Goal: Task Accomplishment & Management: Manage account settings

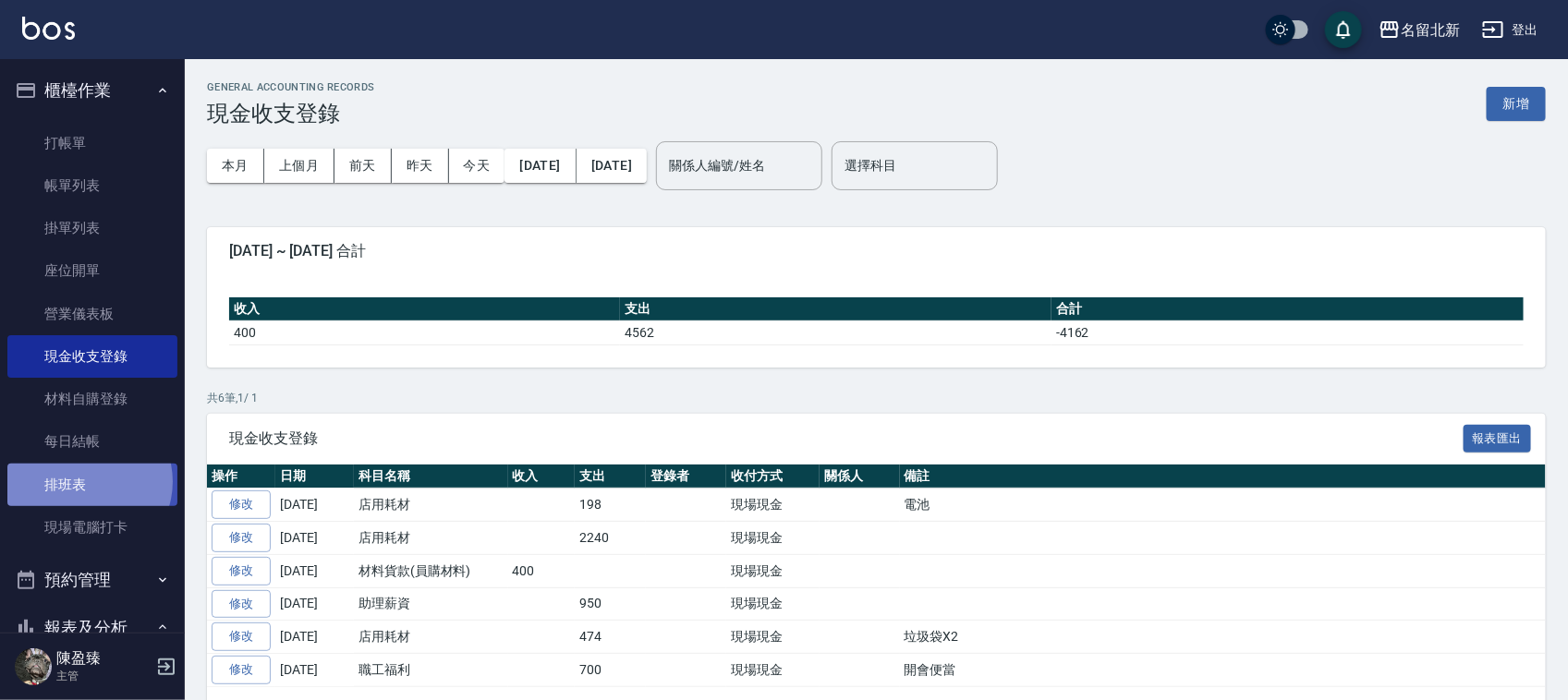
click at [84, 481] on link "排班表" at bounding box center [92, 484] width 170 height 43
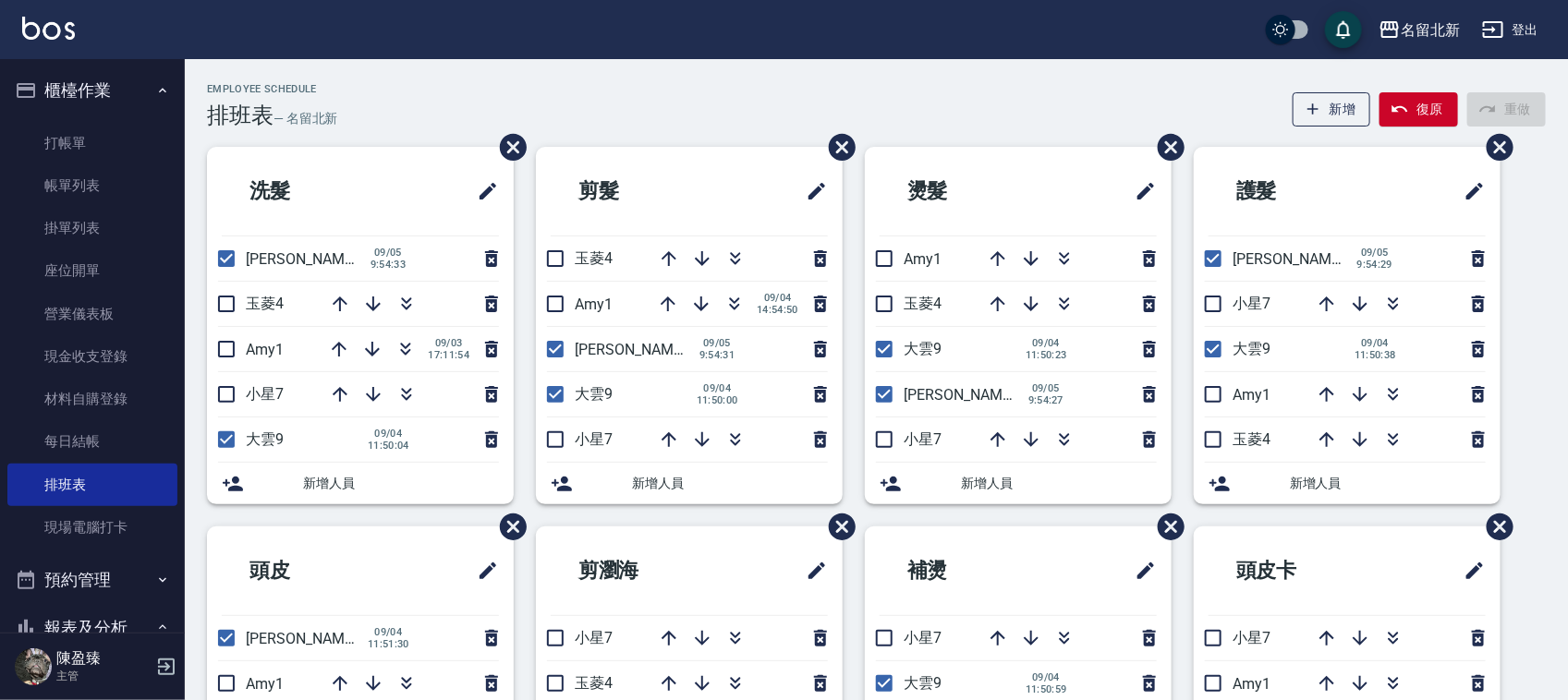
click at [1098, 42] on div "名留北新 登出" at bounding box center [784, 29] width 1568 height 59
click at [92, 134] on link "打帳單" at bounding box center [92, 142] width 170 height 43
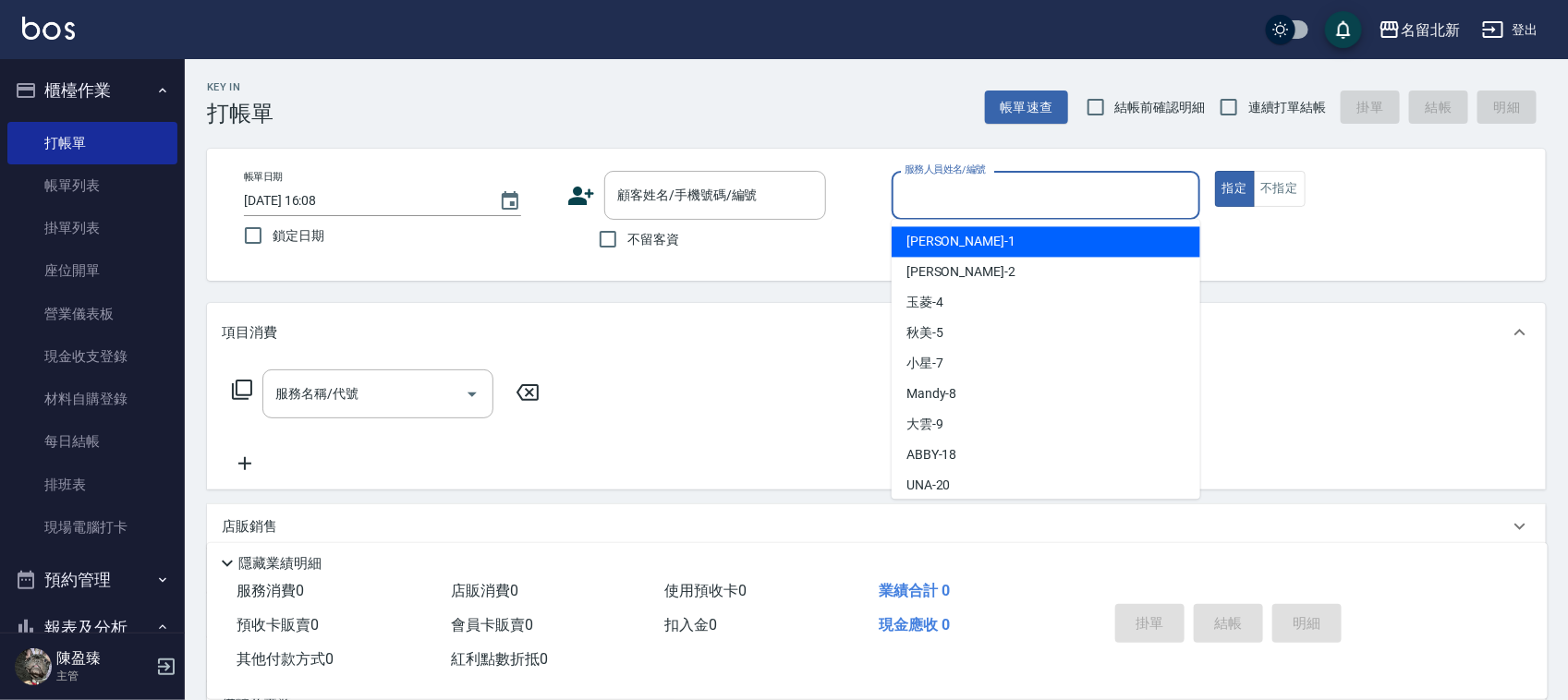
click at [948, 199] on input "服務人員姓名/編號" at bounding box center [1045, 196] width 292 height 32
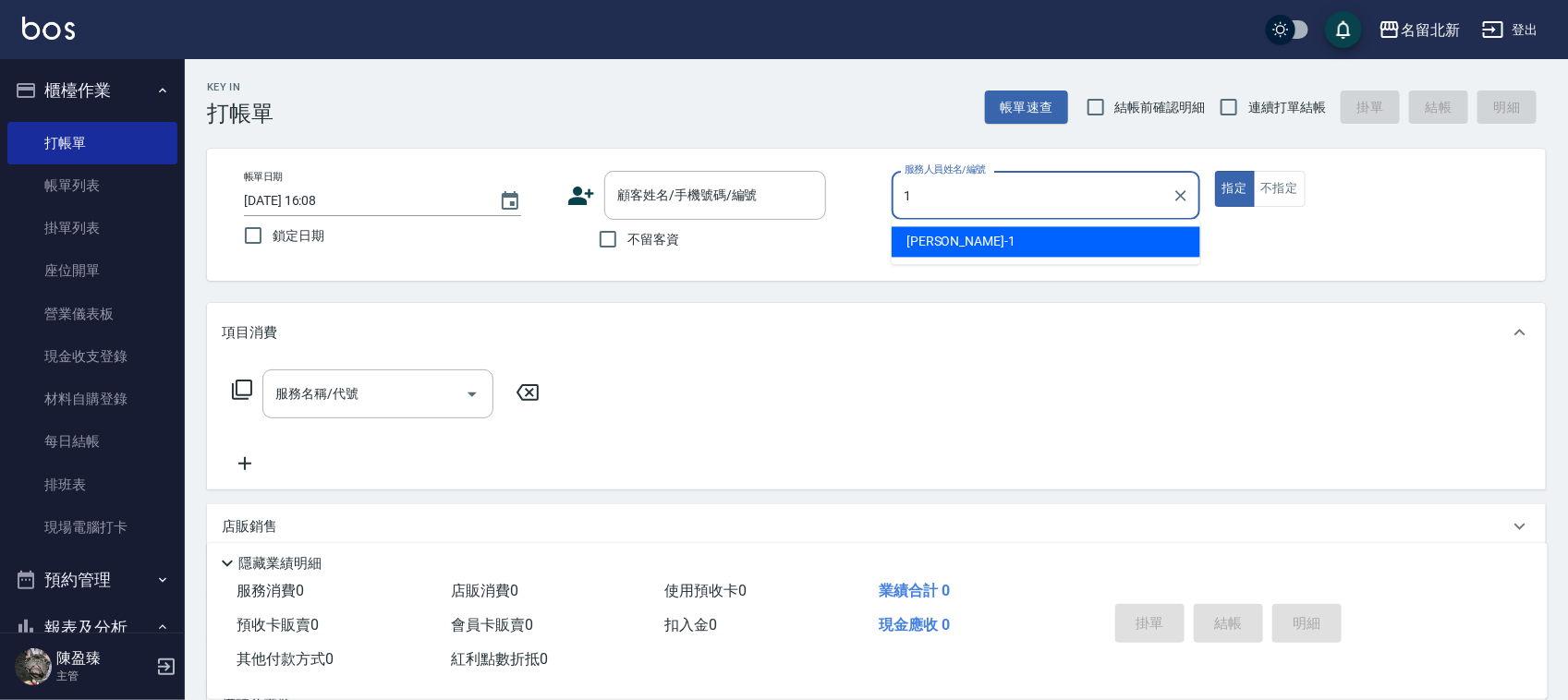
type input "[PERSON_NAME]-1"
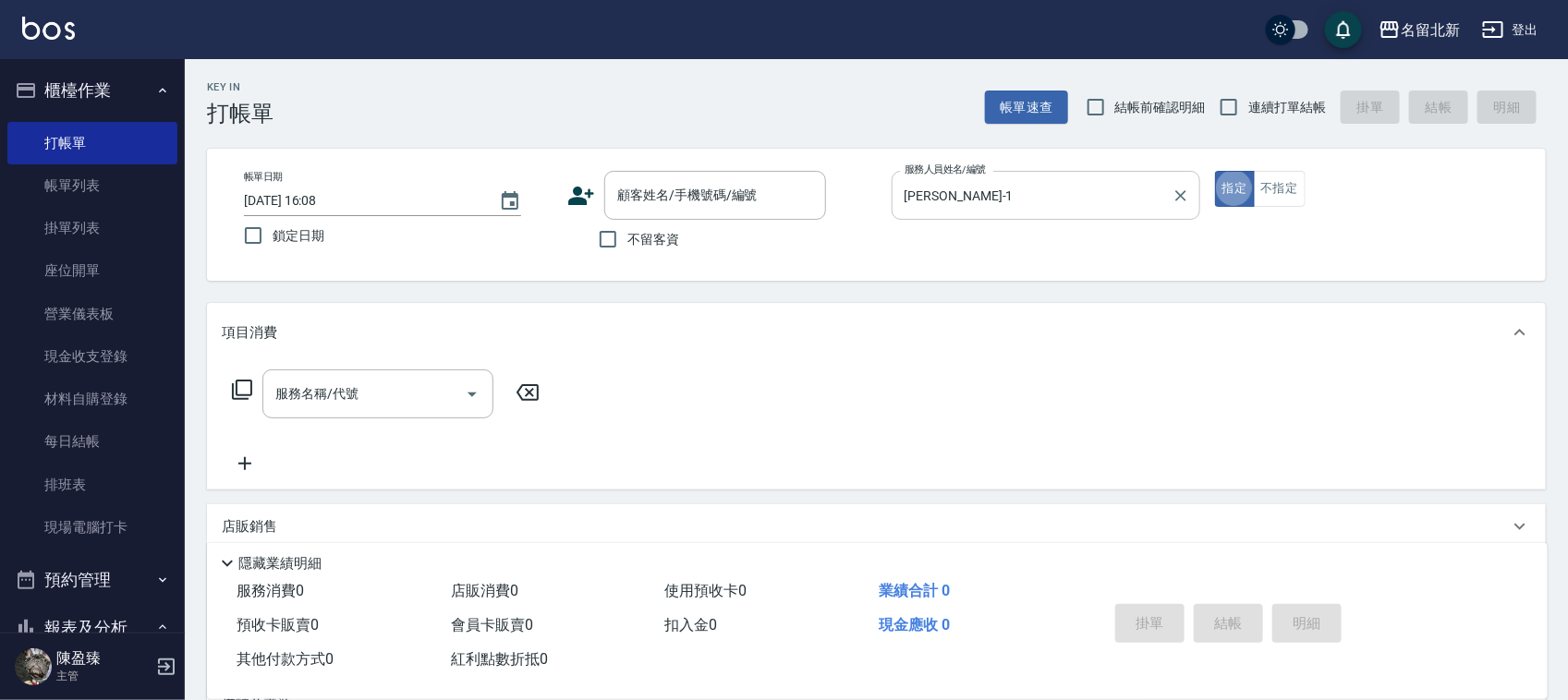
type button "true"
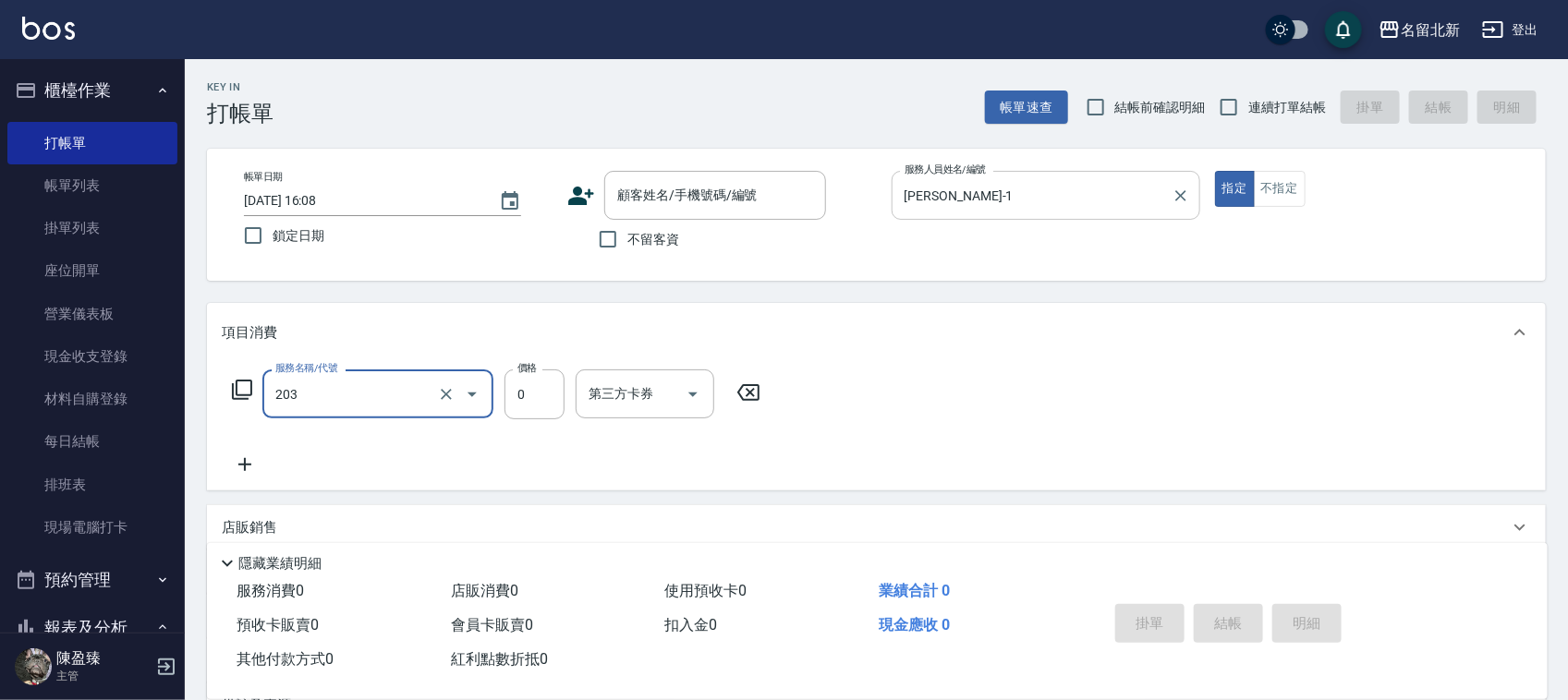
type input "使用洗髮卡(203)"
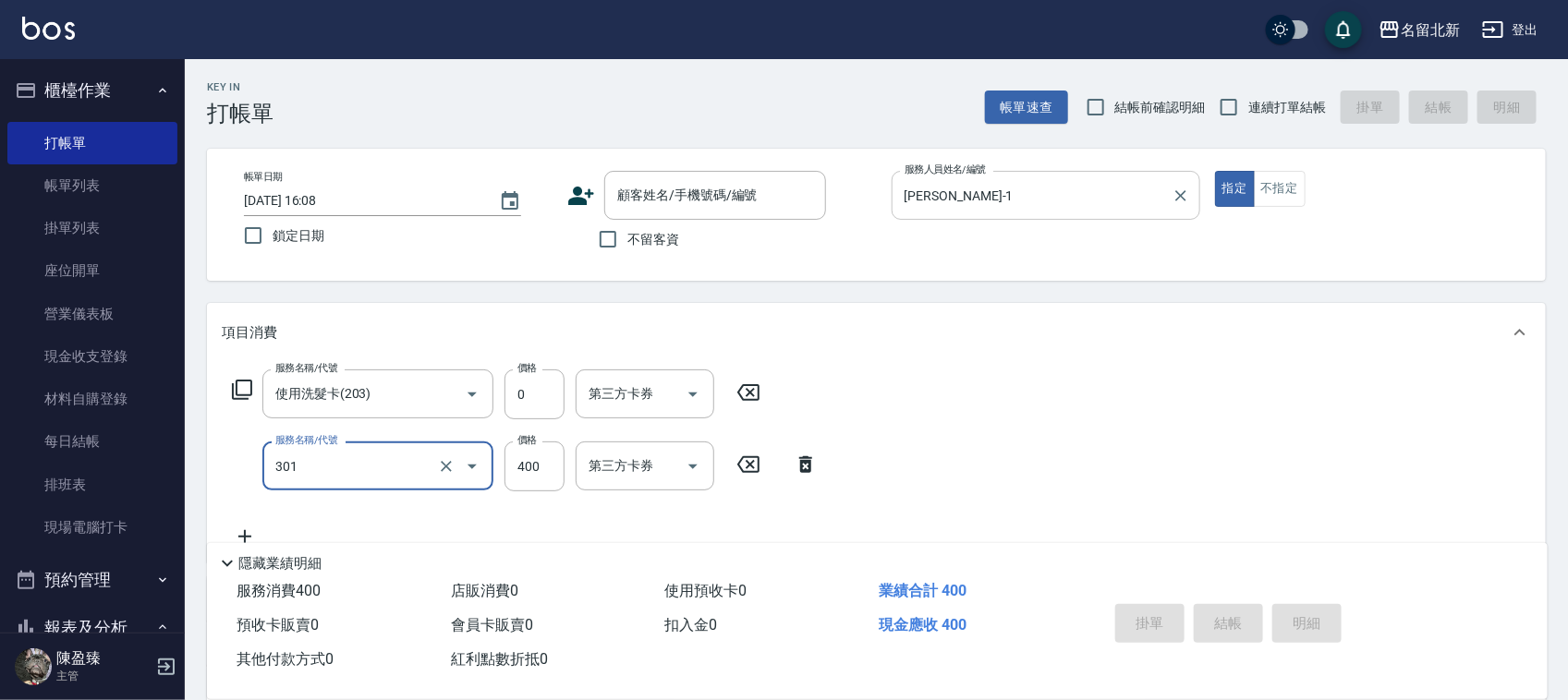
type input "造型剪髮(301)"
type input "360"
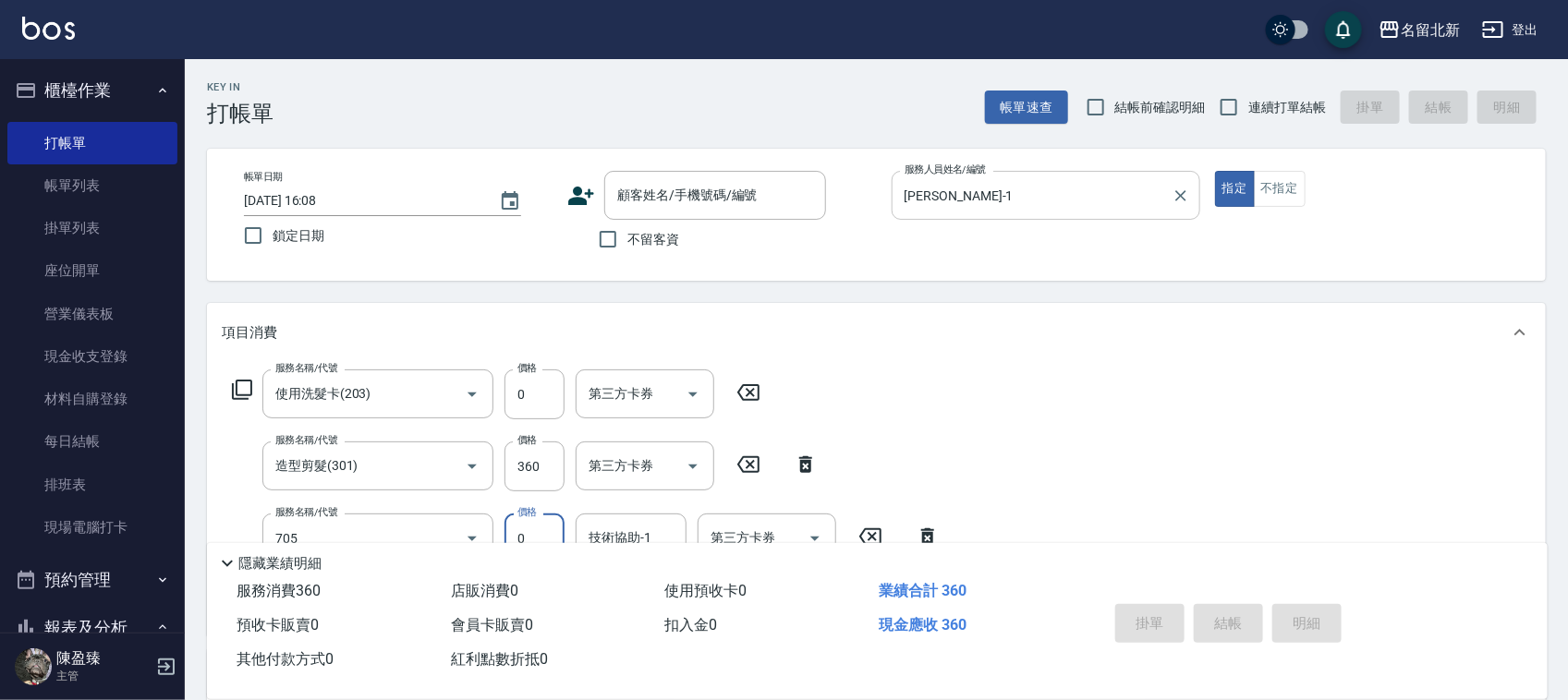
type input "互助50(705)"
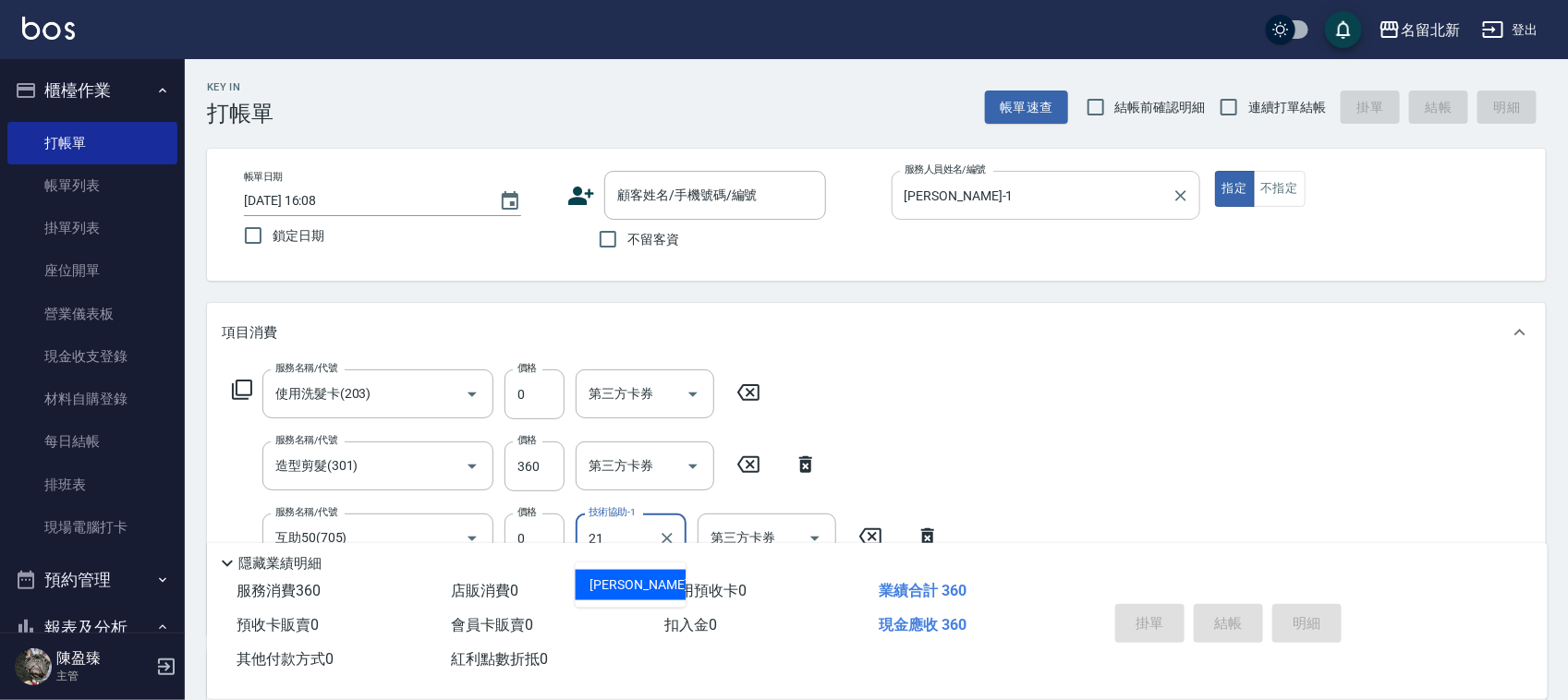
type input "[PERSON_NAME]-21"
click at [1257, 117] on label "連續打單結帳" at bounding box center [1267, 106] width 116 height 39
click at [1248, 117] on input "連續打單結帳" at bounding box center [1228, 106] width 39 height 39
checkbox input "true"
click at [603, 252] on input "不留客資" at bounding box center [607, 238] width 39 height 39
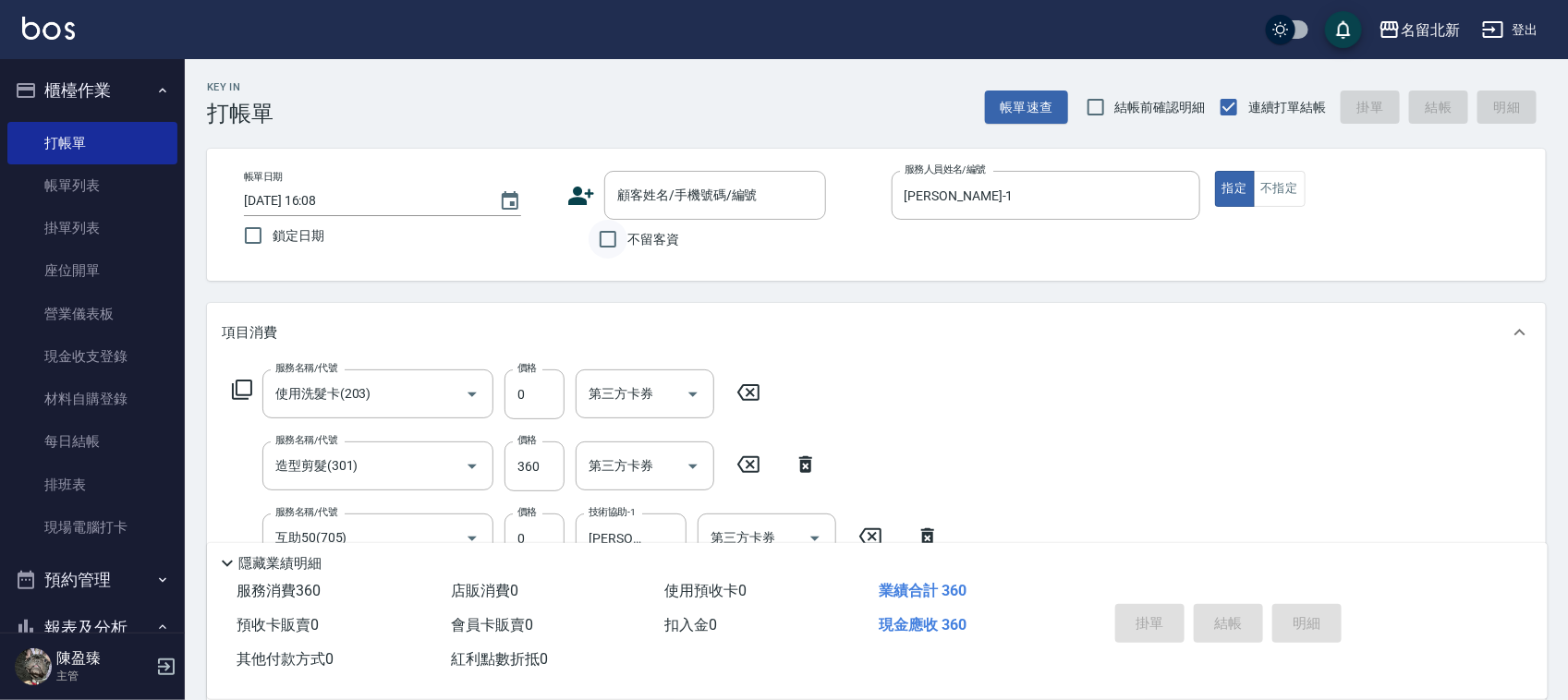
checkbox input "true"
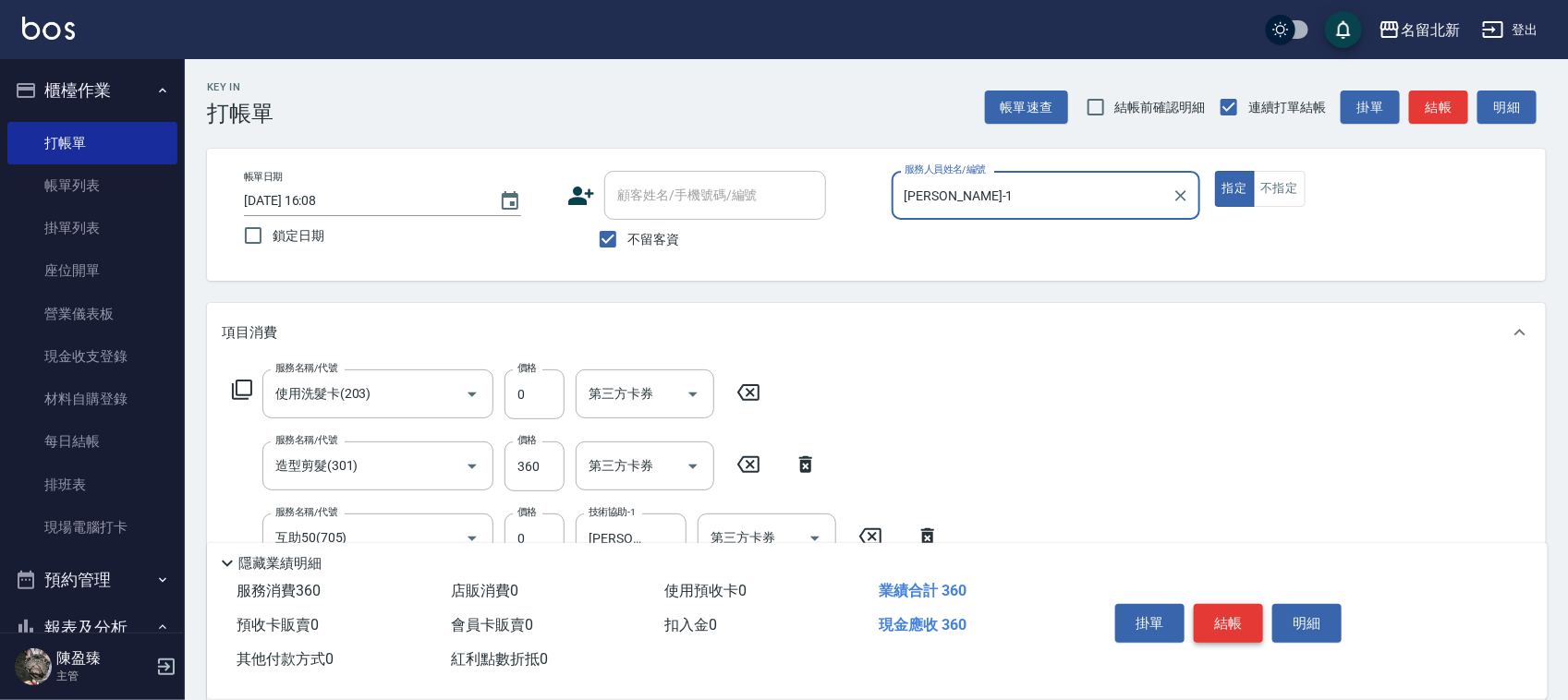
click at [1242, 620] on button "結帳" at bounding box center [1228, 623] width 69 height 39
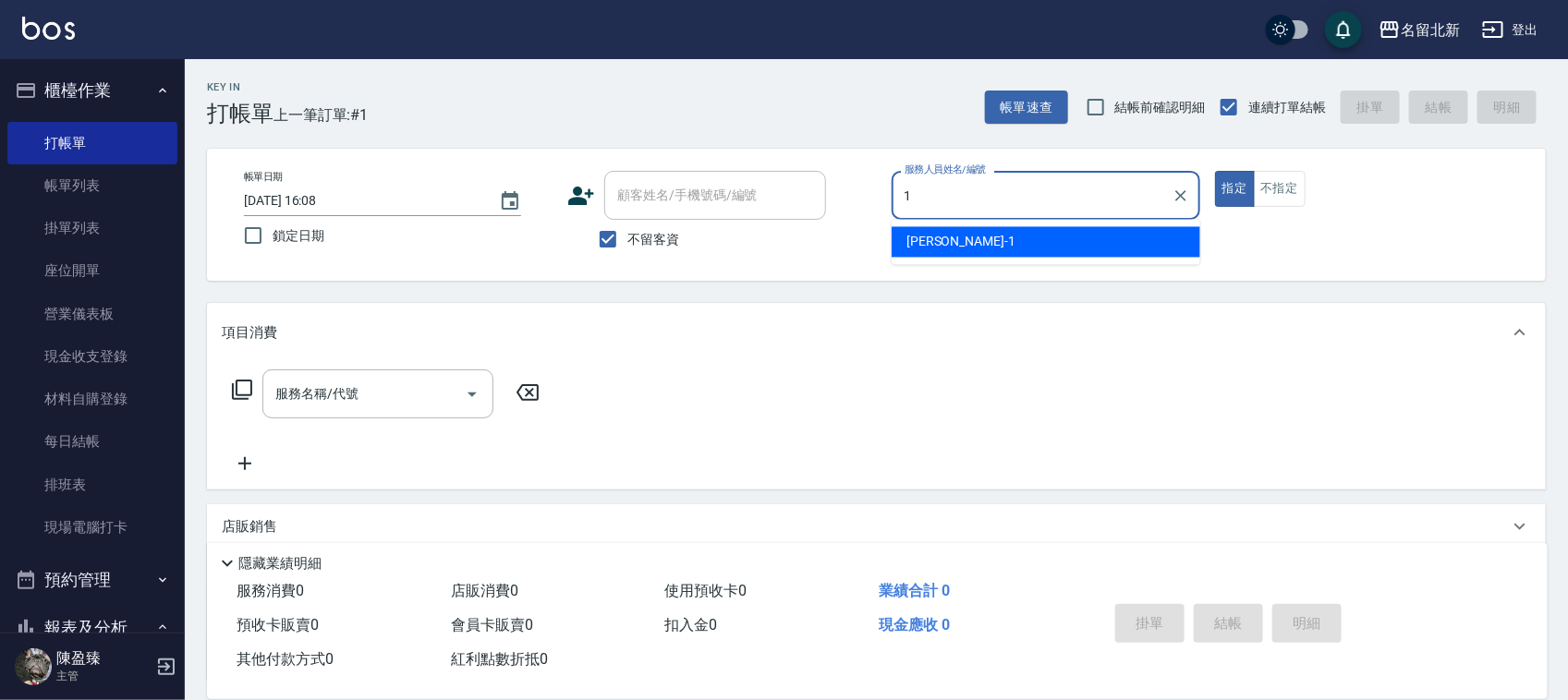
type input "[PERSON_NAME]-1"
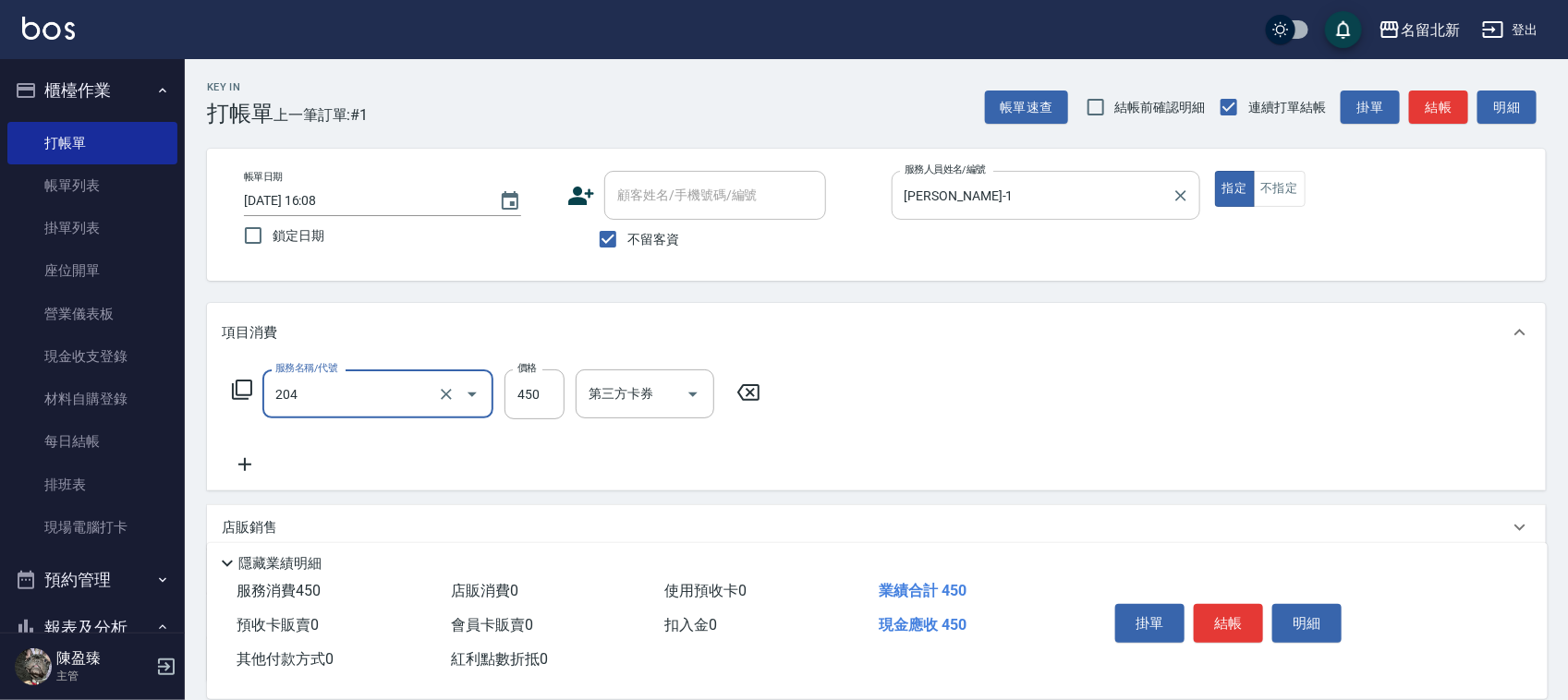
type input "髮質調理洗髮(204)"
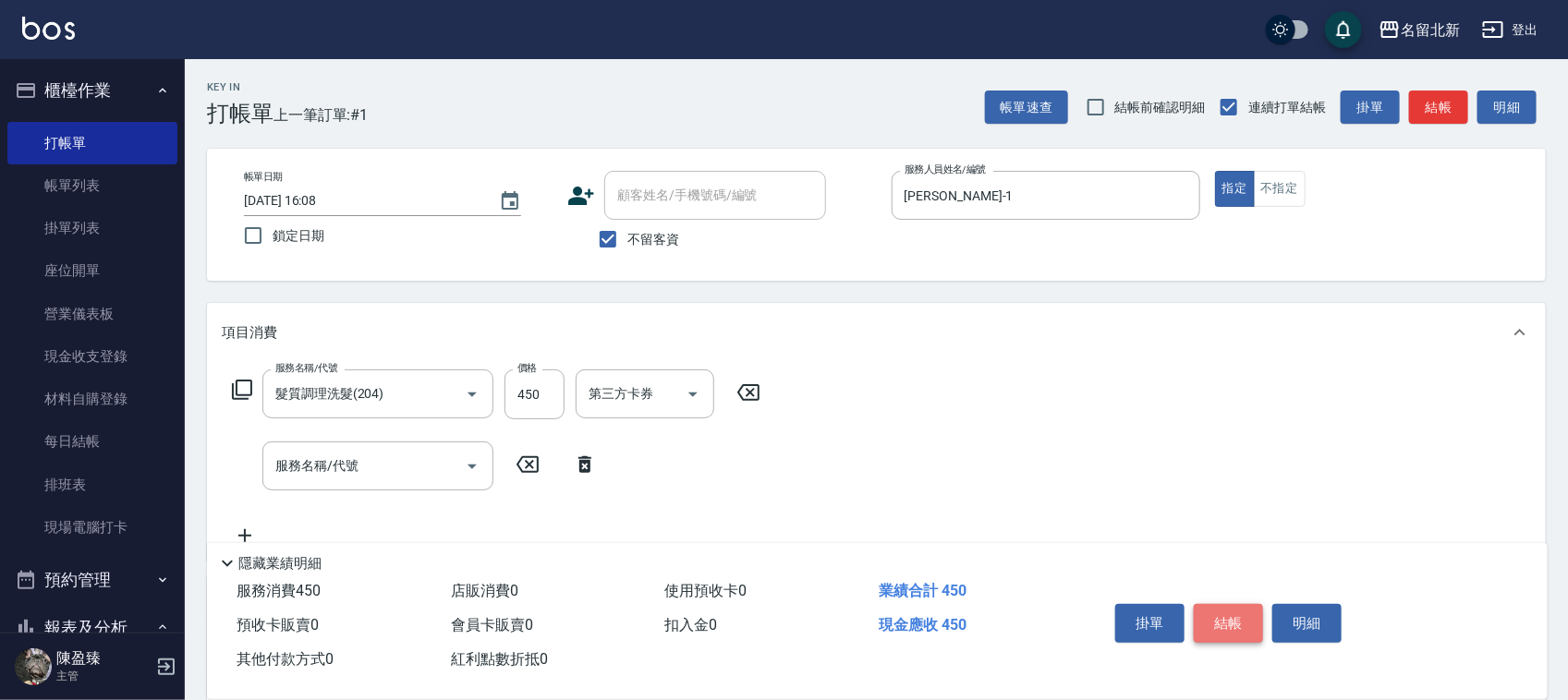
click at [1232, 623] on button "結帳" at bounding box center [1228, 623] width 69 height 39
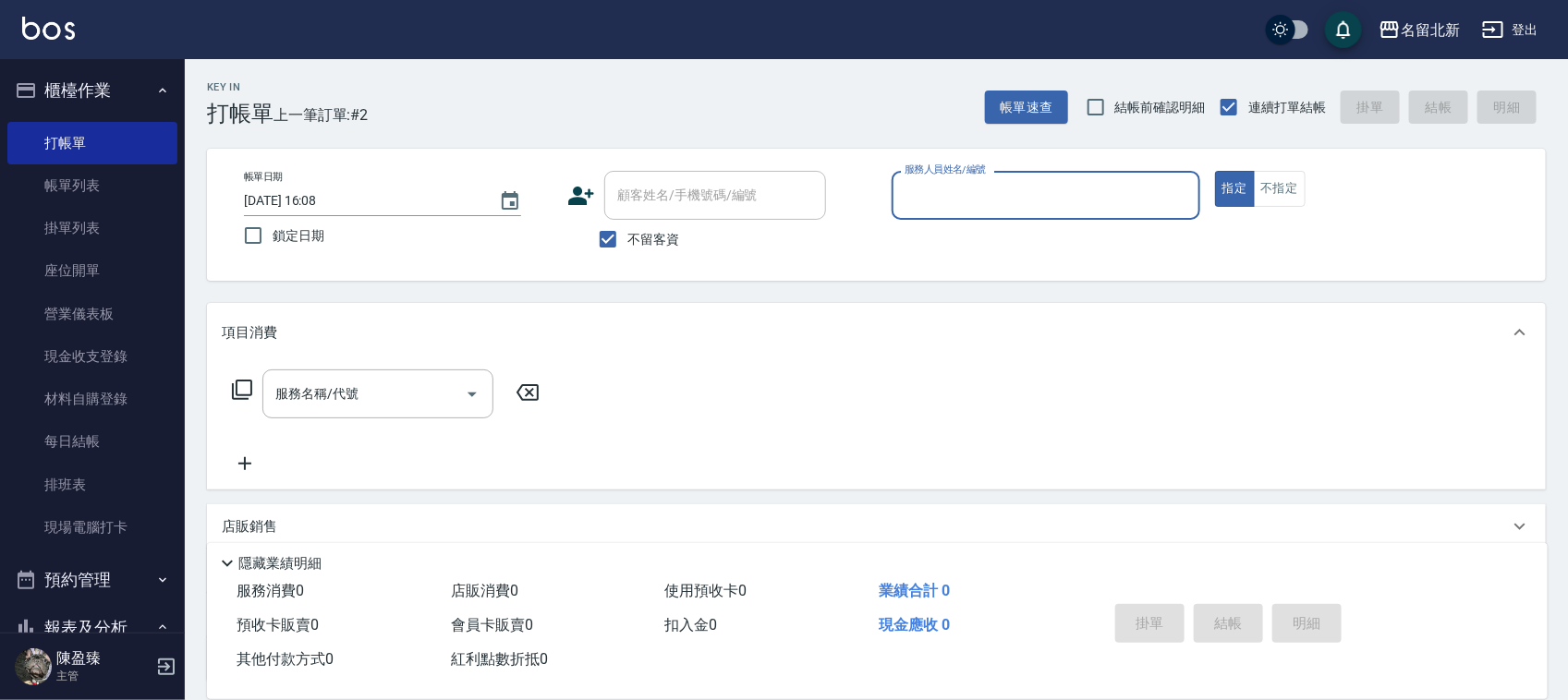
click at [1030, 204] on input "服務人員姓名/編號" at bounding box center [1045, 196] width 292 height 32
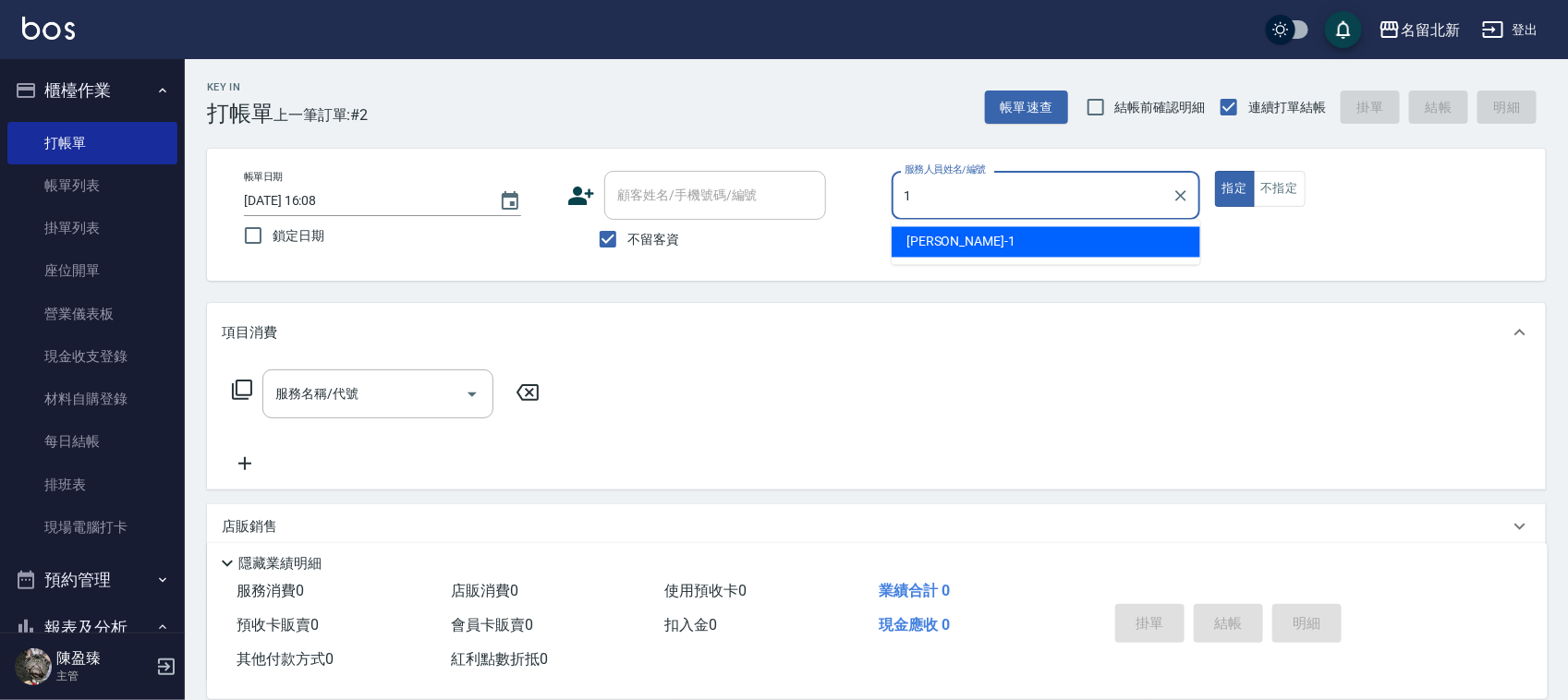
type input "[PERSON_NAME]-1"
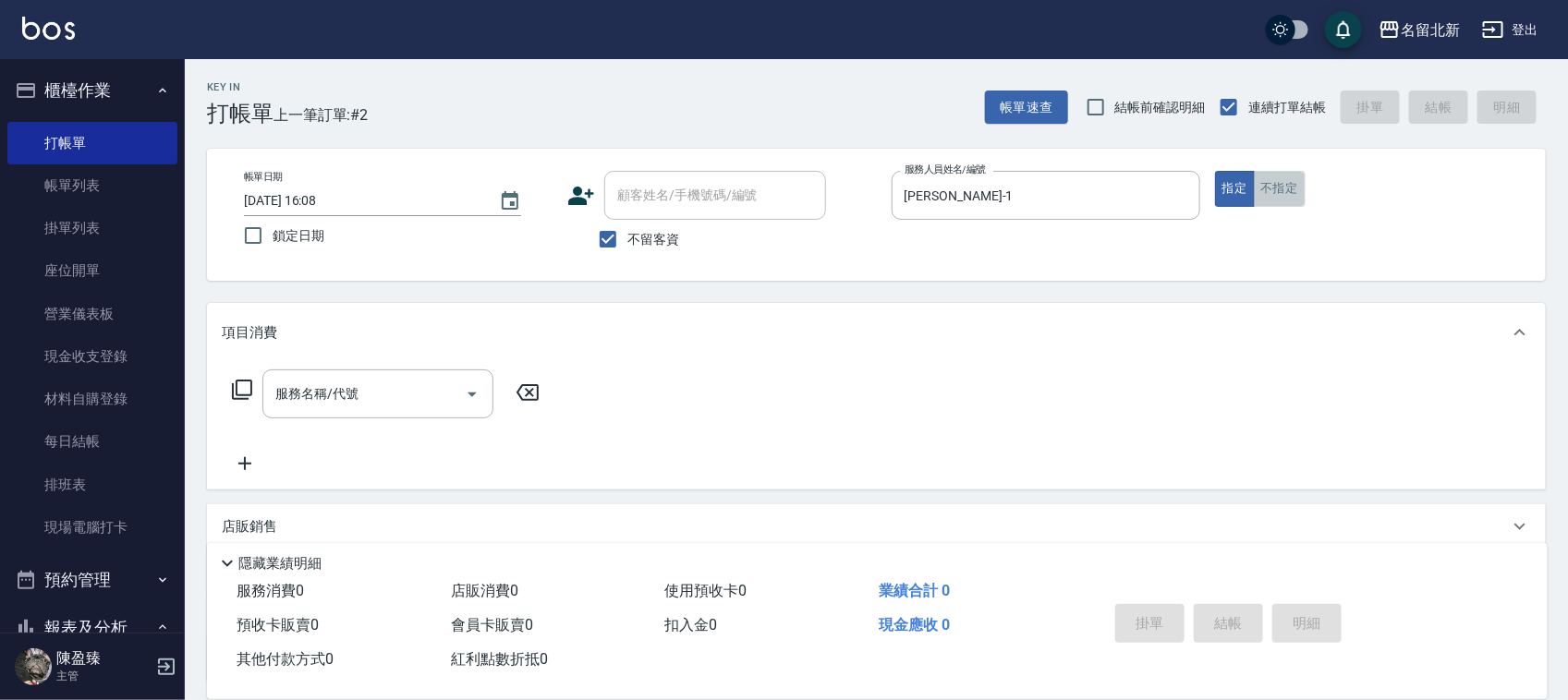
click at [1306, 190] on button "不指定" at bounding box center [1279, 189] width 51 height 36
click at [371, 383] on input "服務名稱/代號" at bounding box center [364, 394] width 186 height 32
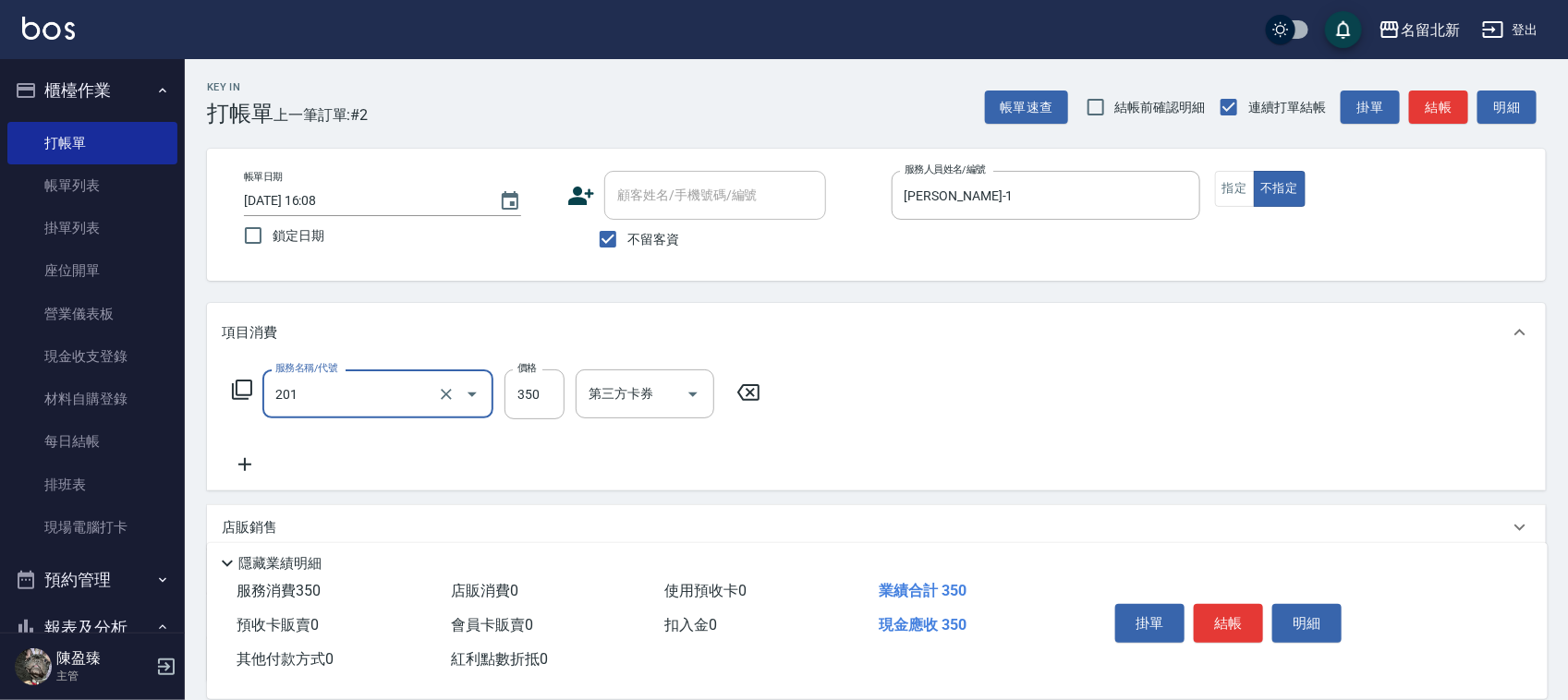
type input "一般洗髮(201)"
type input "350"
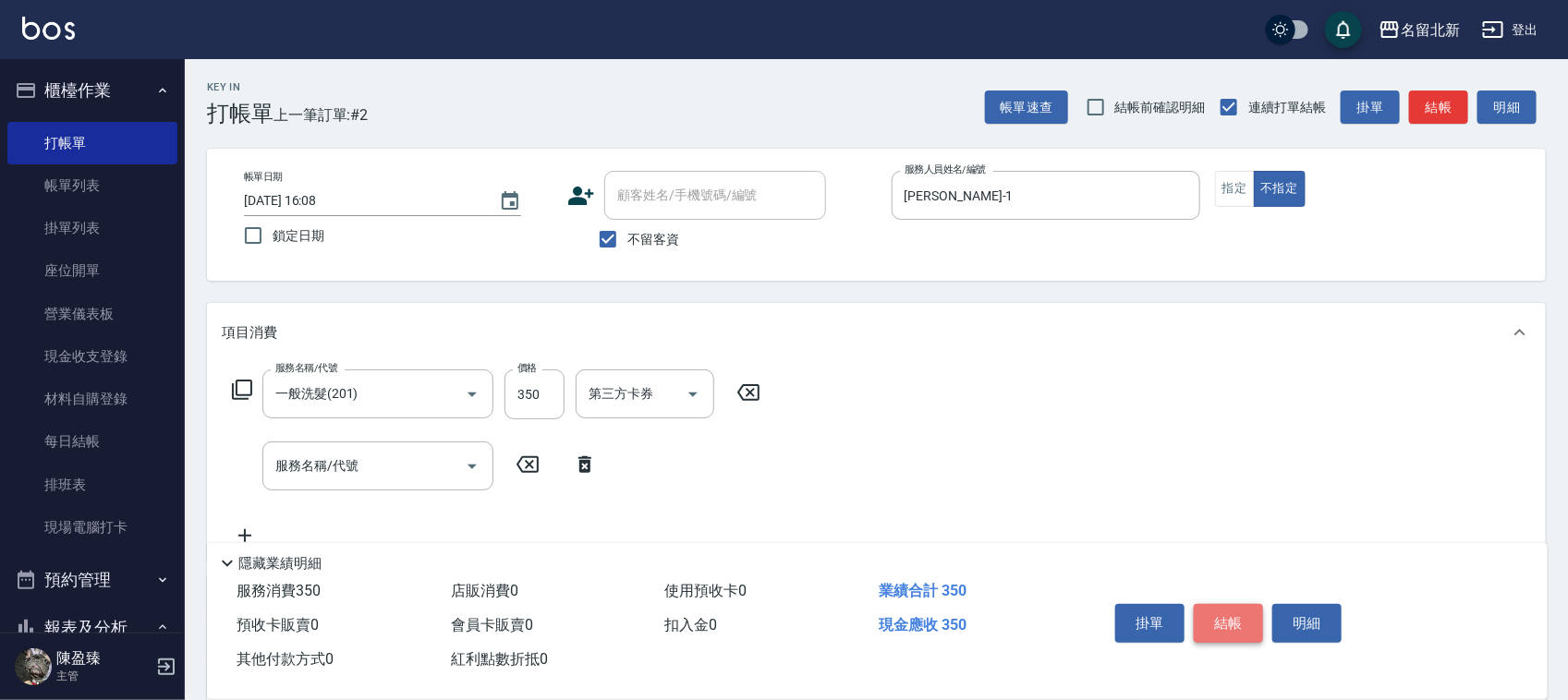
click at [1220, 612] on button "結帳" at bounding box center [1228, 623] width 69 height 39
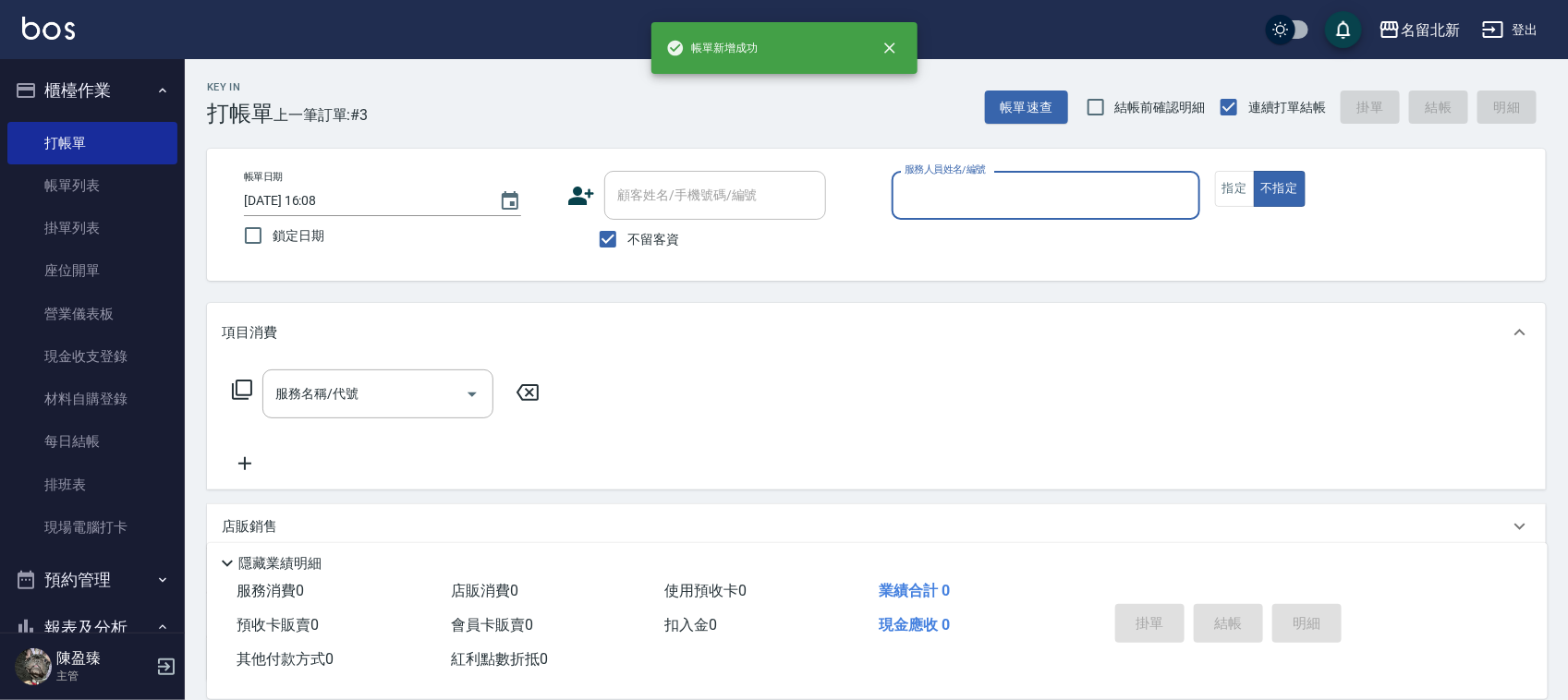
click at [995, 199] on input "服務人員姓名/編號" at bounding box center [1045, 196] width 292 height 32
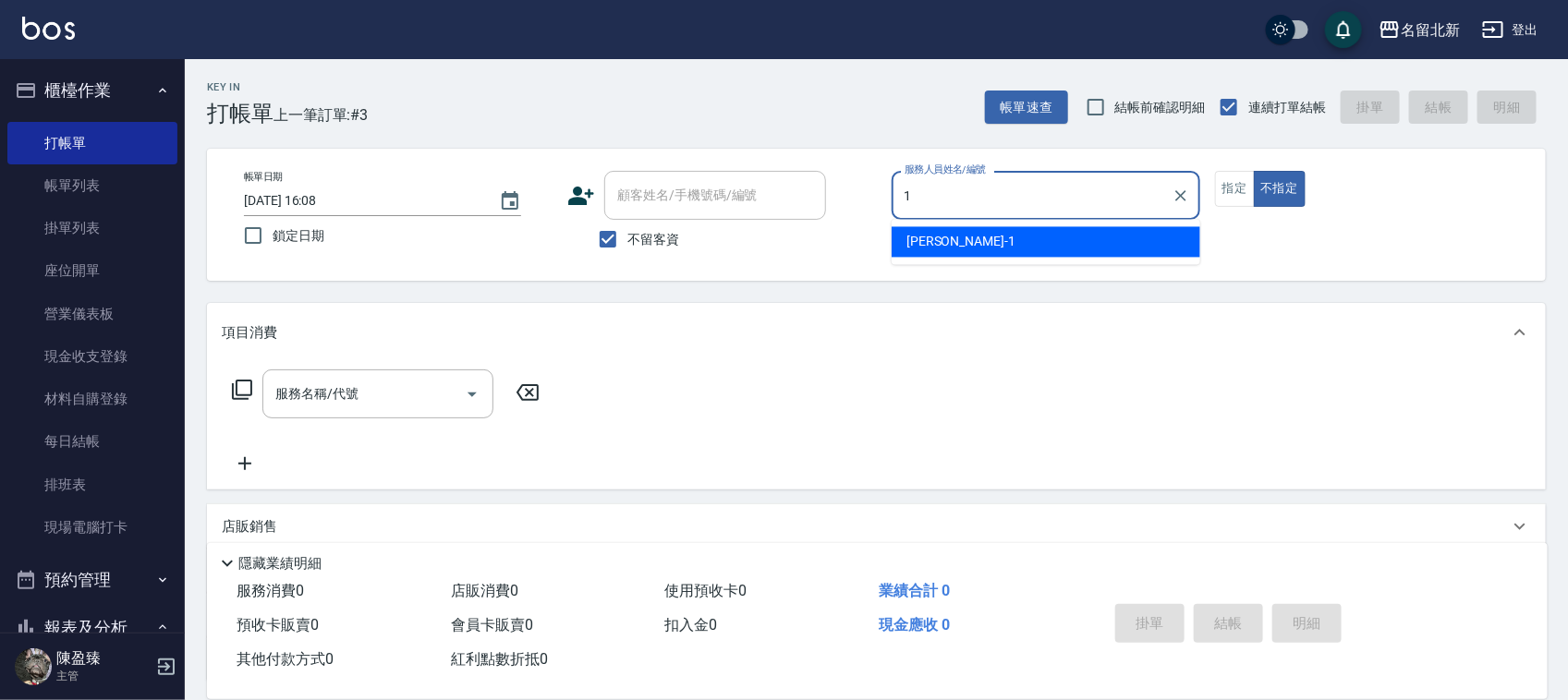
type input "[PERSON_NAME]-1"
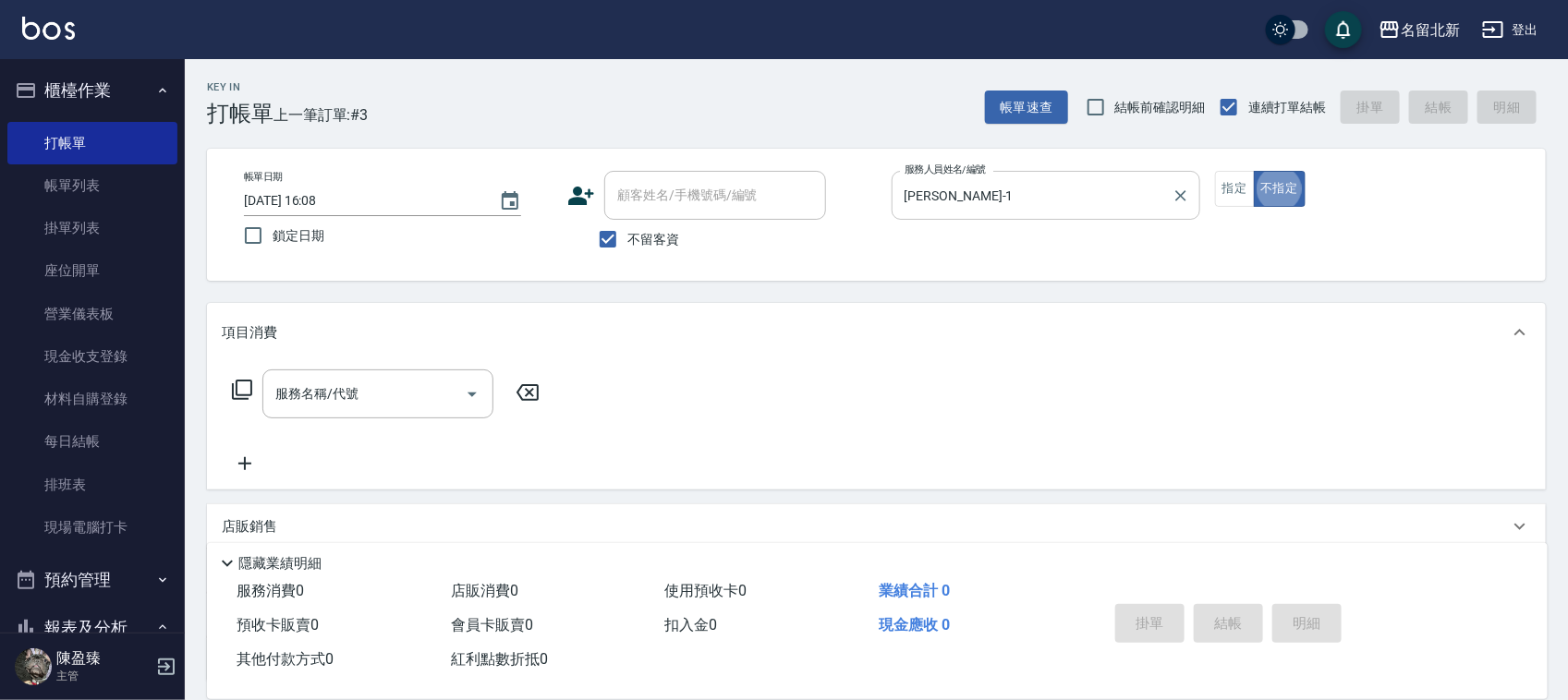
type button "false"
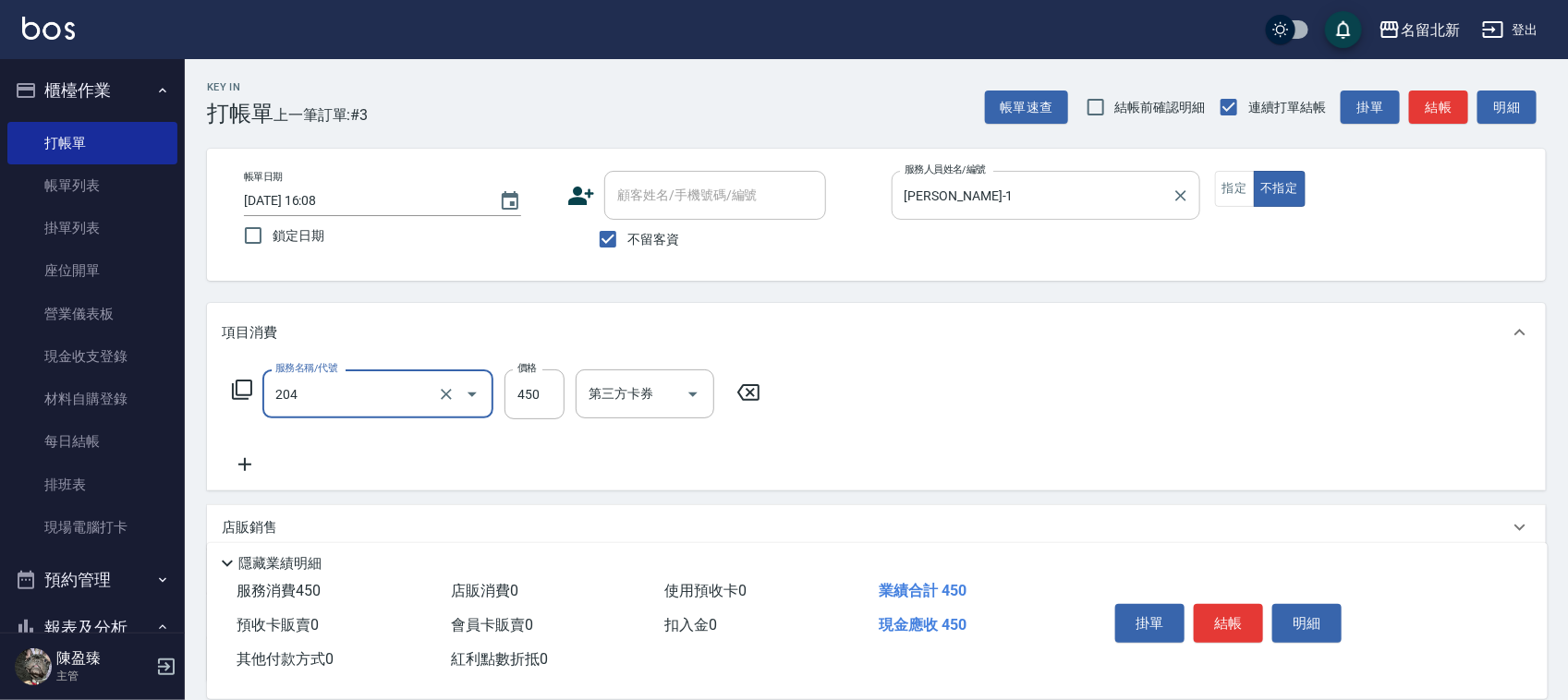
type input "髮質調理洗髮(204)"
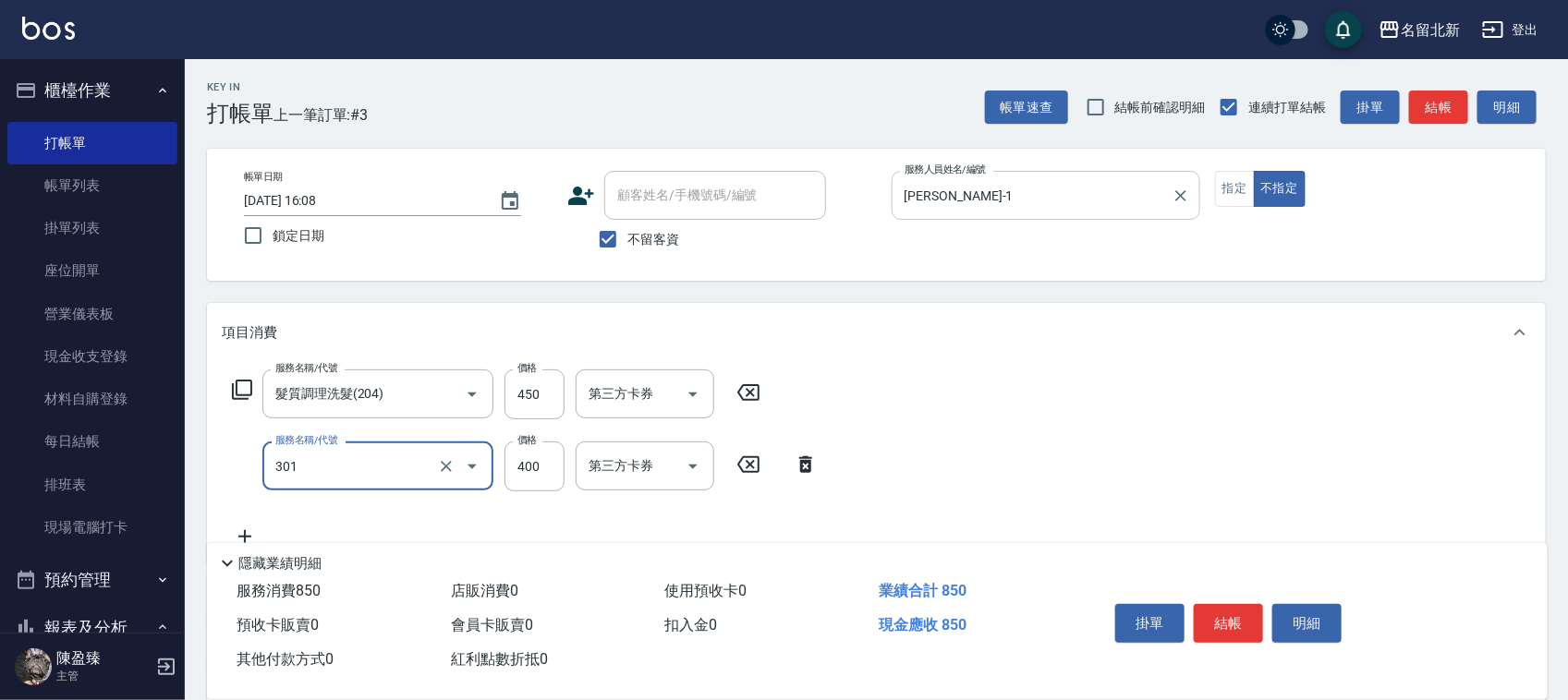
type input "造型剪髮(301)"
type input "350"
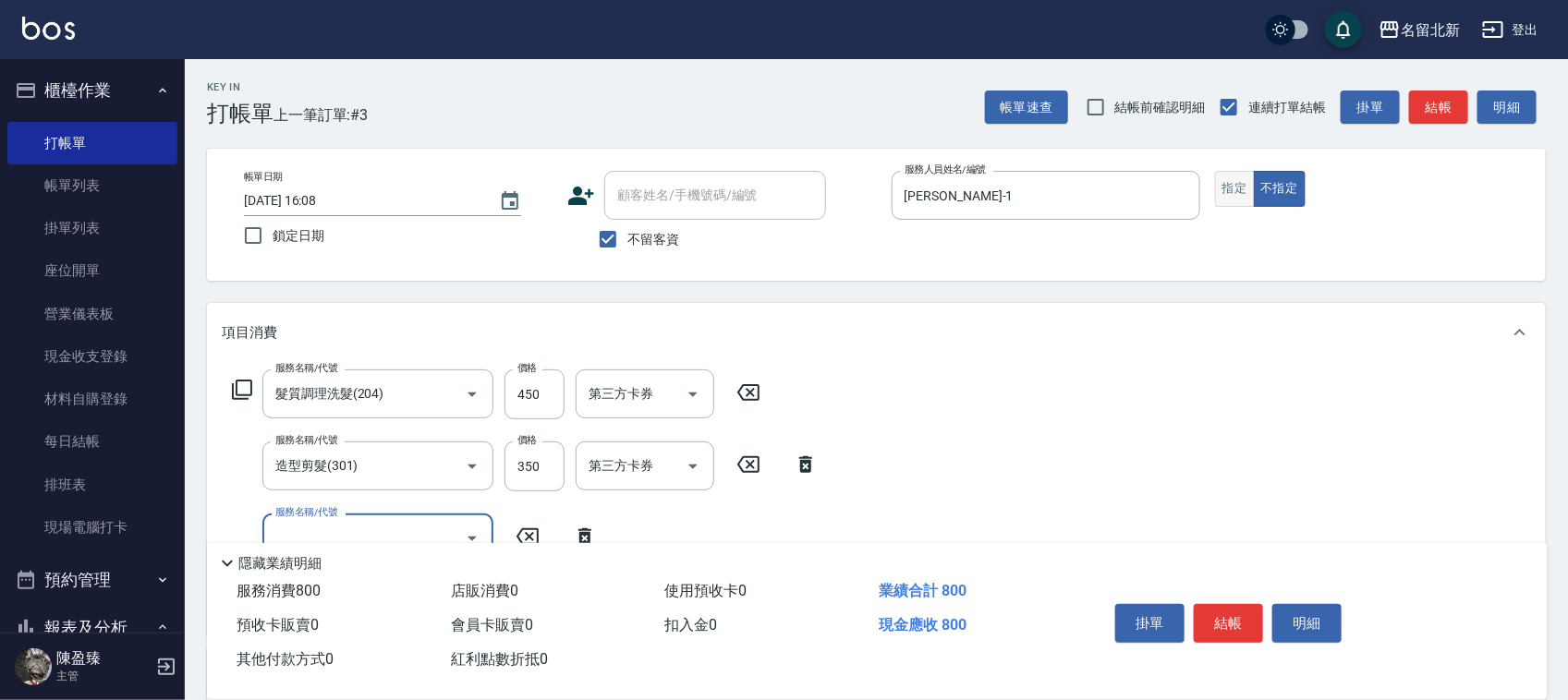
click at [1234, 185] on button "指定" at bounding box center [1234, 189] width 40 height 36
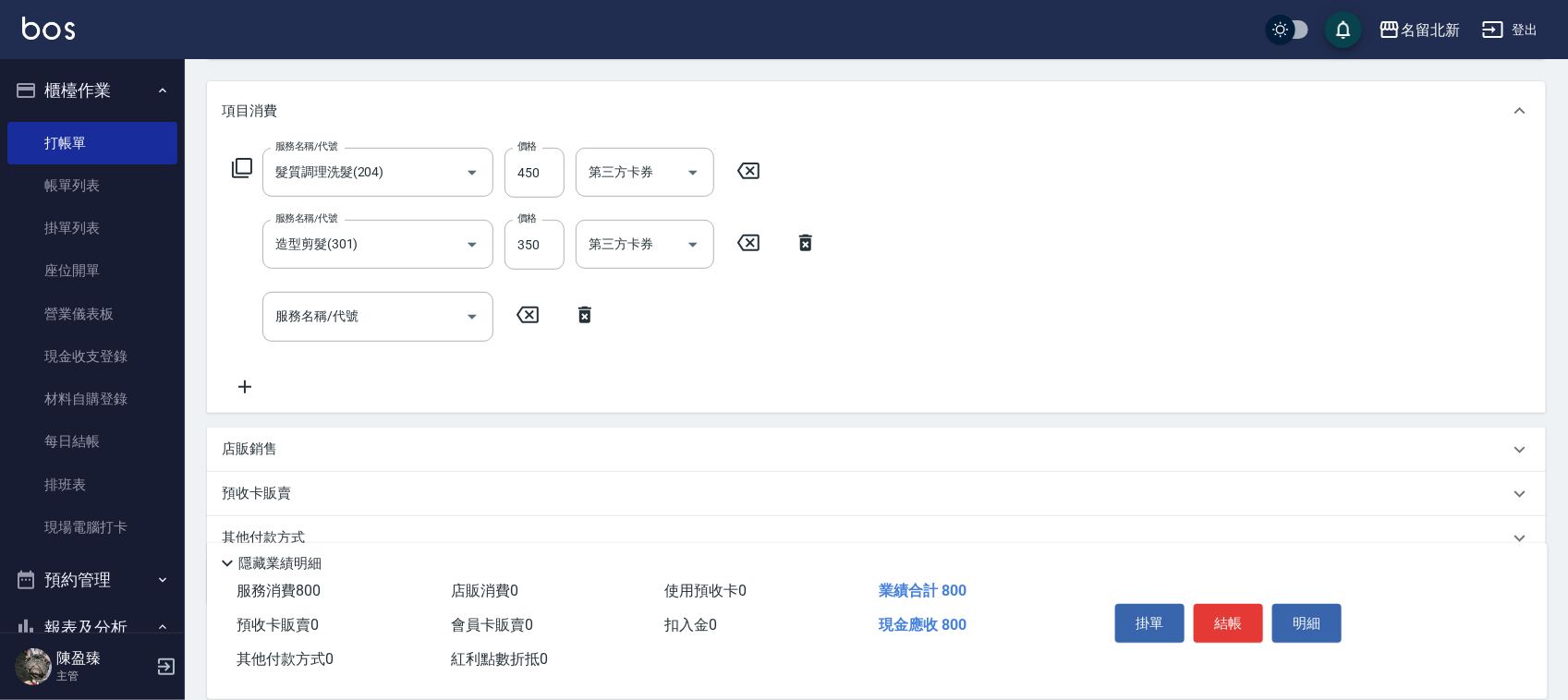
scroll to position [301, 0]
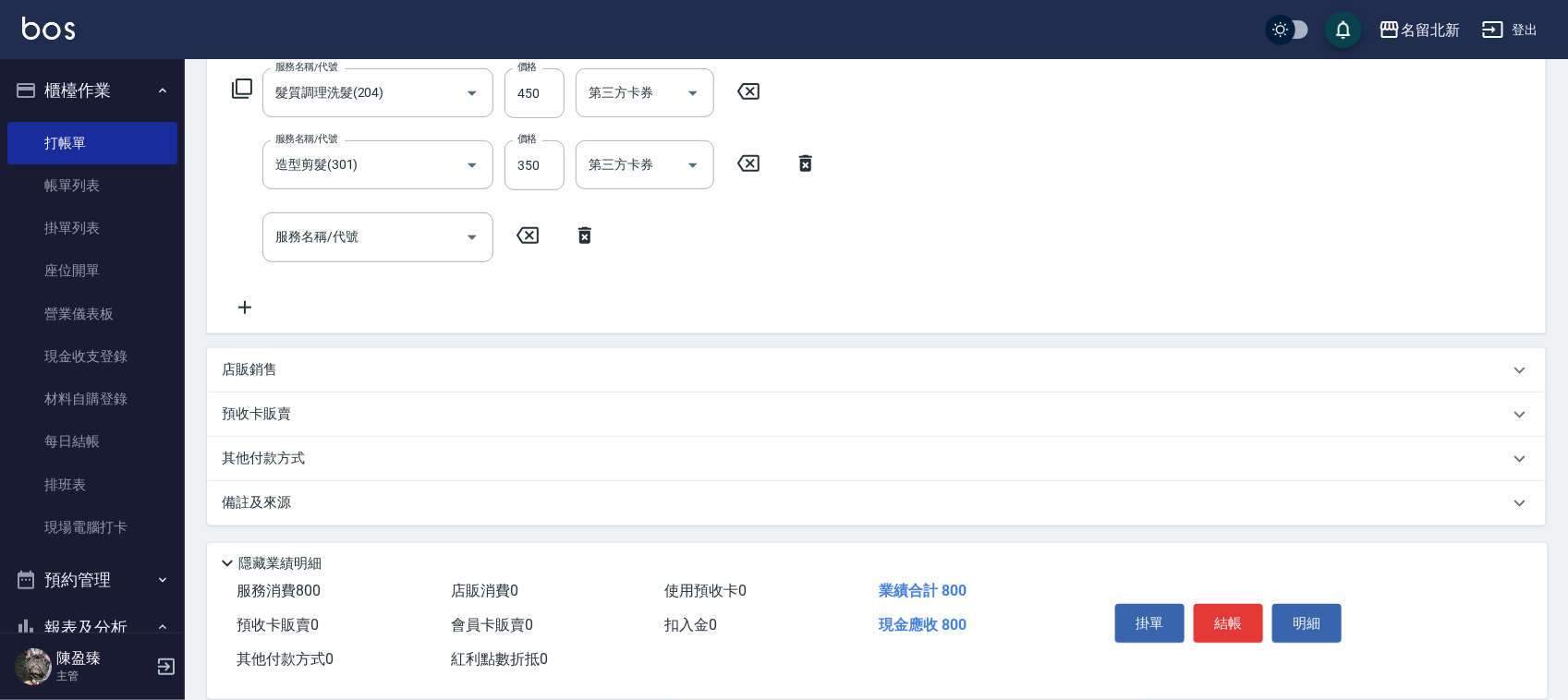
click at [249, 448] on p "其他付款方式" at bounding box center [267, 458] width 92 height 20
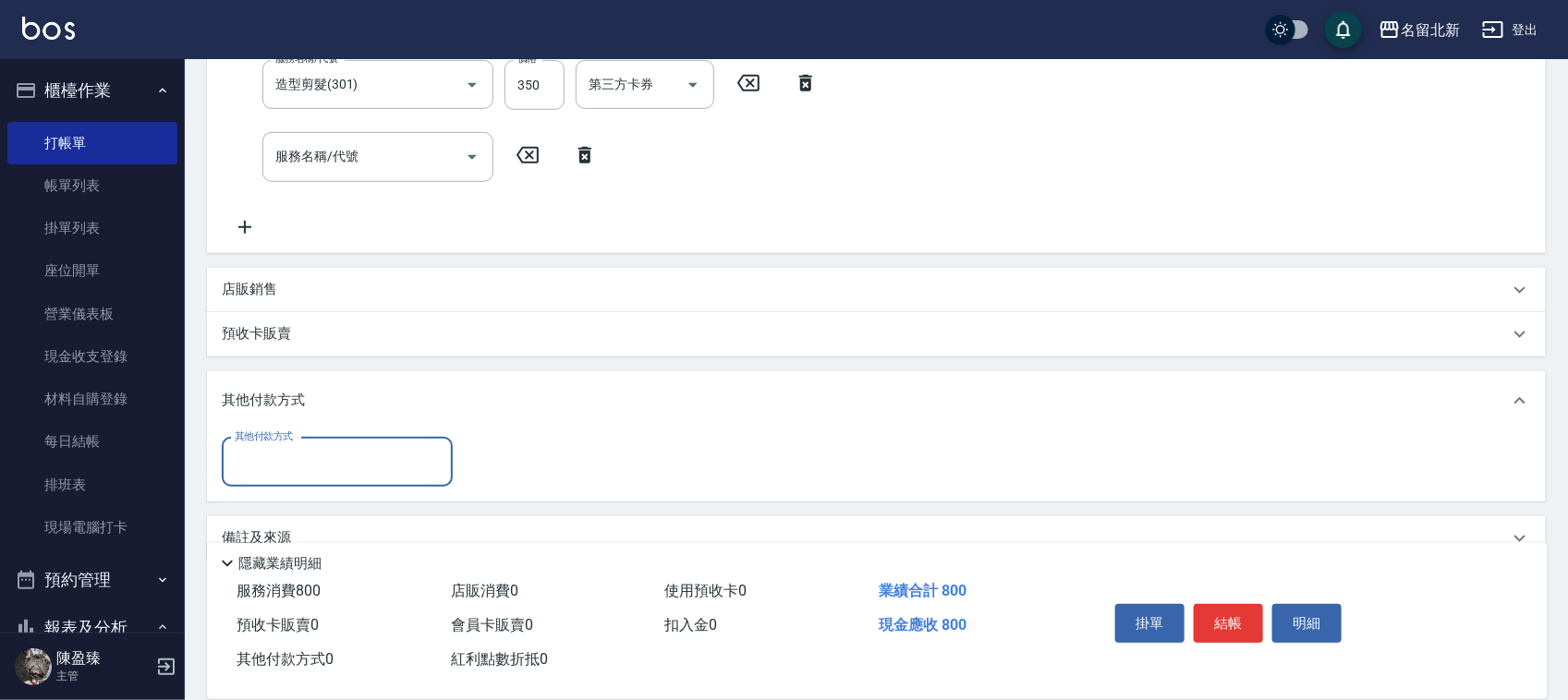
scroll to position [416, 0]
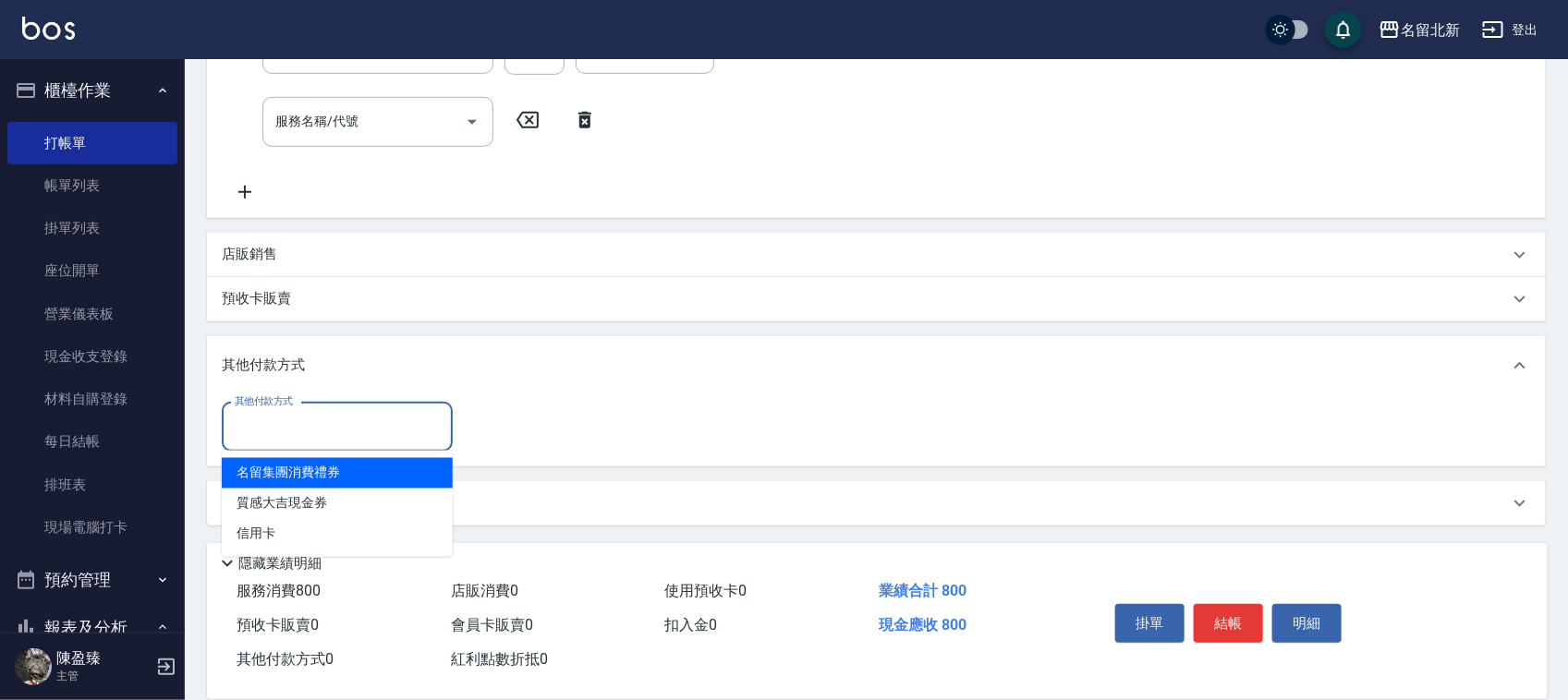
click at [315, 430] on input "其他付款方式" at bounding box center [337, 427] width 215 height 32
type input "8"
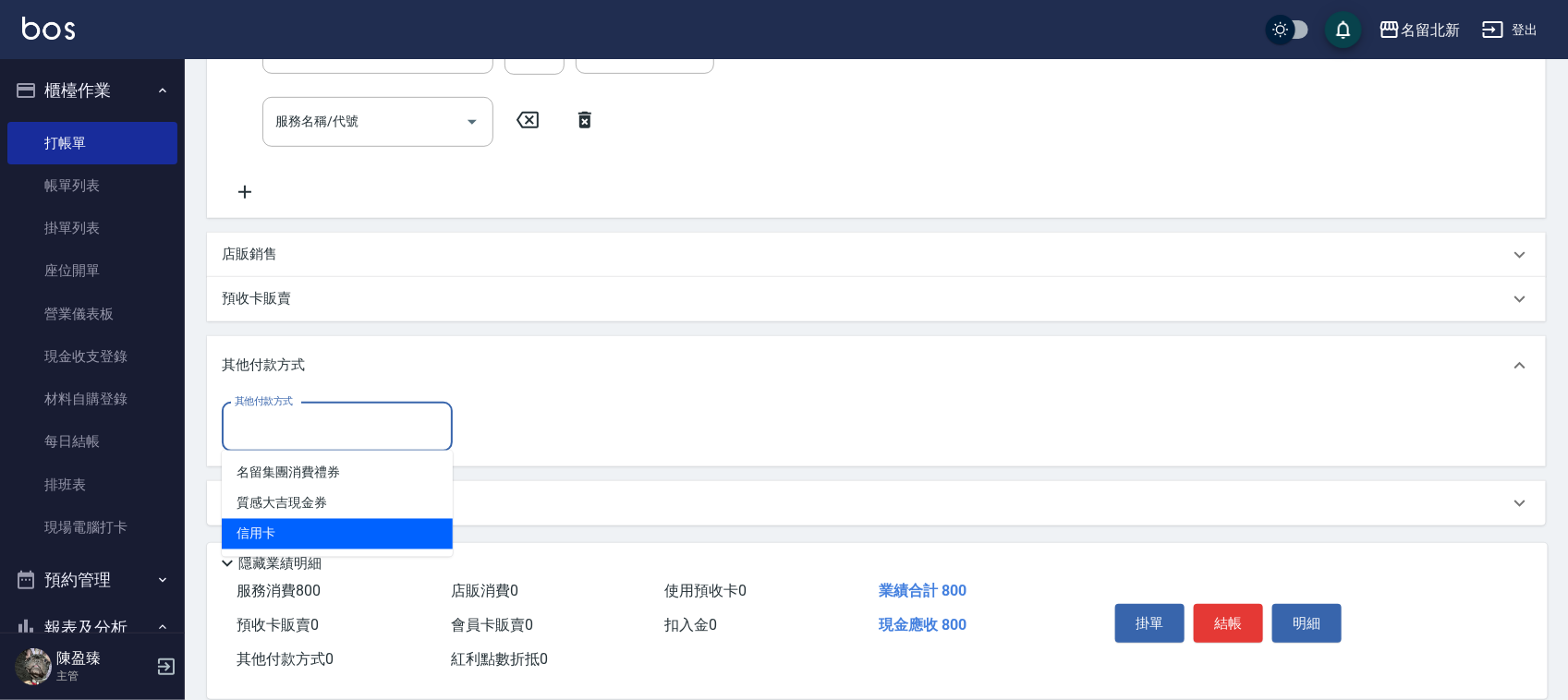
click at [279, 519] on span "信用卡" at bounding box center [336, 534] width 231 height 30
type input "信用卡"
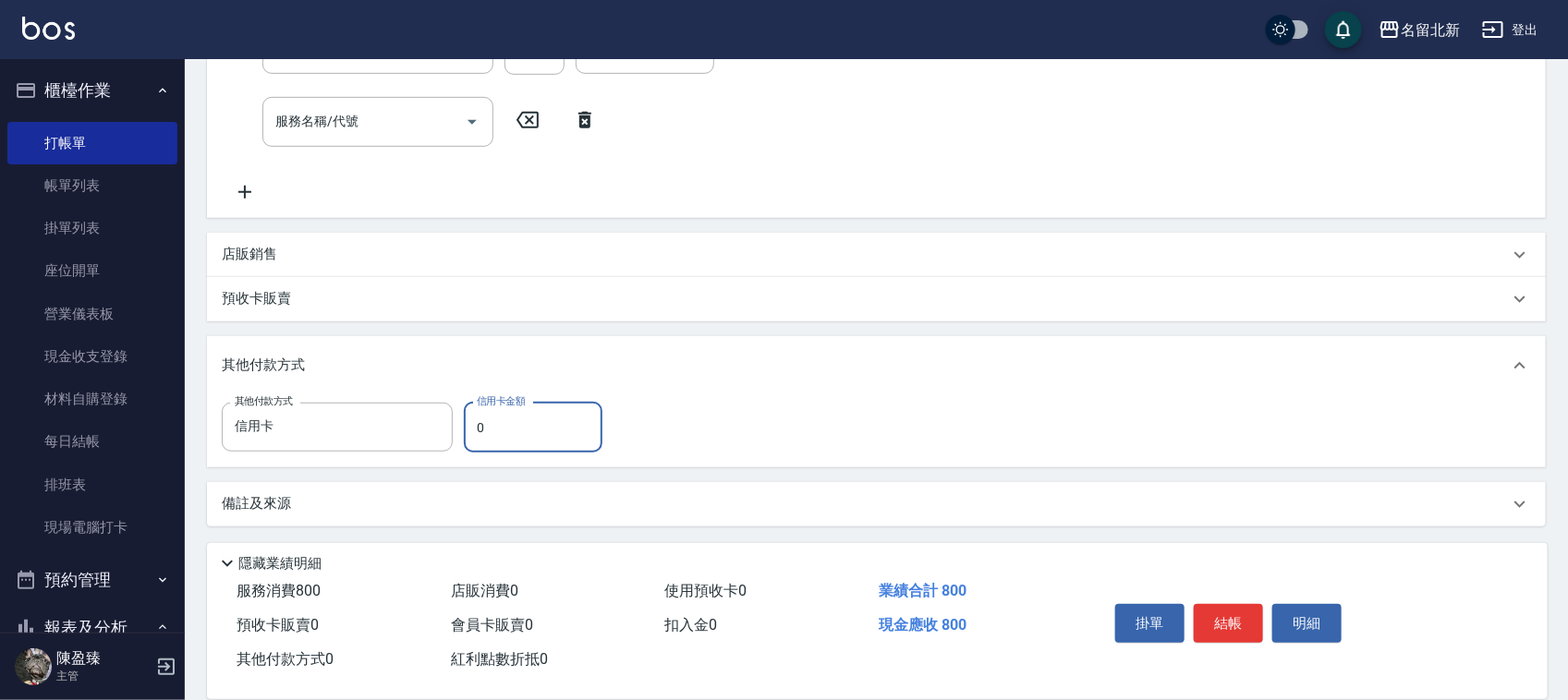
drag, startPoint x: 514, startPoint y: 426, endPoint x: 473, endPoint y: 441, distance: 43.7
click at [473, 441] on input "0" at bounding box center [533, 427] width 139 height 49
type input "800"
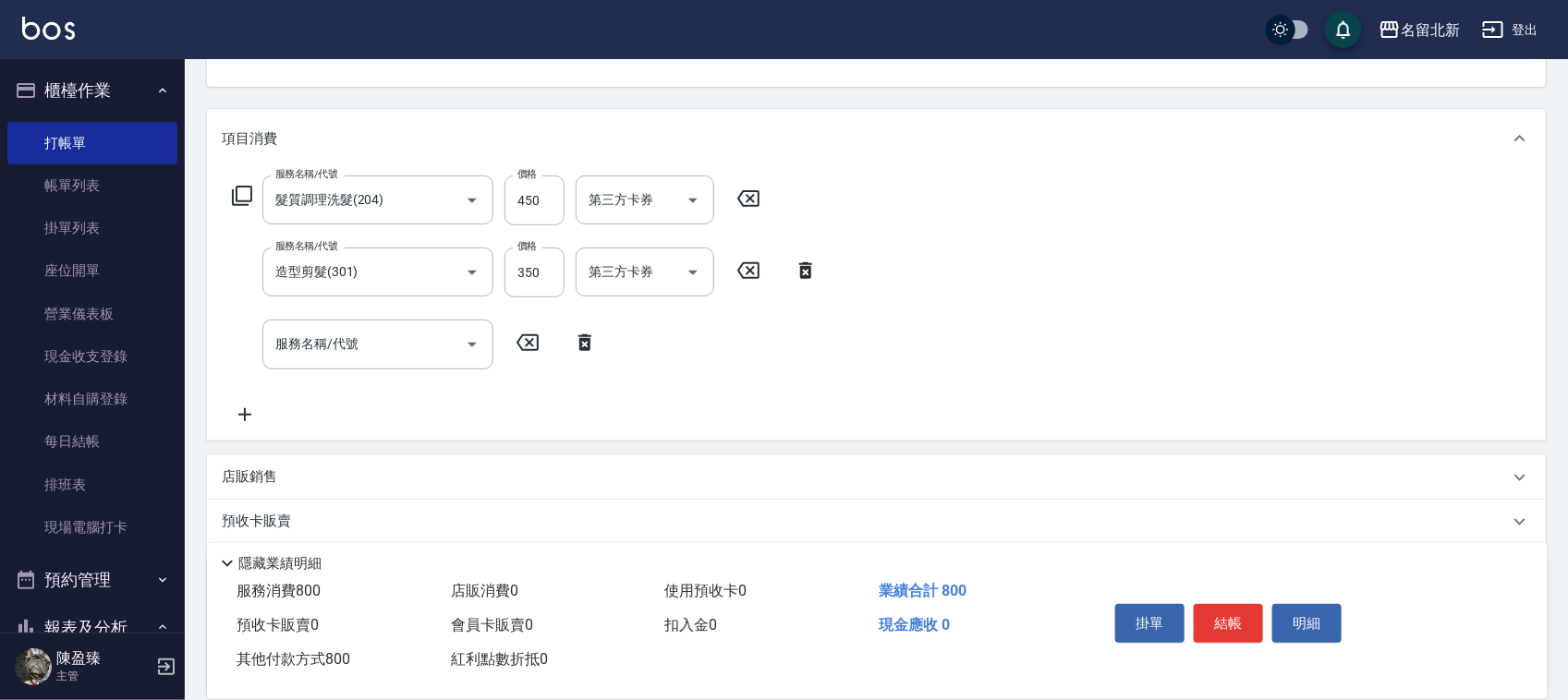
scroll to position [0, 0]
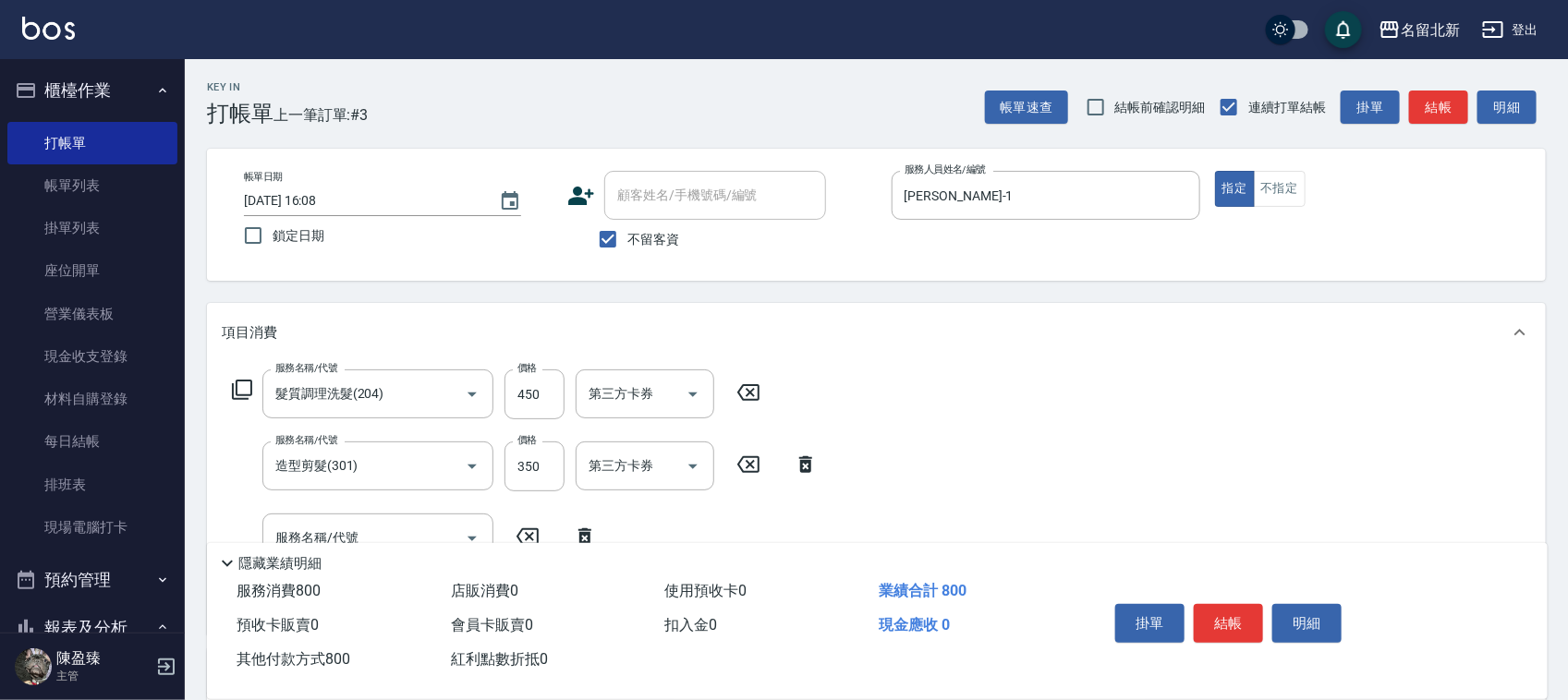
click at [1242, 620] on button "結帳" at bounding box center [1228, 623] width 69 height 39
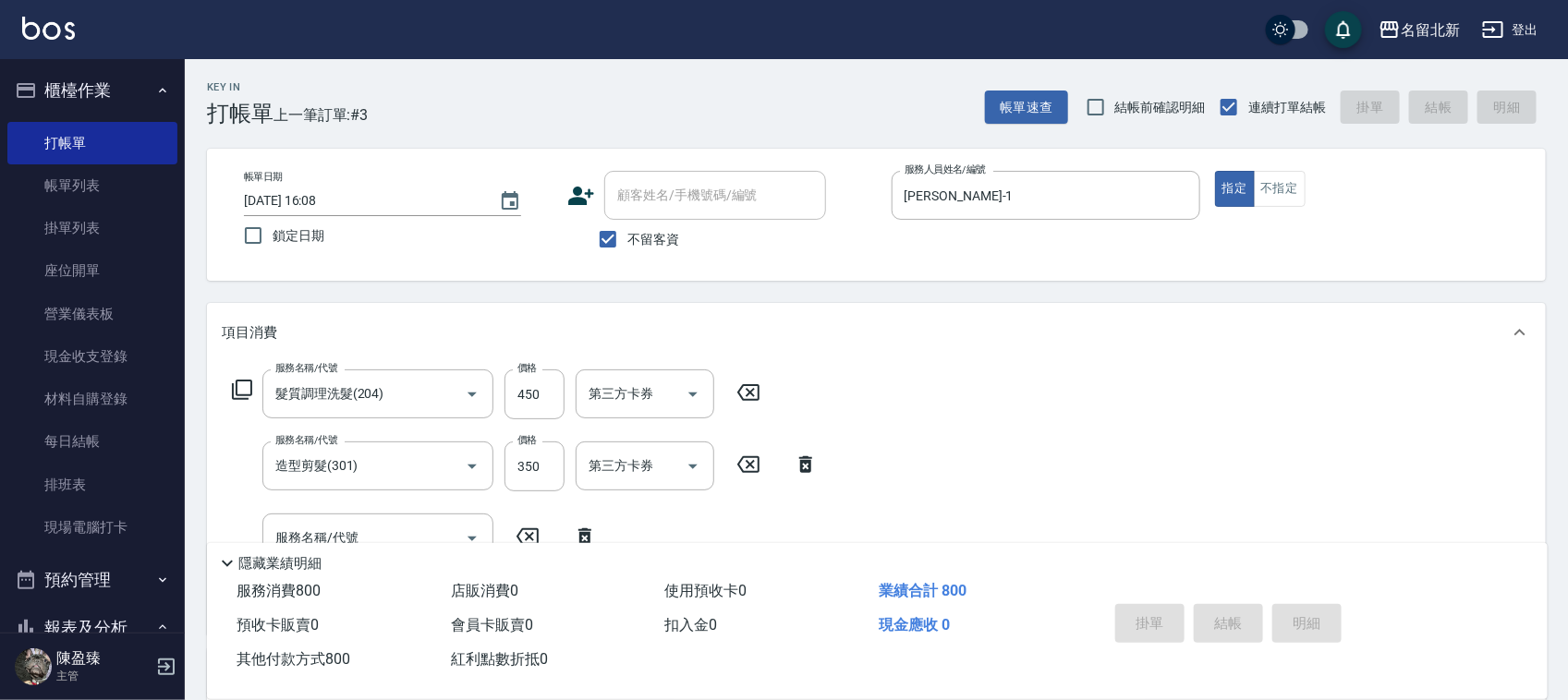
type input "[DATE] 16:09"
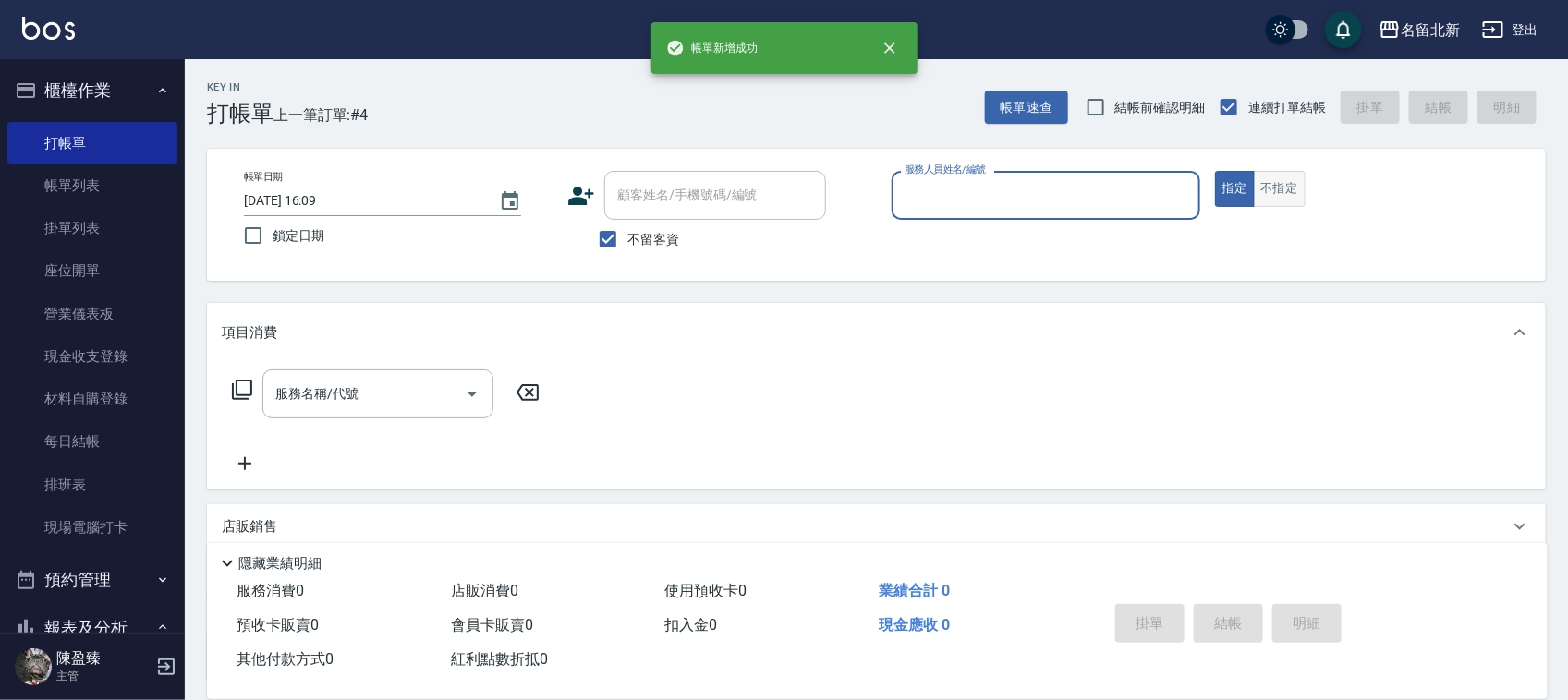
click at [1298, 189] on button "不指定" at bounding box center [1279, 189] width 51 height 36
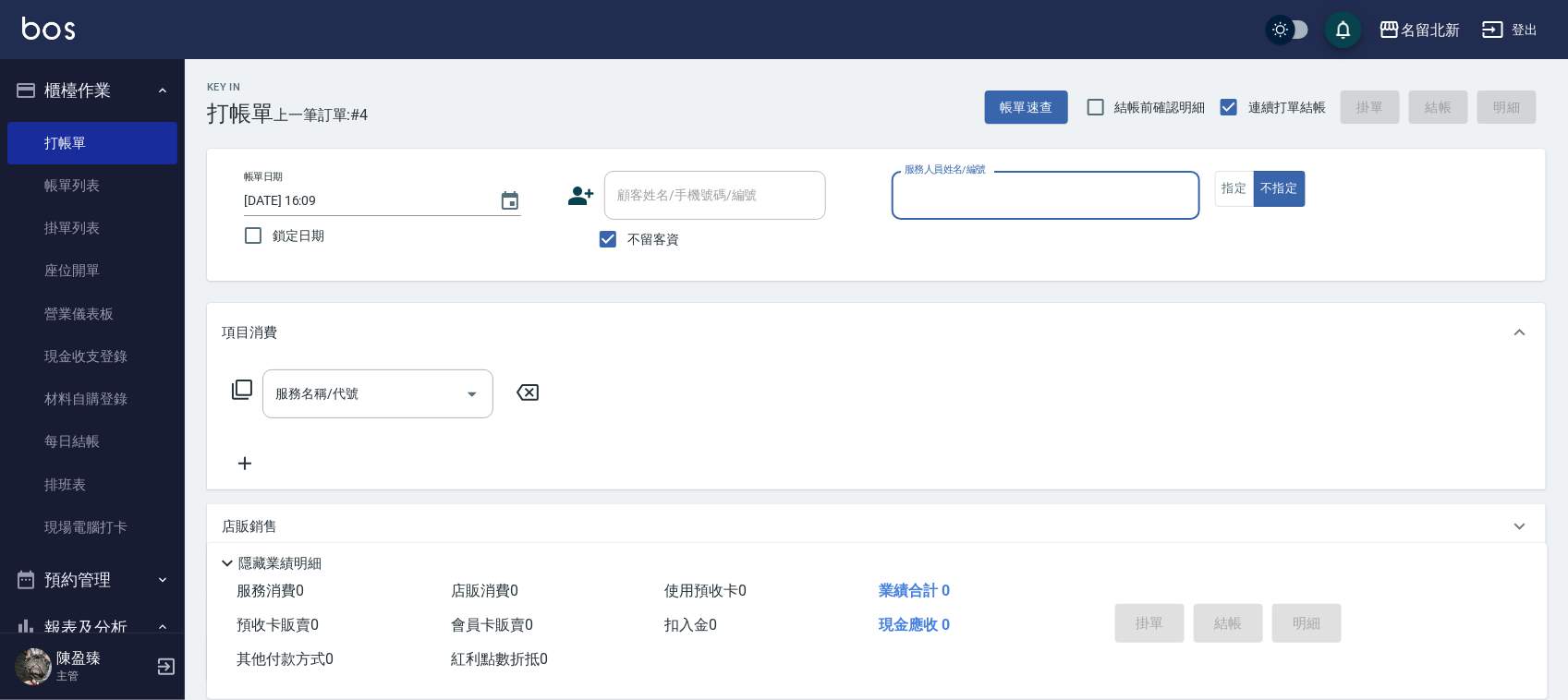
drag, startPoint x: 926, startPoint y: 189, endPoint x: 938, endPoint y: 186, distance: 12.4
click at [928, 187] on input "服務人員姓名/編號" at bounding box center [1045, 196] width 292 height 32
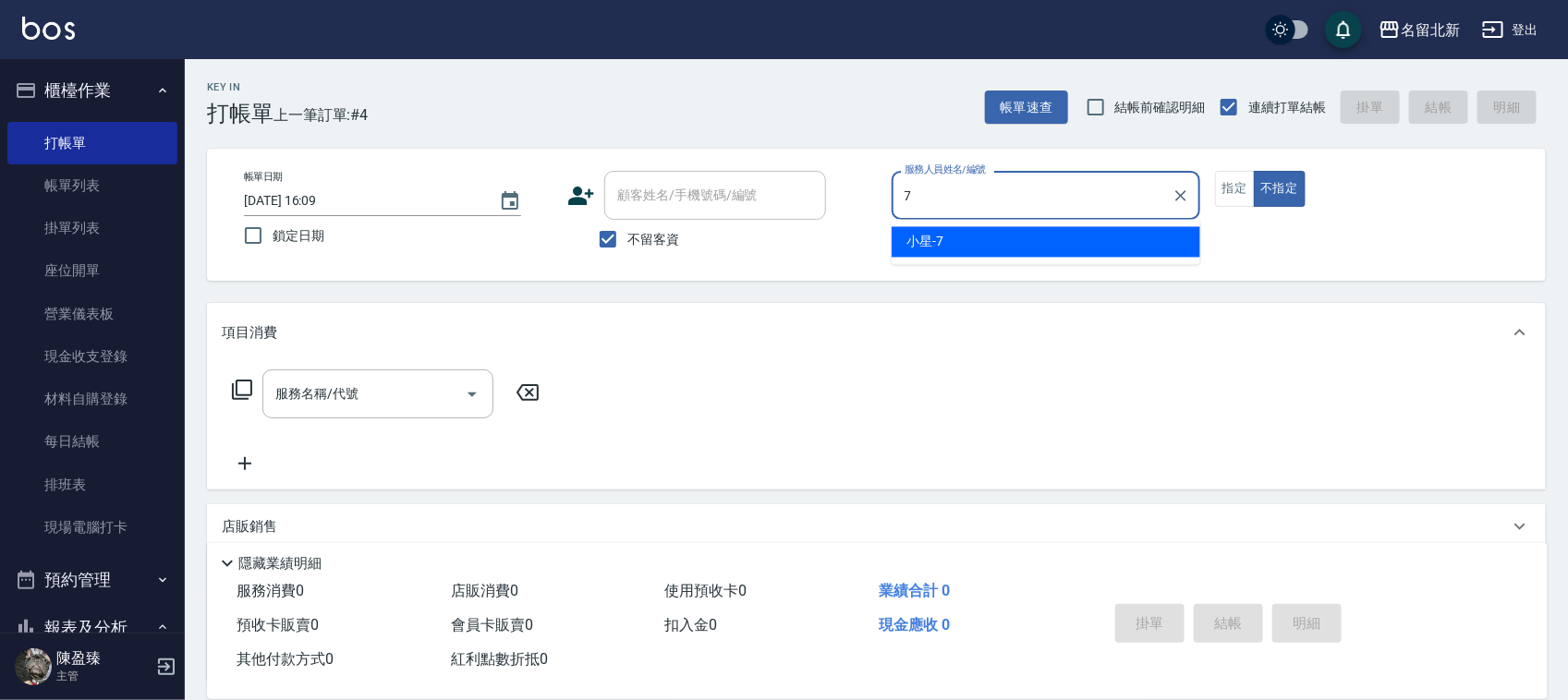
type input "小星-7"
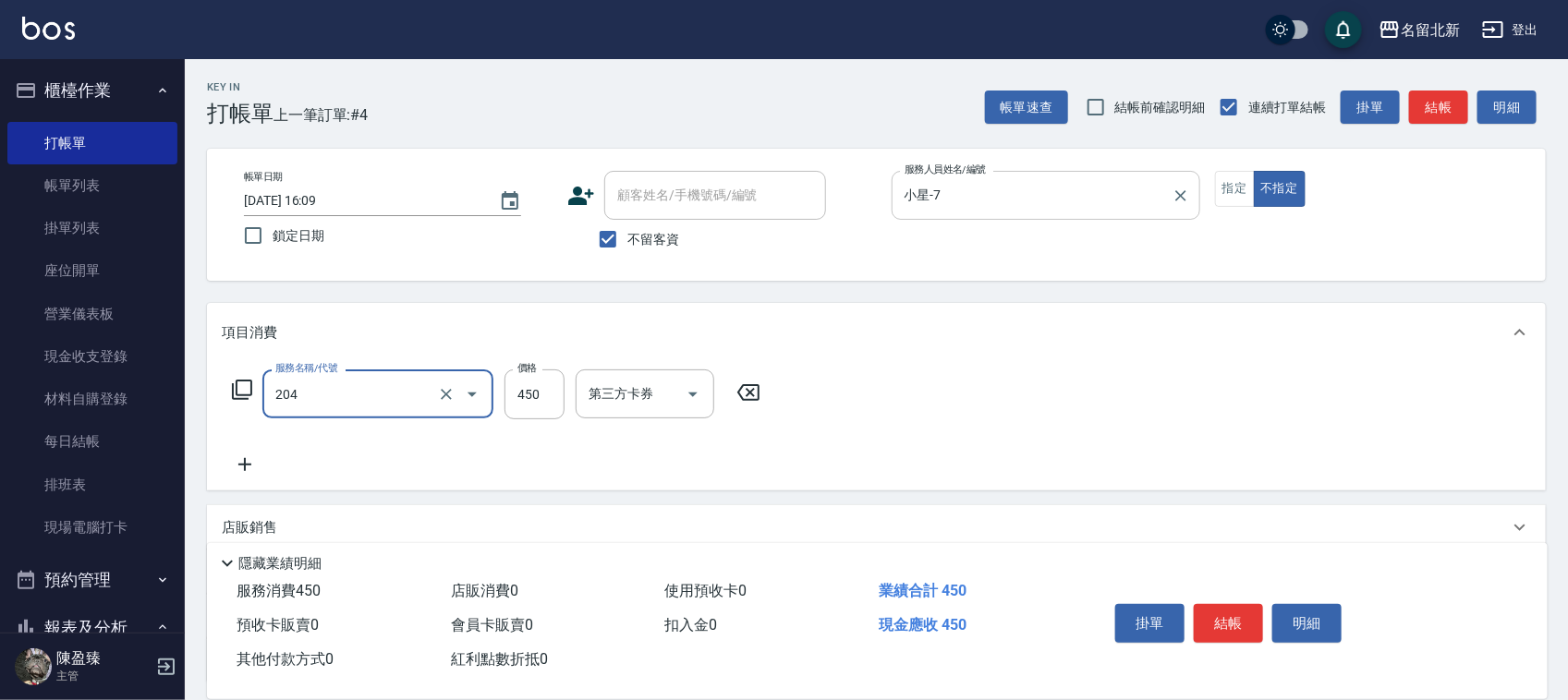
type input "髮質調理洗髮(204)"
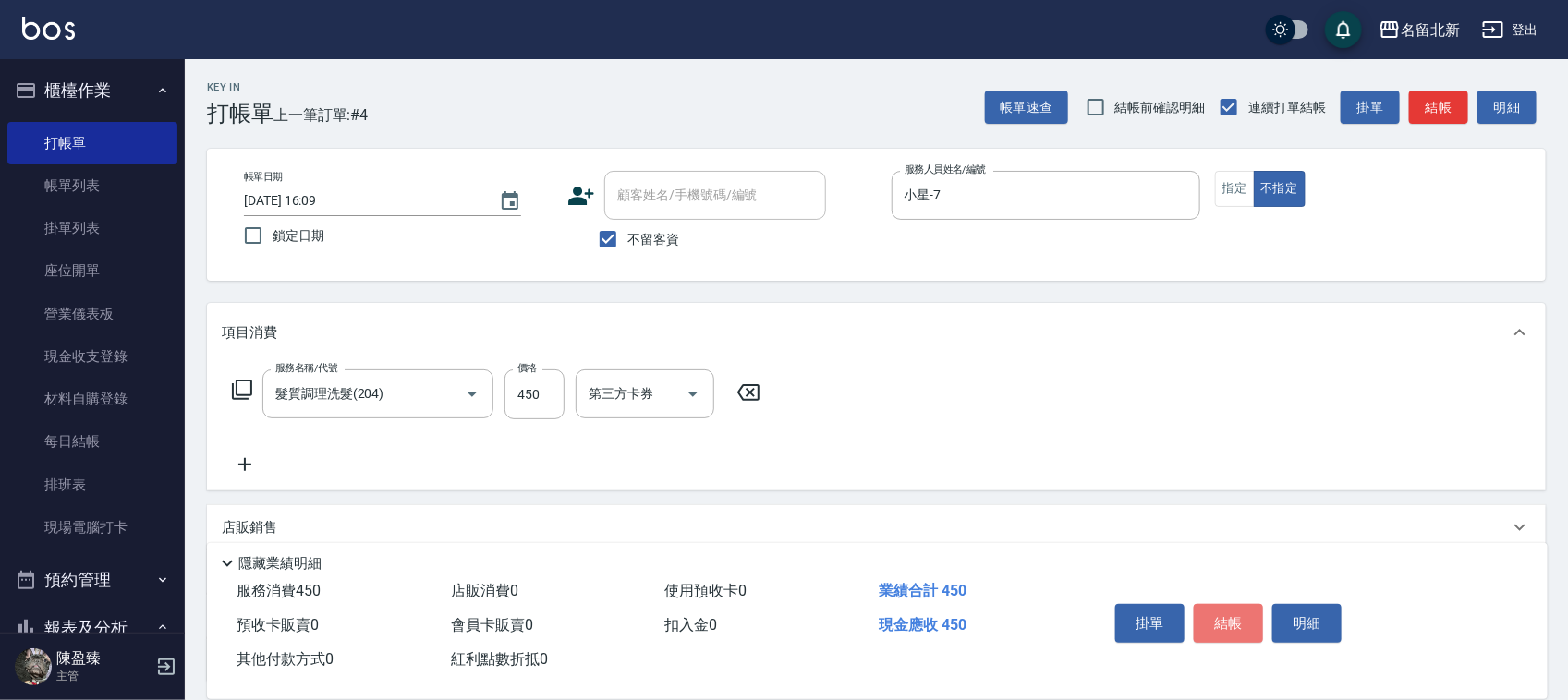
drag, startPoint x: 1239, startPoint y: 631, endPoint x: 1242, endPoint y: 619, distance: 12.4
click at [1240, 631] on button "結帳" at bounding box center [1228, 623] width 69 height 39
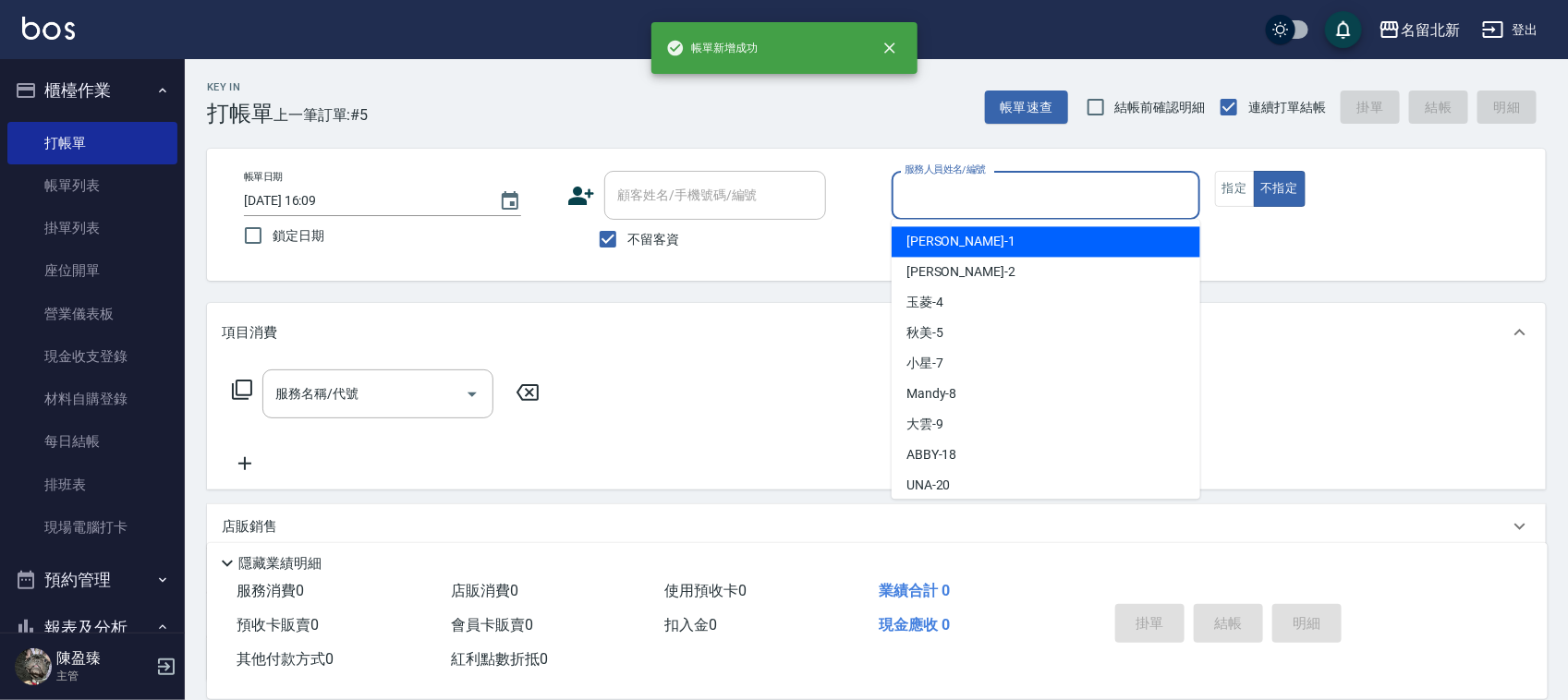
click at [1058, 194] on input "服務人員姓名/編號" at bounding box center [1045, 196] width 292 height 32
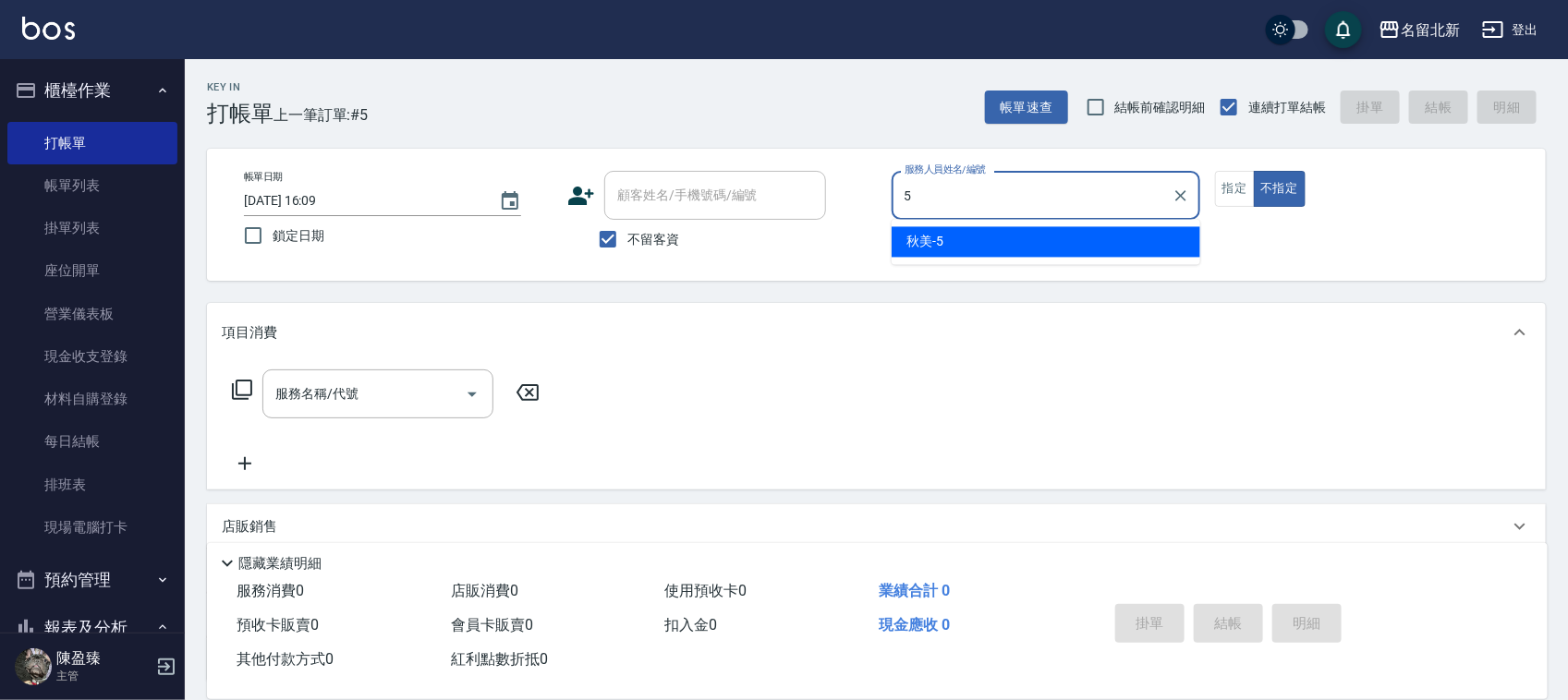
type input "秋美-5"
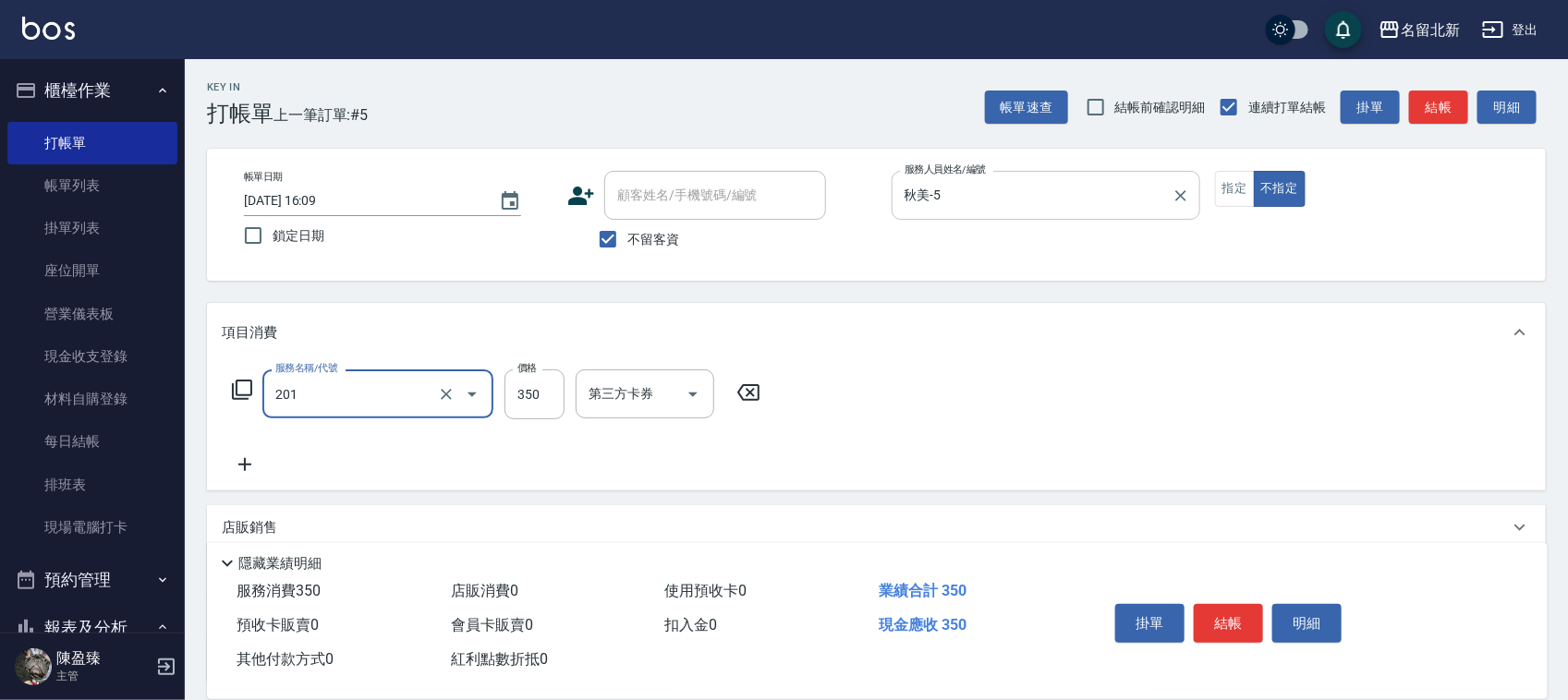
type input "一般洗髮(201)"
type input "100"
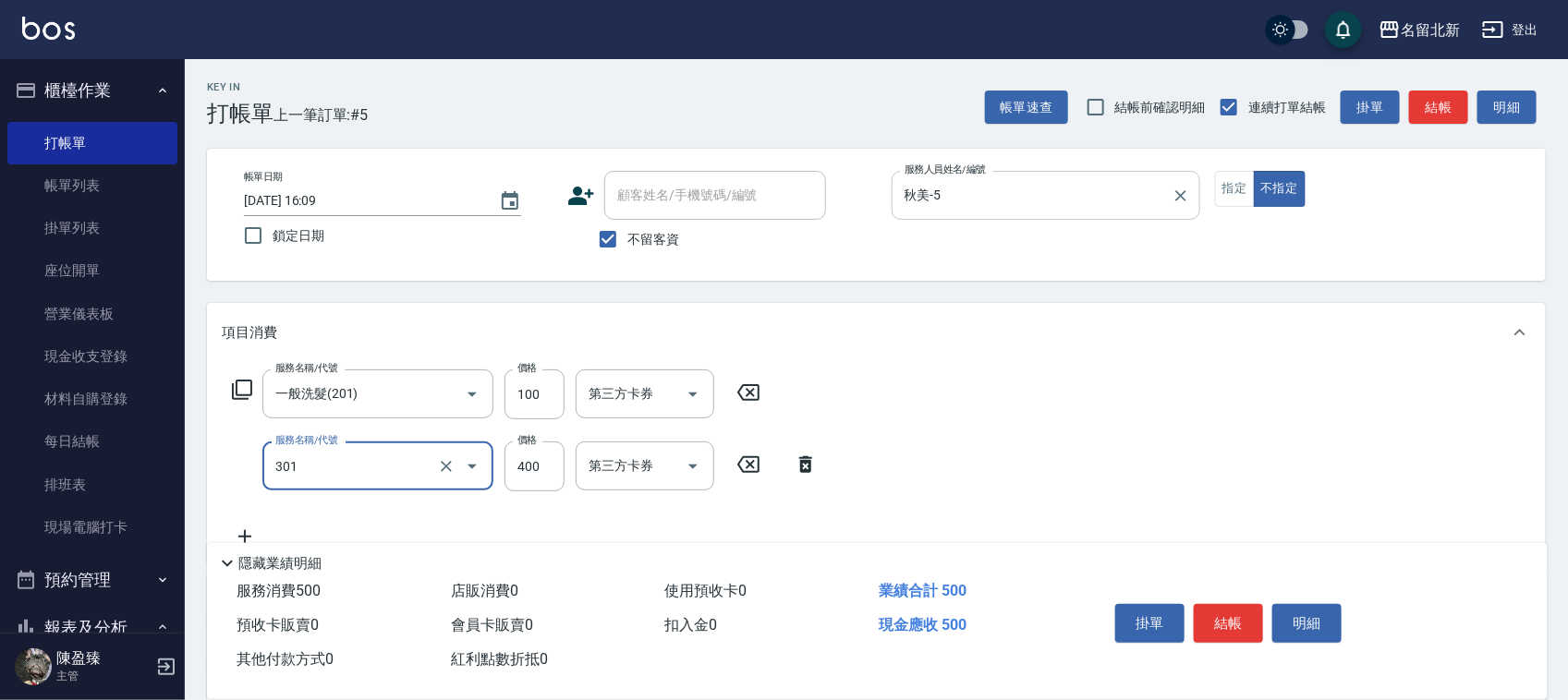
type input "造型剪髮(301)"
type input "350"
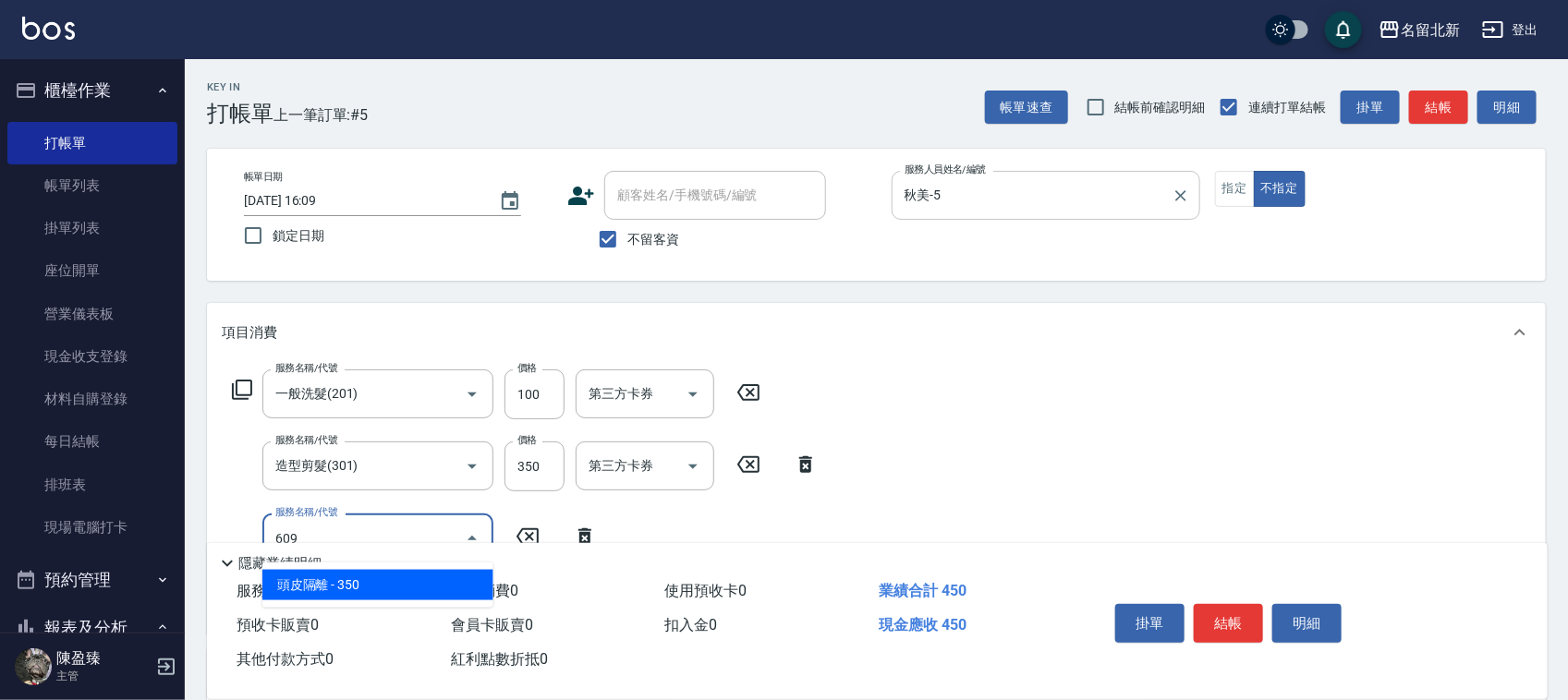
type input "頭皮隔離(609)"
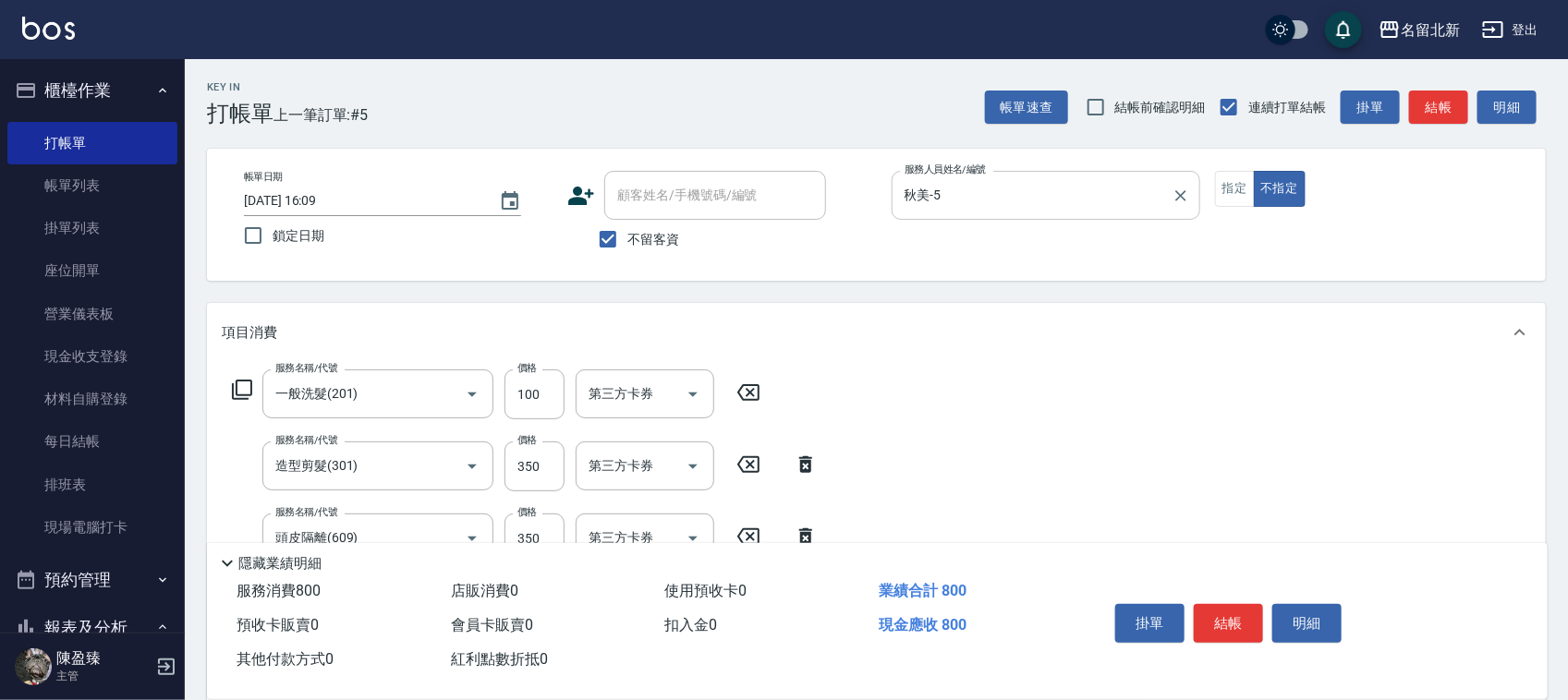
type input "染髮(501)"
type input "1490"
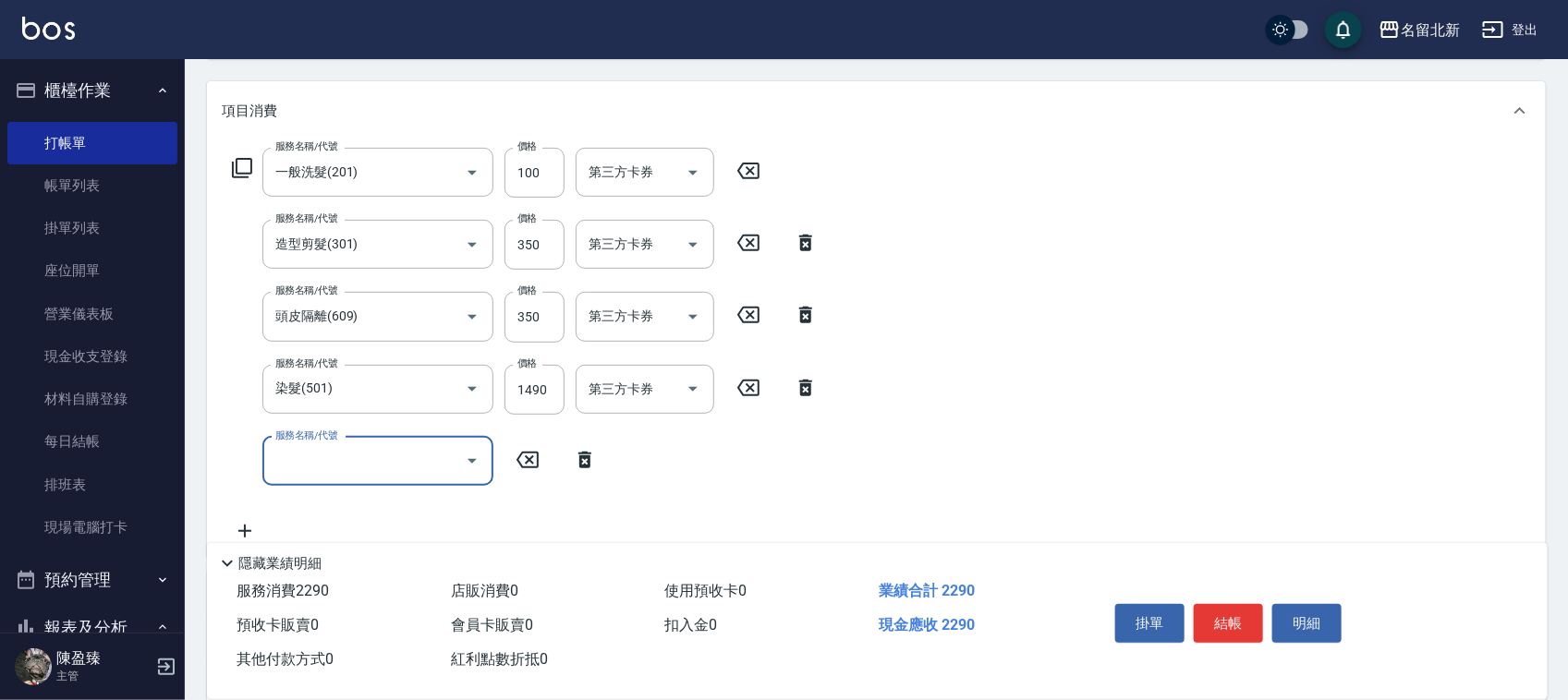
scroll to position [231, 0]
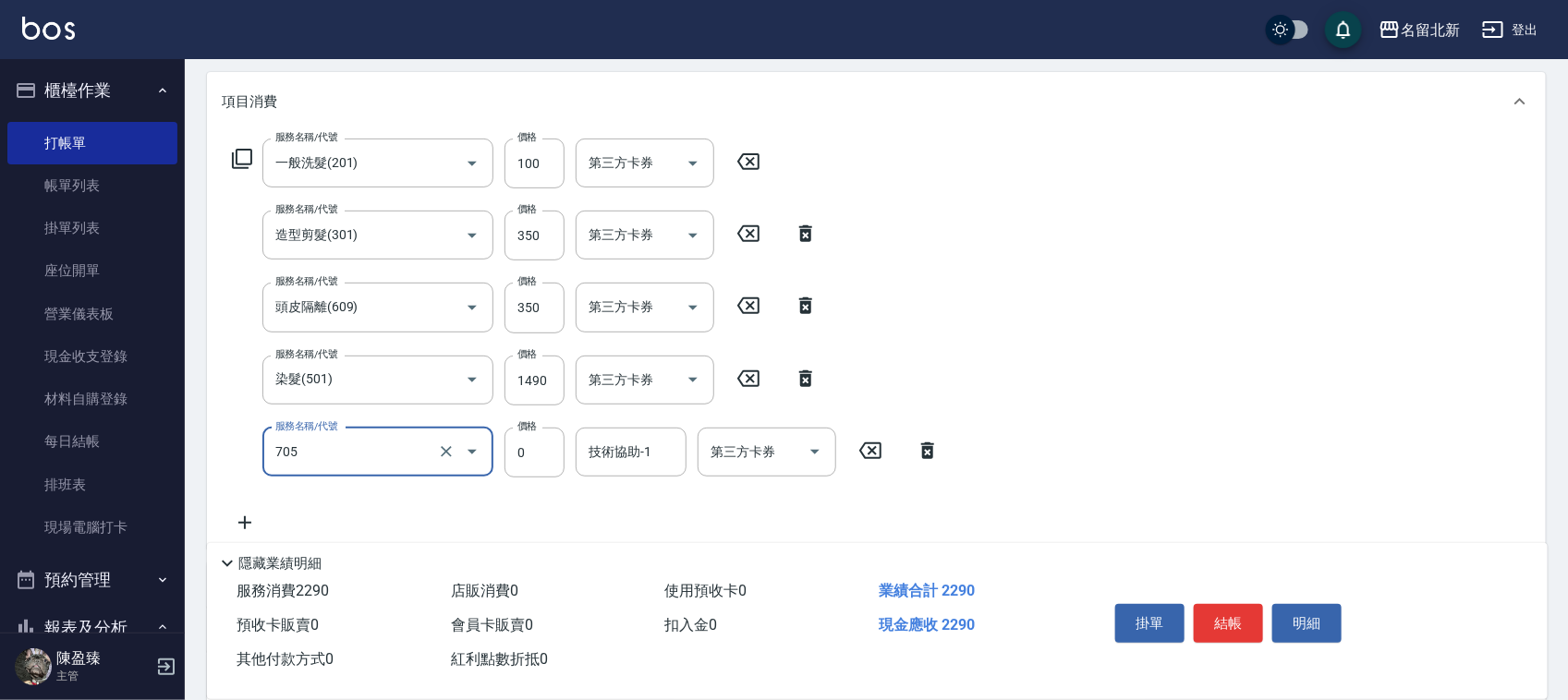
type input "互助50(705)"
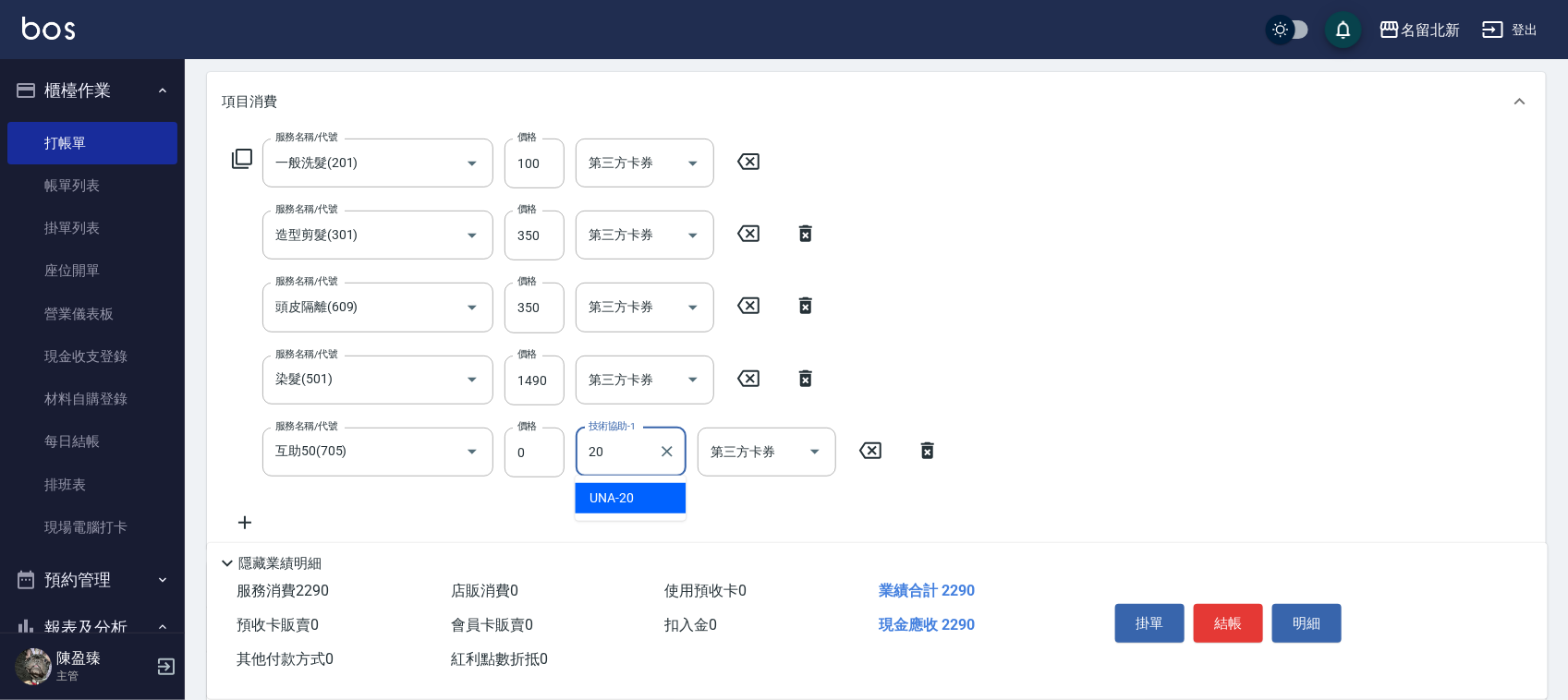
type input "UNA-20"
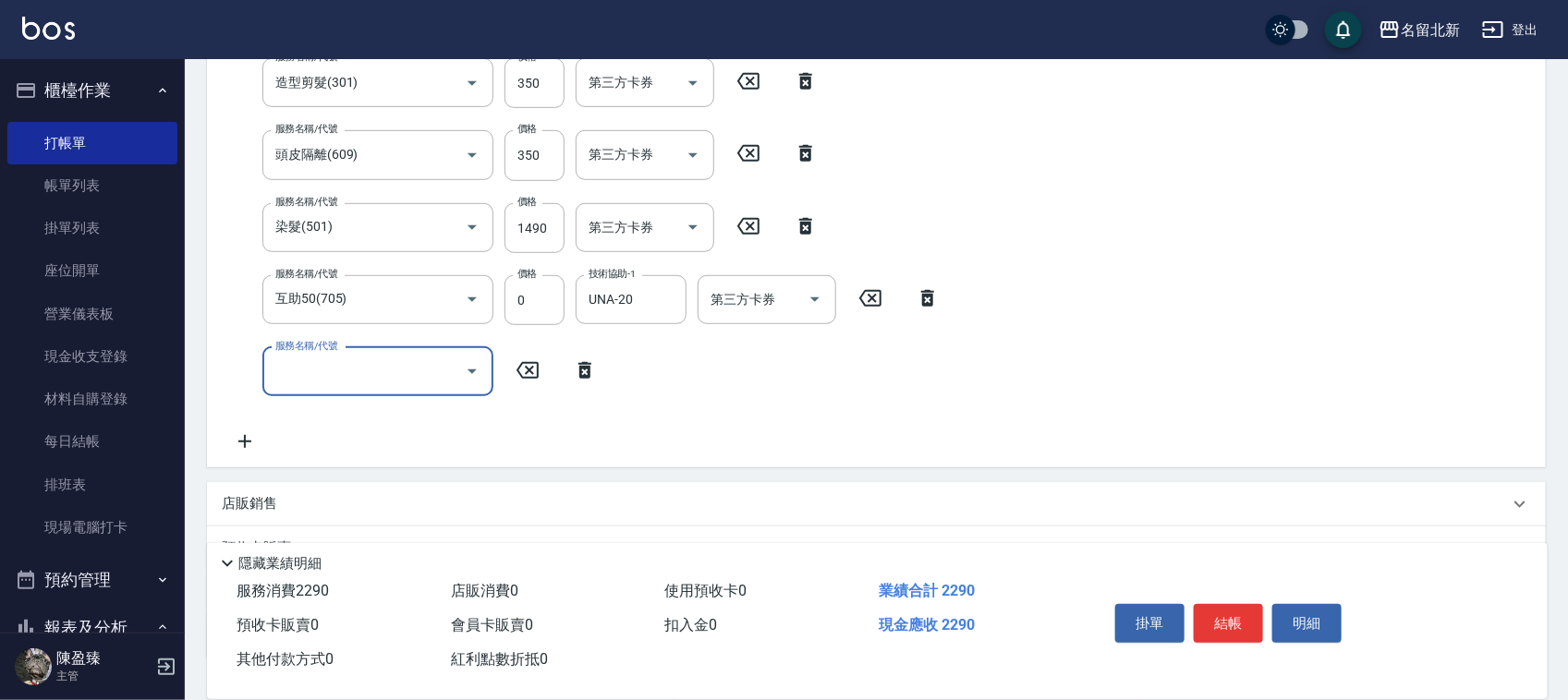
scroll to position [517, 0]
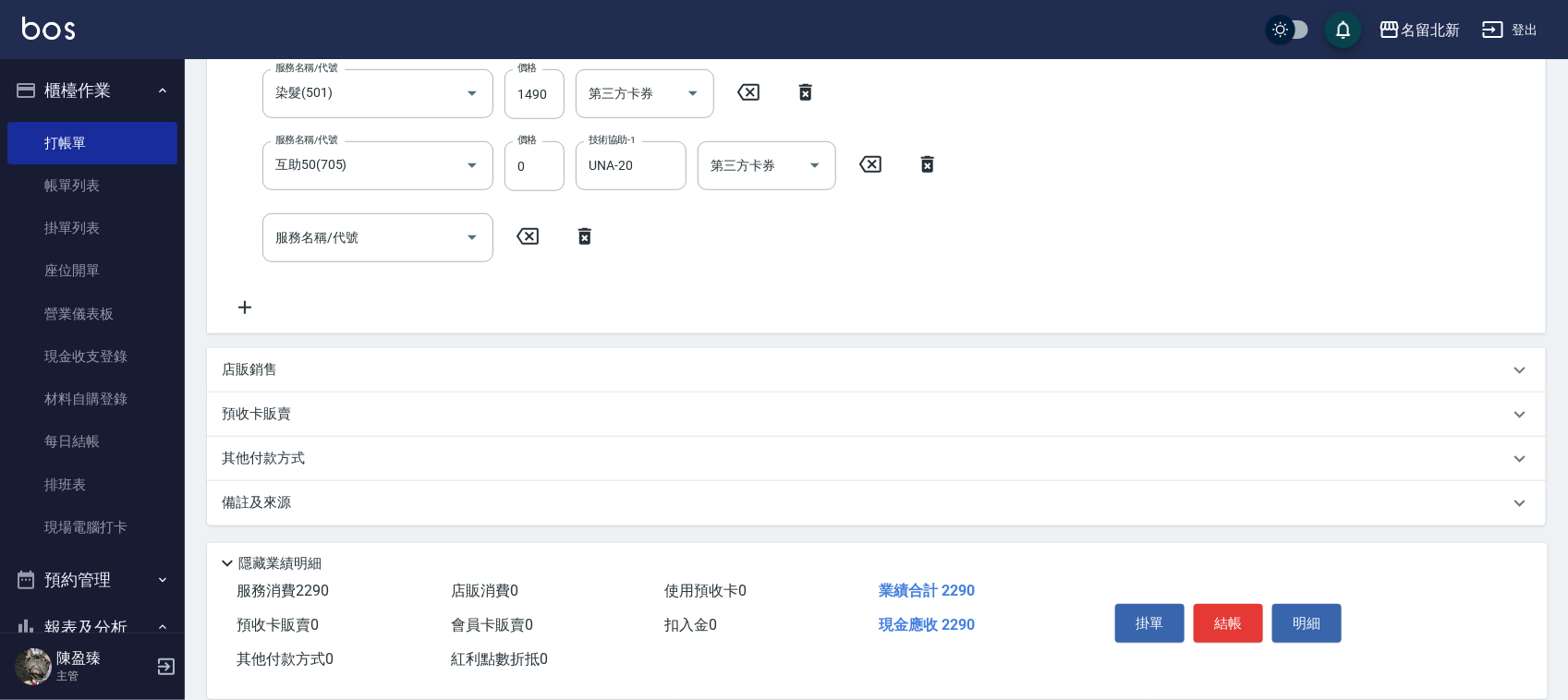
click at [266, 458] on p "其他付款方式" at bounding box center [267, 458] width 92 height 20
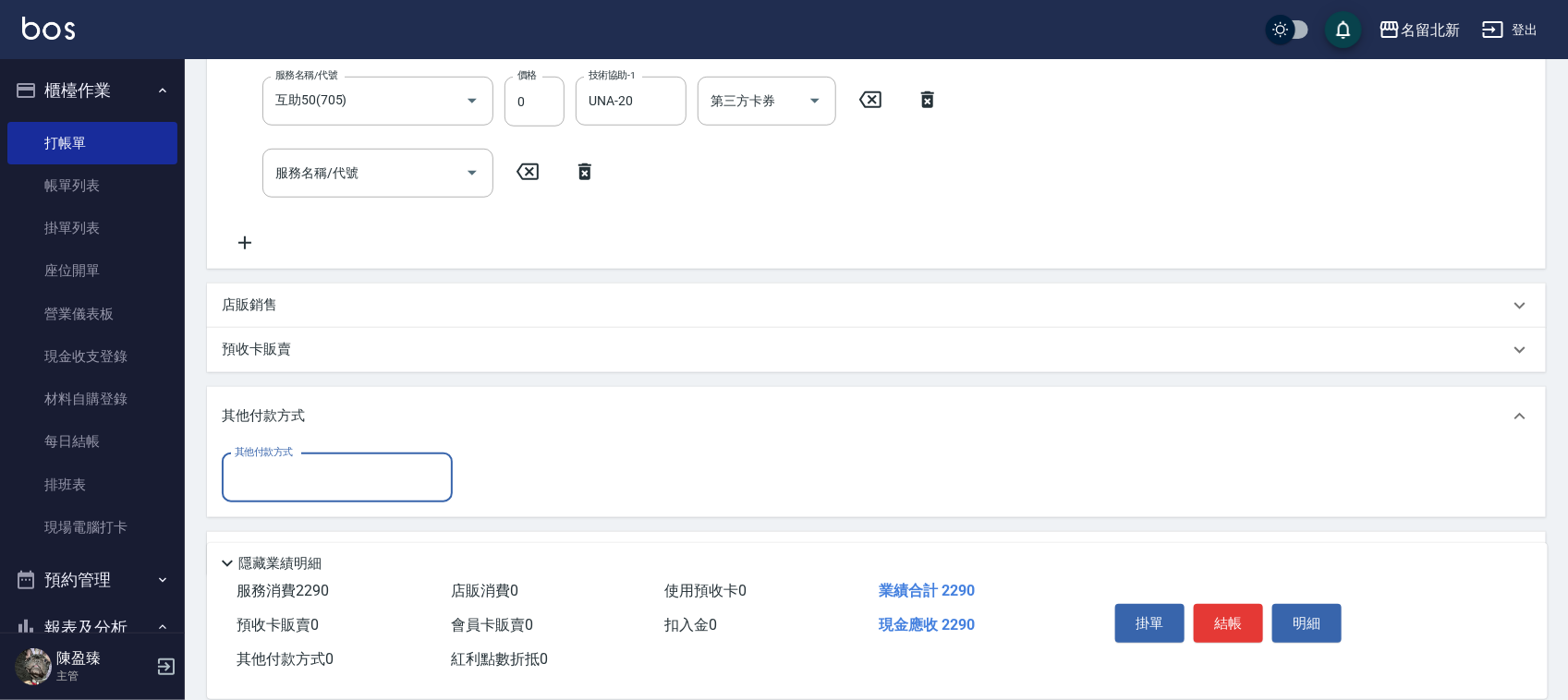
scroll to position [633, 0]
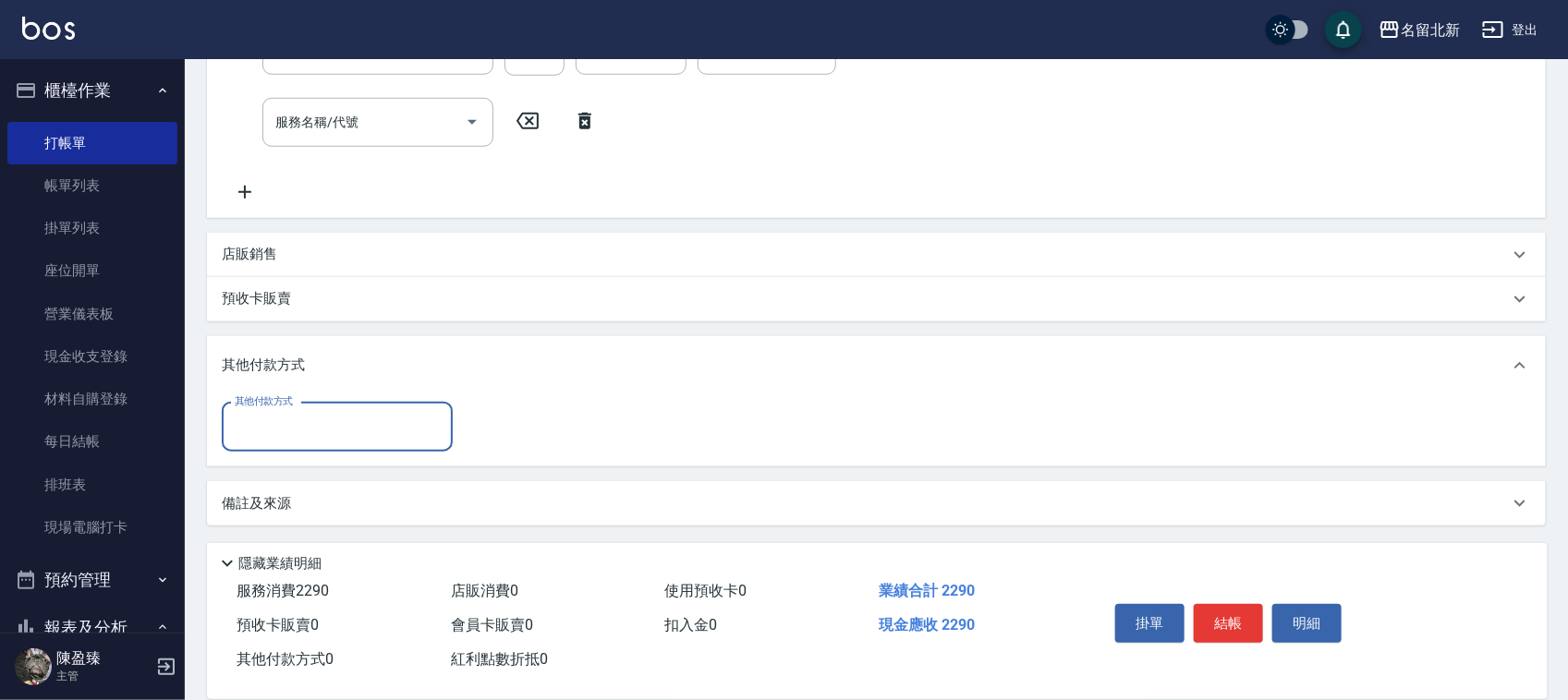
click at [263, 431] on input "其他付款方式" at bounding box center [337, 427] width 215 height 32
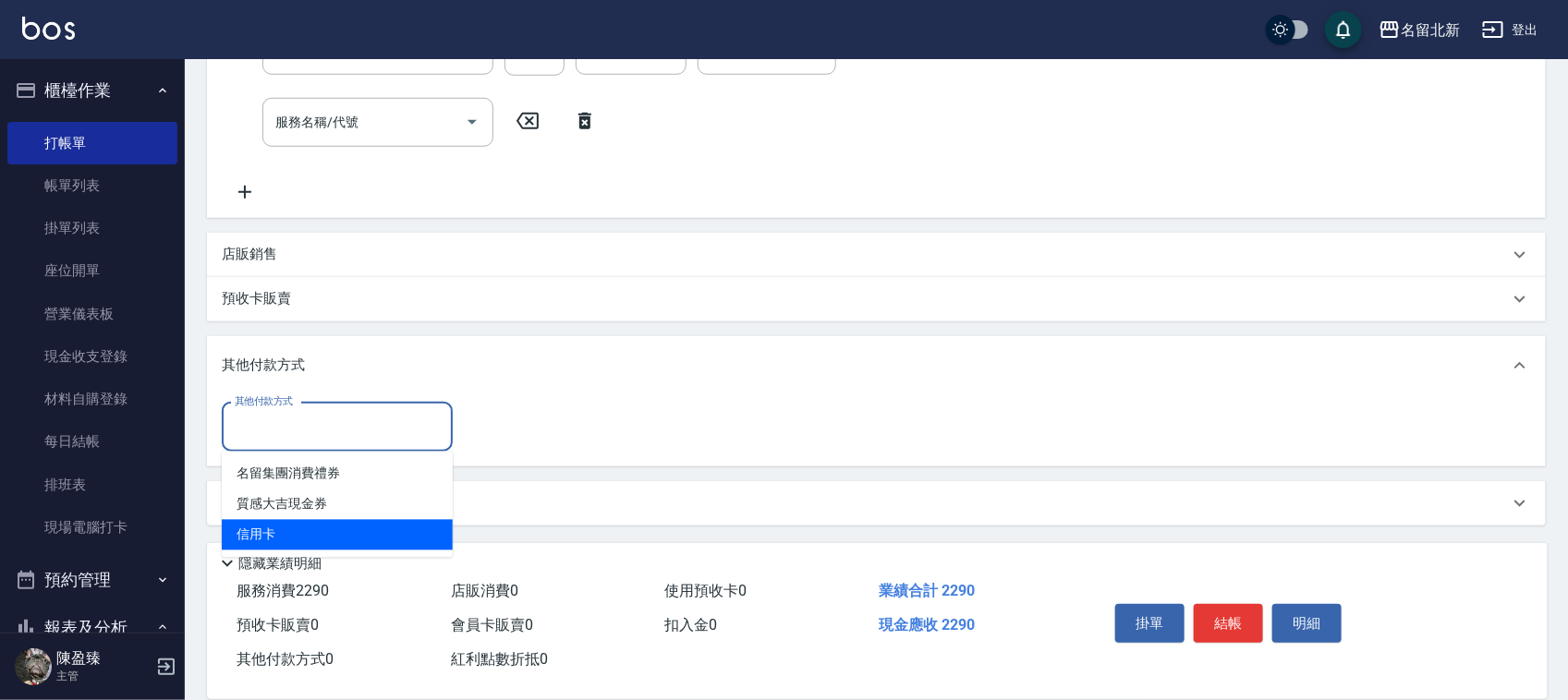
click at [273, 534] on span "信用卡" at bounding box center [336, 535] width 231 height 30
type input "信用卡"
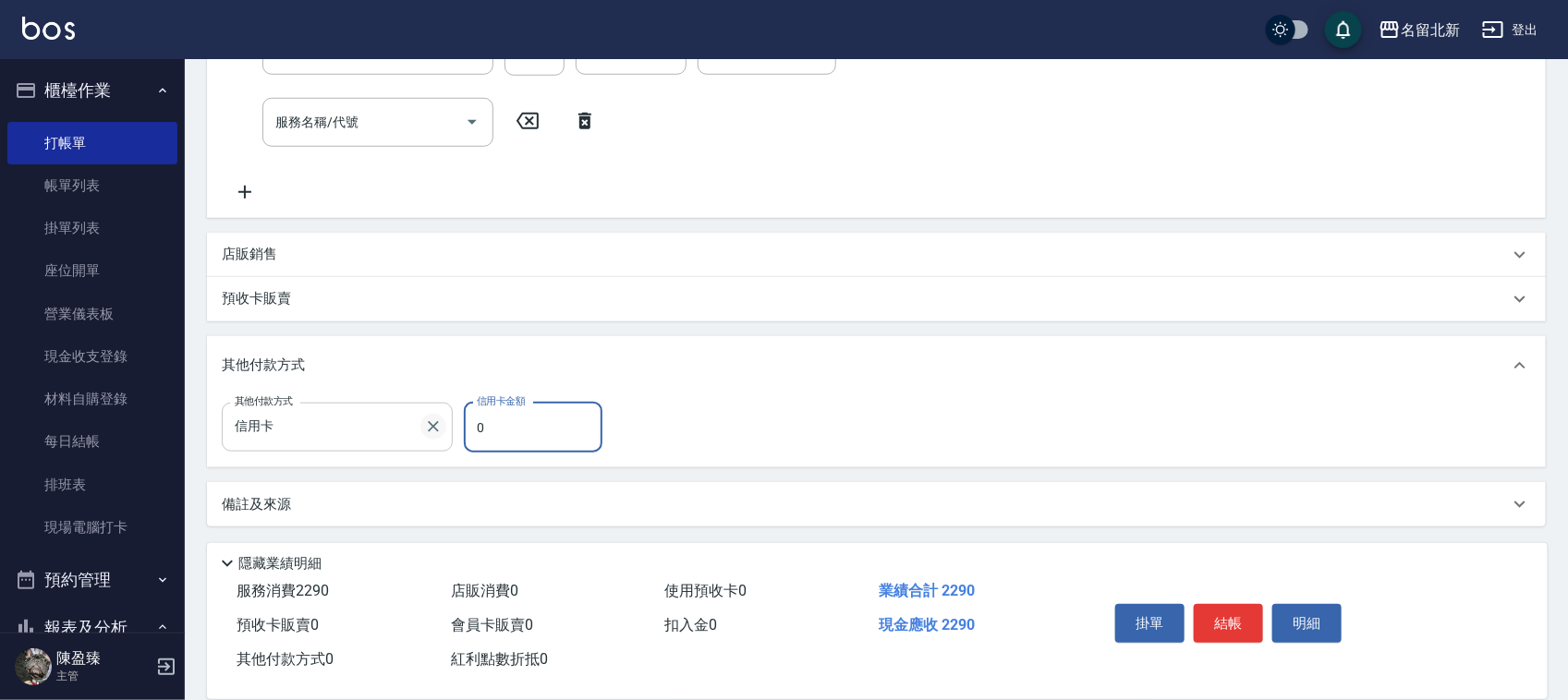
click at [431, 435] on div "其他付款方式 信用卡 其他付款方式 信用卡金額 0 信用卡金額" at bounding box center [417, 427] width 392 height 49
type input "2290"
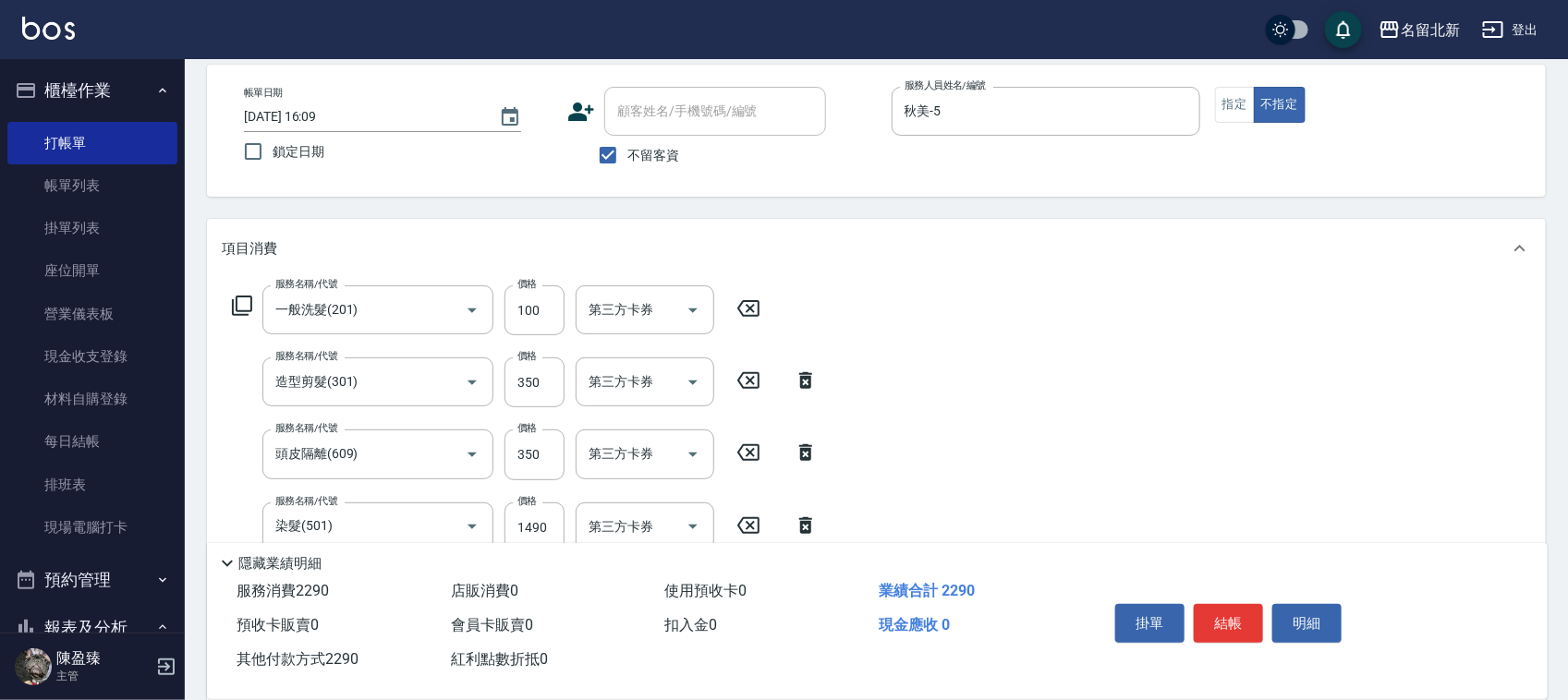
scroll to position [0, 0]
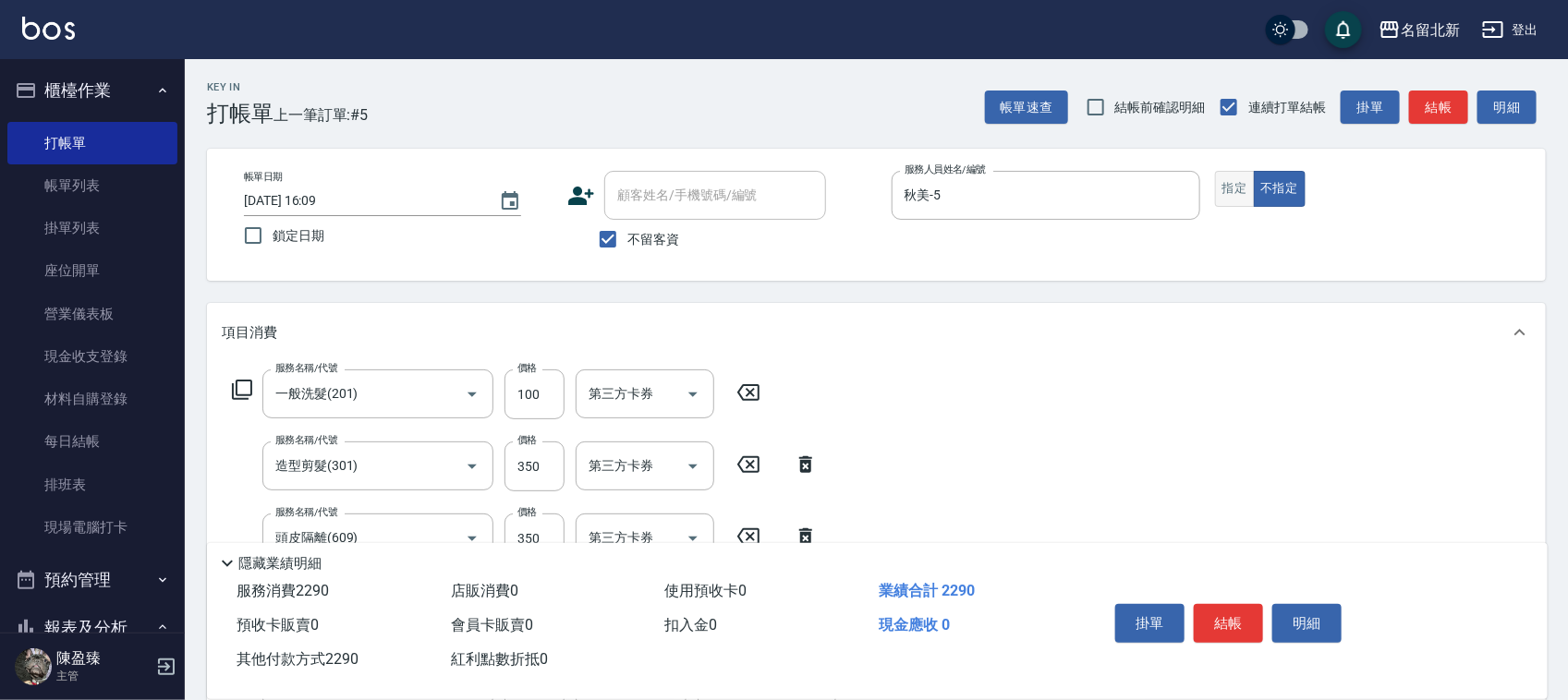
click at [1229, 177] on button "指定" at bounding box center [1234, 189] width 40 height 36
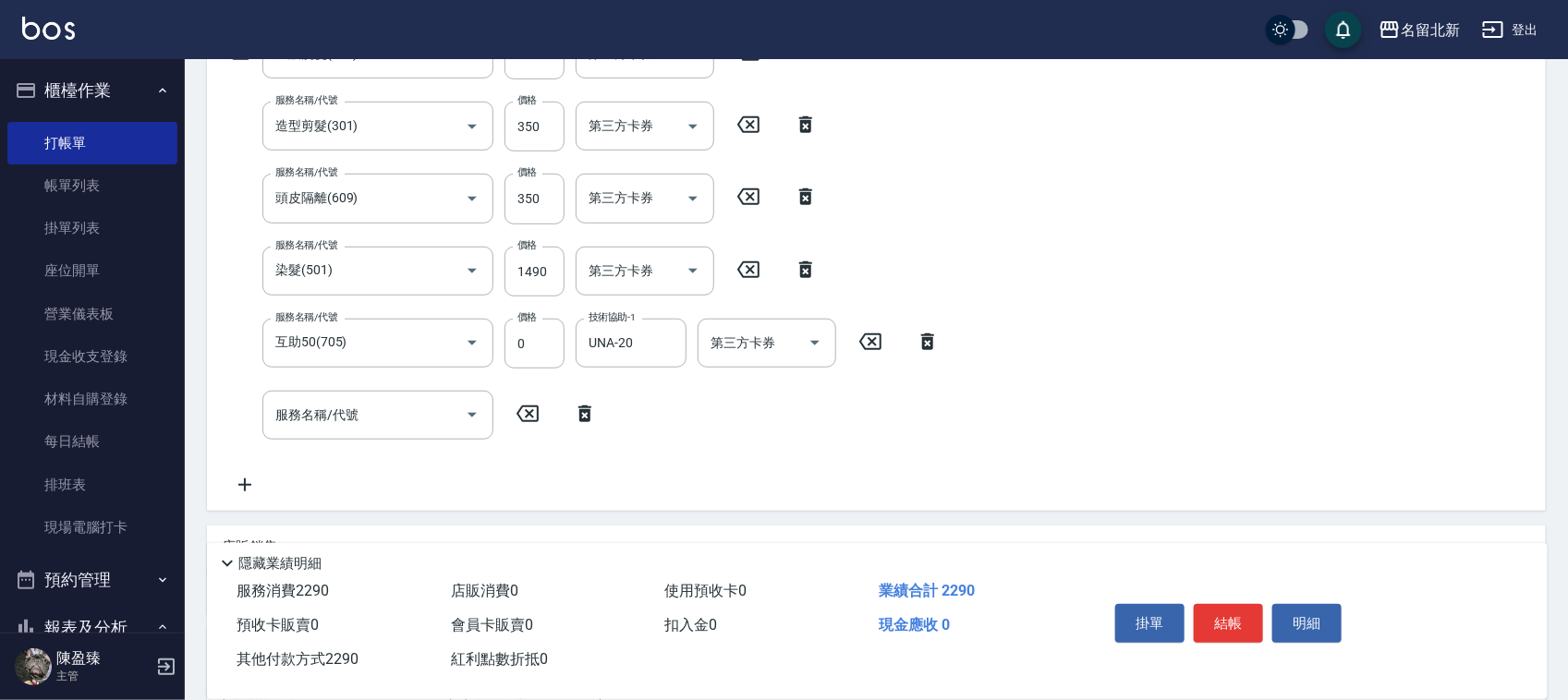
scroll to position [577, 0]
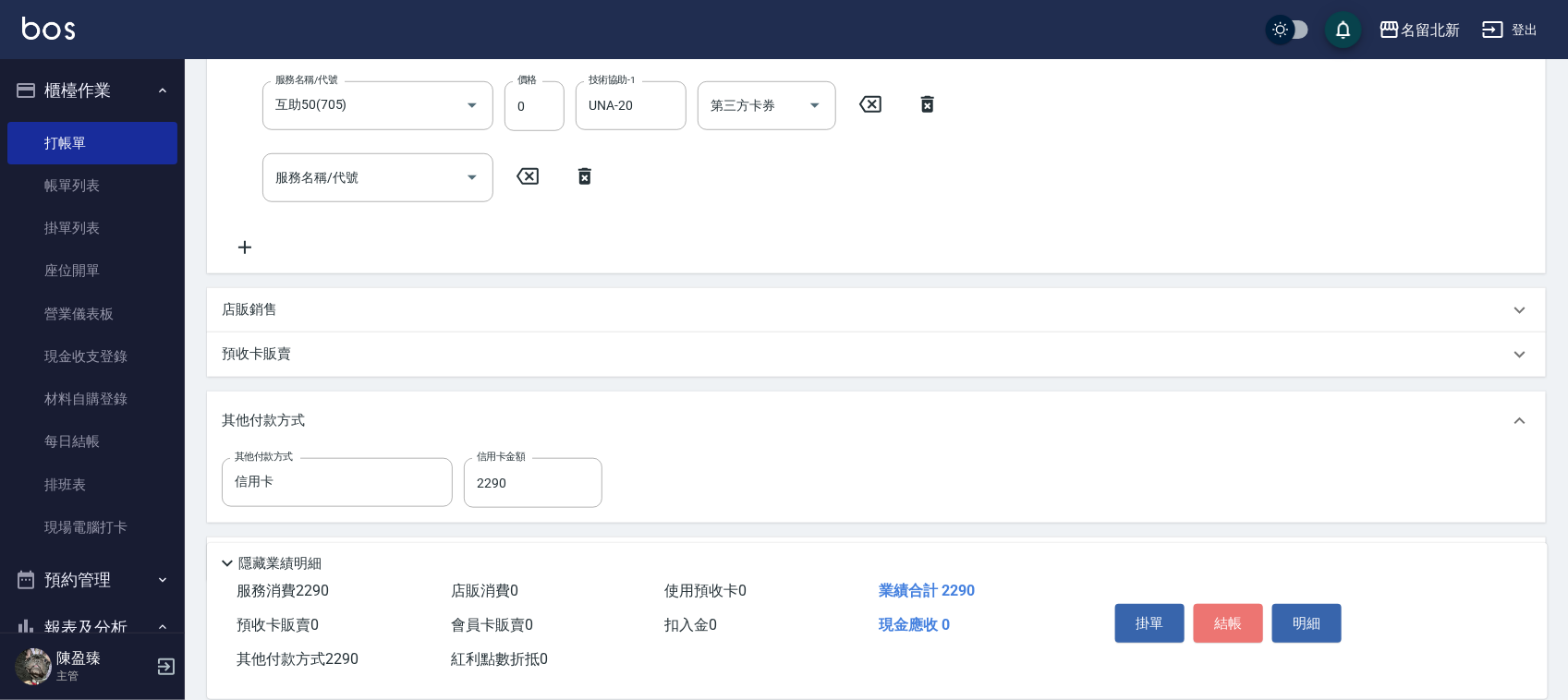
click at [1221, 612] on button "結帳" at bounding box center [1228, 623] width 69 height 39
type input "[DATE] 16:10"
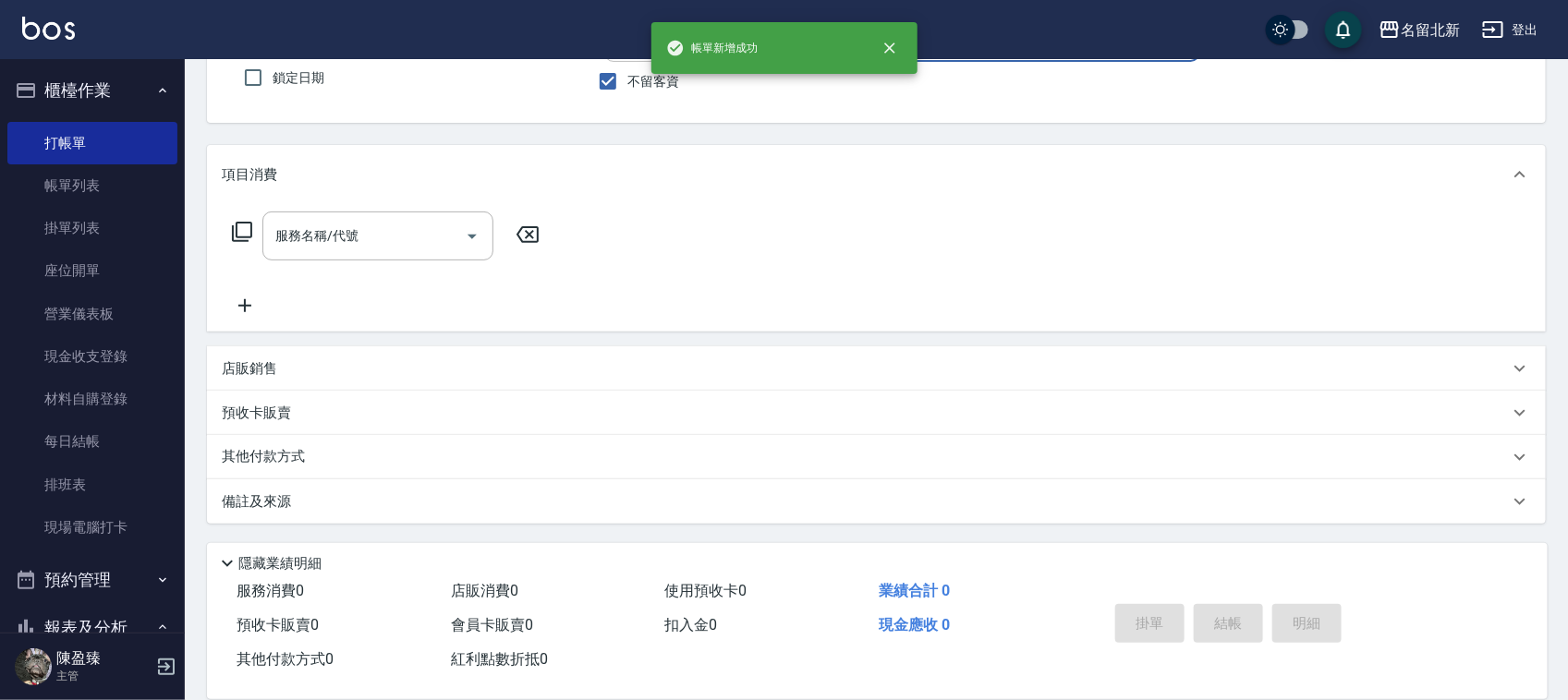
scroll to position [0, 0]
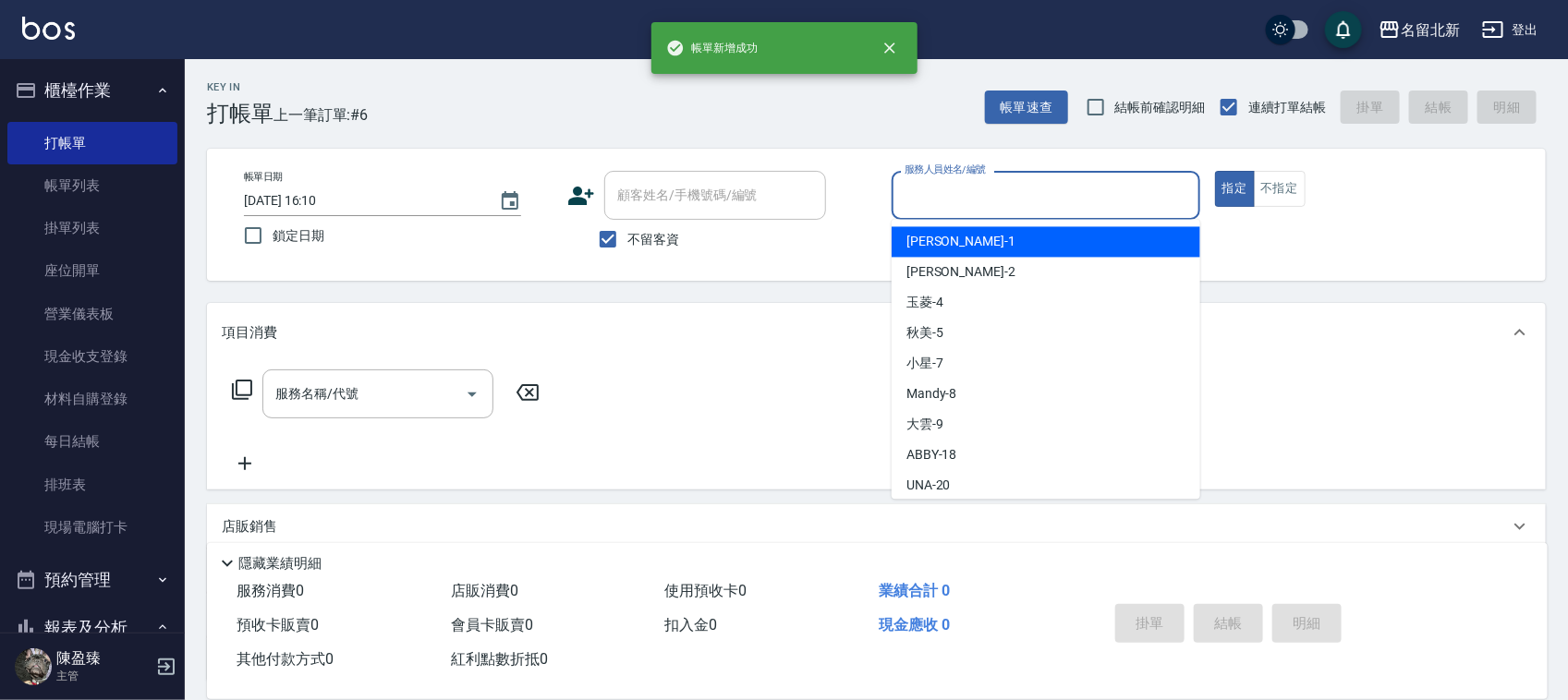
drag, startPoint x: 931, startPoint y: 199, endPoint x: 943, endPoint y: 200, distance: 12.0
click at [943, 200] on input "服務人員姓名/編號" at bounding box center [1045, 196] width 292 height 32
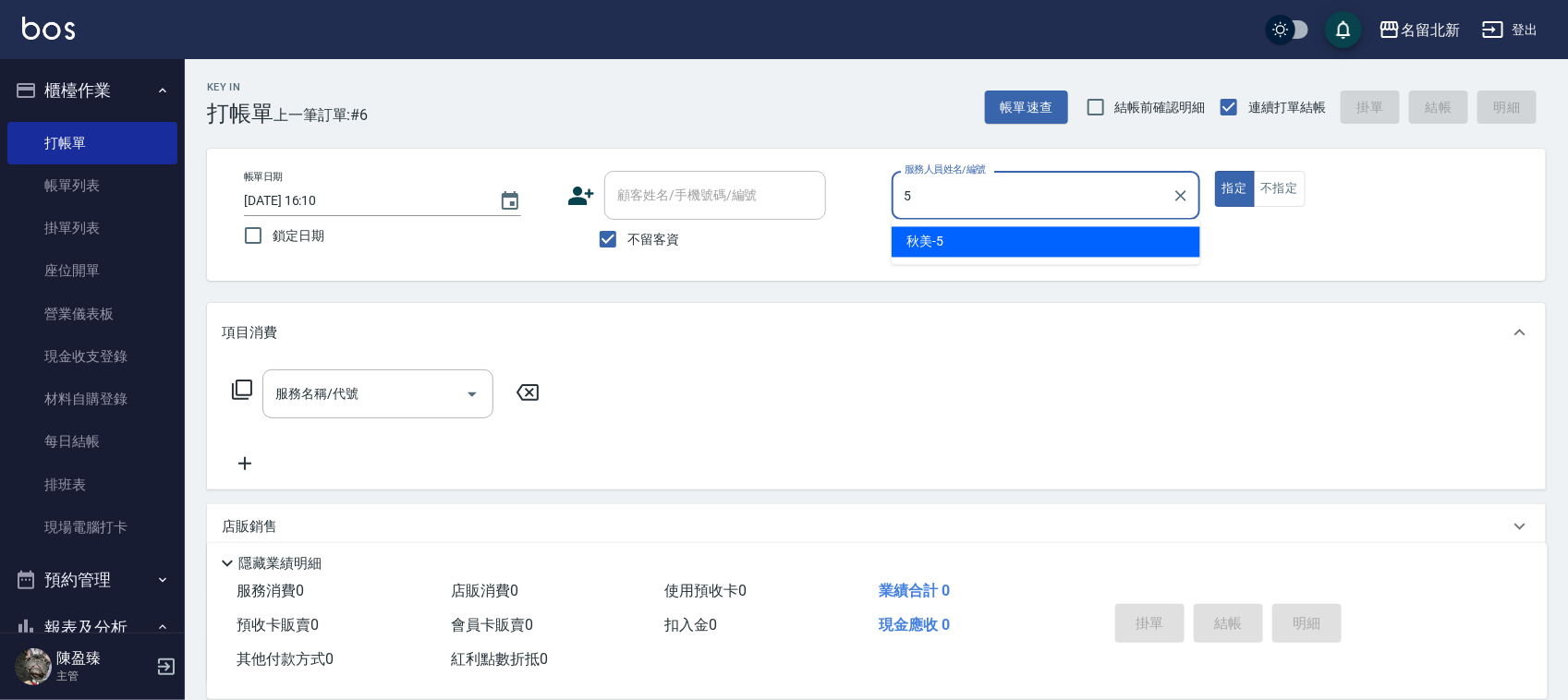
type input "秋美-5"
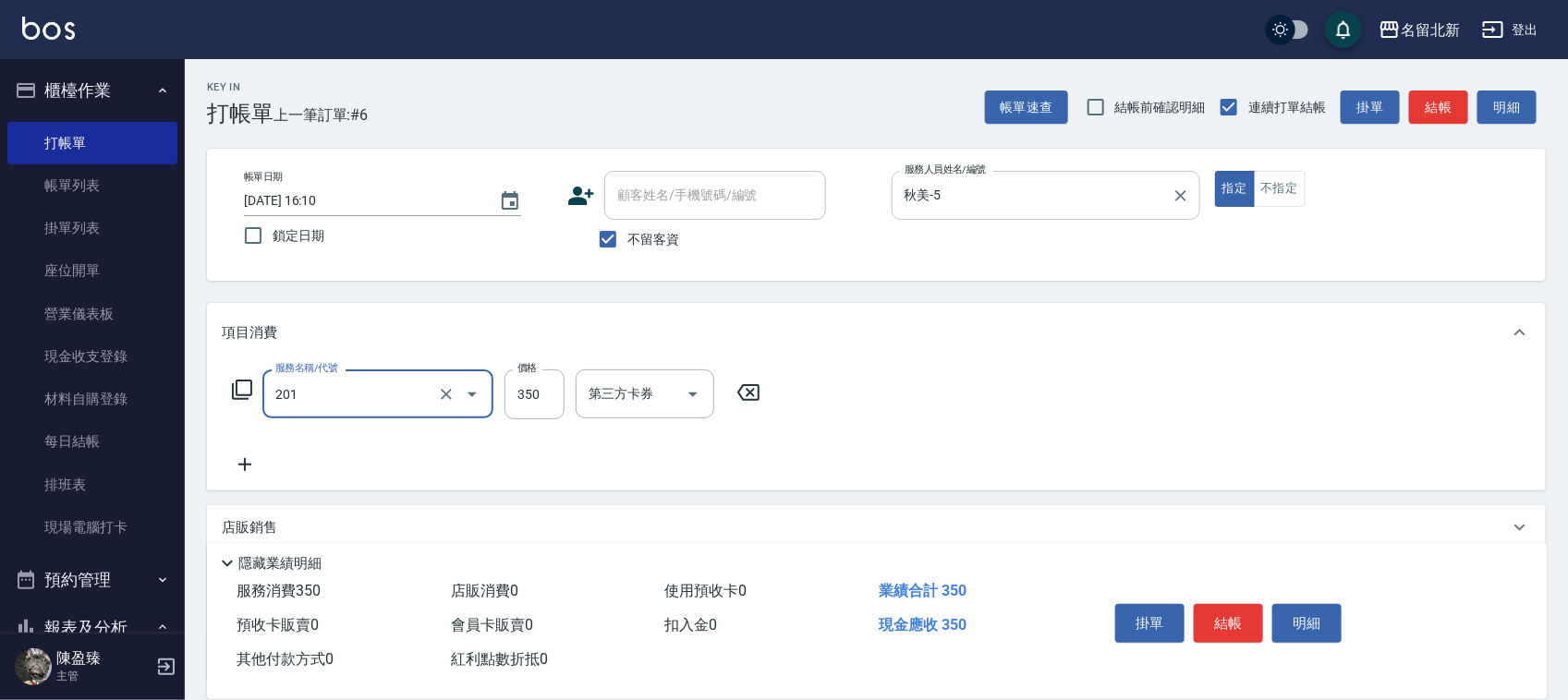
type input "一般洗髮(201)"
type input "350"
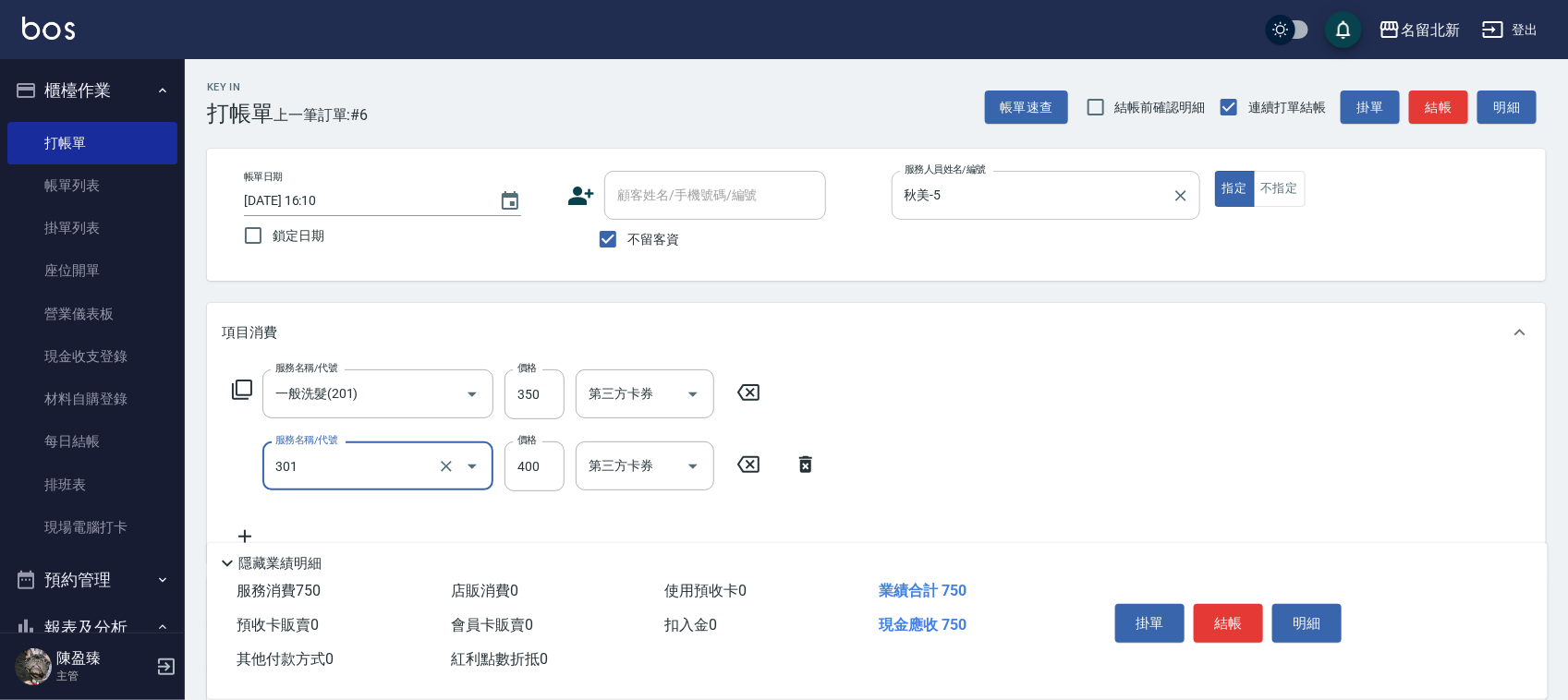
type input "造型剪髮(301)"
type input "350"
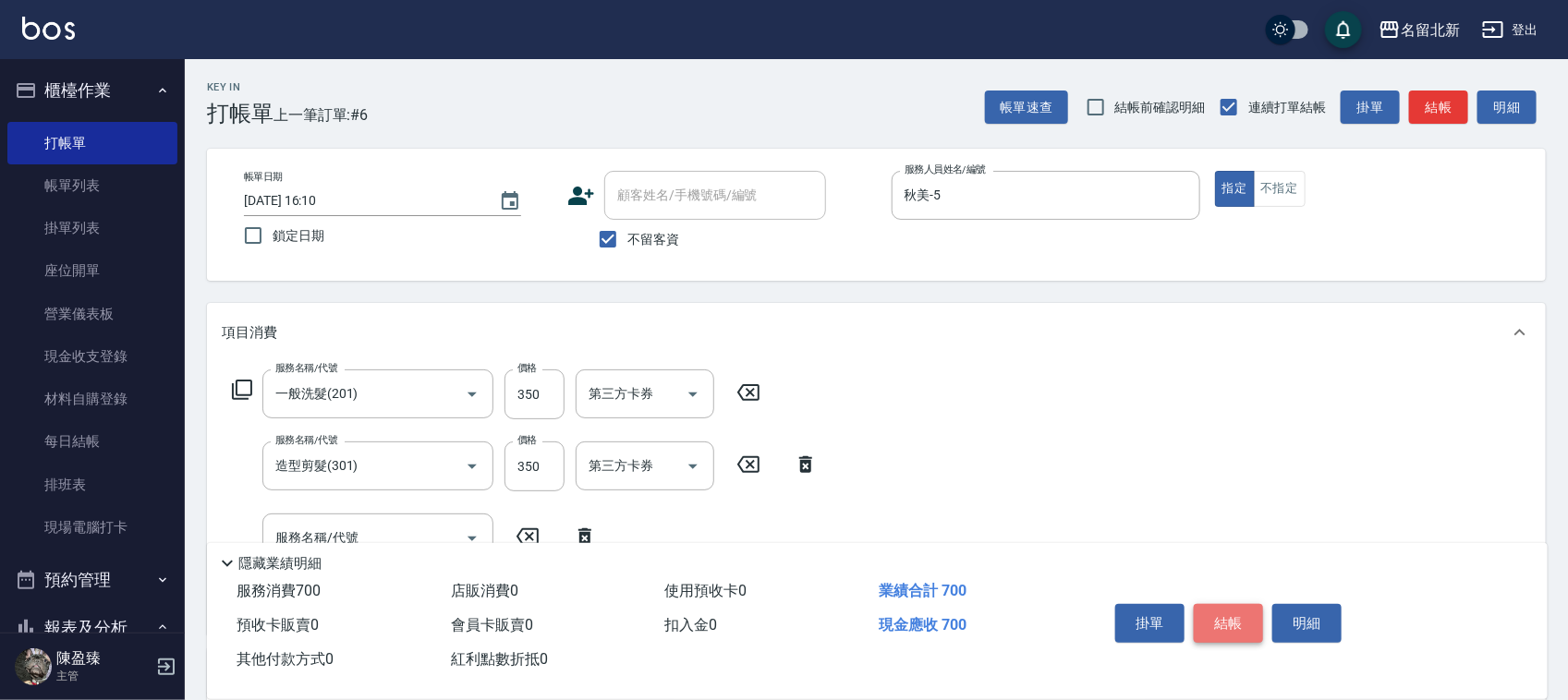
click at [1244, 615] on button "結帳" at bounding box center [1228, 623] width 69 height 39
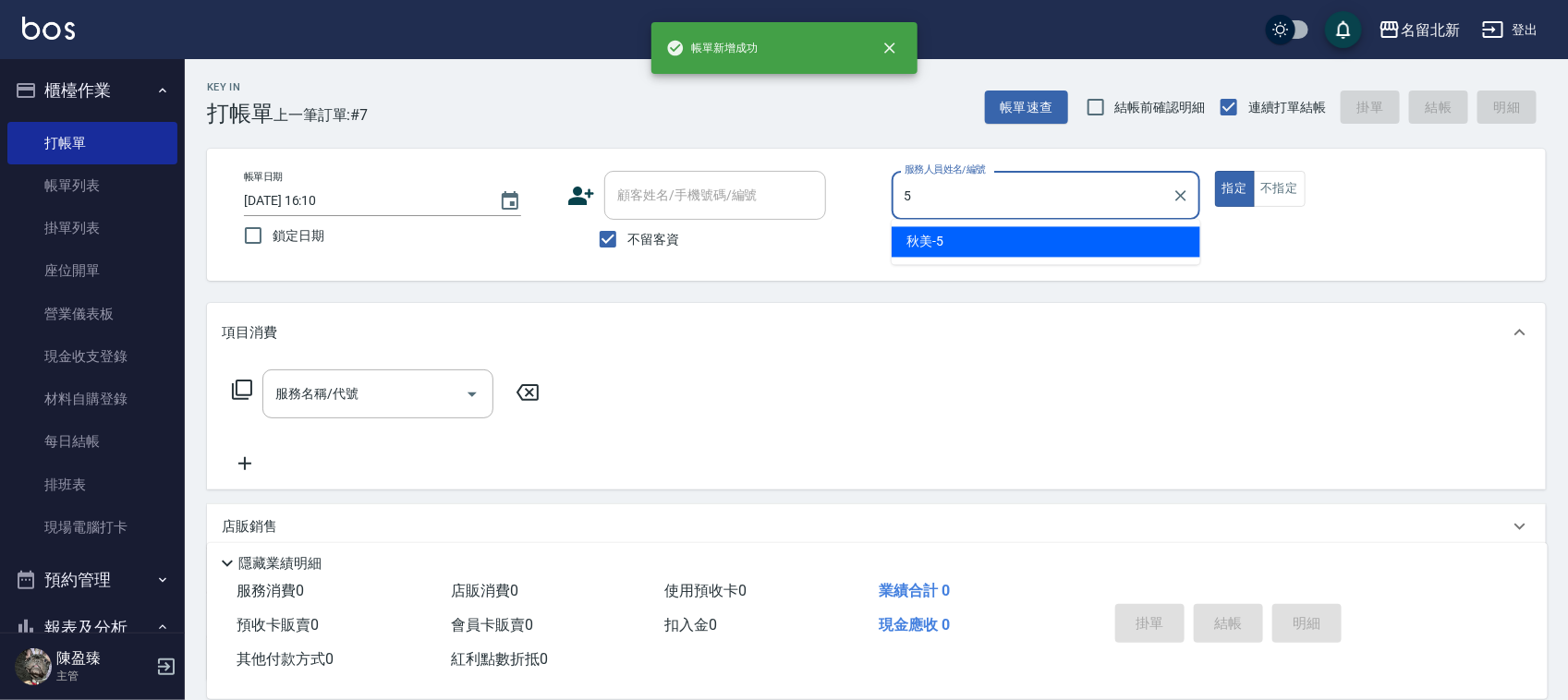
type input "秋美-5"
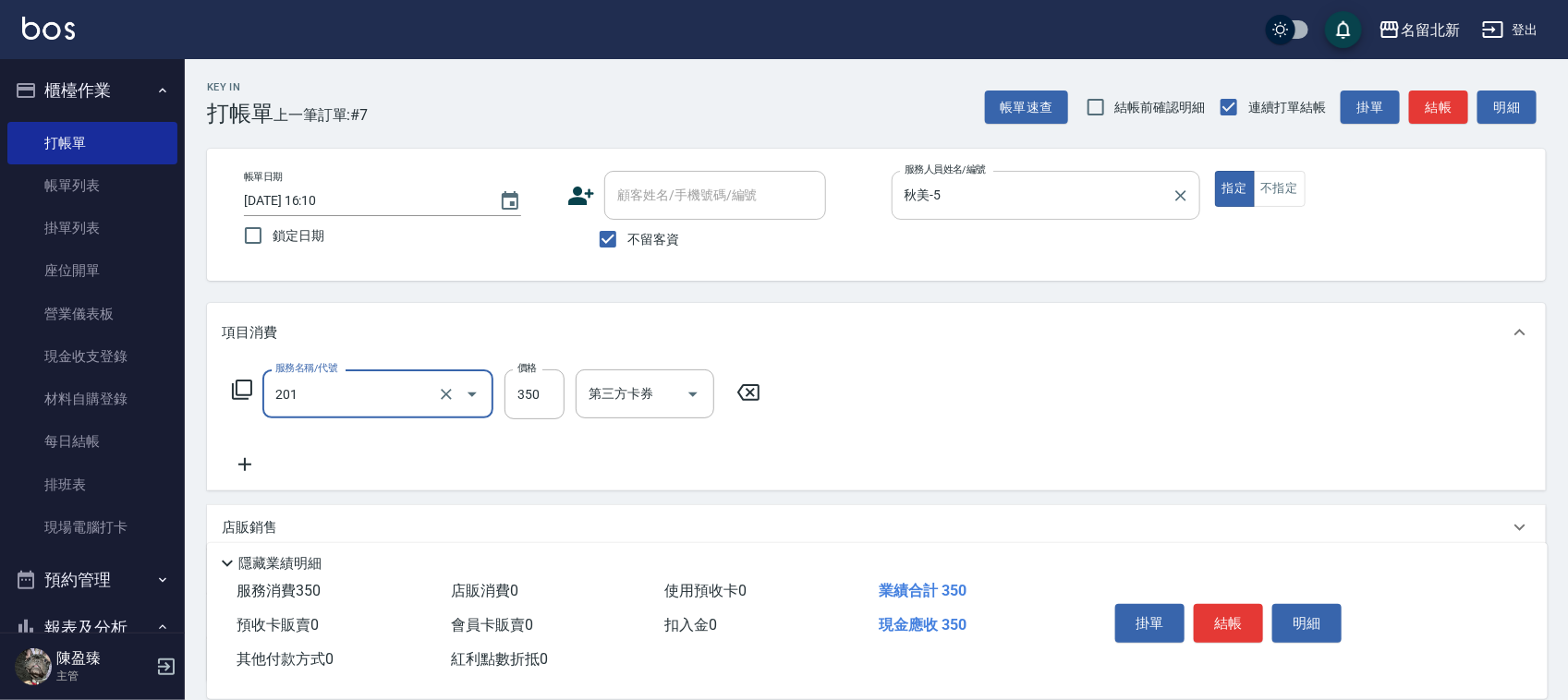
type input "一般洗髮(201)"
type input "350"
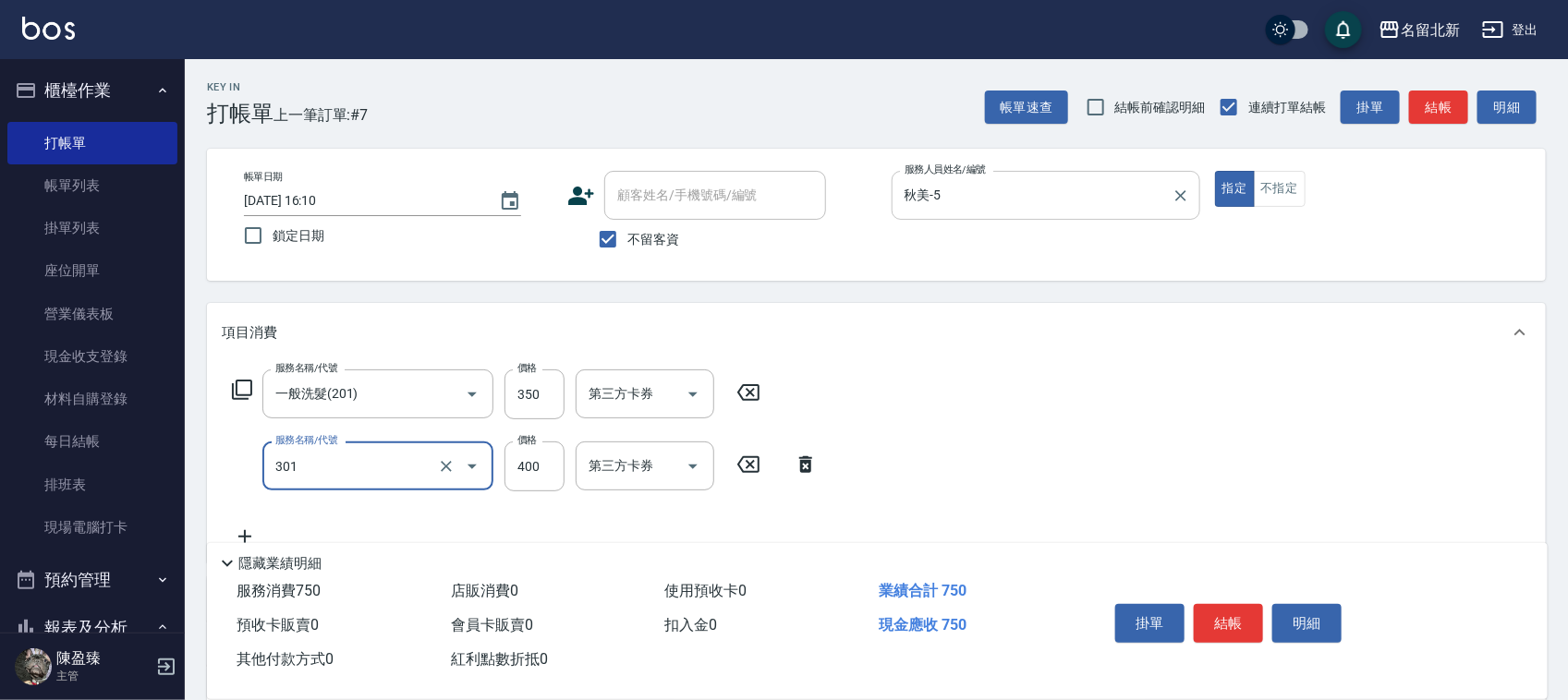
type input "造型剪髮(301)"
type input "250"
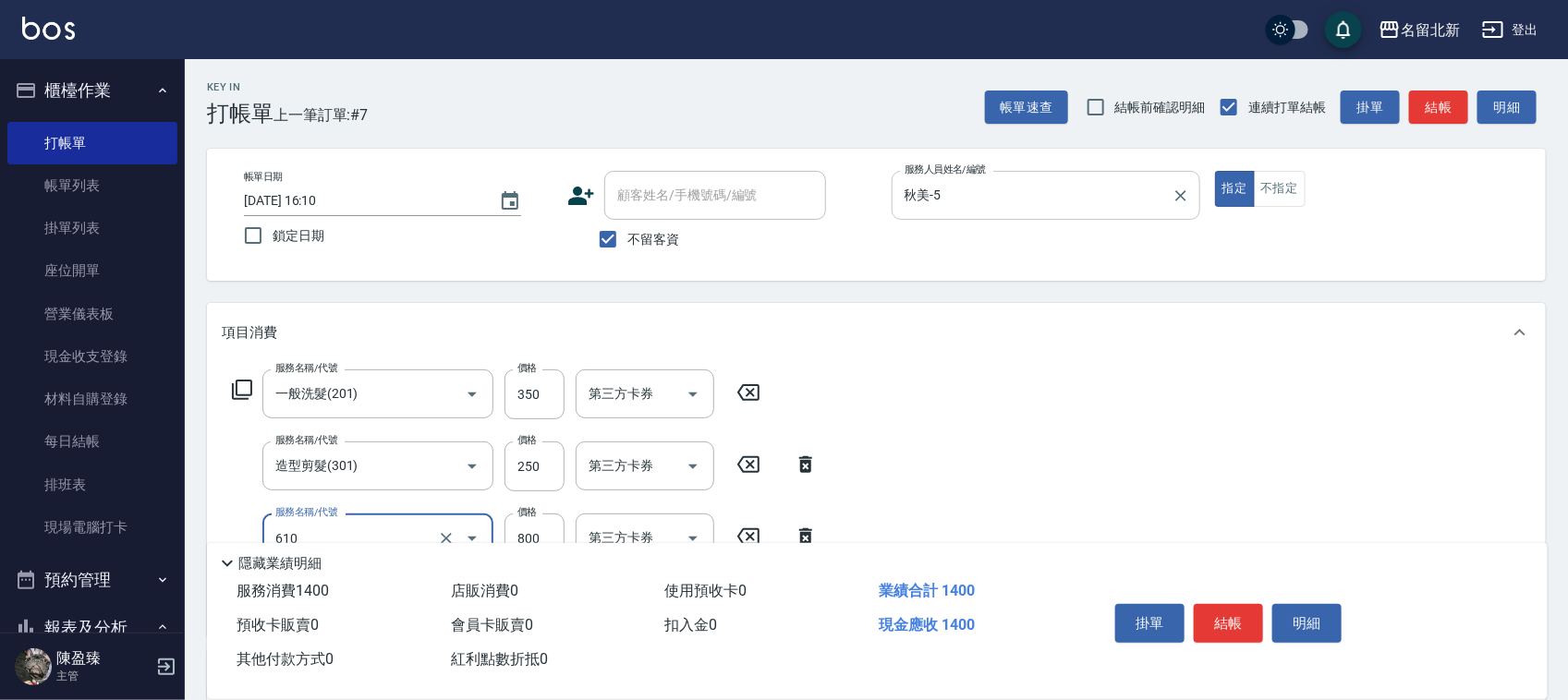
type input "毛母細胞活性霜(610)"
type input "600"
type input "草本1800(901)"
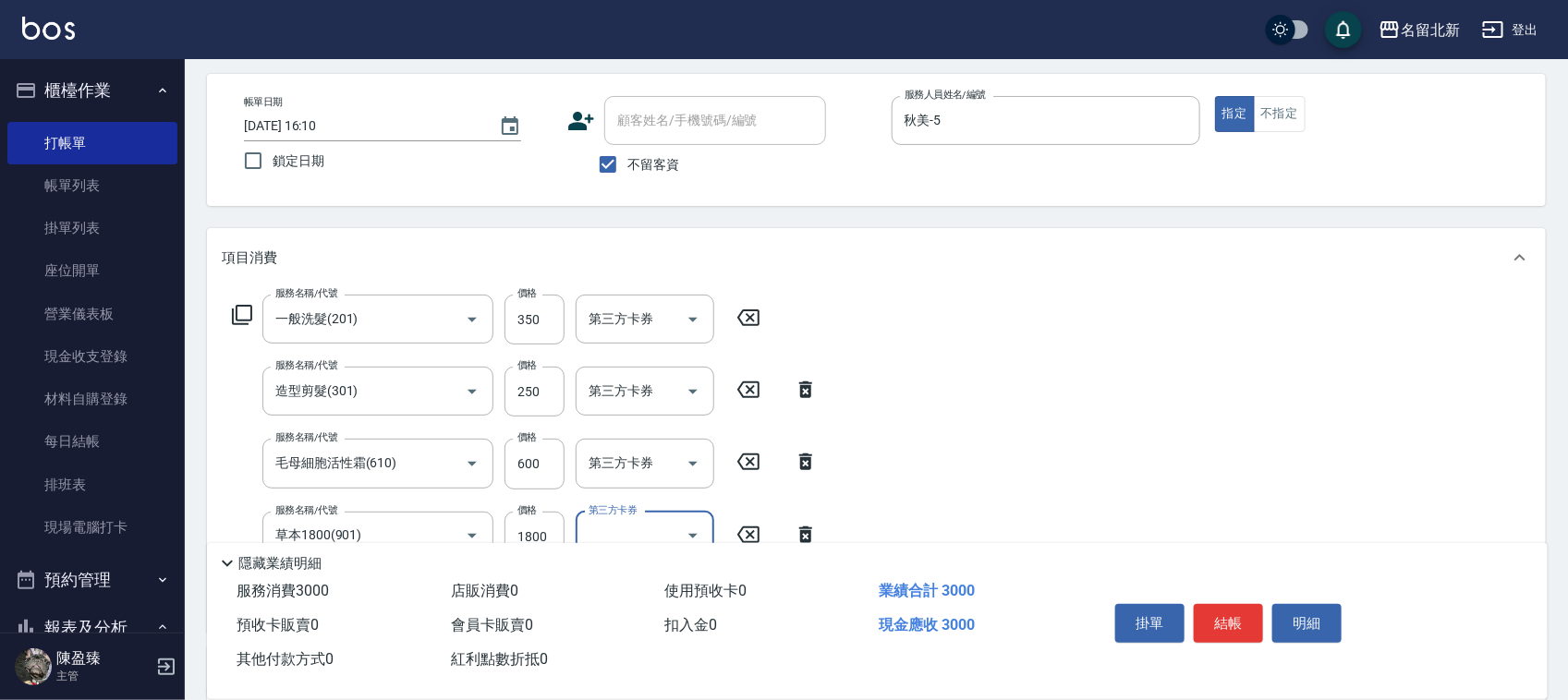
scroll to position [116, 0]
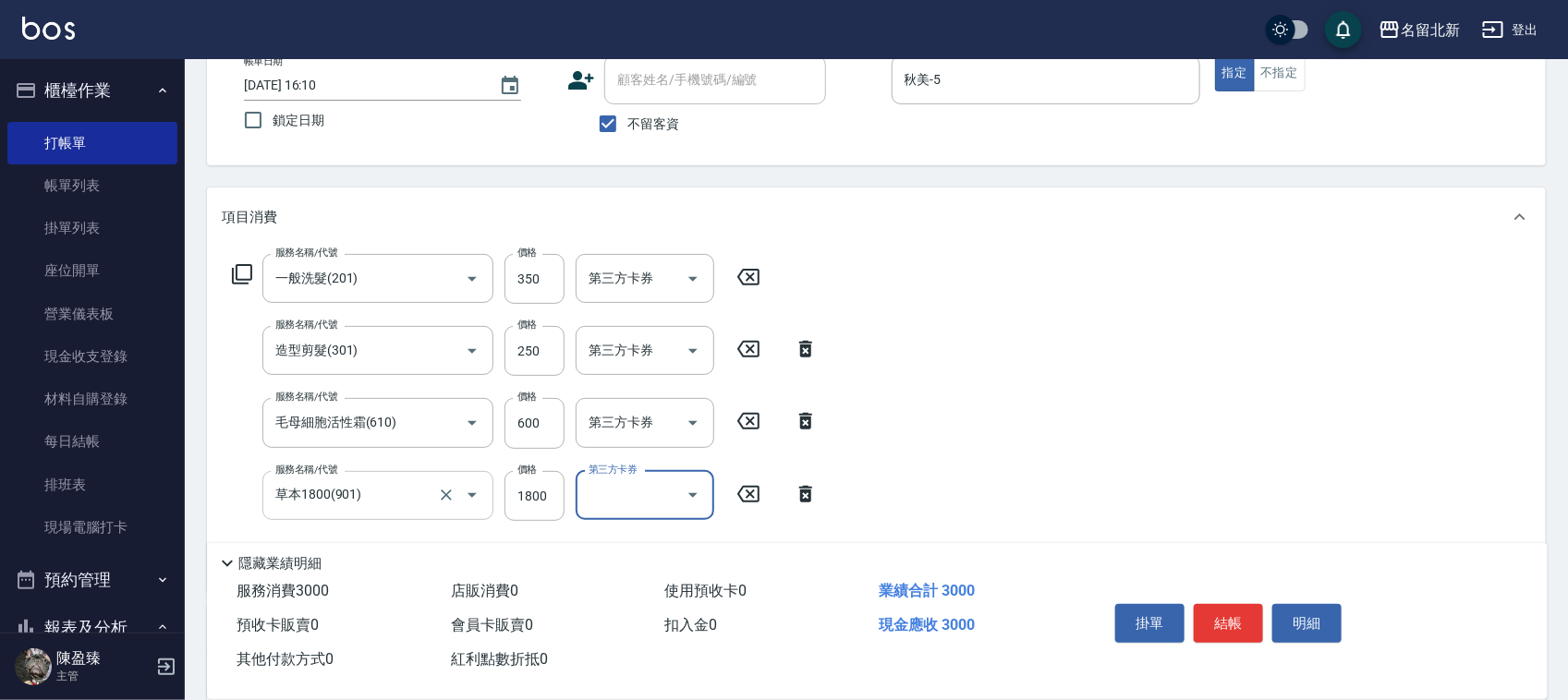
click at [347, 476] on div "草本1800(901) 服務名稱/代號" at bounding box center [377, 496] width 231 height 49
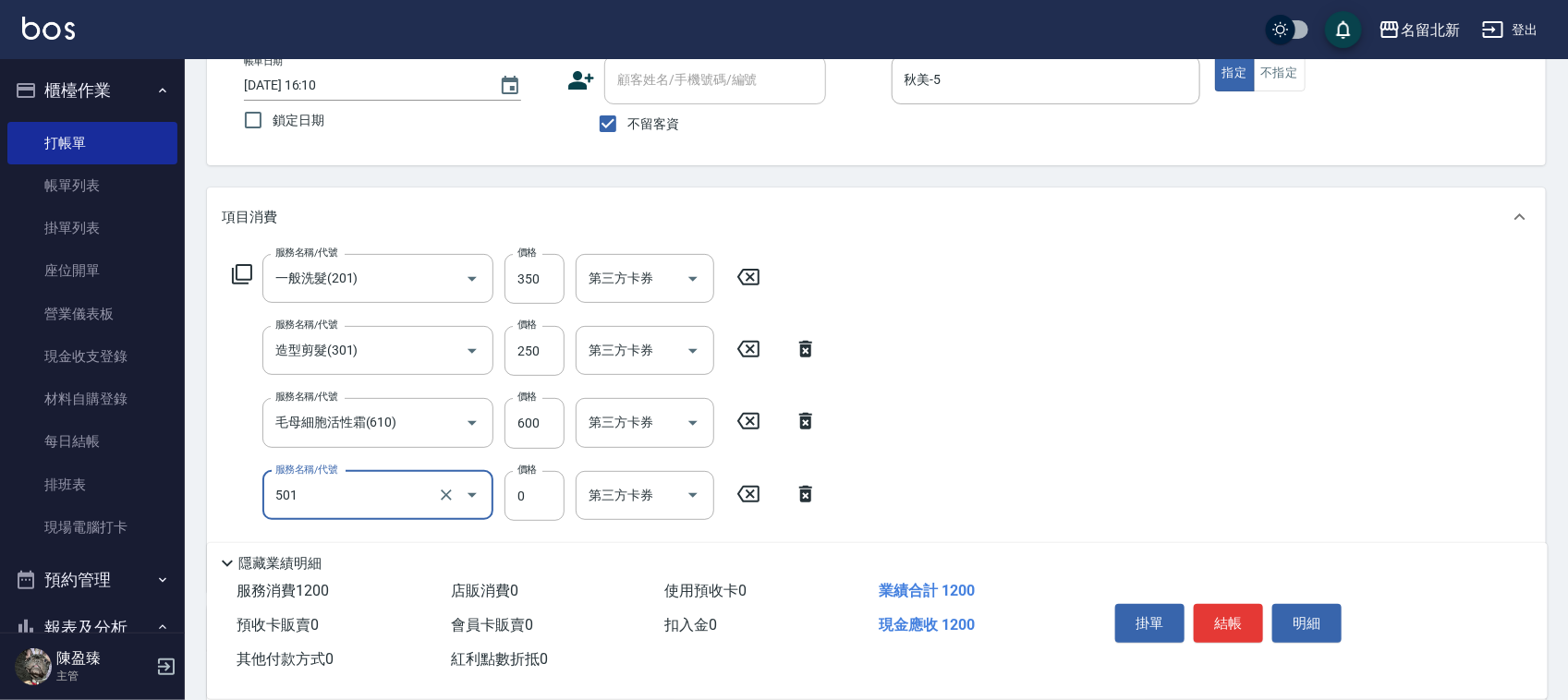
type input "染髮(501)"
type input "800"
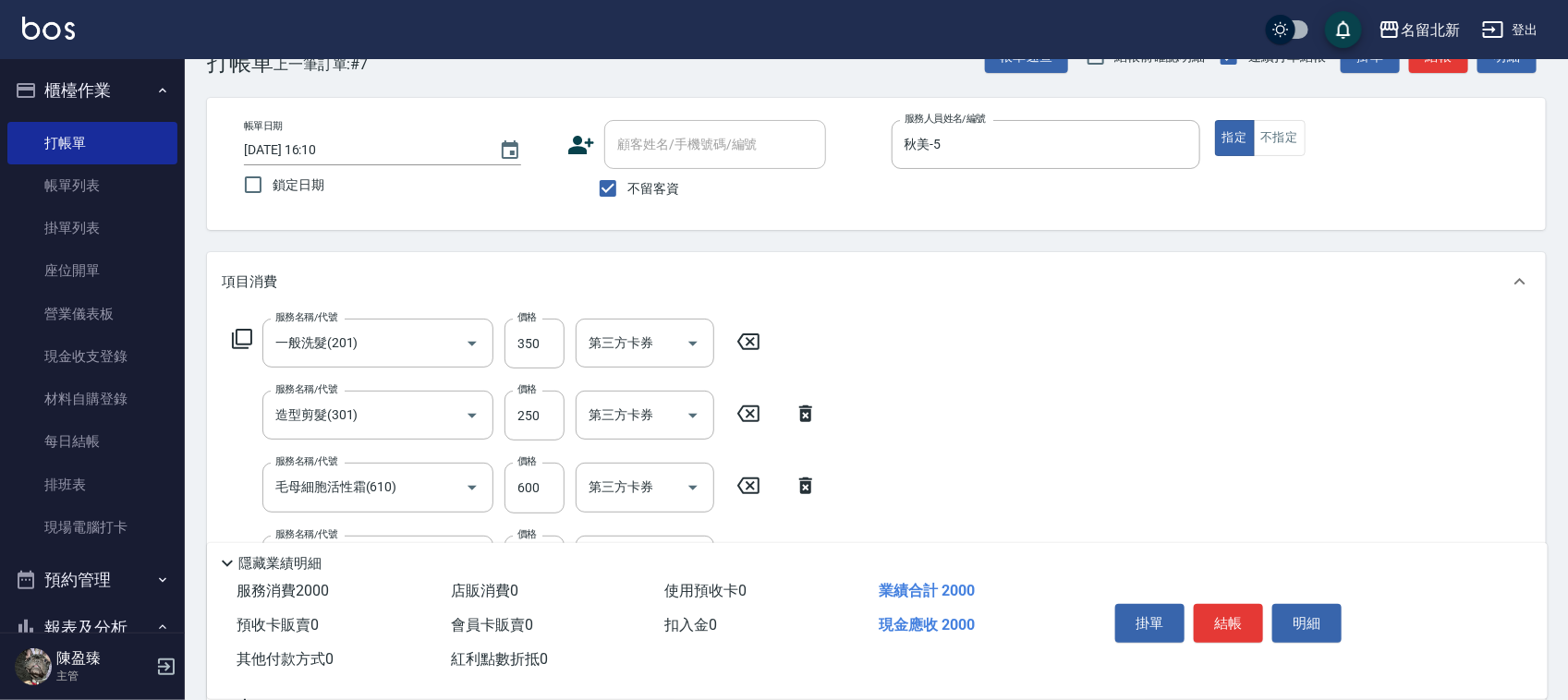
scroll to position [0, 0]
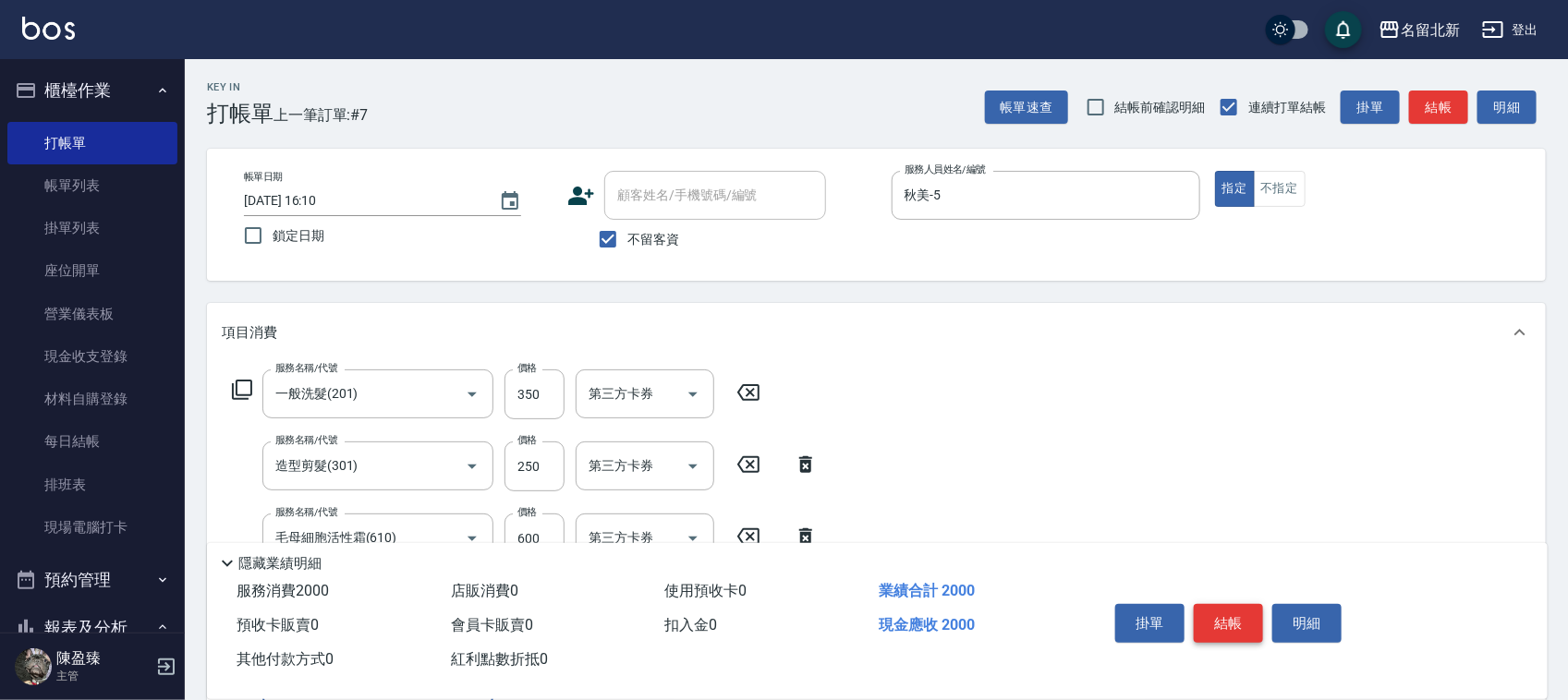
click at [1224, 611] on button "結帳" at bounding box center [1228, 623] width 69 height 39
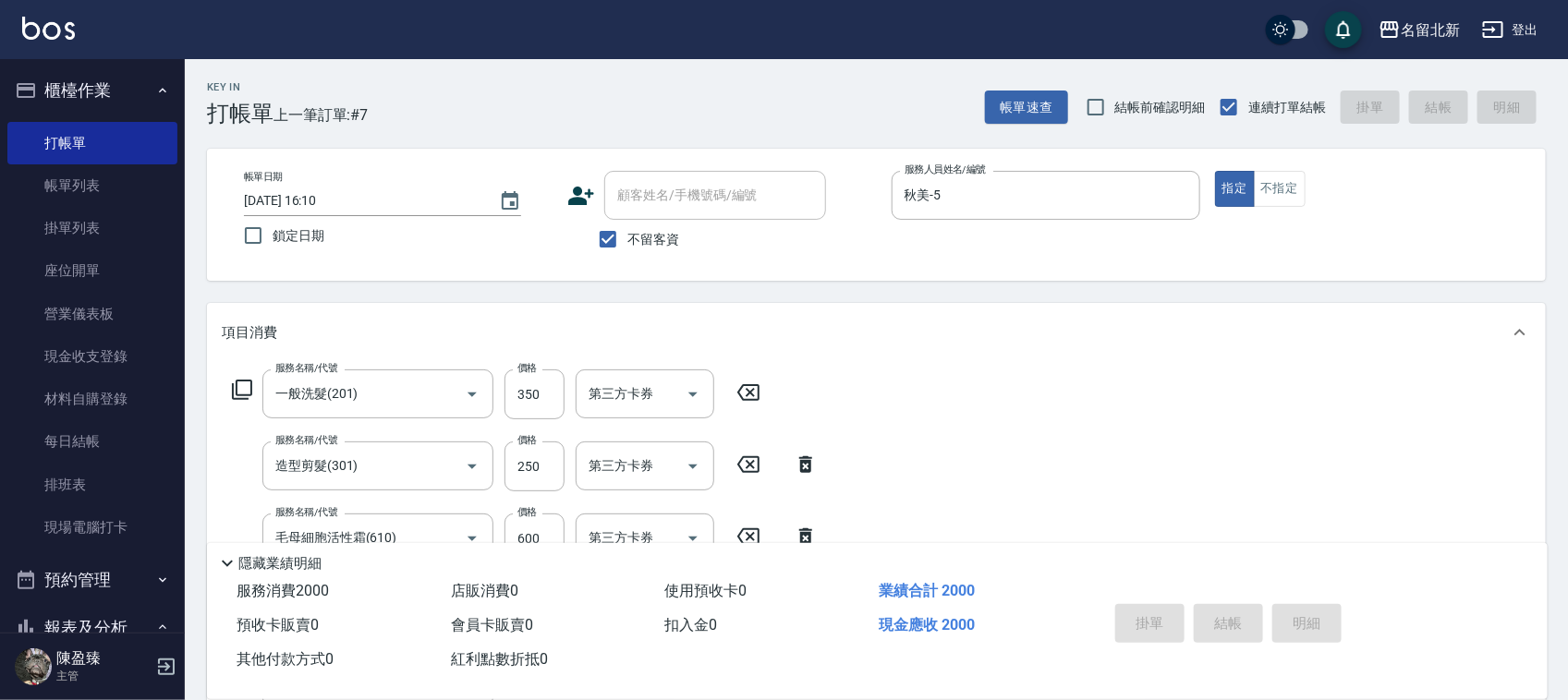
type input "[DATE] 16:11"
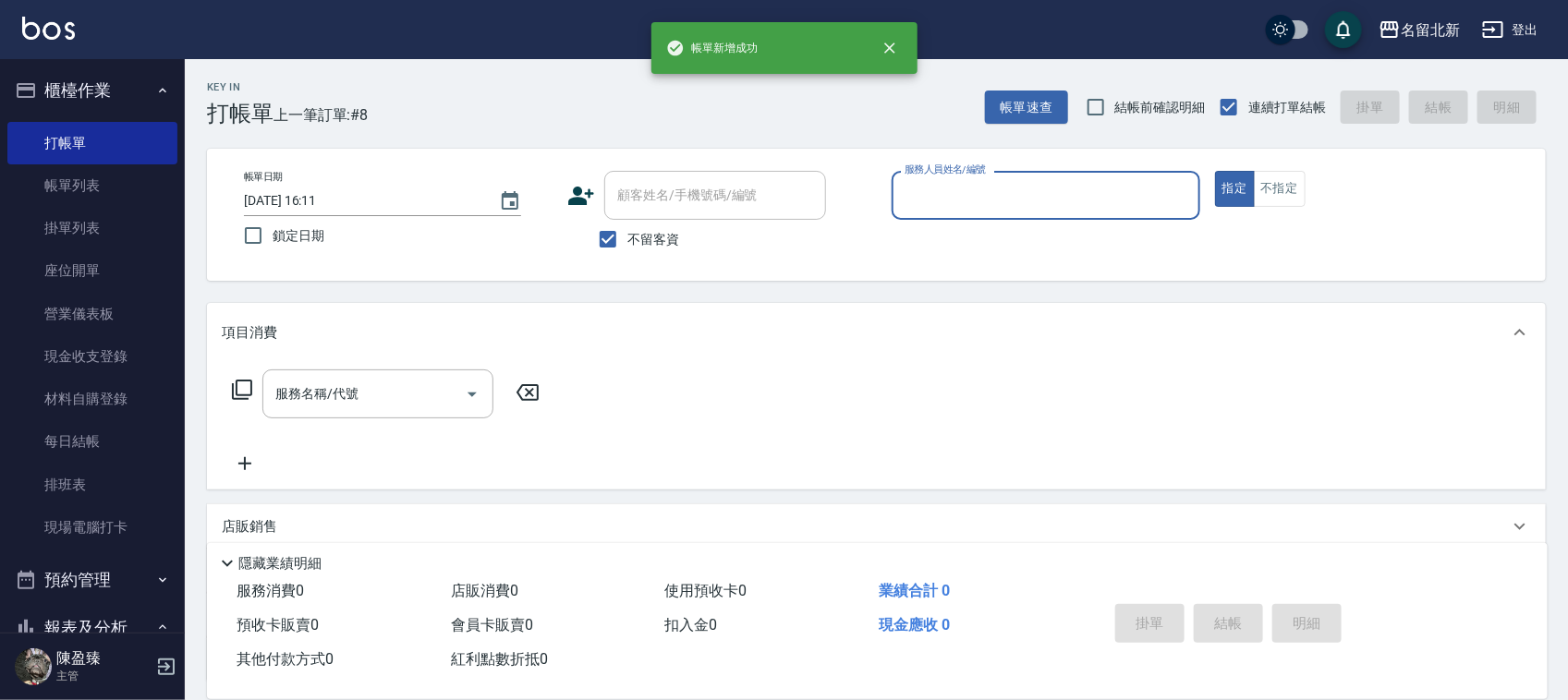
click at [980, 194] on input "服務人員姓名/編號" at bounding box center [1045, 196] width 292 height 32
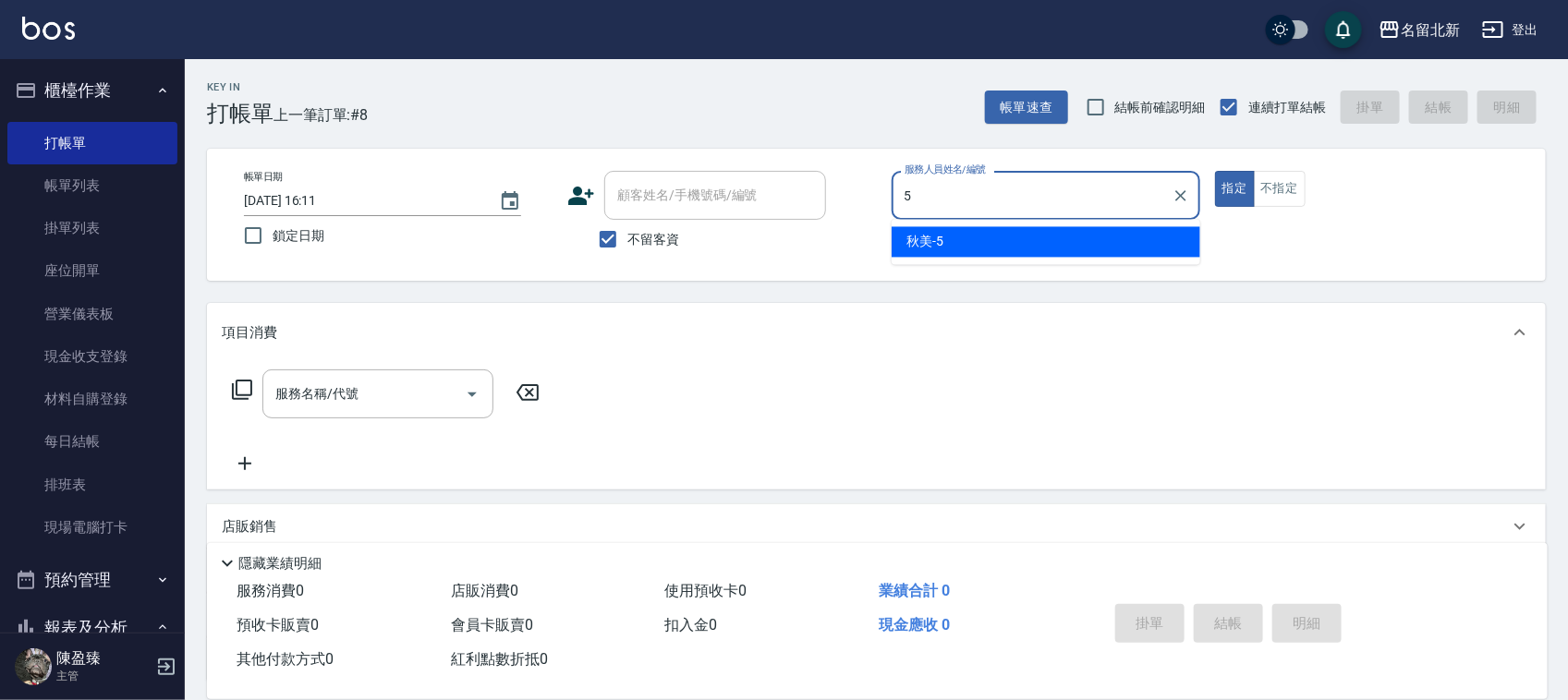
type input "秋美-5"
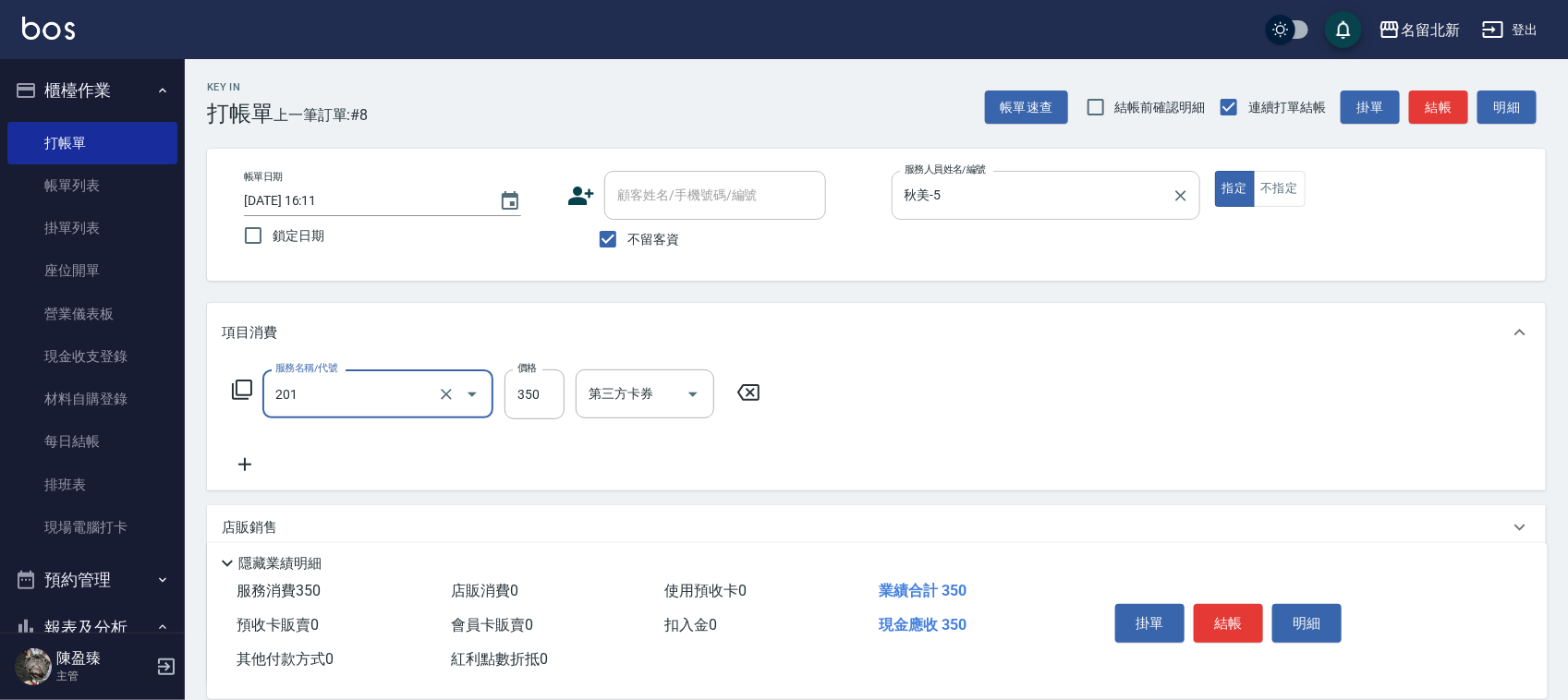
type input "一般洗髮(201)"
type input "350"
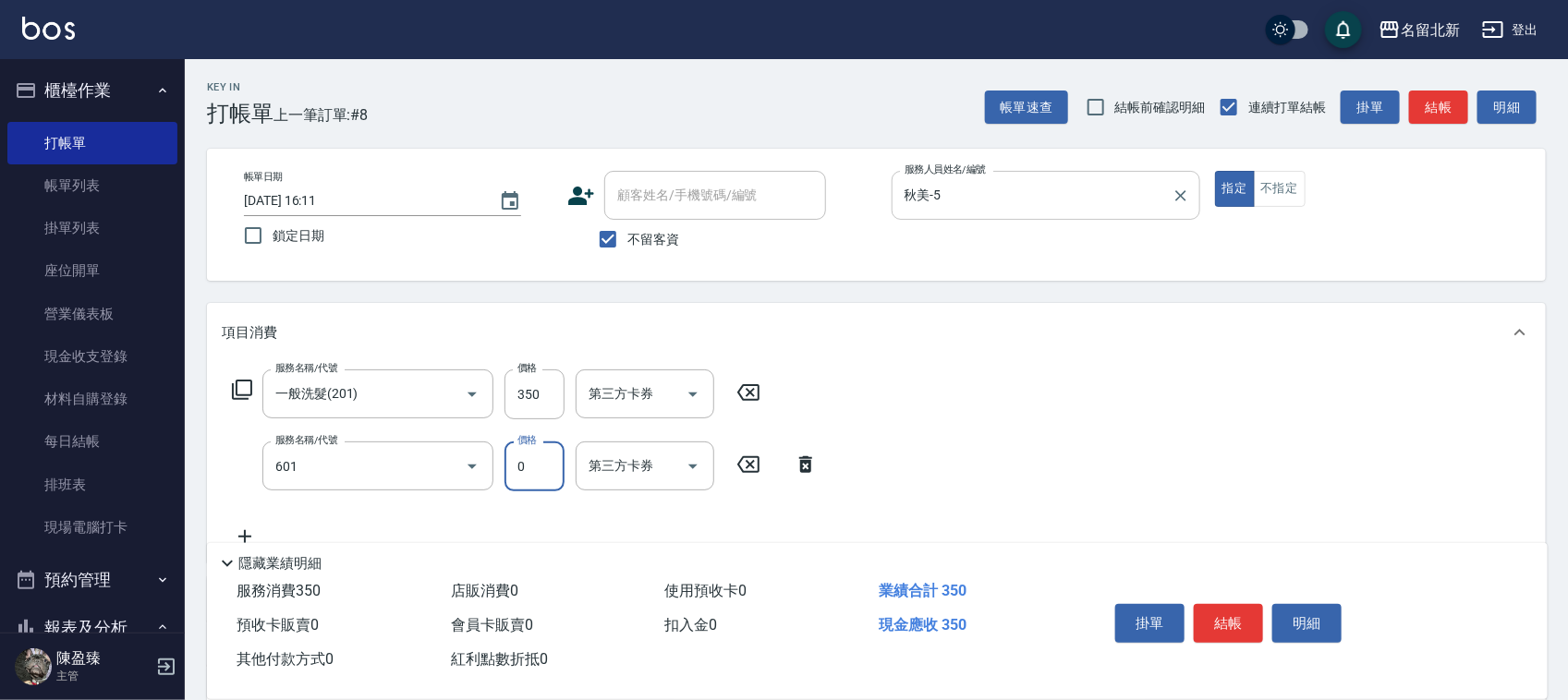
type input "使用護髮卡(601)"
type input "互助90(709)"
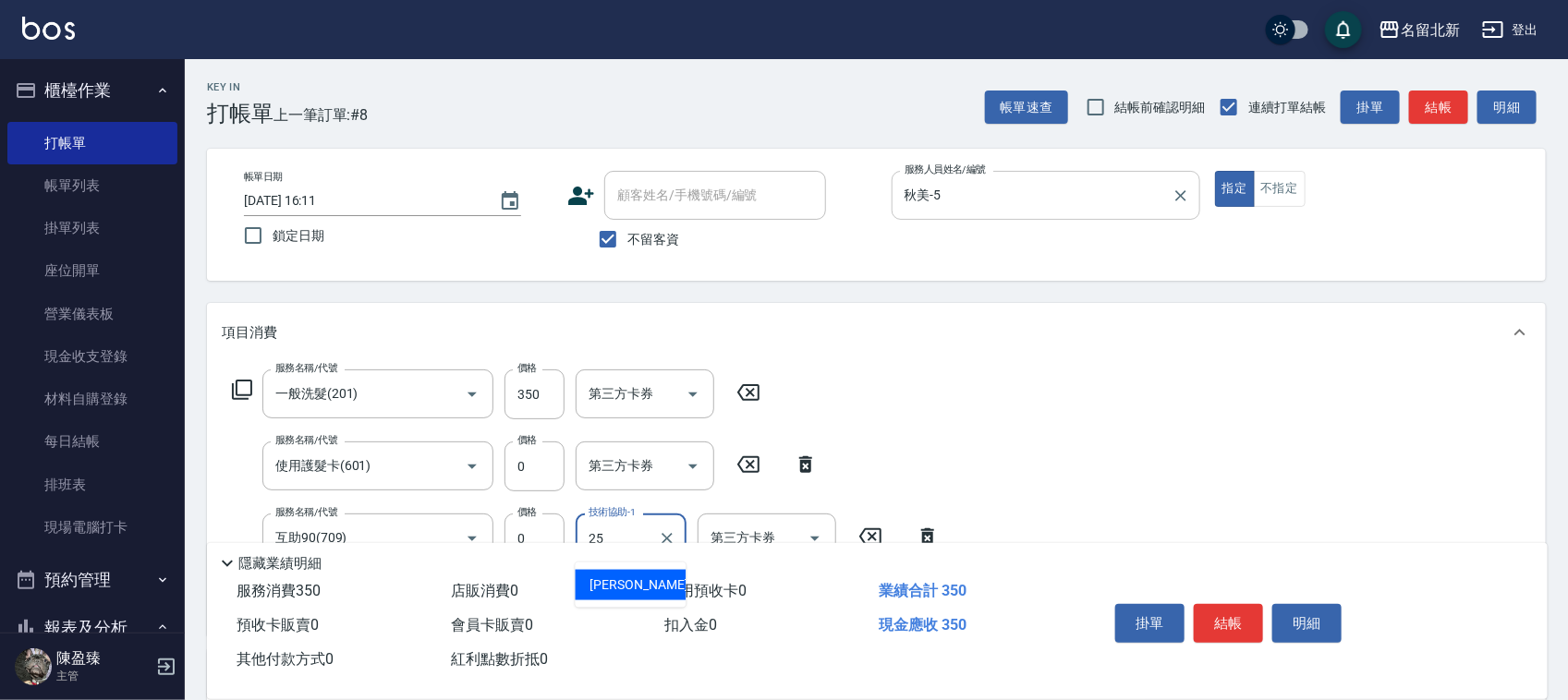
type input "禎禎-25"
click at [1211, 604] on button "結帳" at bounding box center [1228, 623] width 69 height 39
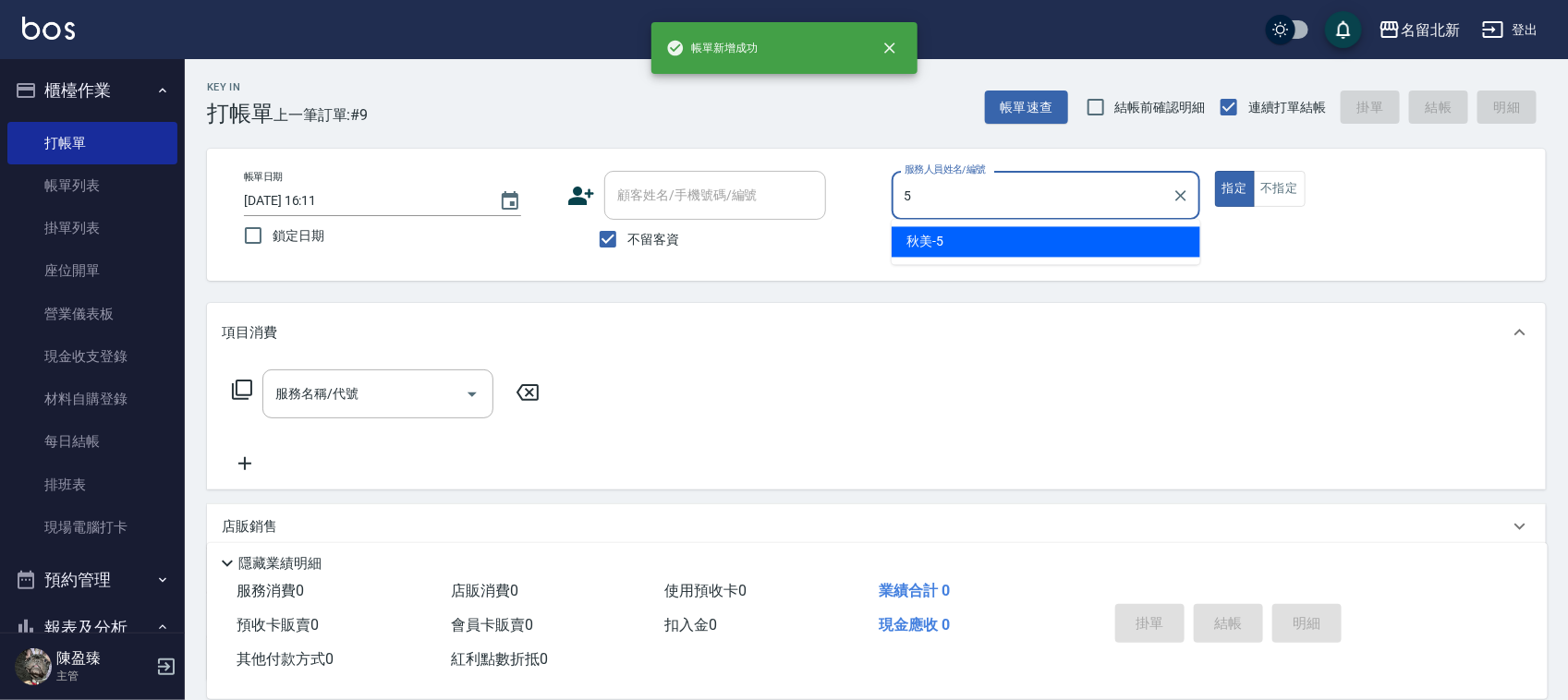
type input "秋美-5"
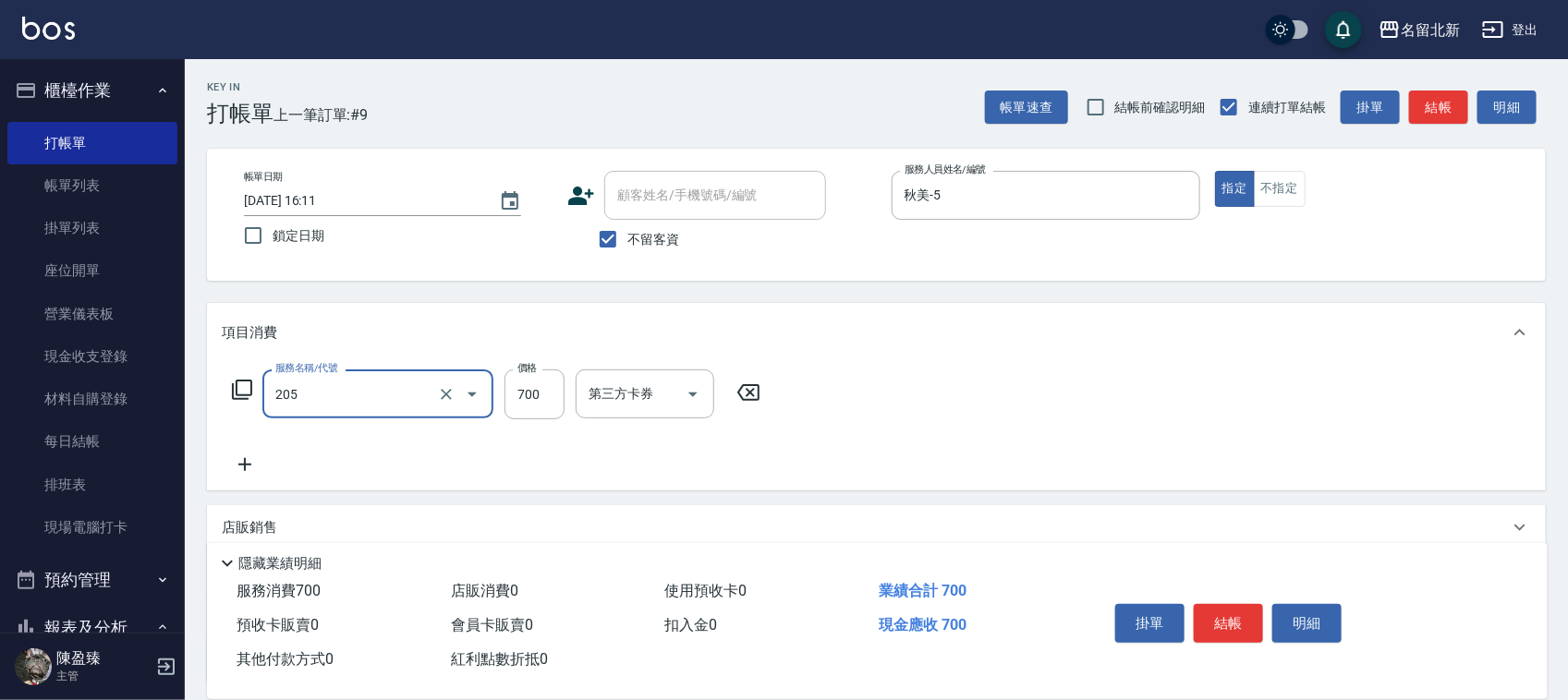
type input "精油+去角質洗(205)"
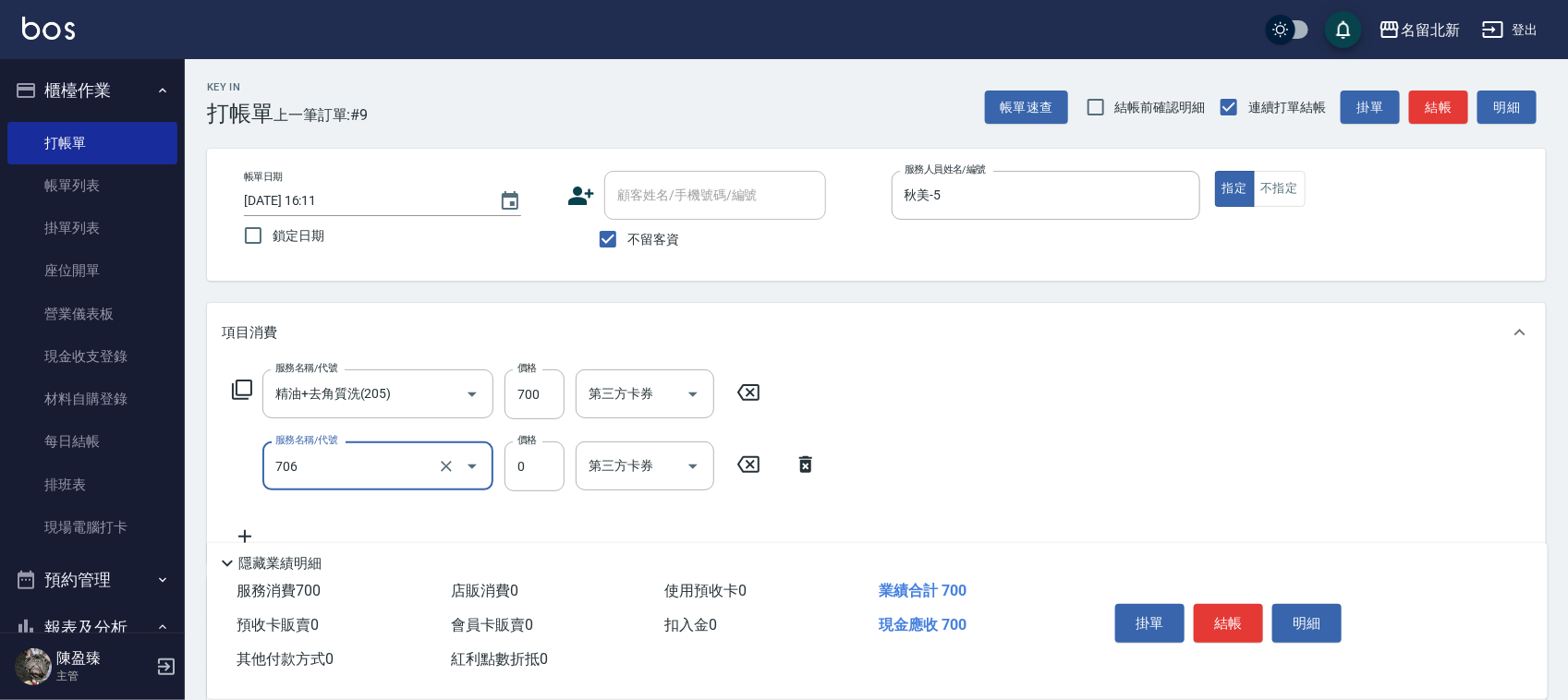
type input "互助60(706)"
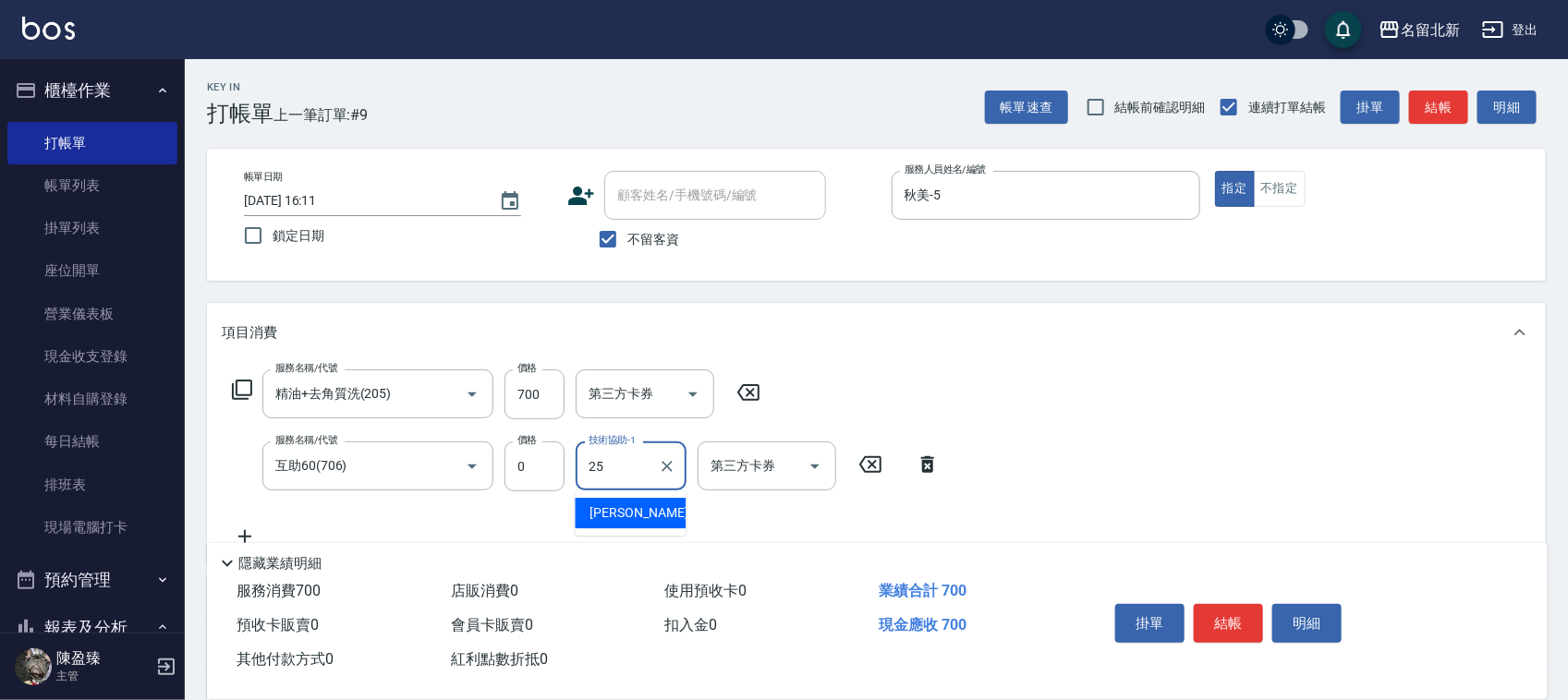
type input "禎禎-25"
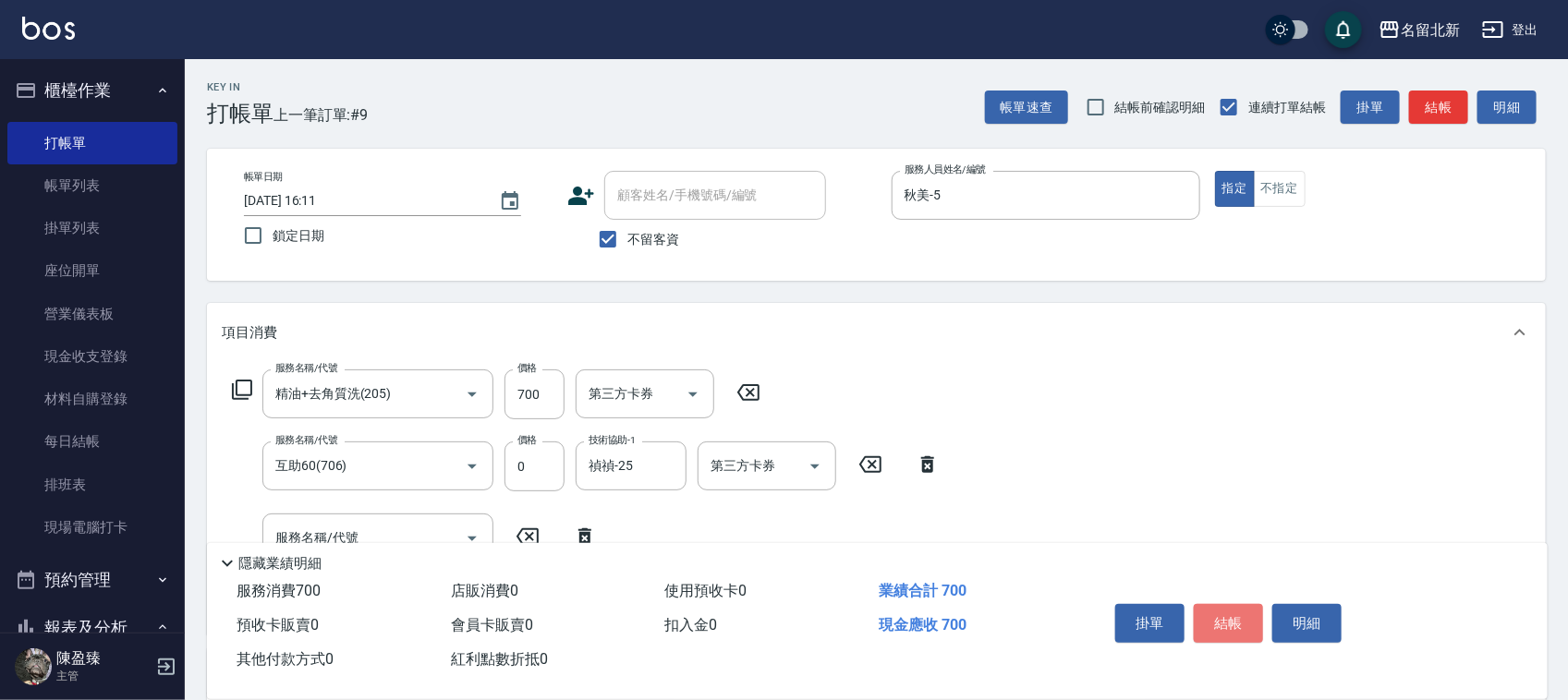
click at [1212, 615] on button "結帳" at bounding box center [1228, 623] width 69 height 39
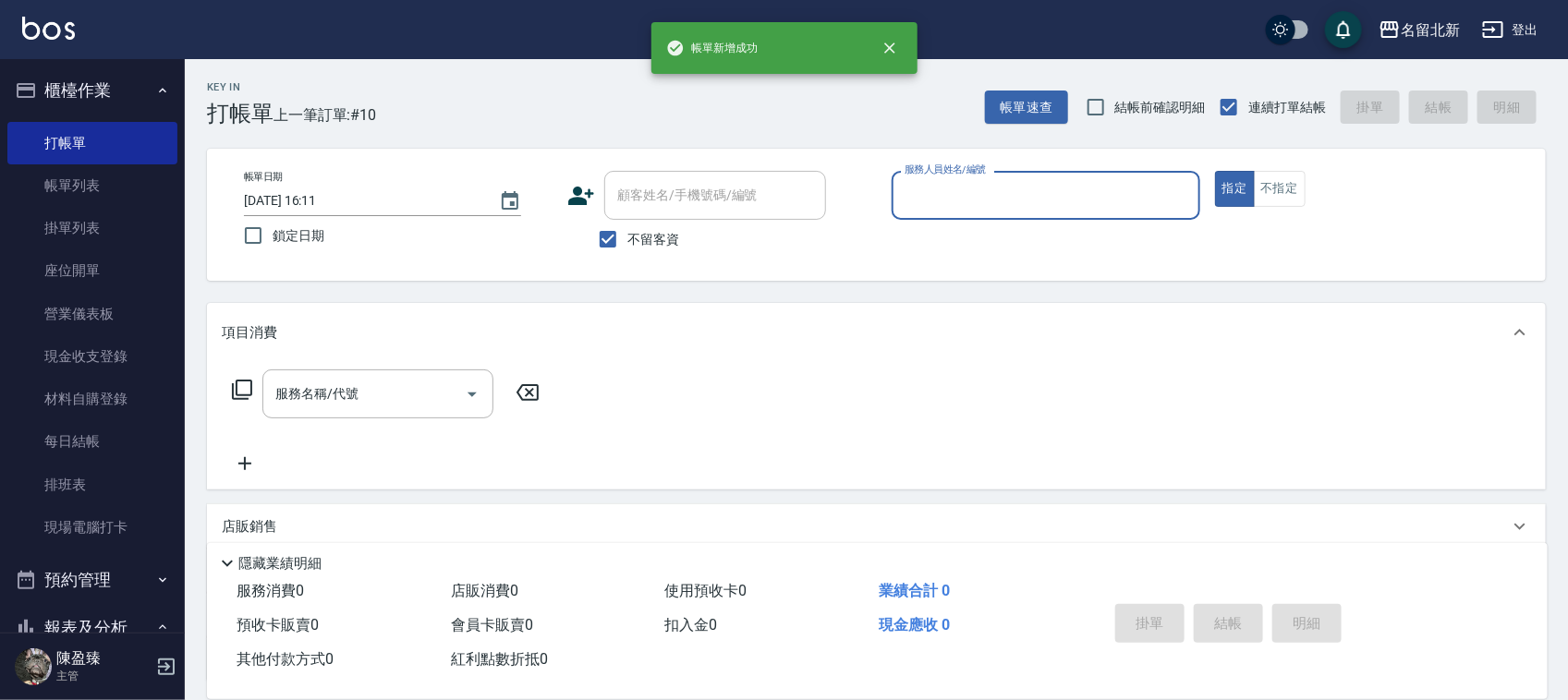
click at [975, 187] on input "服務人員姓名/編號" at bounding box center [1045, 196] width 292 height 32
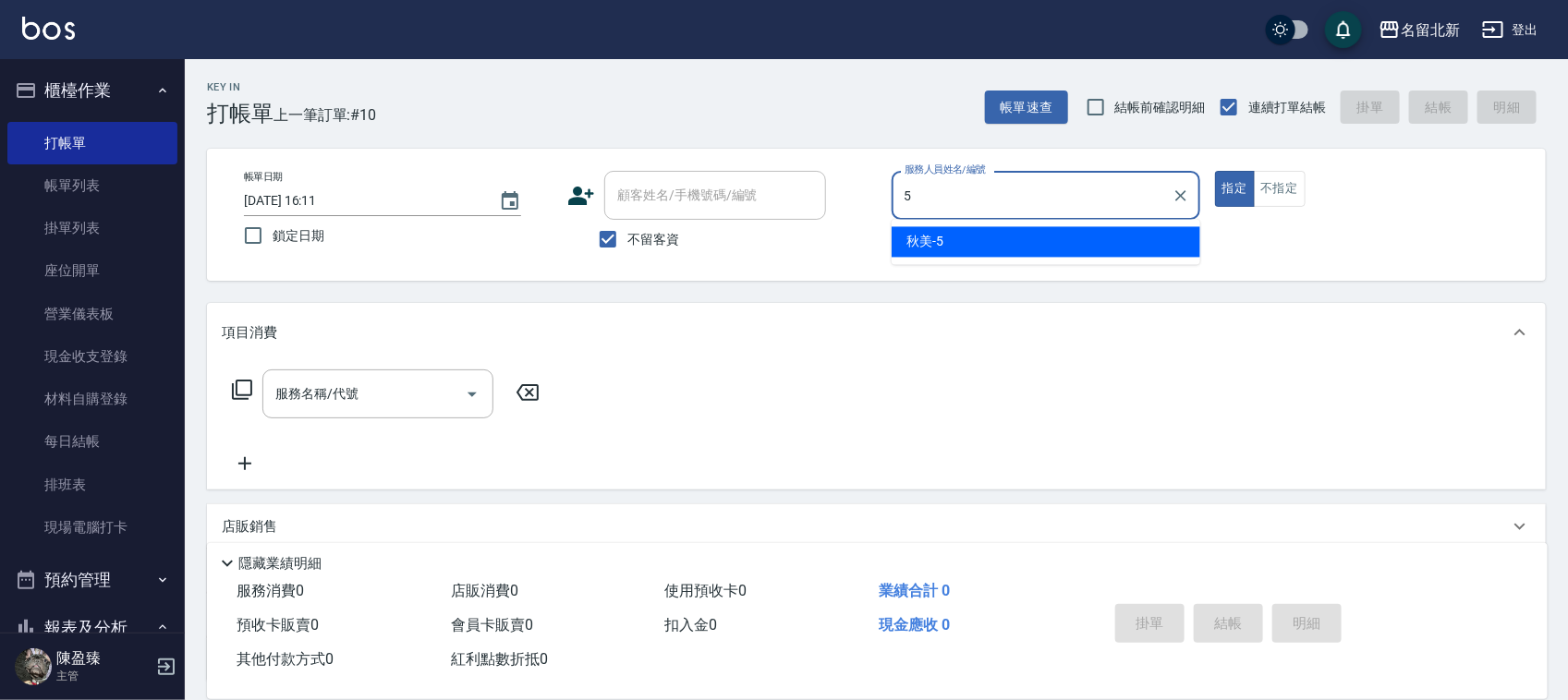
type input "秋美-5"
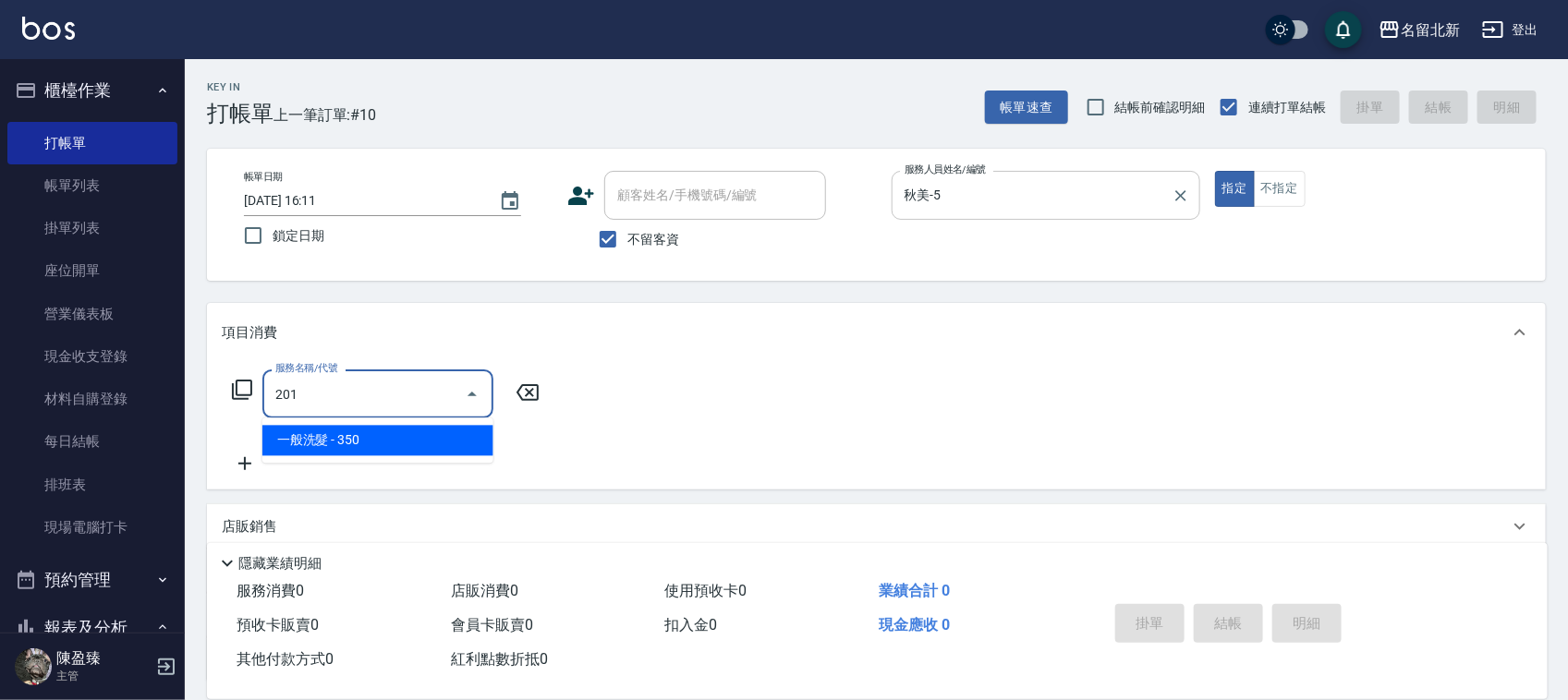
type input "一般洗髮(201)"
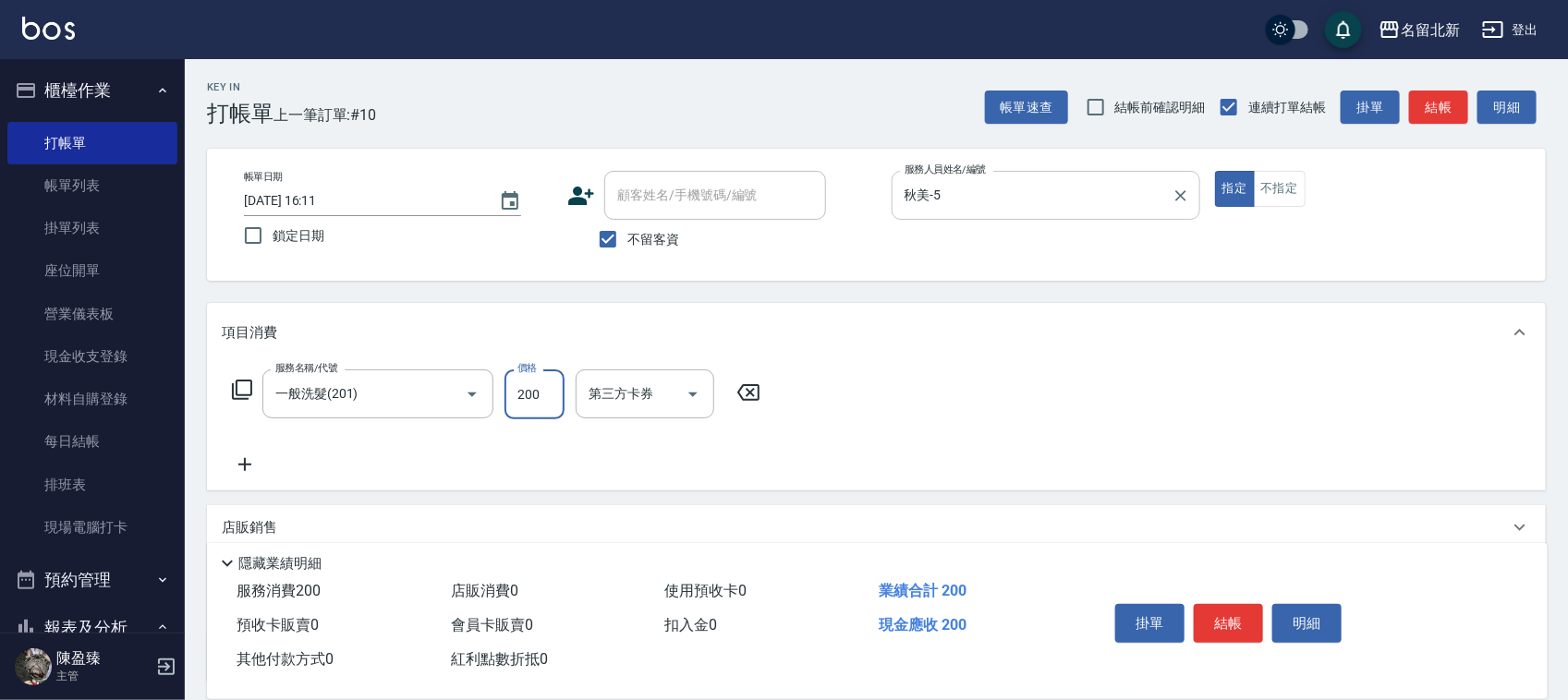
type input "200"
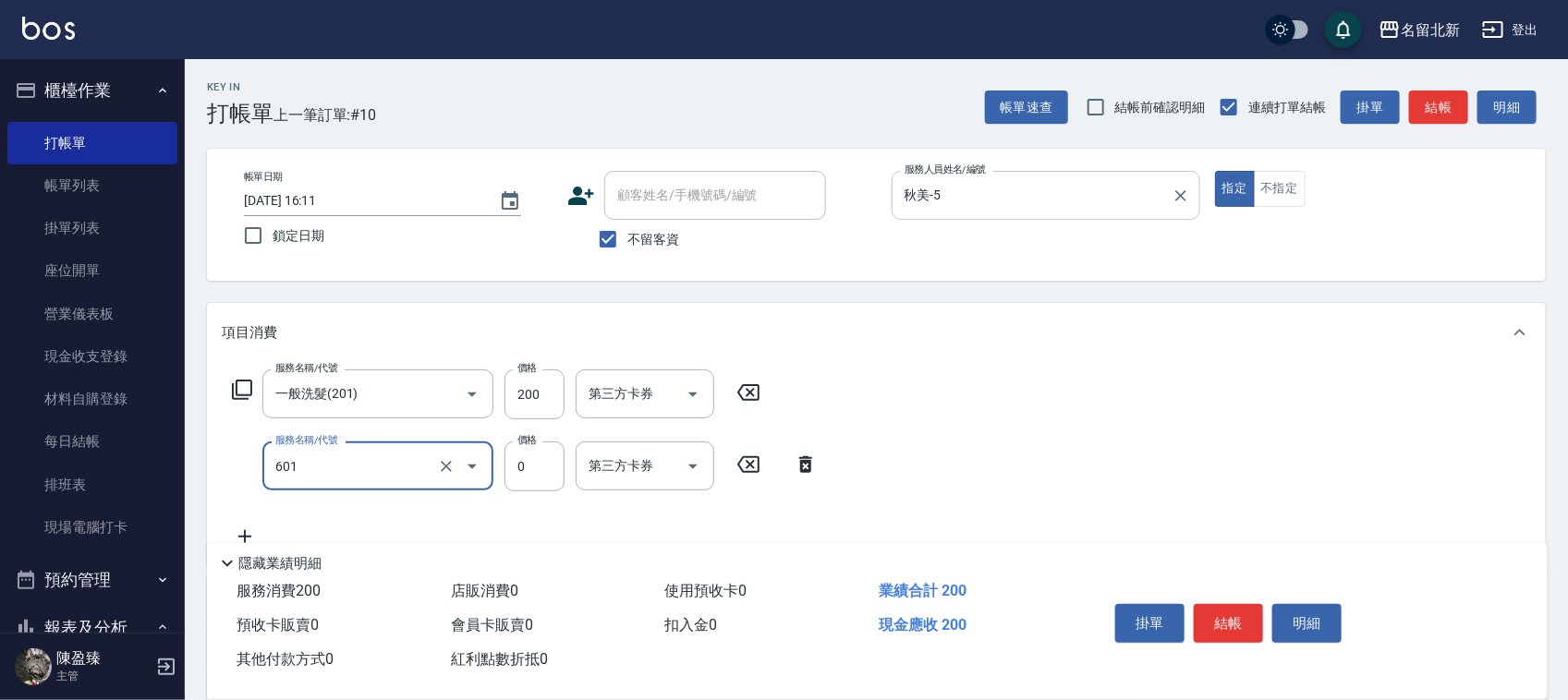
type input "使用護髮卡(601)"
type input "300"
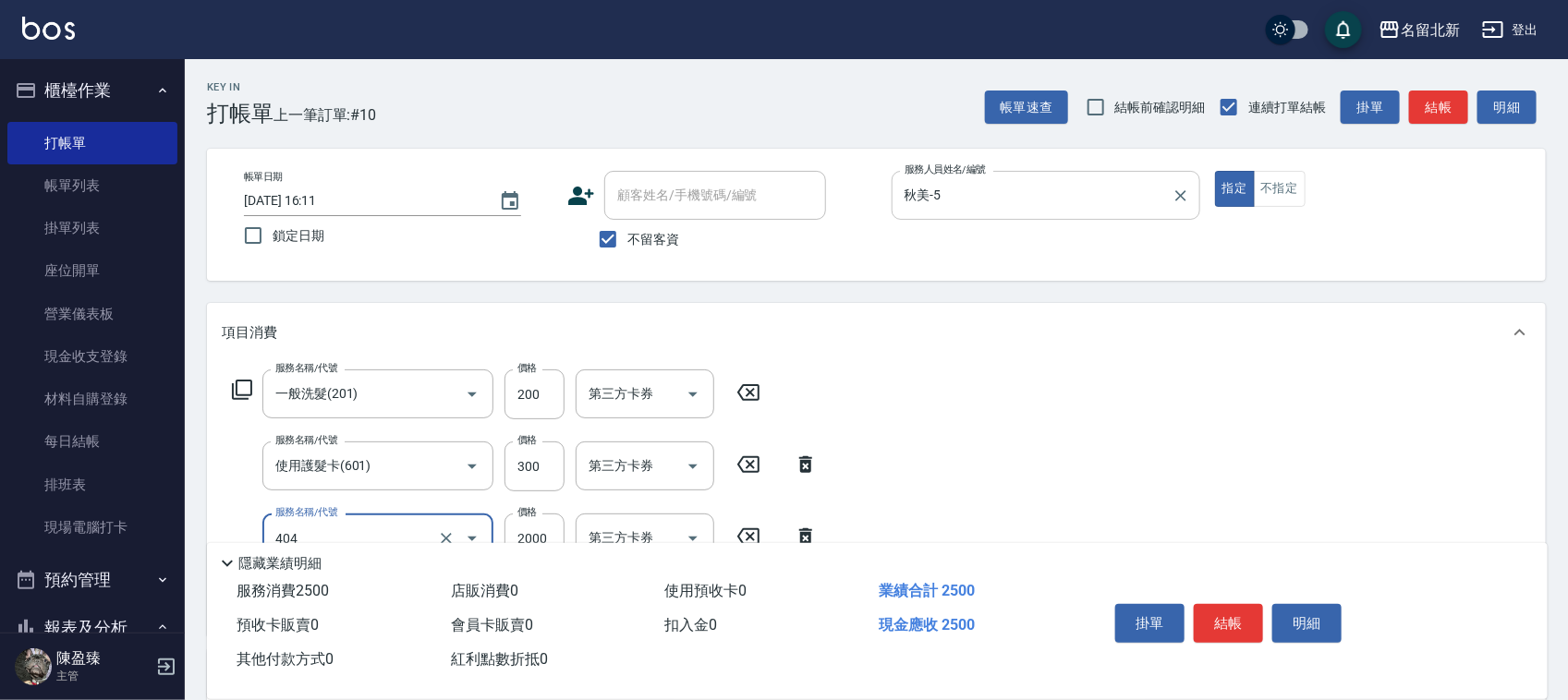
type input "QQ燙200(404)"
type input "1500"
type input "互助20(702)"
type input "禎禎-25"
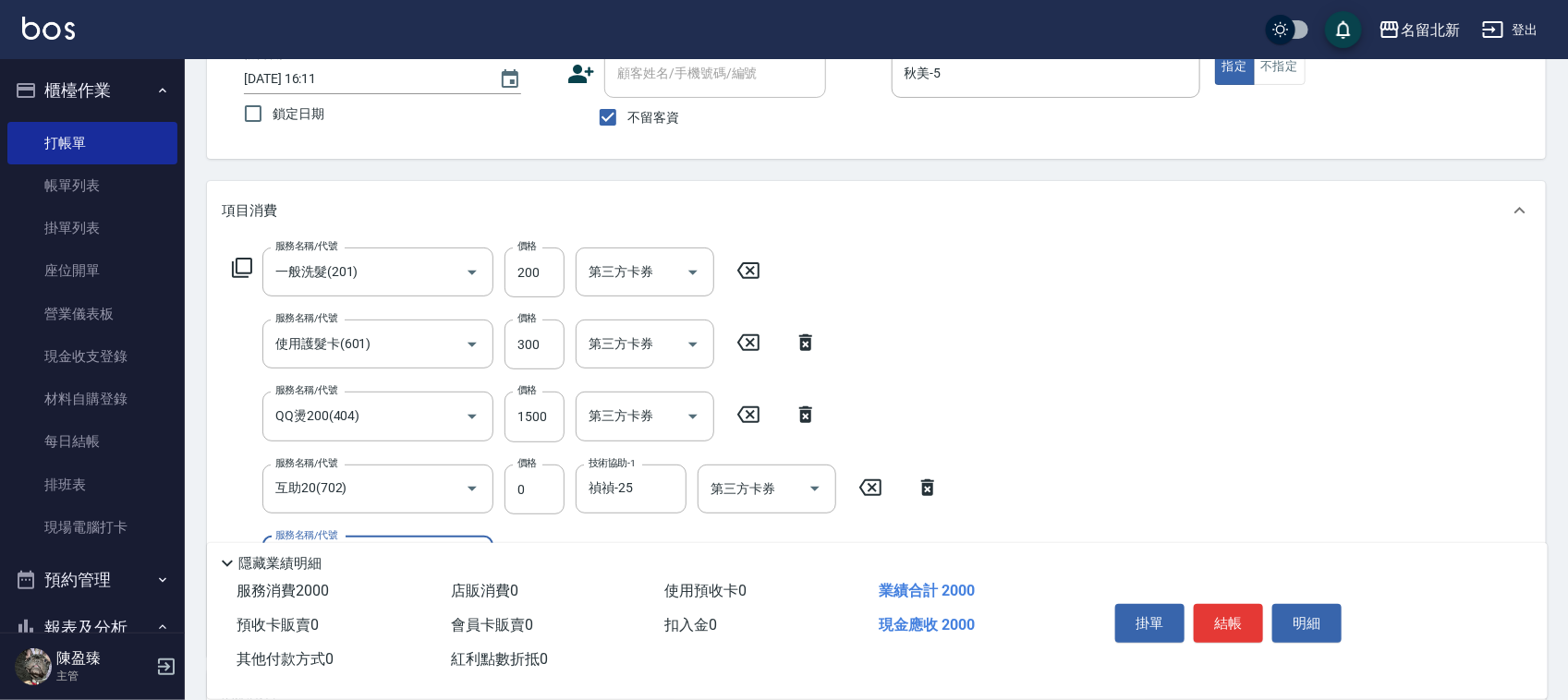
scroll to position [231, 0]
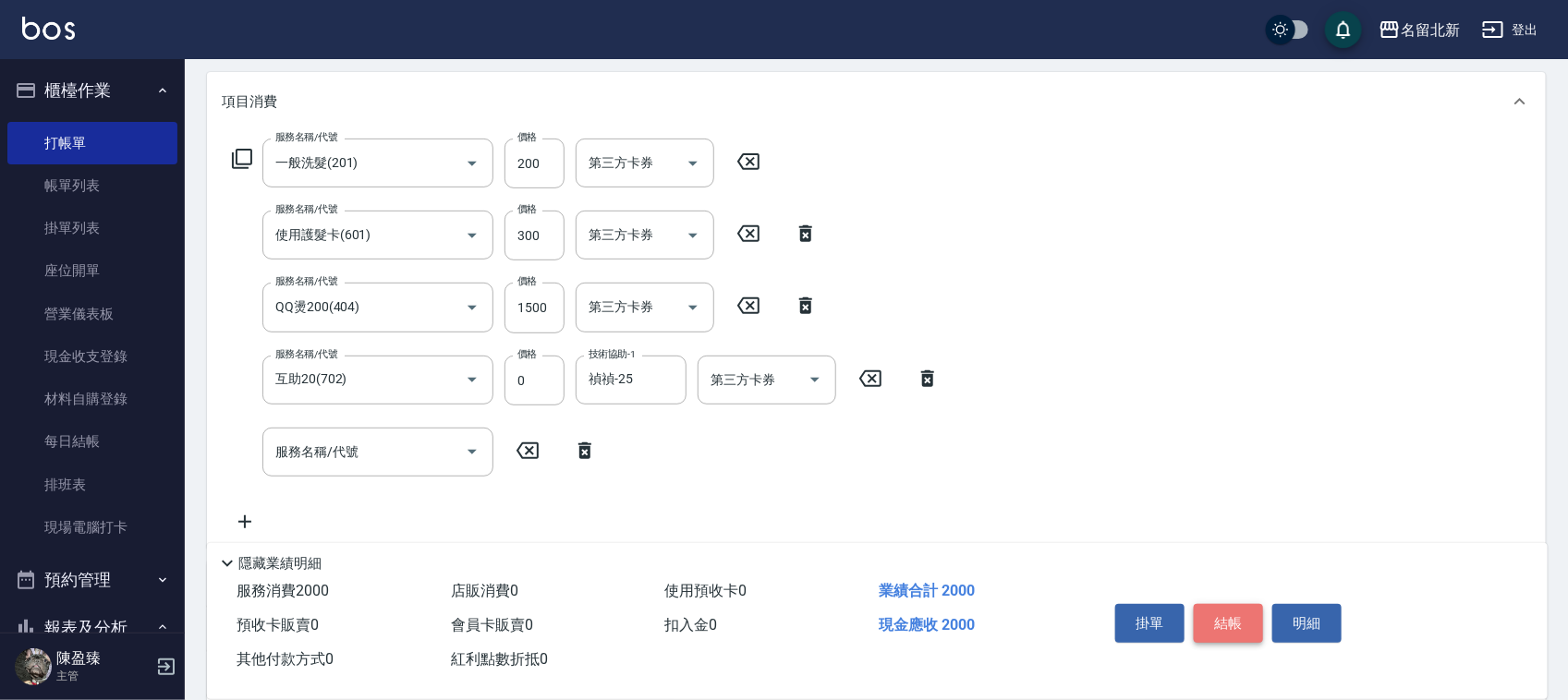
click at [1239, 614] on button "結帳" at bounding box center [1228, 623] width 69 height 39
type input "[DATE] 16:12"
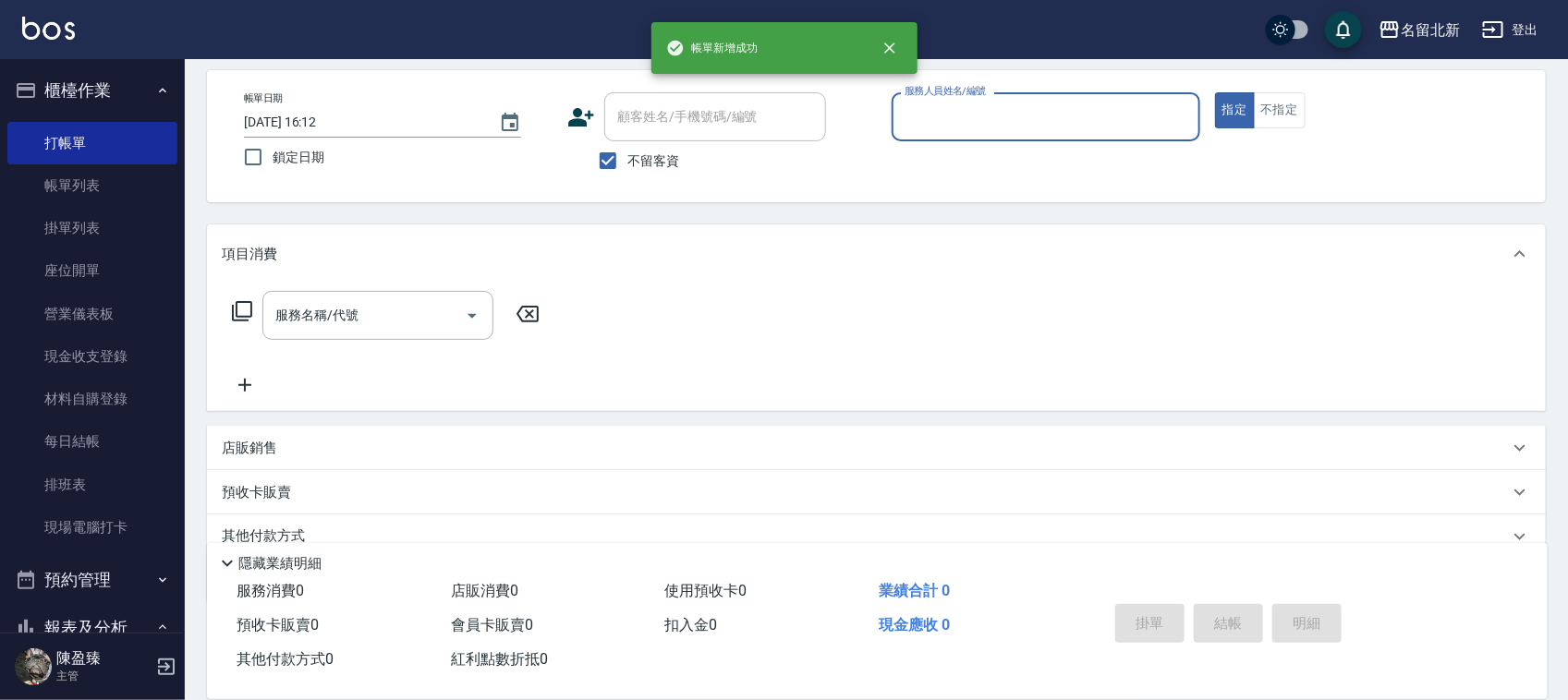
scroll to position [0, 0]
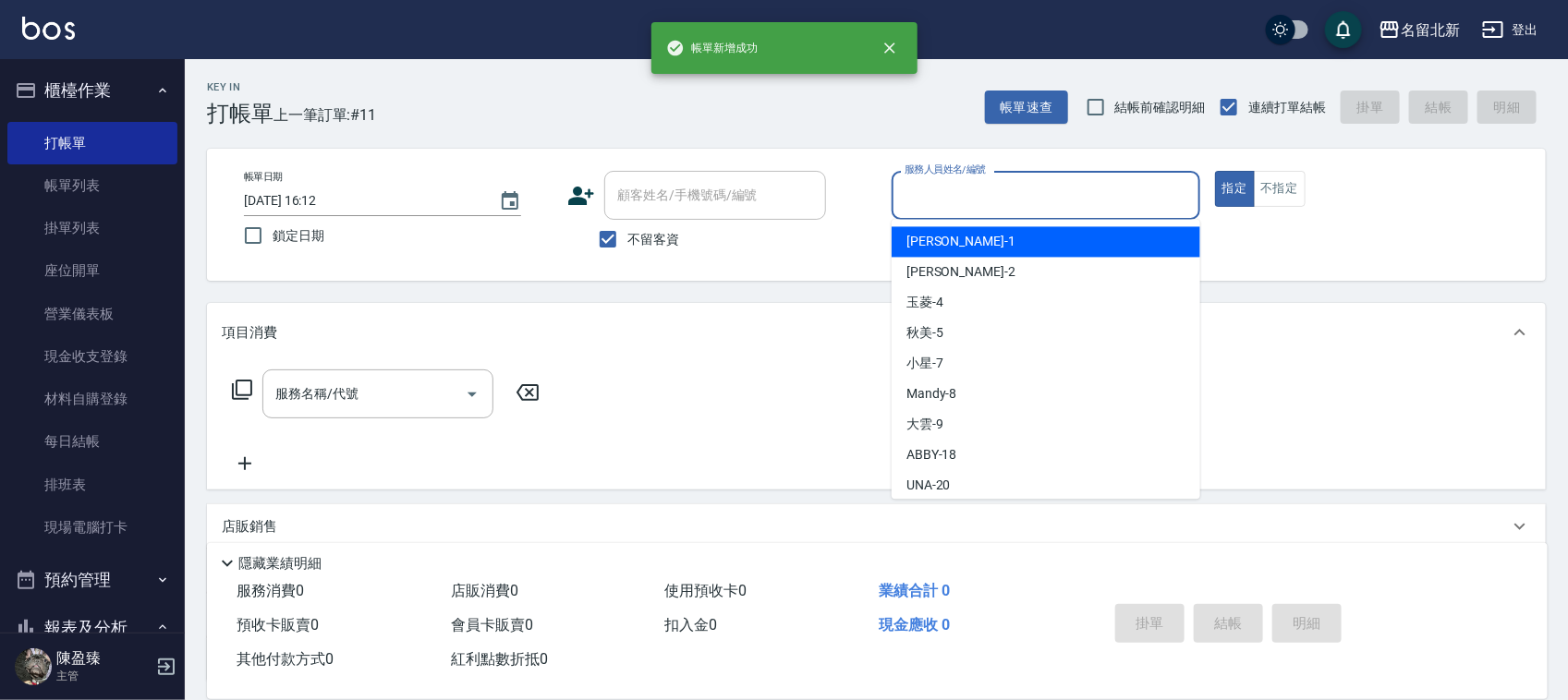
click at [949, 205] on input "服務人員姓名/編號" at bounding box center [1045, 196] width 292 height 32
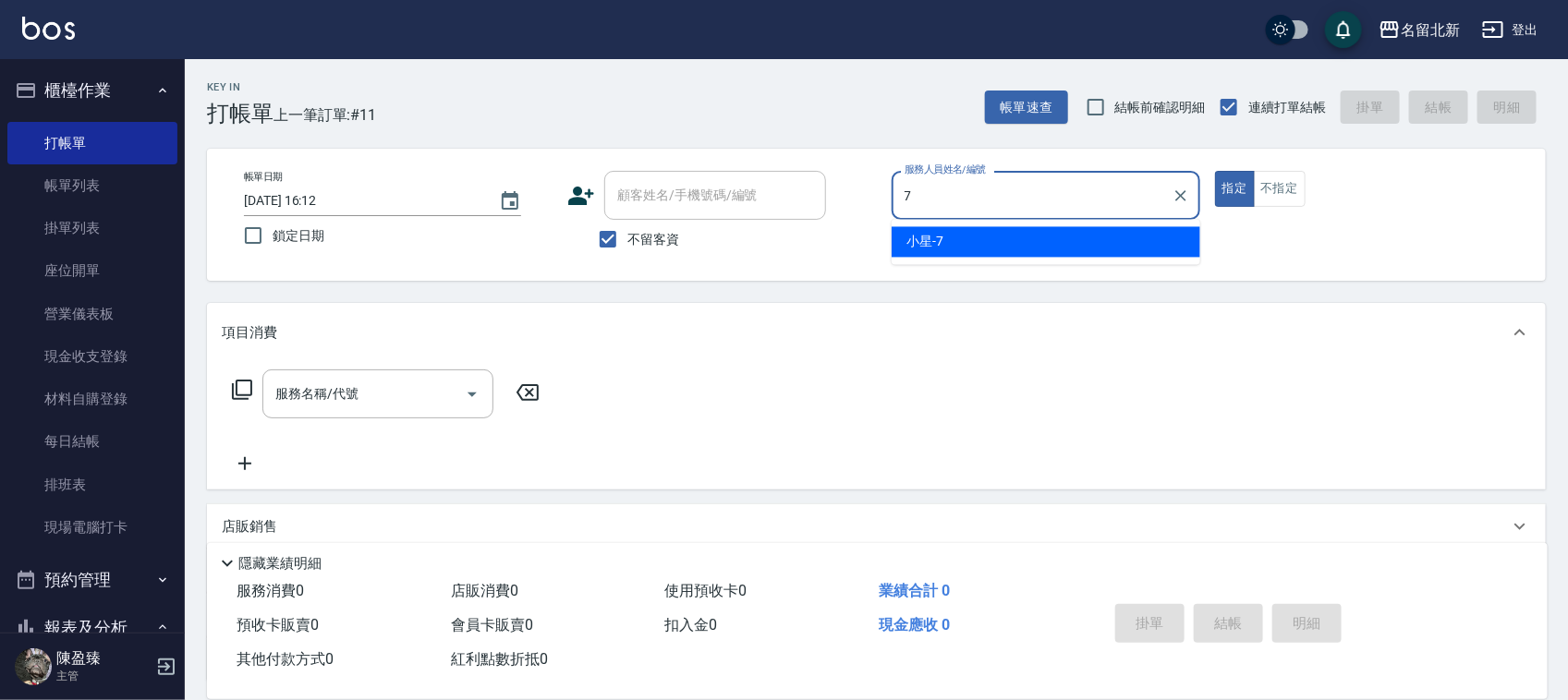
type input "小星-7"
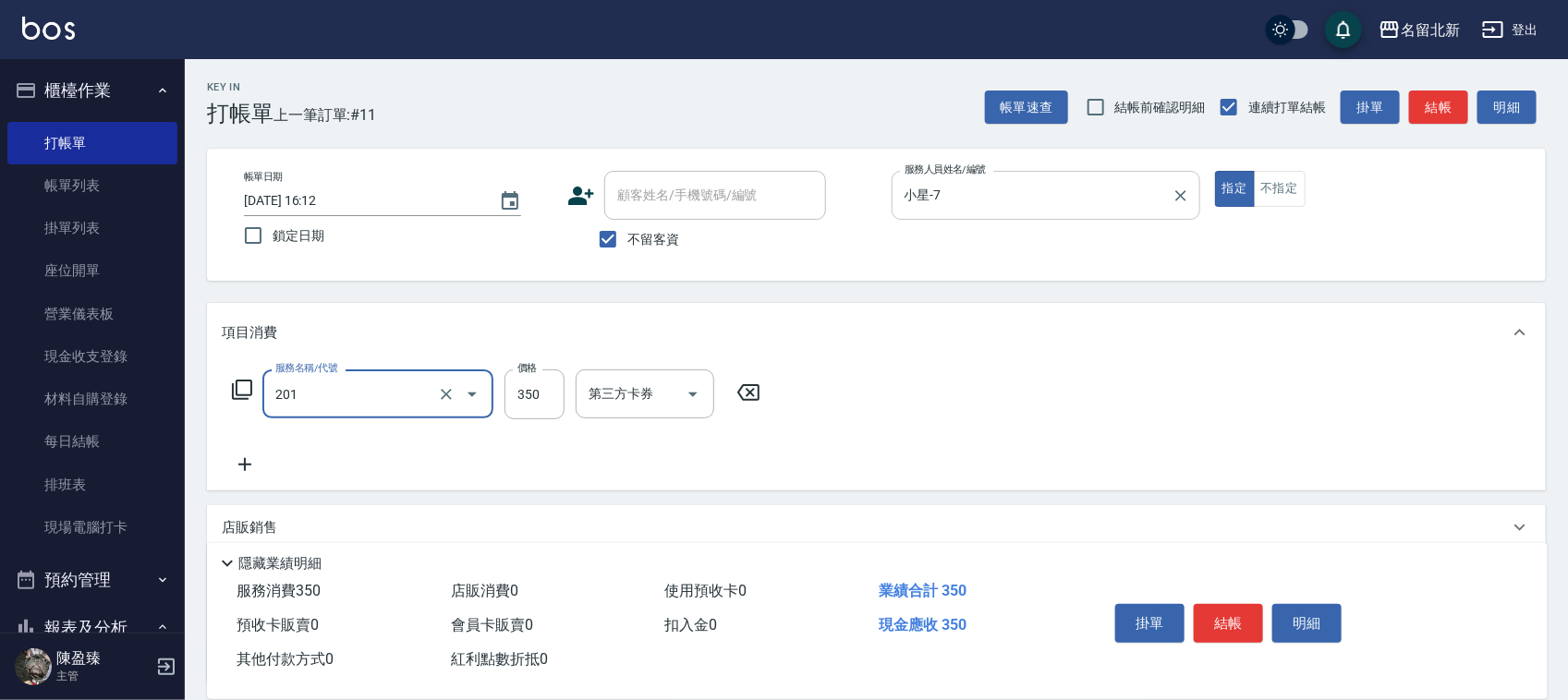
type input "一般洗髮(201)"
type input "100"
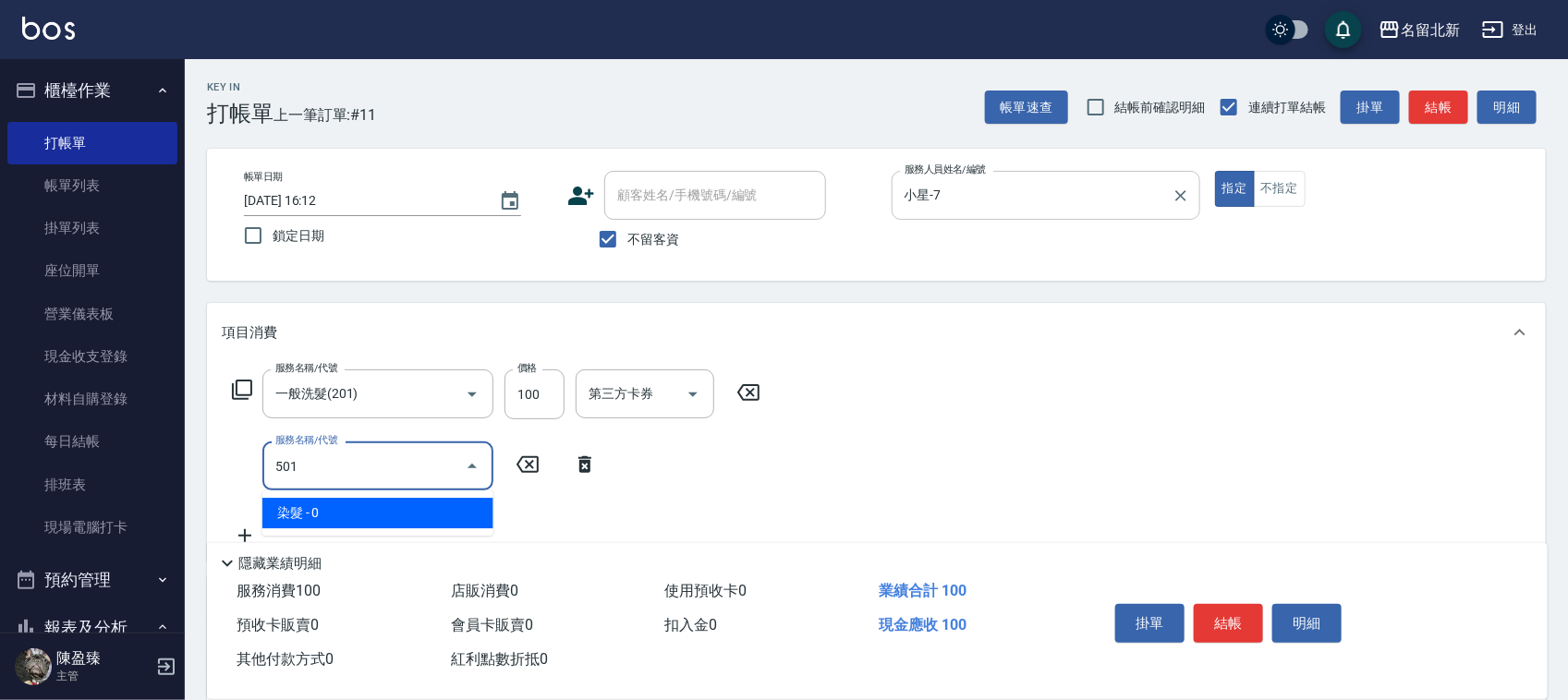
type input "染髮(501)"
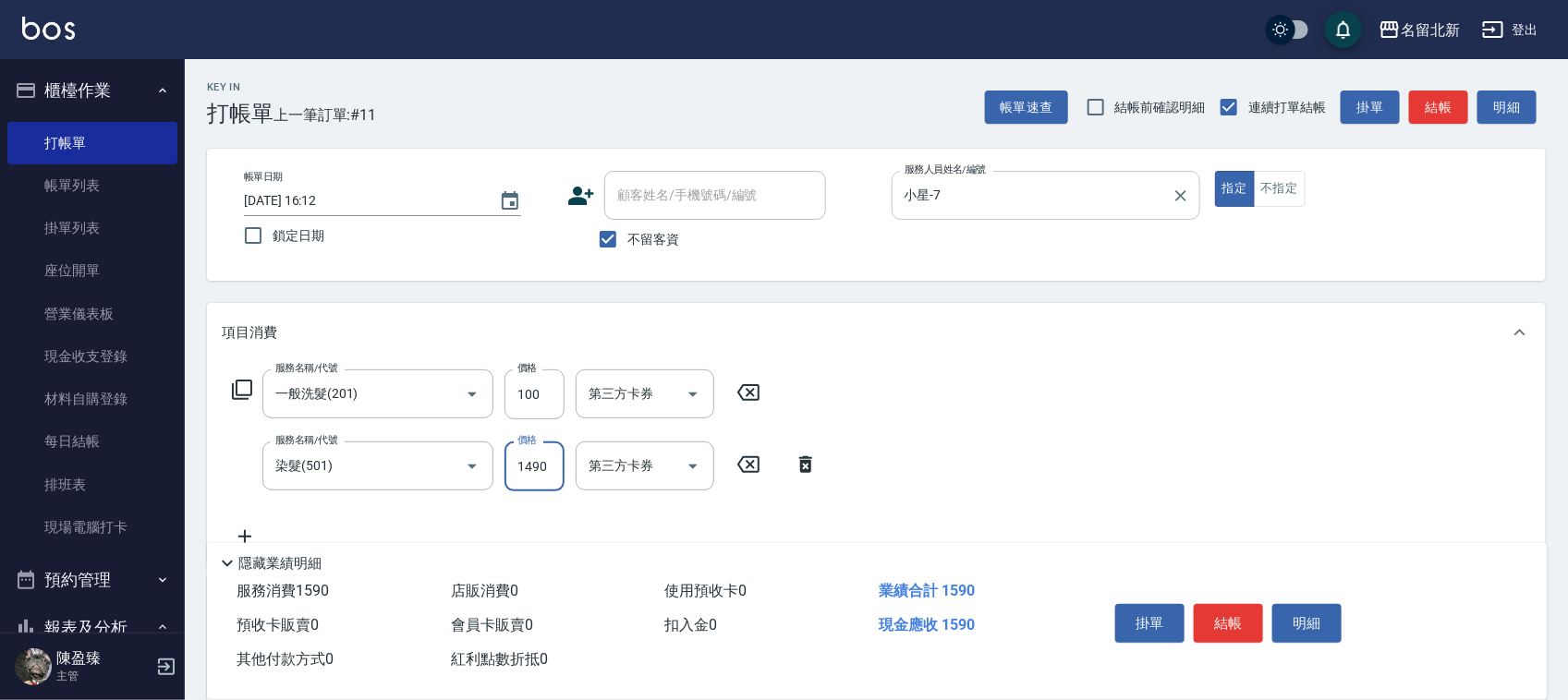
type input "1490"
type input "互助160(716)"
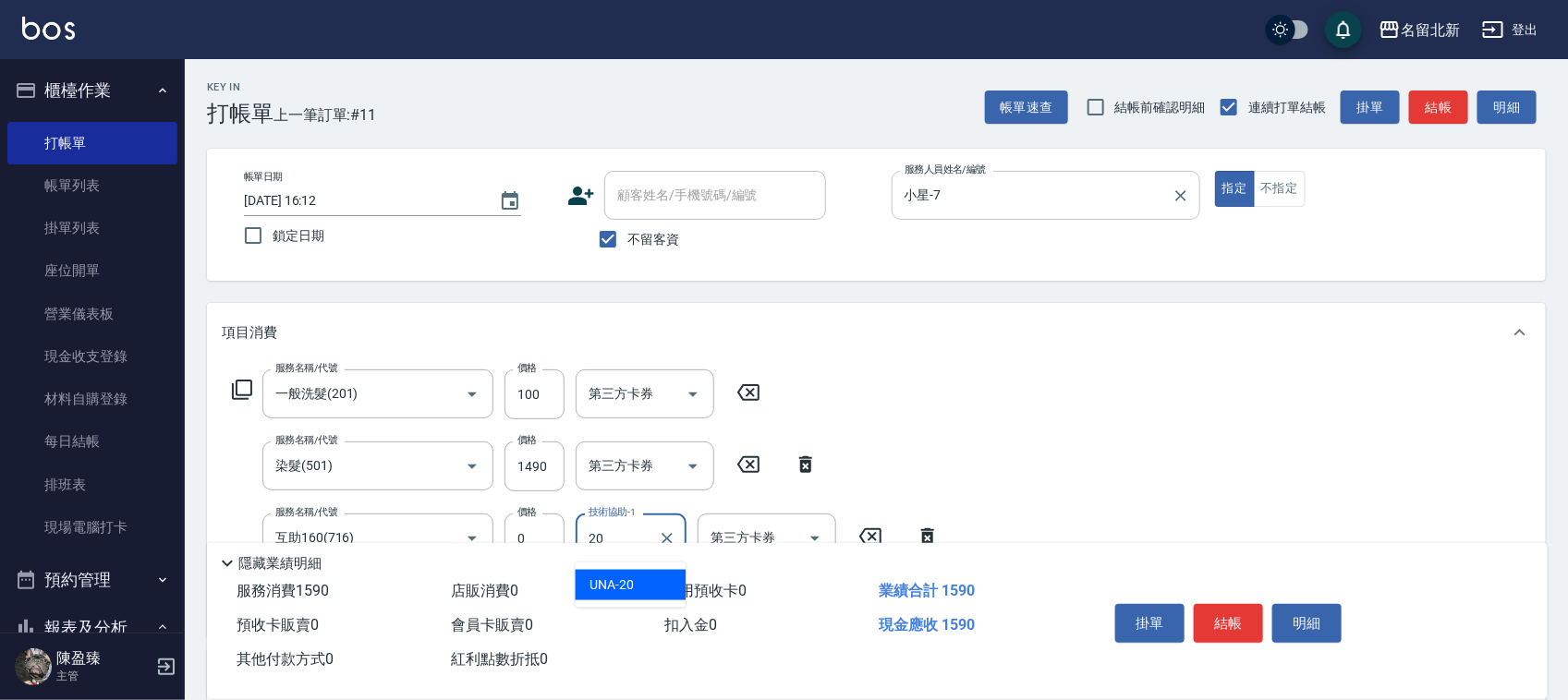
type input "UNA-20"
click at [1286, 195] on button "不指定" at bounding box center [1279, 189] width 51 height 36
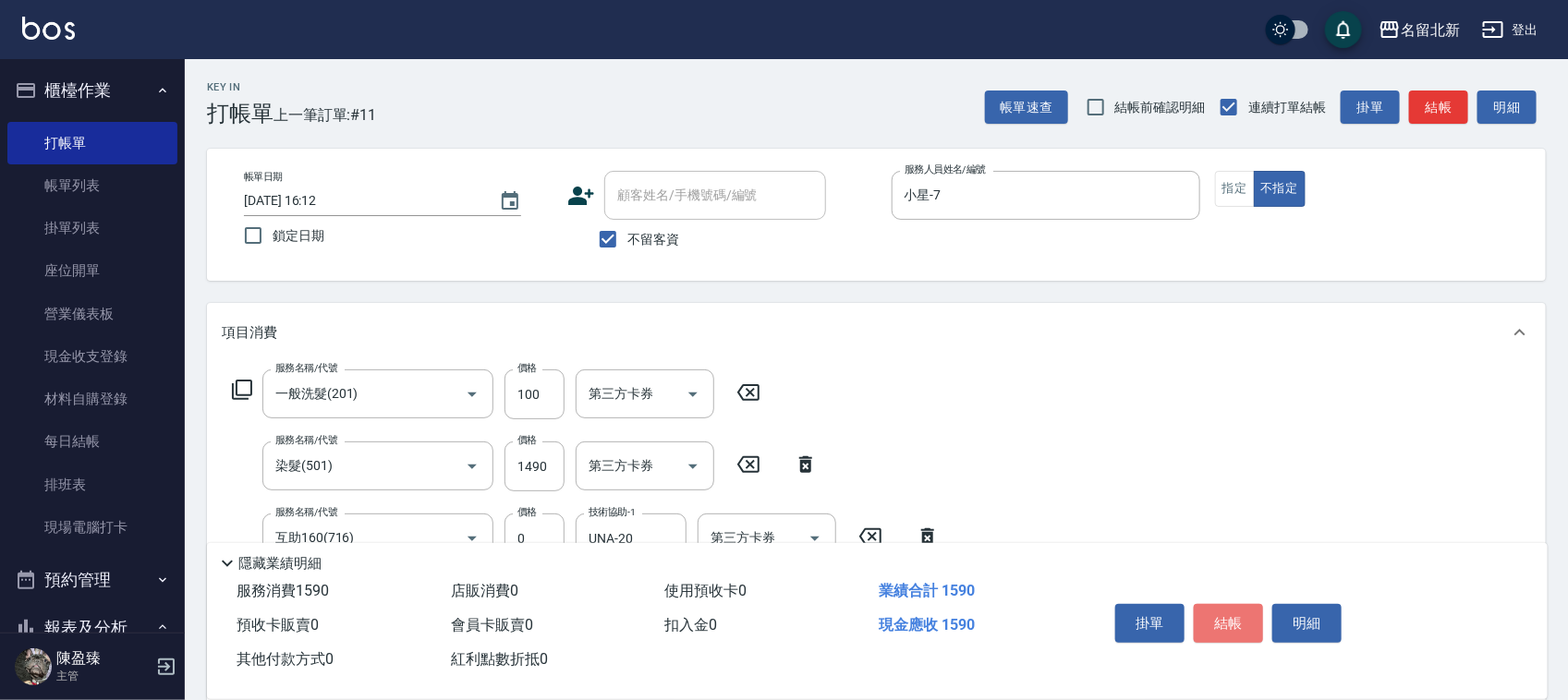
drag, startPoint x: 1233, startPoint y: 621, endPoint x: 1220, endPoint y: 608, distance: 18.4
click at [1231, 619] on button "結帳" at bounding box center [1228, 623] width 69 height 39
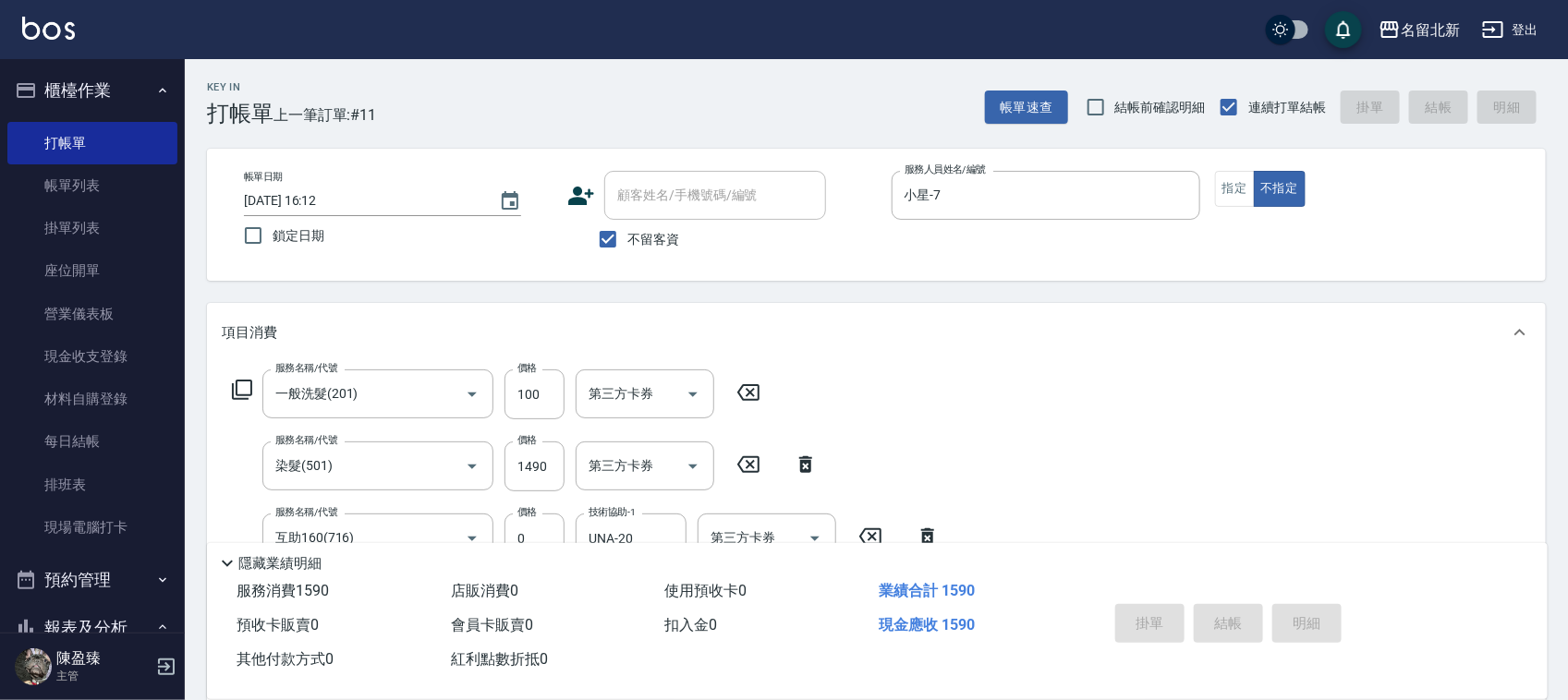
type input "[DATE] 16:13"
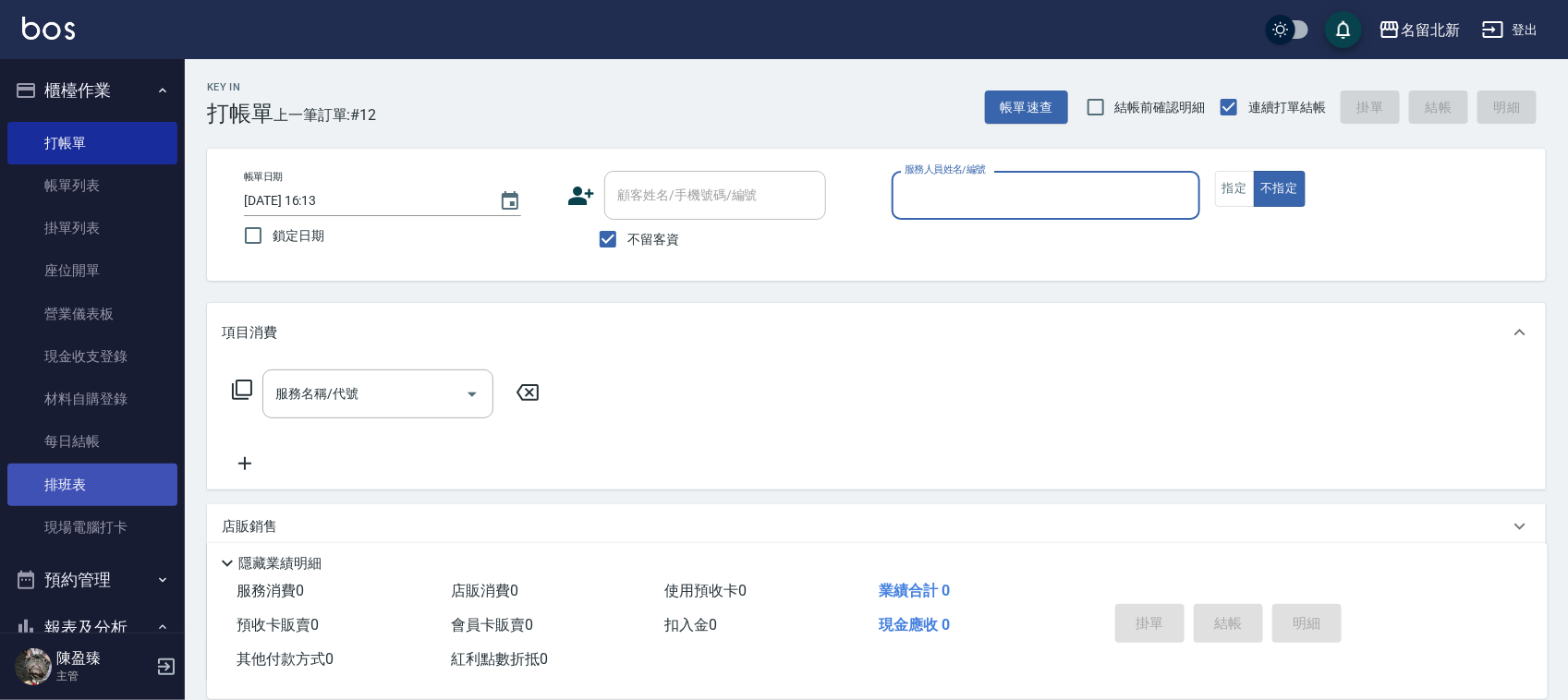
drag, startPoint x: 85, startPoint y: 489, endPoint x: 700, endPoint y: 365, distance: 627.4
click at [86, 489] on link "排班表" at bounding box center [92, 484] width 170 height 43
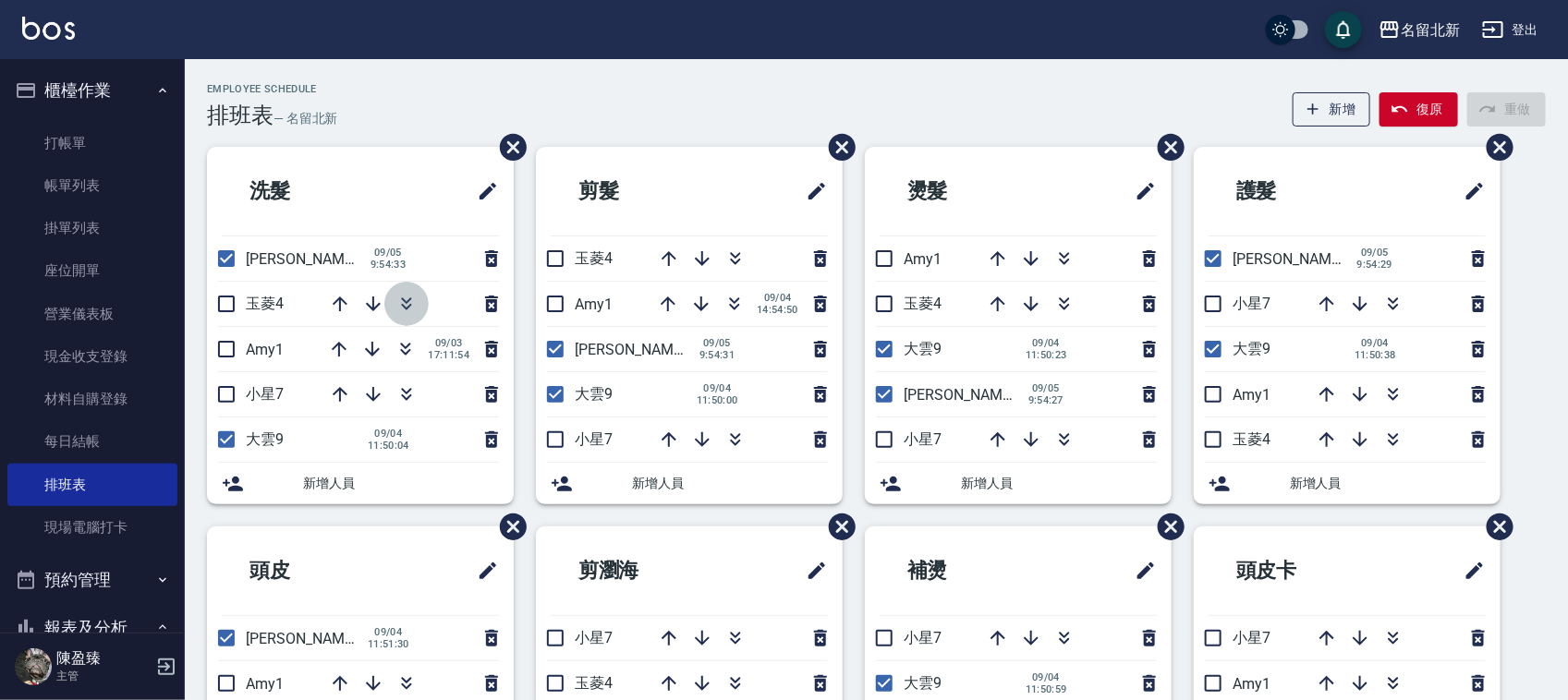
click at [405, 296] on icon "button" at bounding box center [406, 303] width 22 height 22
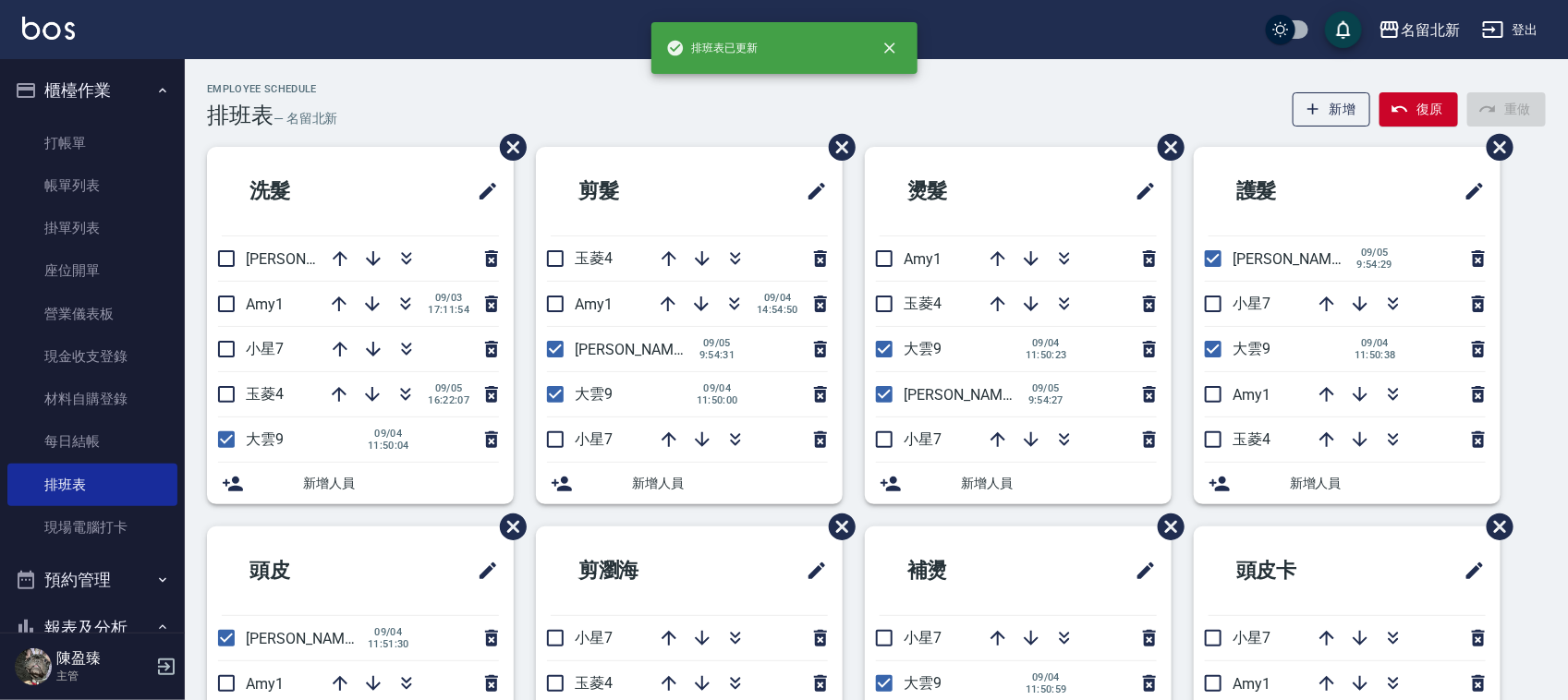
checkbox input "false"
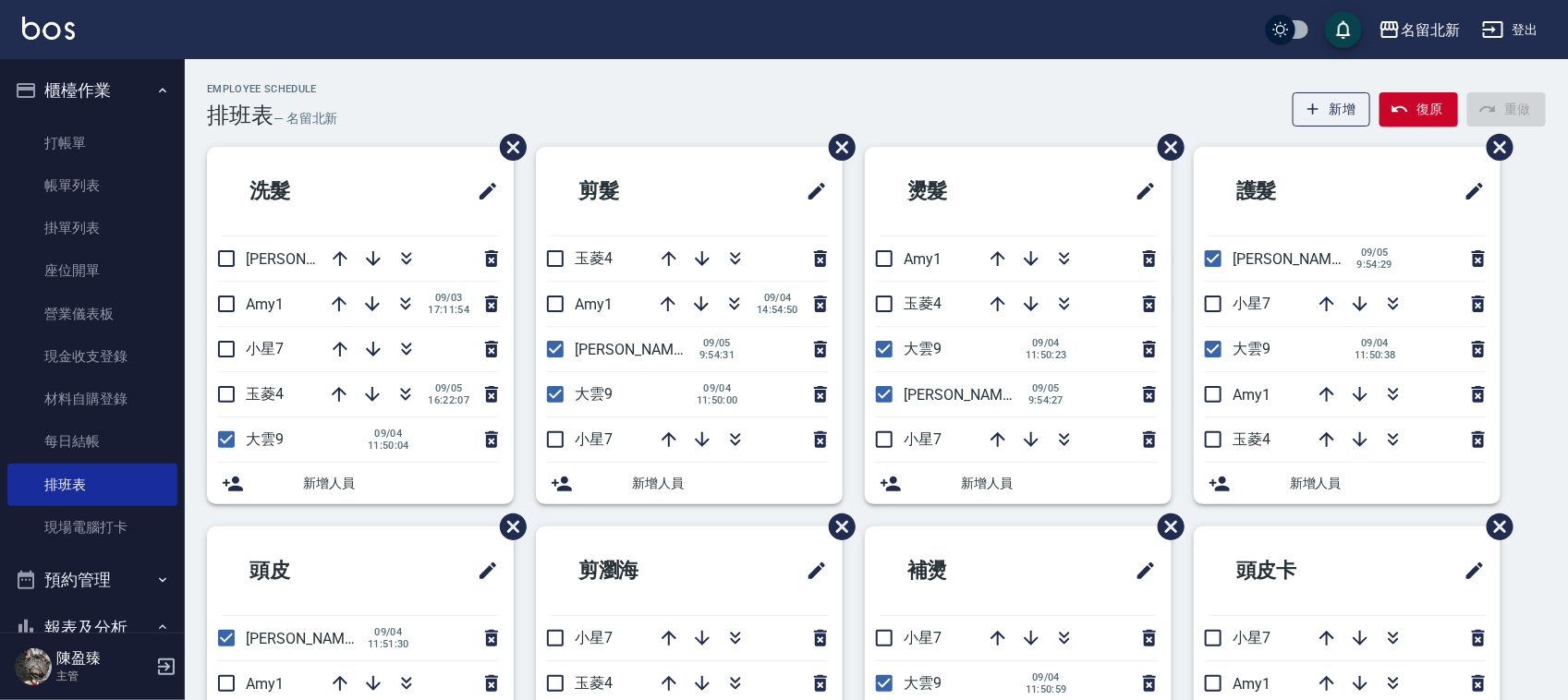
click at [560, 348] on input "checkbox" at bounding box center [555, 349] width 39 height 39
checkbox input "false"
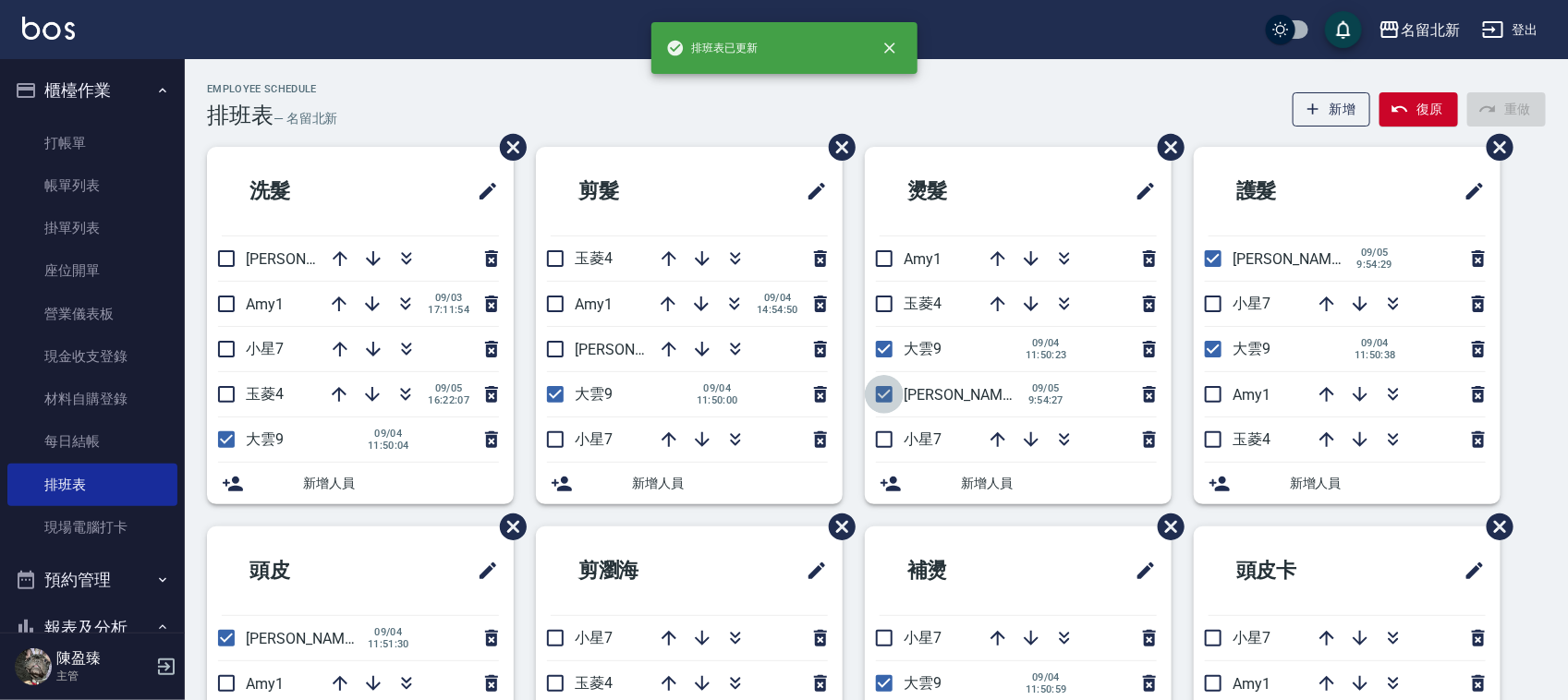
drag, startPoint x: 887, startPoint y: 393, endPoint x: 1456, endPoint y: 416, distance: 569.5
click at [889, 395] on input "checkbox" at bounding box center [884, 394] width 39 height 39
checkbox input "false"
click at [1204, 255] on input "checkbox" at bounding box center [1213, 258] width 39 height 39
checkbox input "false"
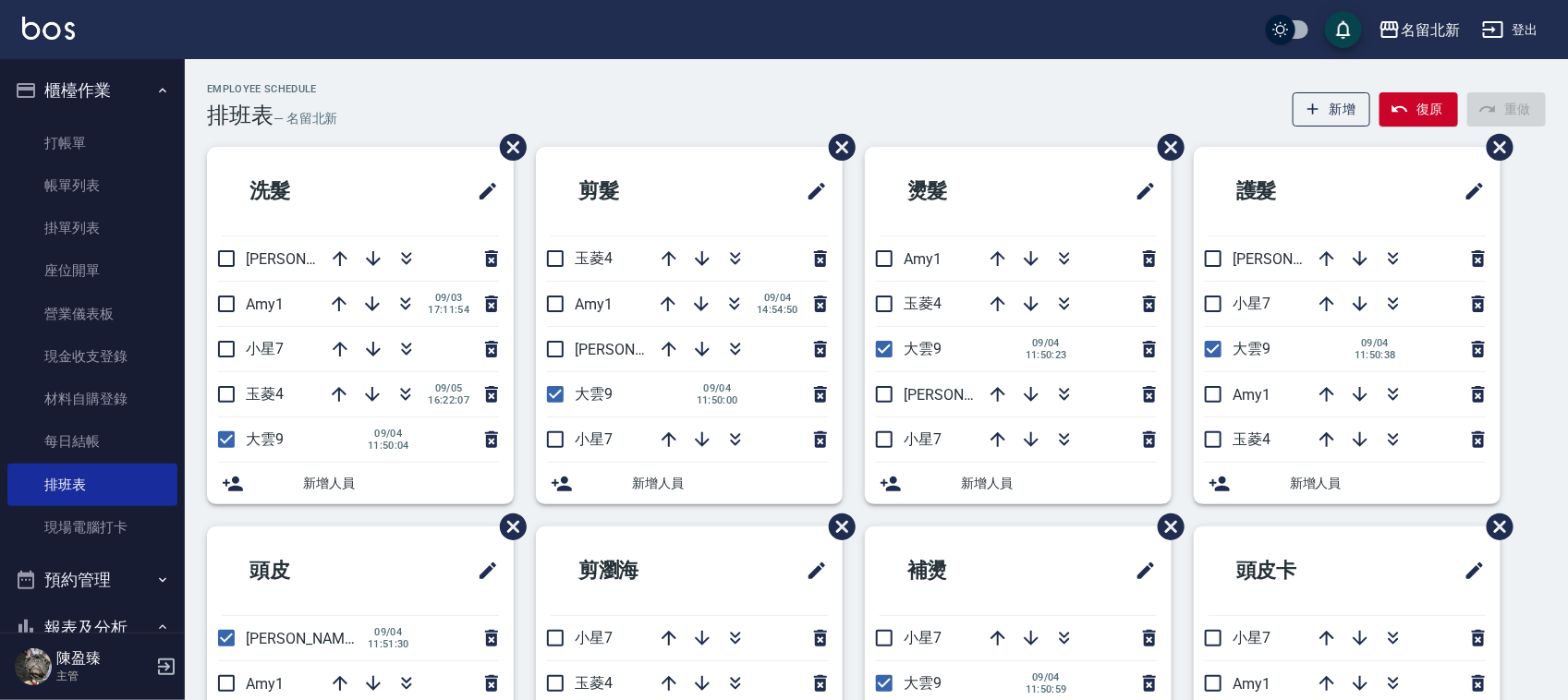
click at [88, 118] on ul "打帳單 帳單列表 掛單列表 座位開單 營業儀表板 現金收支登錄 材料自購登錄 每日結帳 排班表 現場電腦打卡" at bounding box center [92, 336] width 170 height 443
drag, startPoint x: 61, startPoint y: 144, endPoint x: 87, endPoint y: 139, distance: 26.5
click at [61, 143] on link "打帳單" at bounding box center [92, 142] width 170 height 43
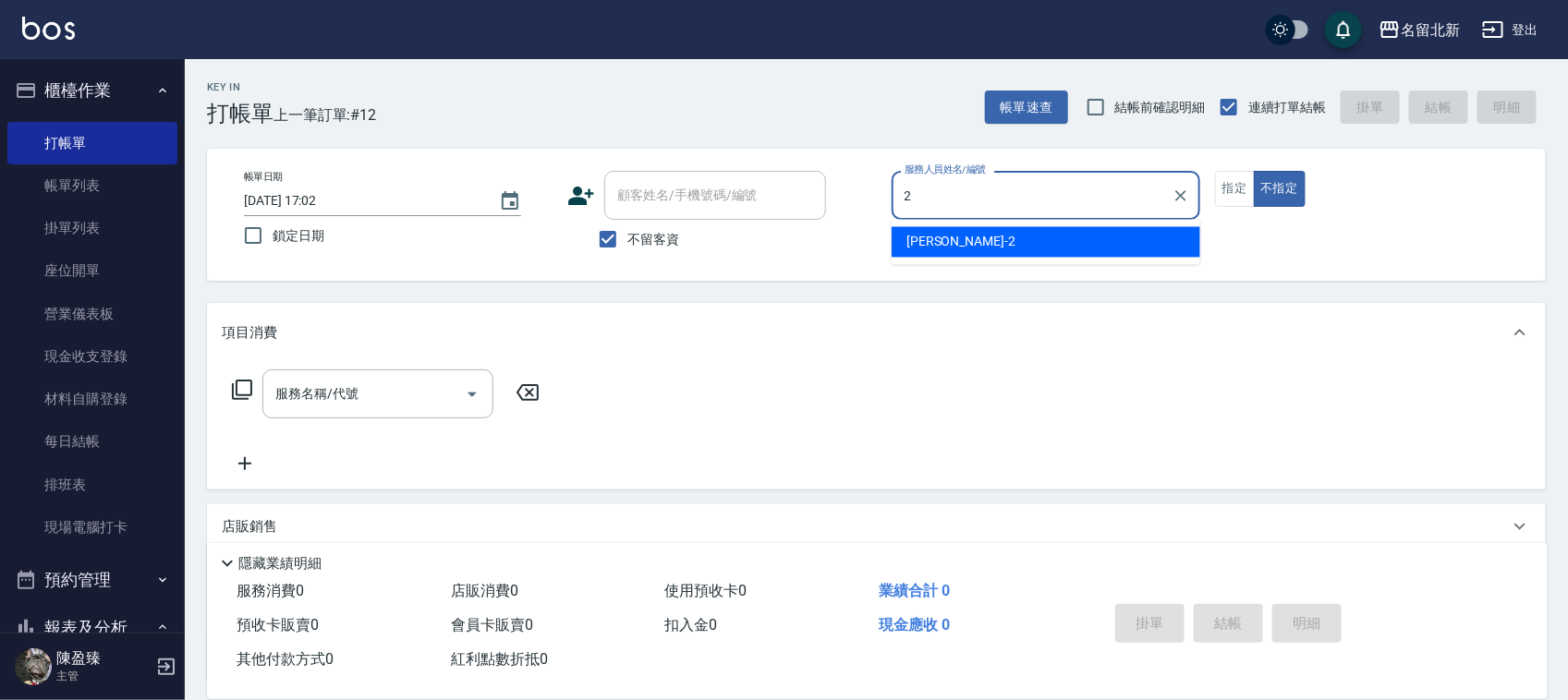
type input "[PERSON_NAME]-2"
type button "false"
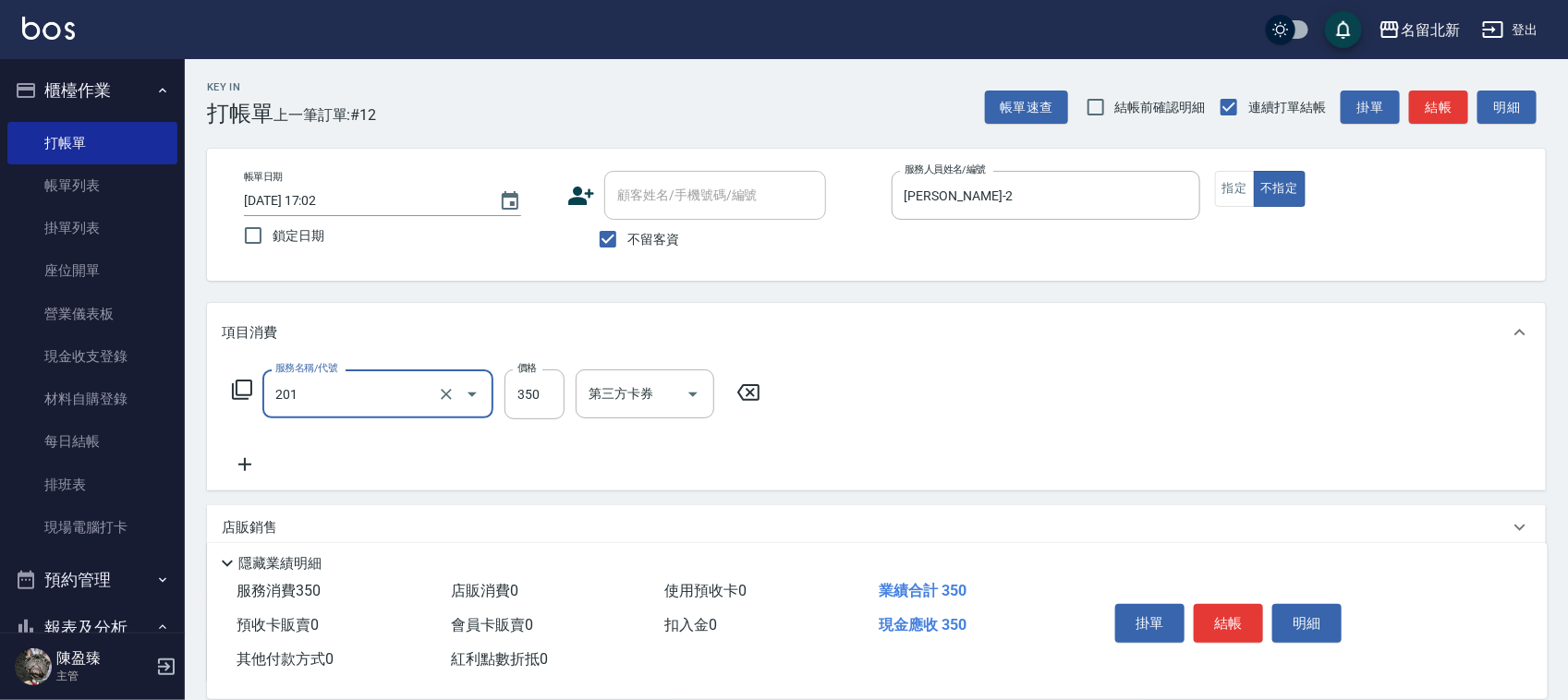
type input "一般洗髮(201)"
click at [542, 383] on input "350" at bounding box center [534, 394] width 60 height 49
type input "100"
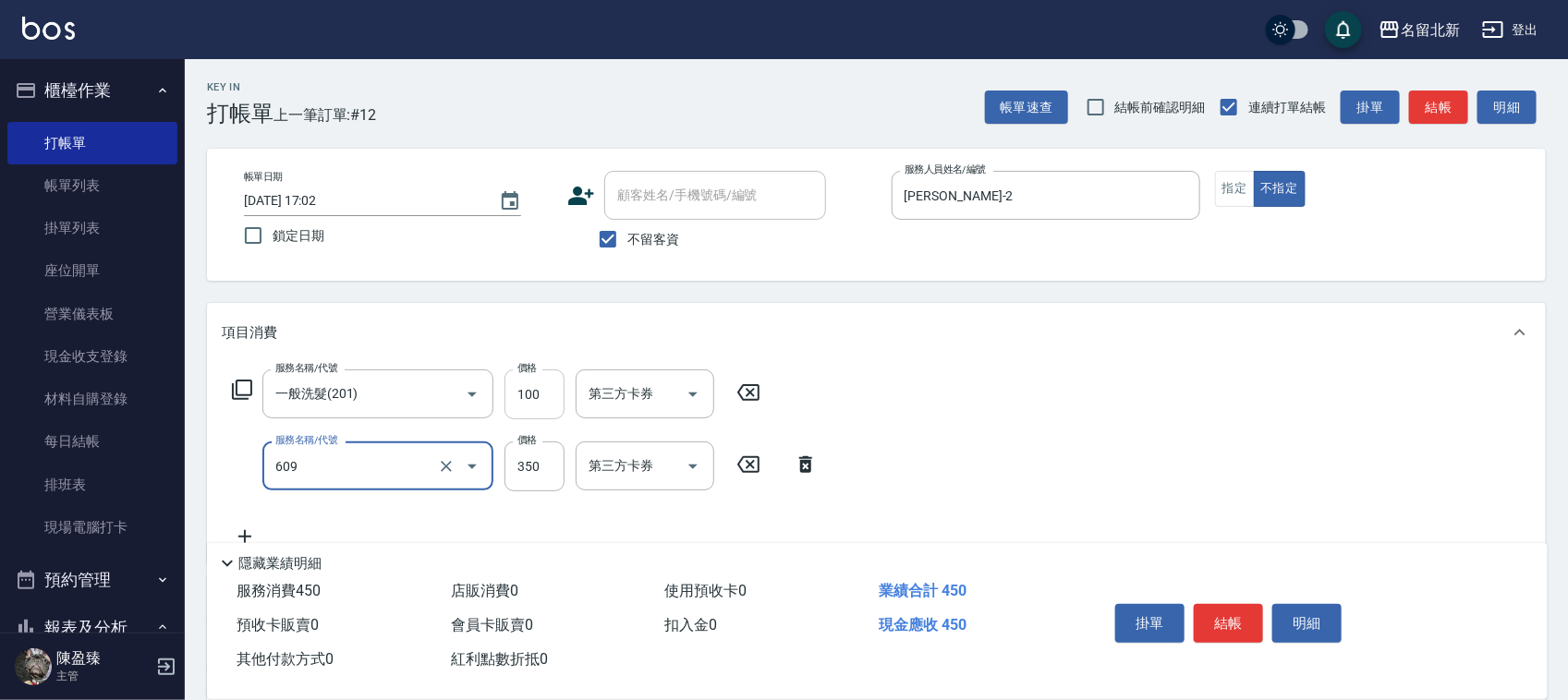
type input "頭皮隔離(609)"
type input "350"
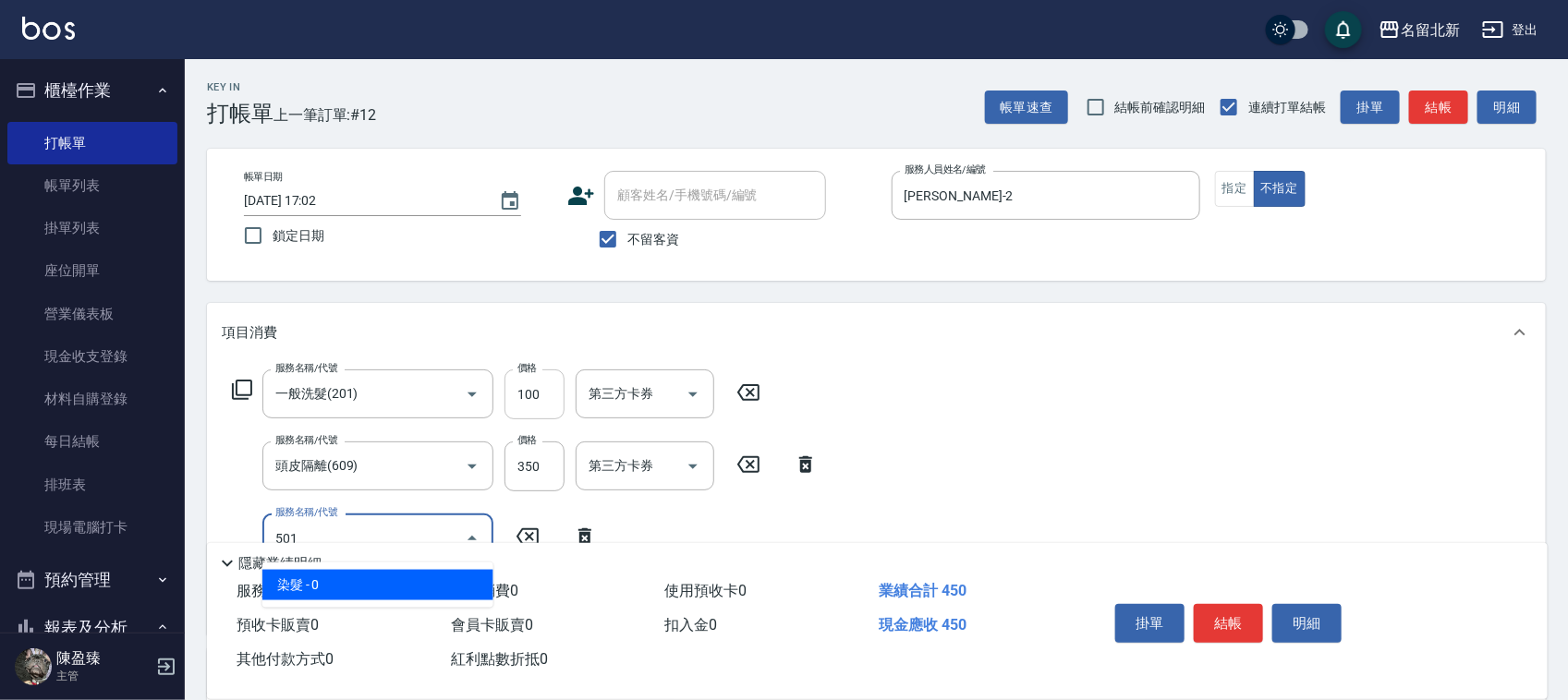
type input "染髮(501)"
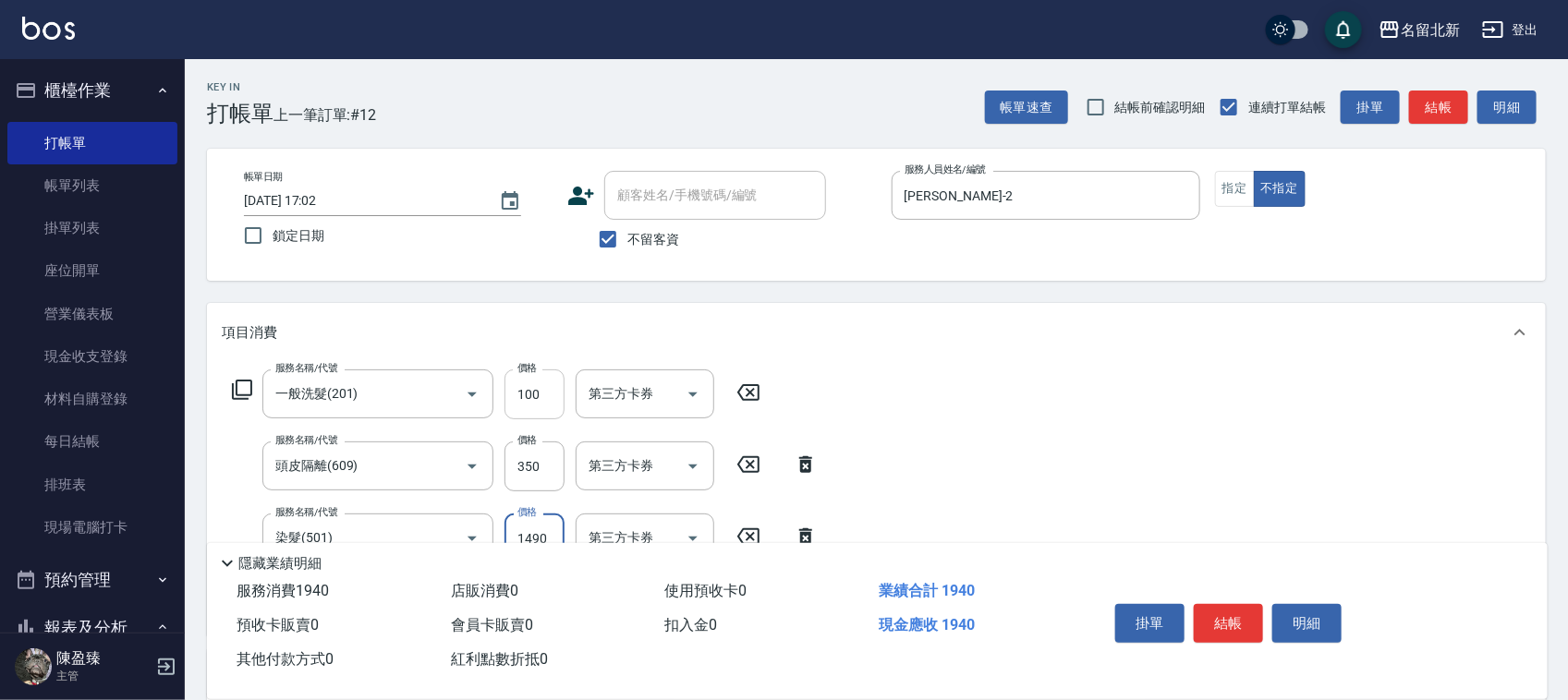
type input "1490"
type input "補燙(405)"
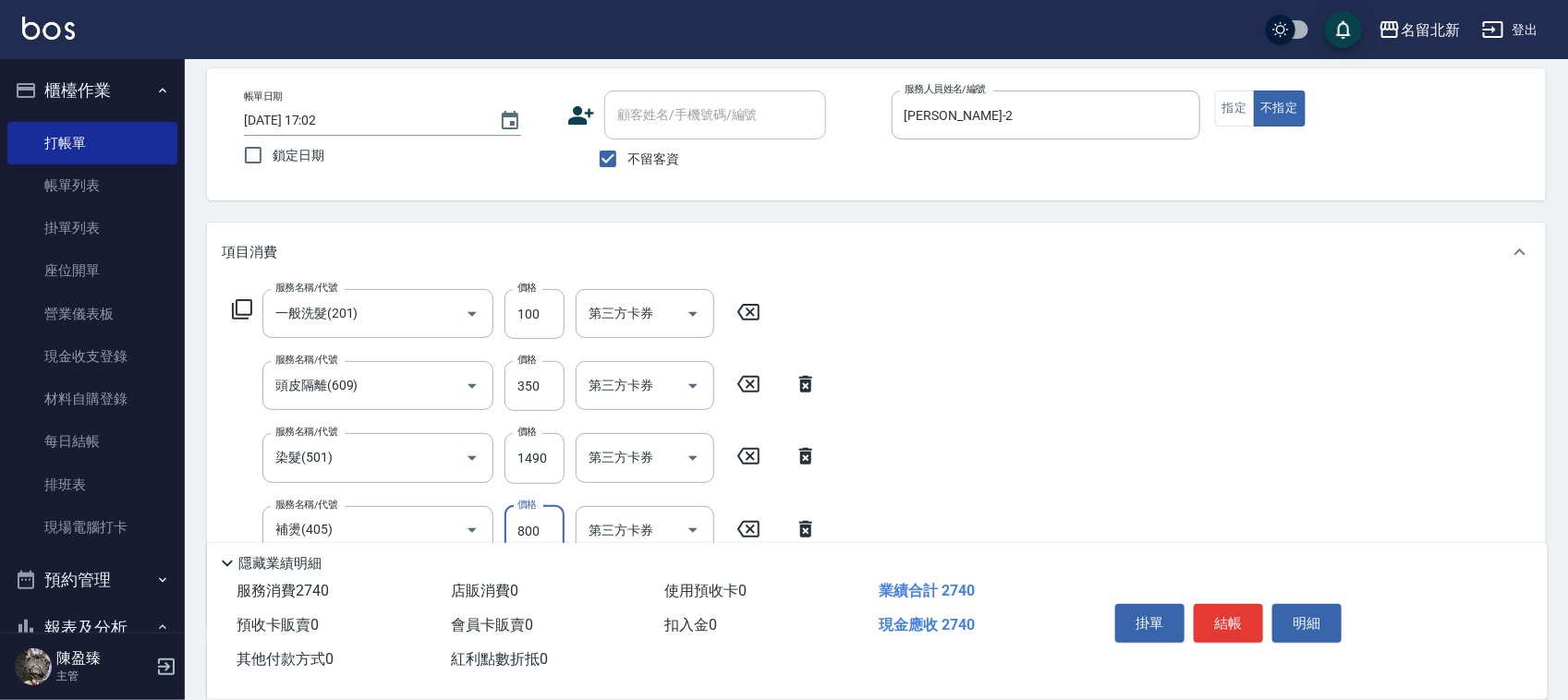
scroll to position [116, 0]
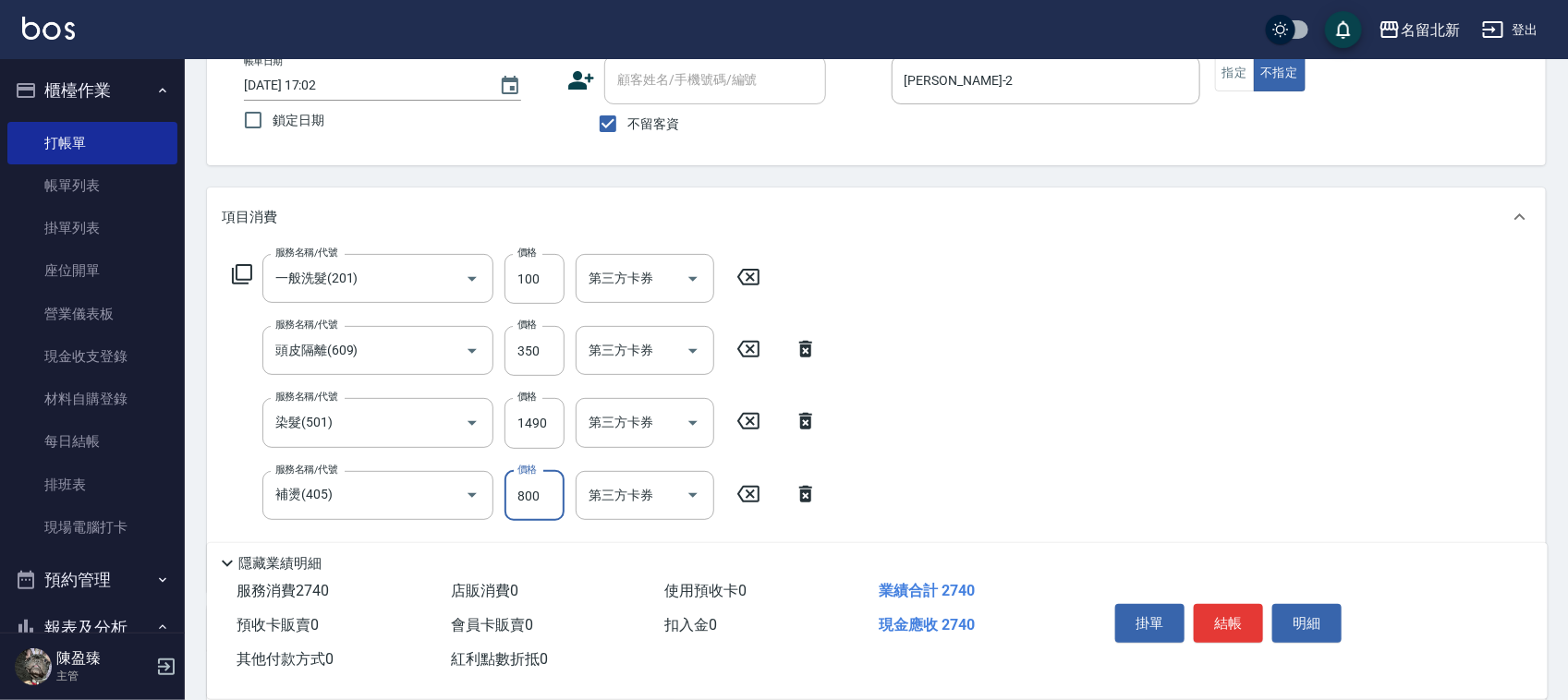
type input "800"
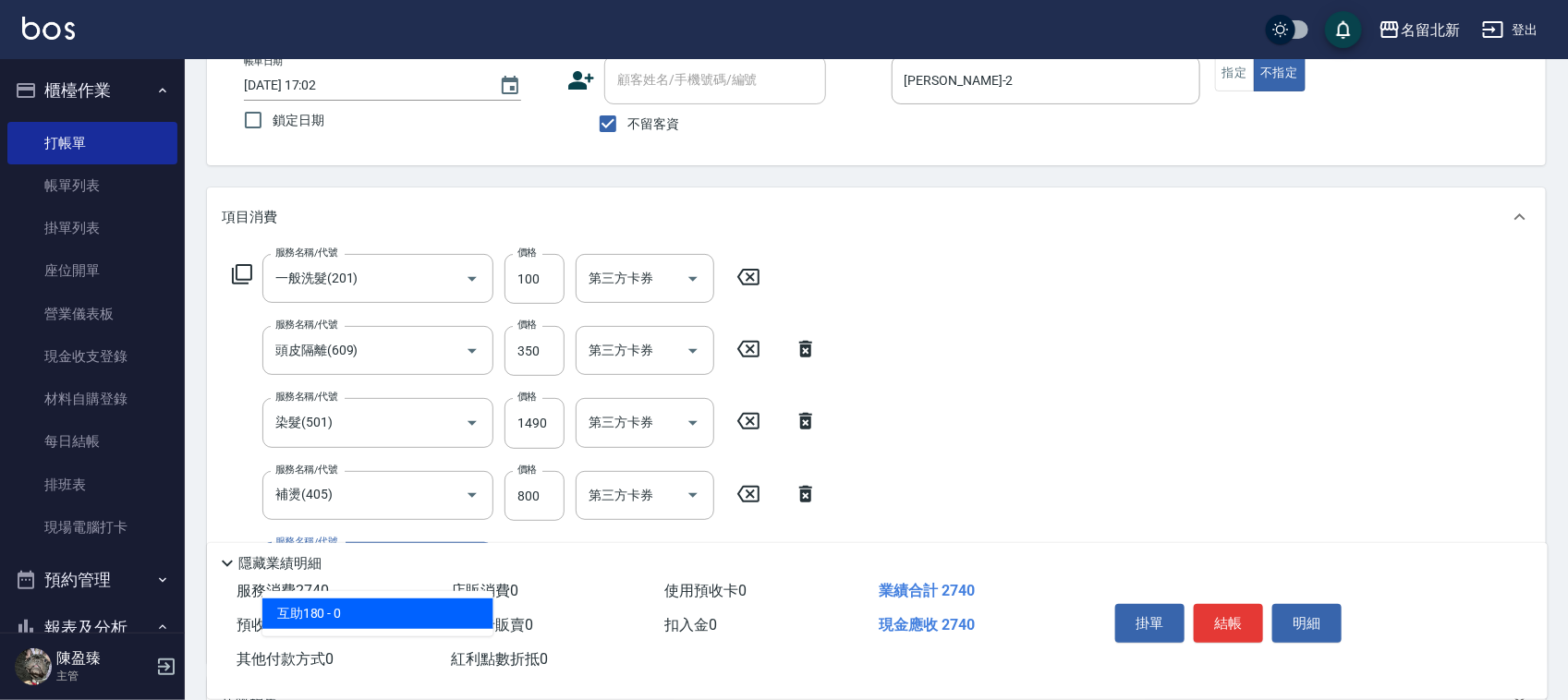
type input "互助180(718)"
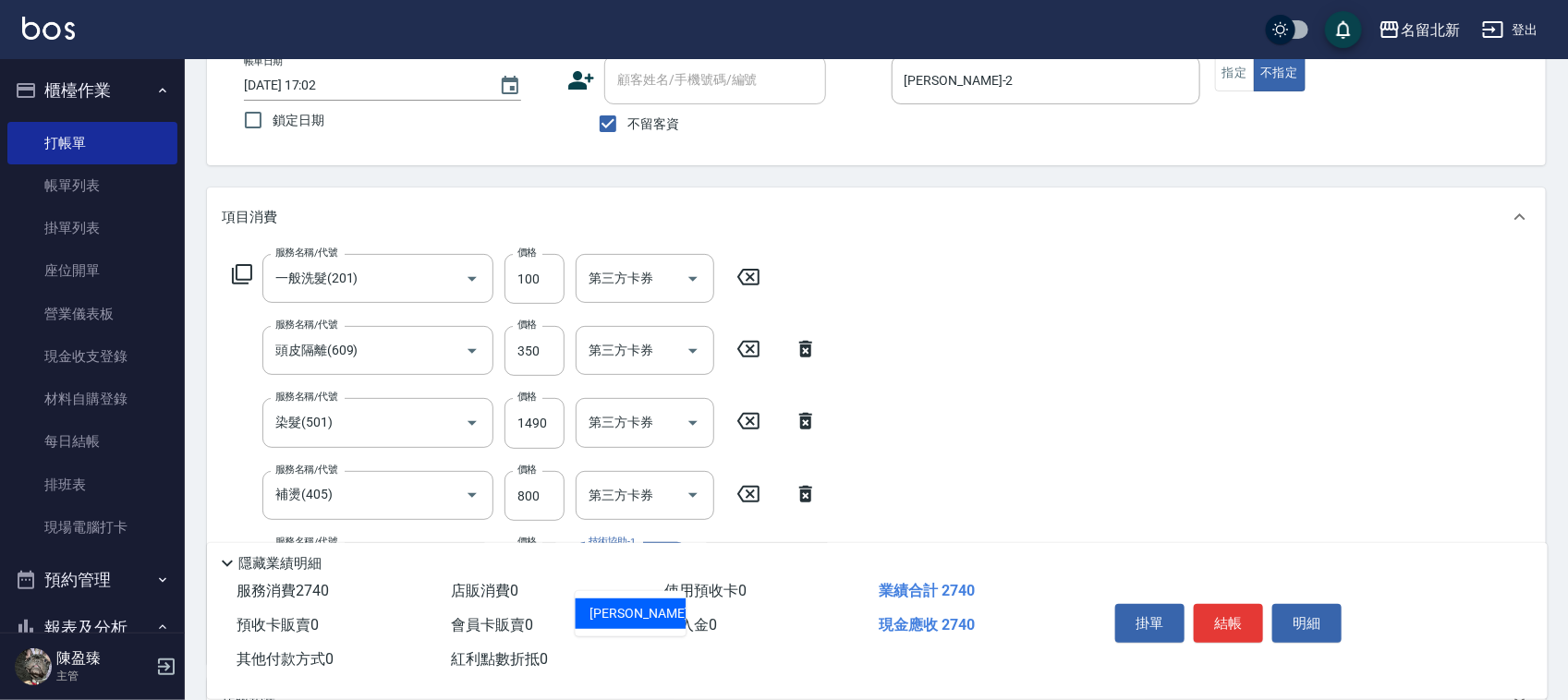
type input "[PERSON_NAME]-21"
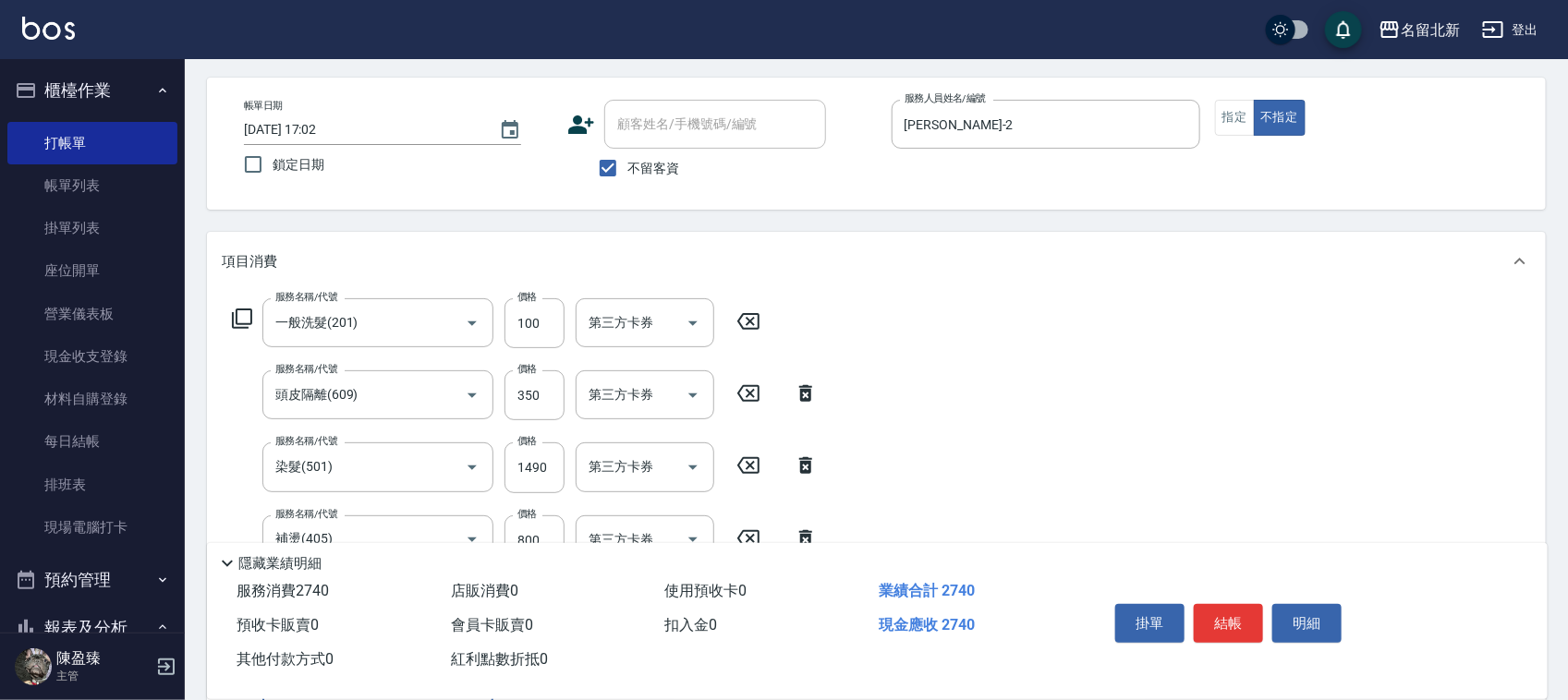
scroll to position [0, 0]
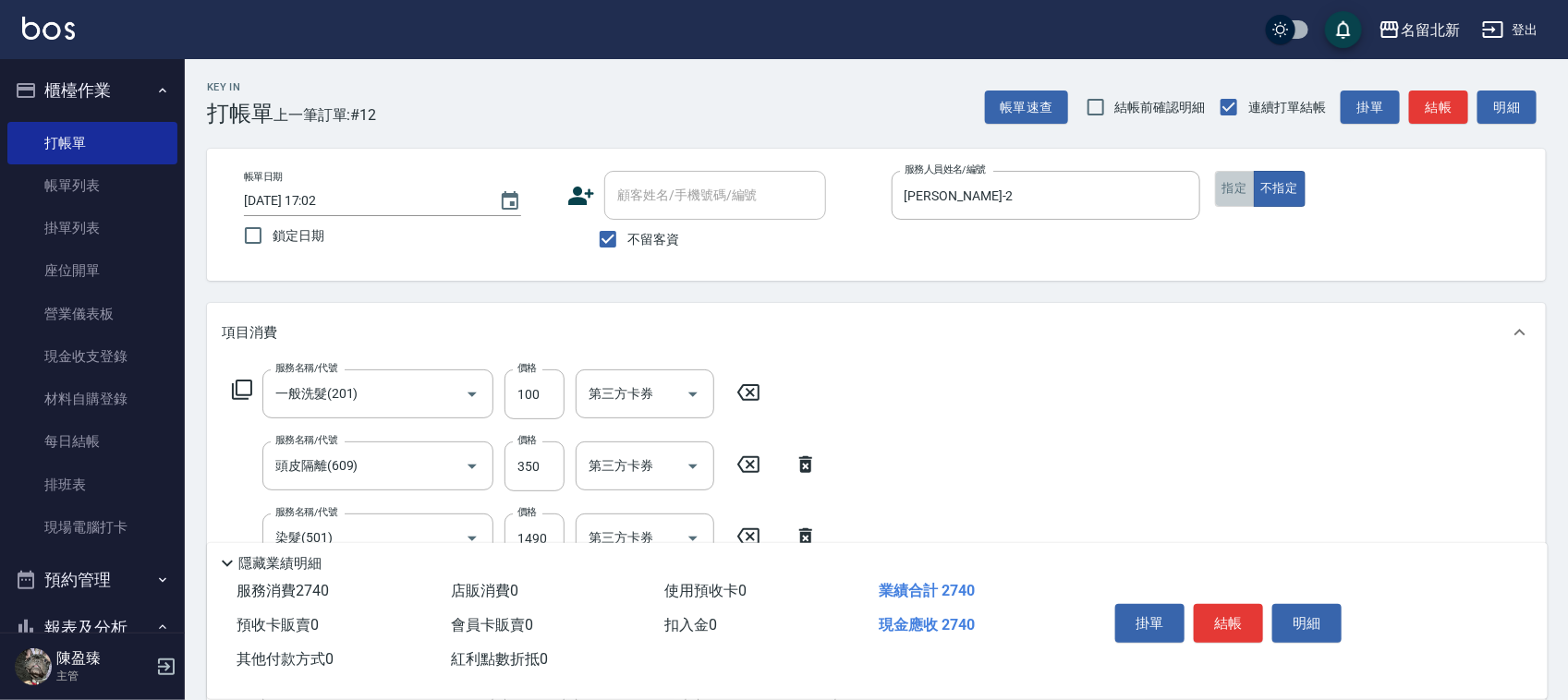
click at [1233, 182] on button "指定" at bounding box center [1234, 189] width 40 height 36
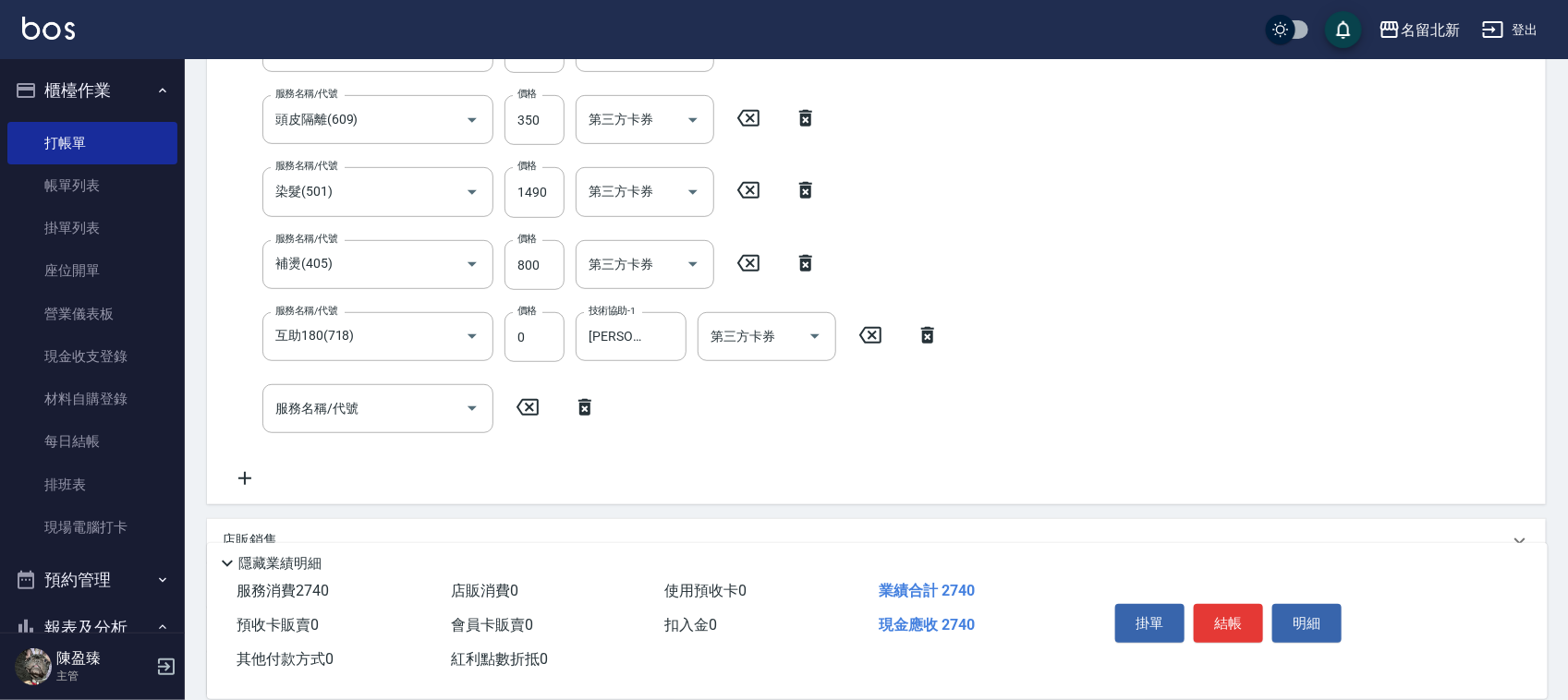
scroll to position [517, 0]
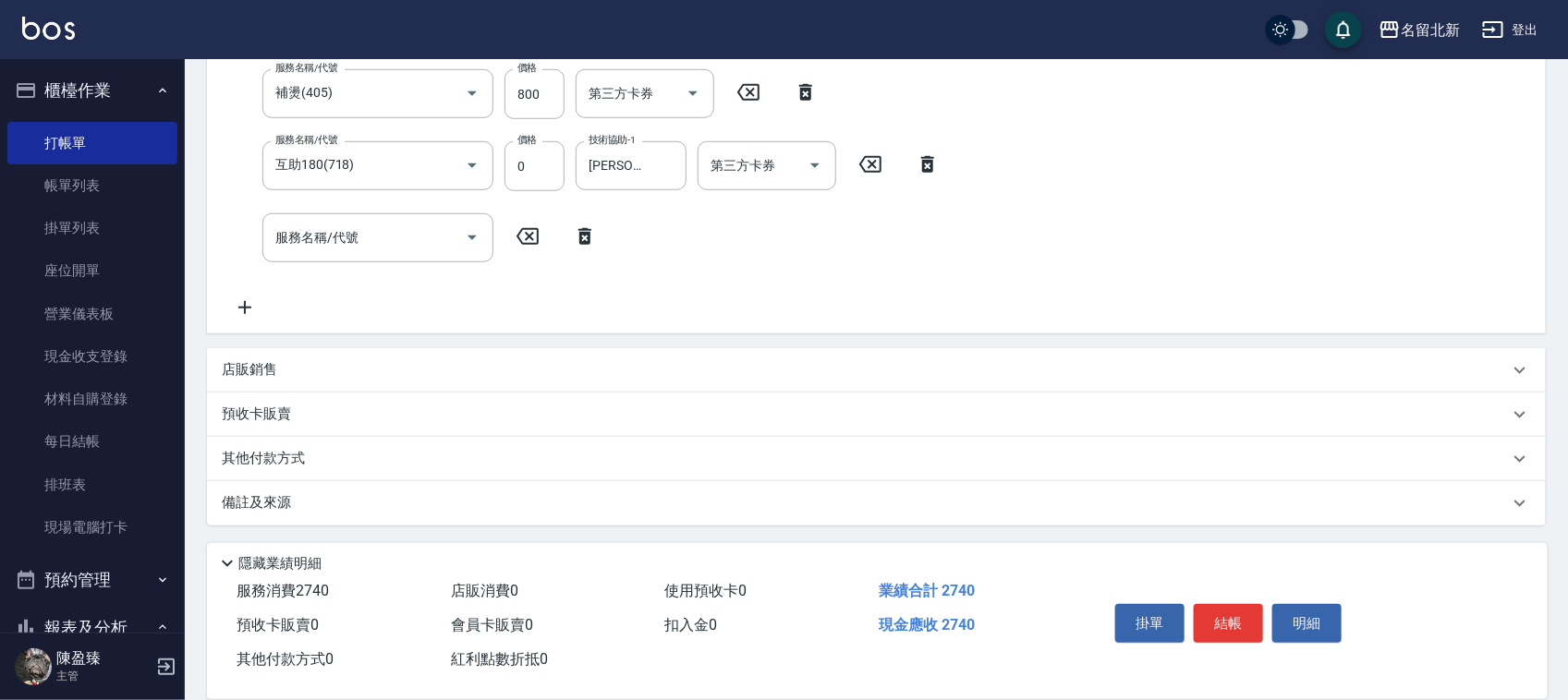
click at [269, 445] on div "其他付款方式" at bounding box center [876, 459] width 1339 height 45
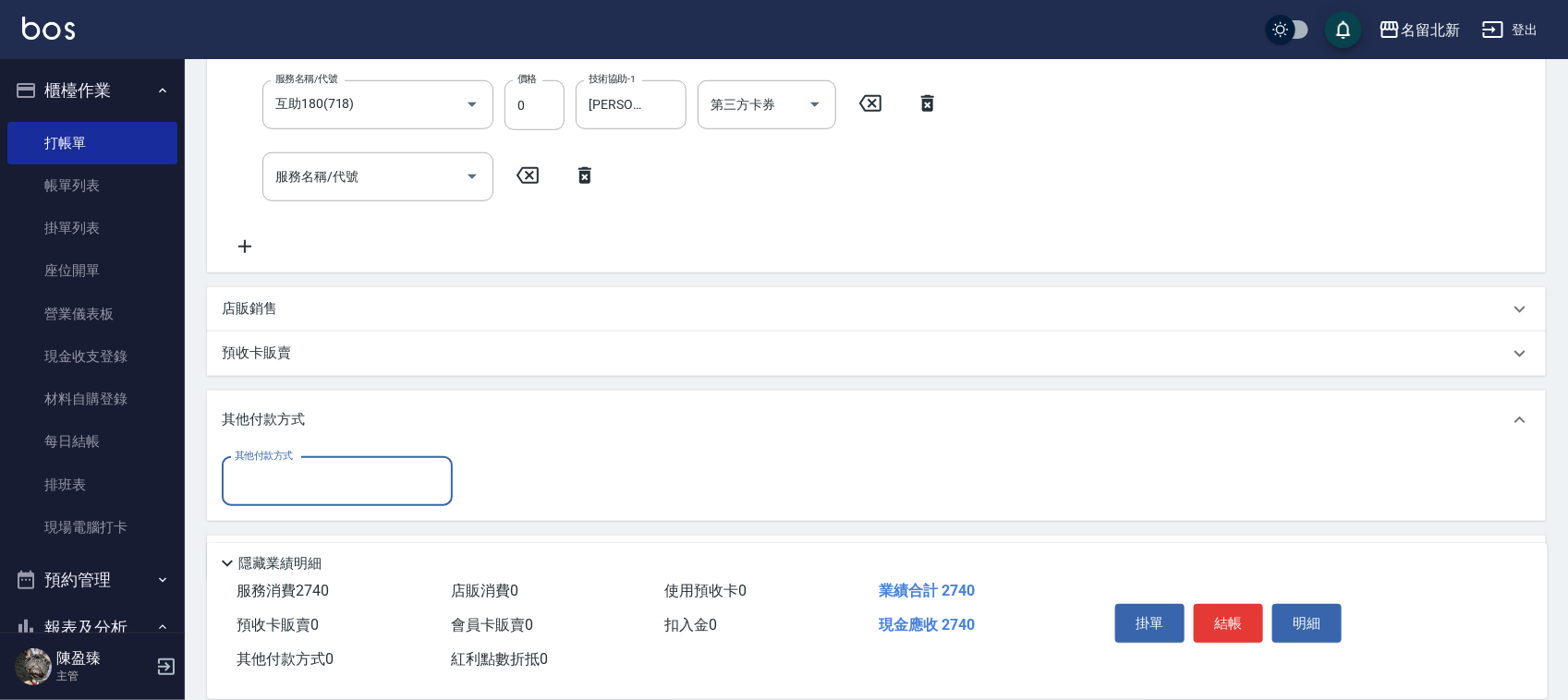
scroll to position [634, 0]
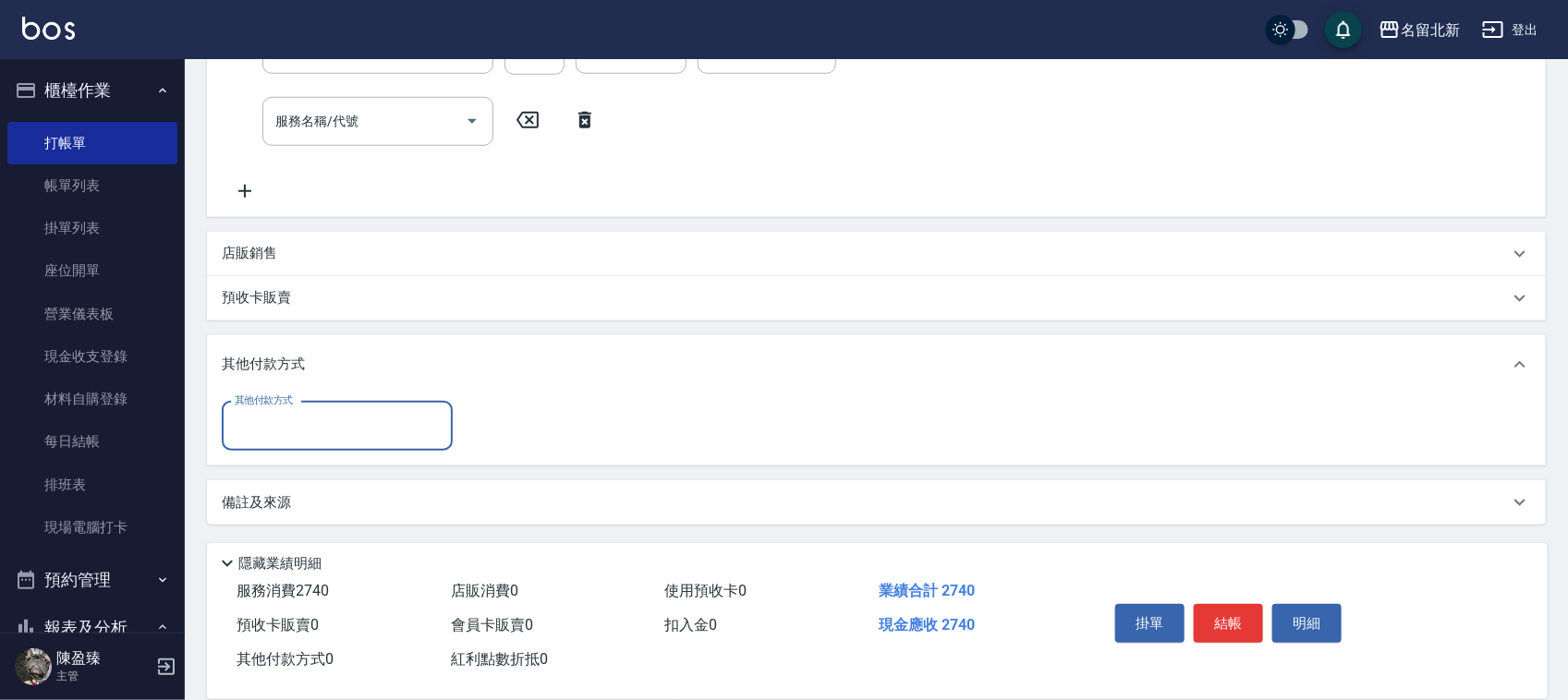
click at [271, 434] on input "其他付款方式" at bounding box center [337, 426] width 215 height 32
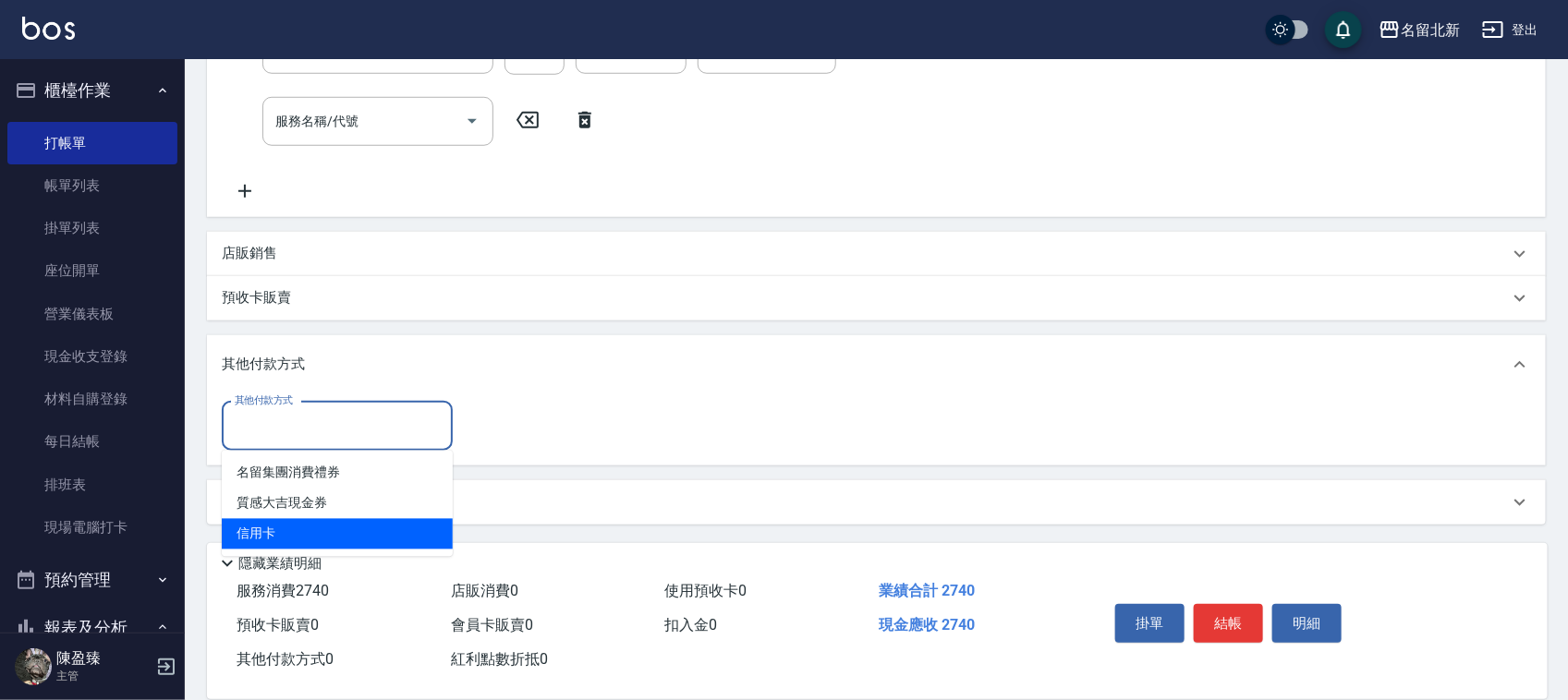
click at [294, 539] on span "信用卡" at bounding box center [336, 534] width 231 height 30
type input "信用卡"
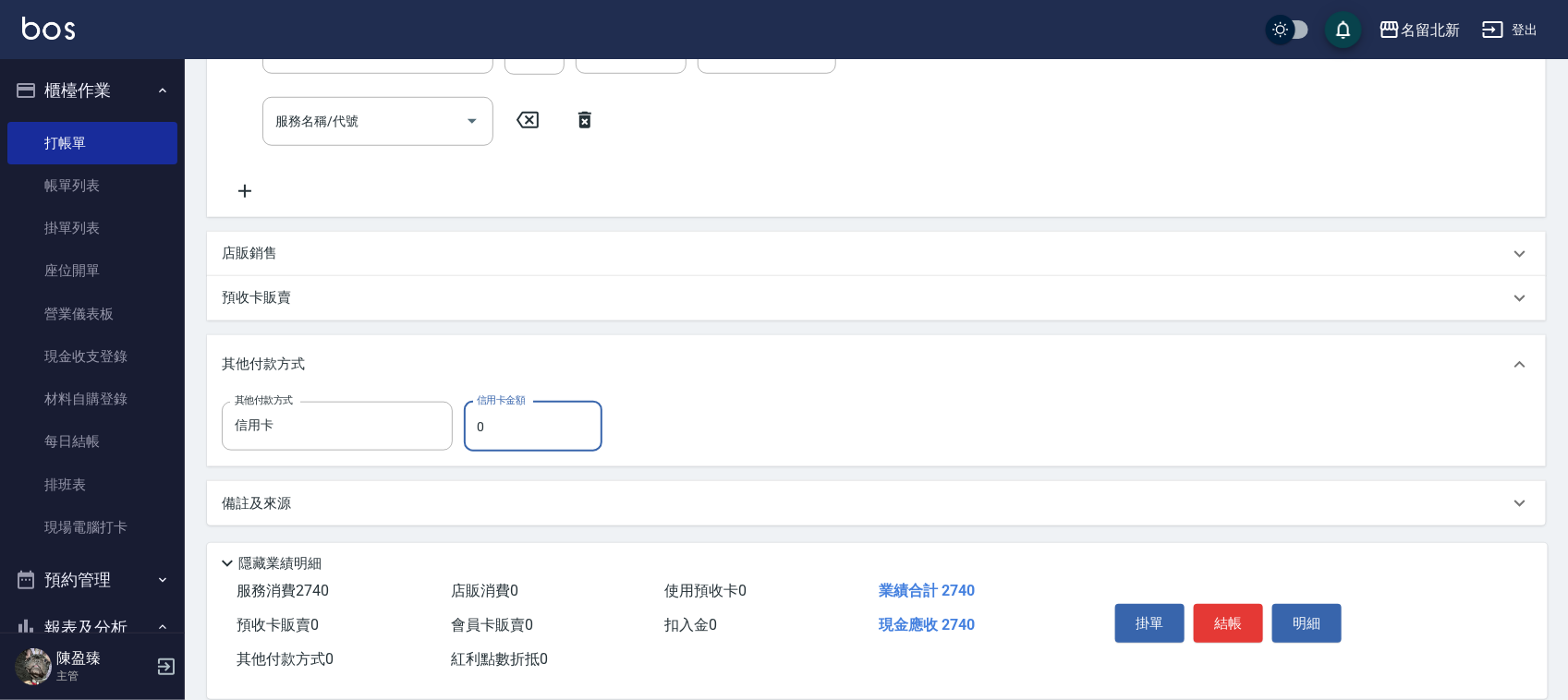
drag, startPoint x: 483, startPoint y: 432, endPoint x: 465, endPoint y: 432, distance: 18.0
click at [465, 432] on input "0" at bounding box center [533, 426] width 139 height 49
type input "2740"
click at [1233, 623] on button "結帳" at bounding box center [1228, 623] width 69 height 39
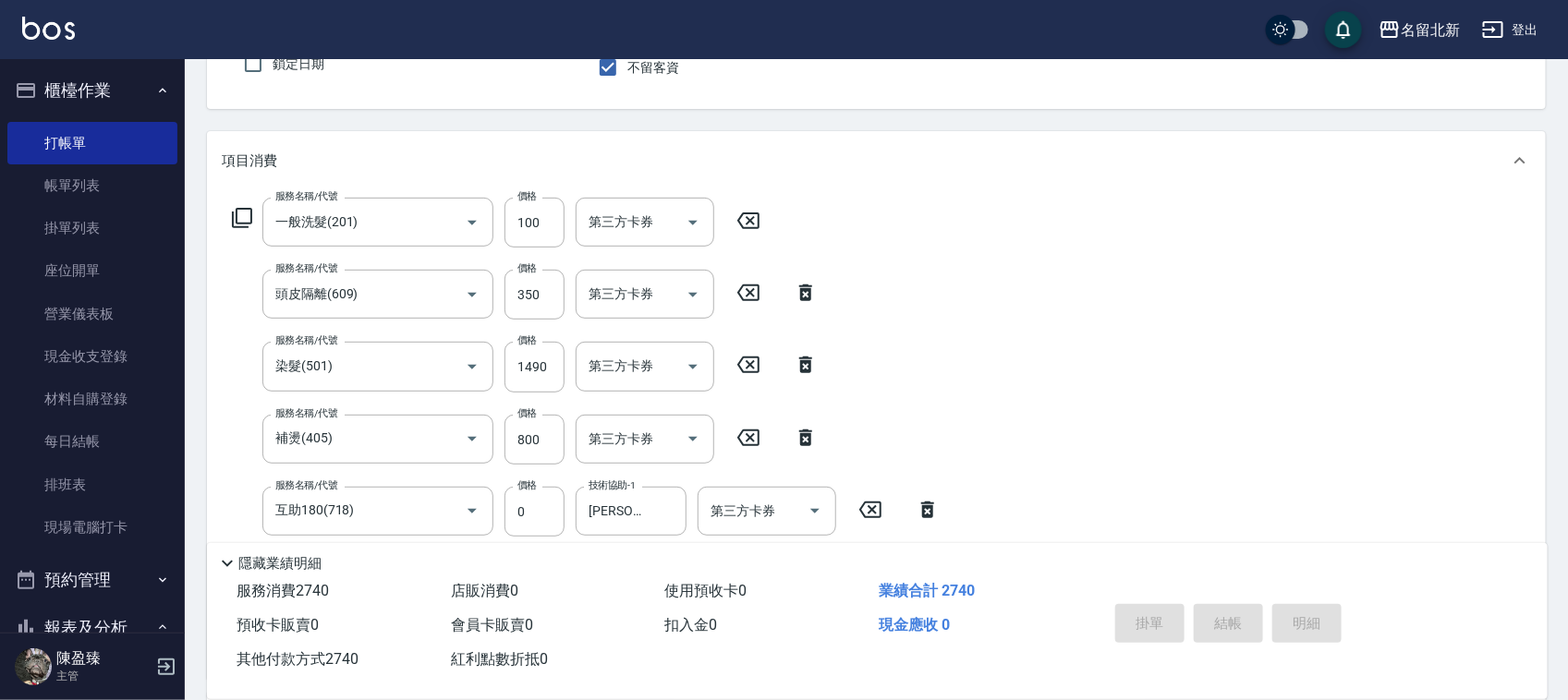
type input "[DATE] 17:03"
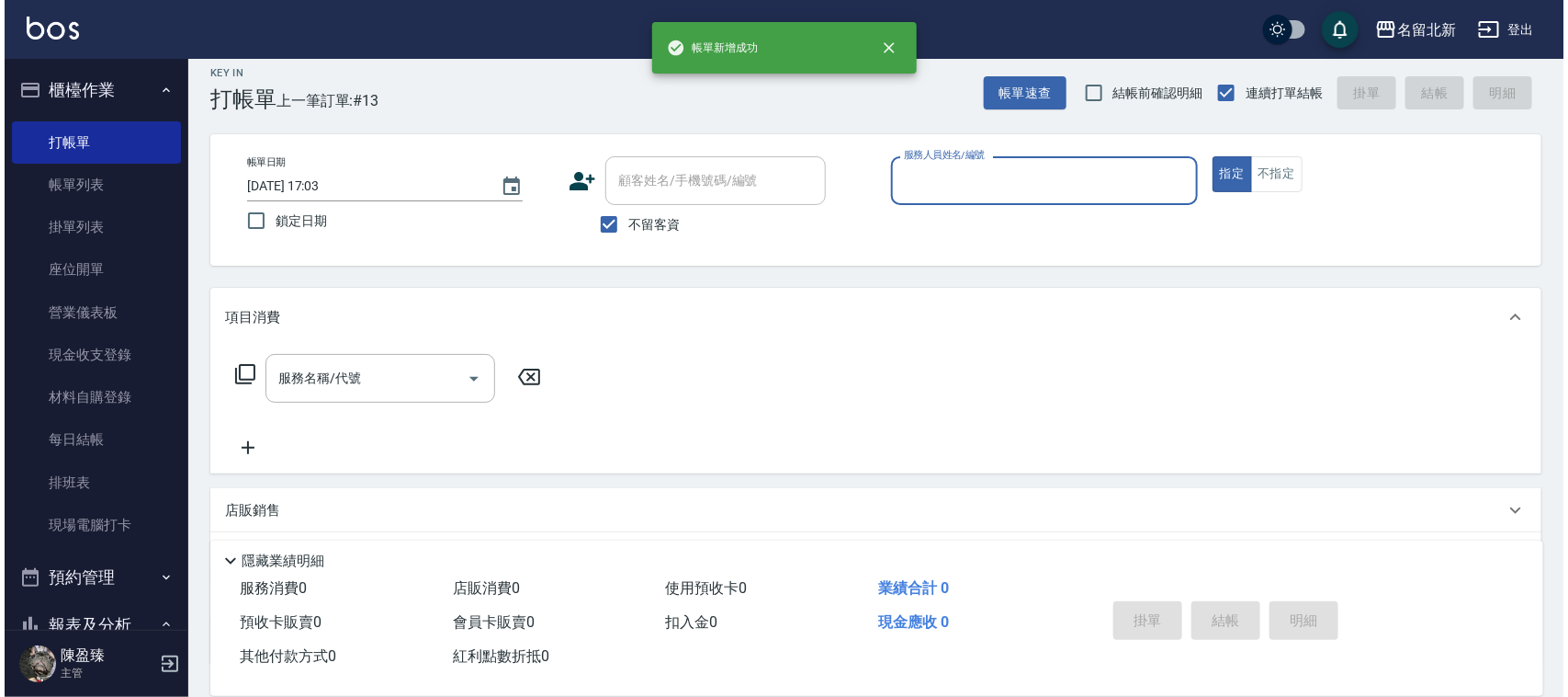
scroll to position [0, 0]
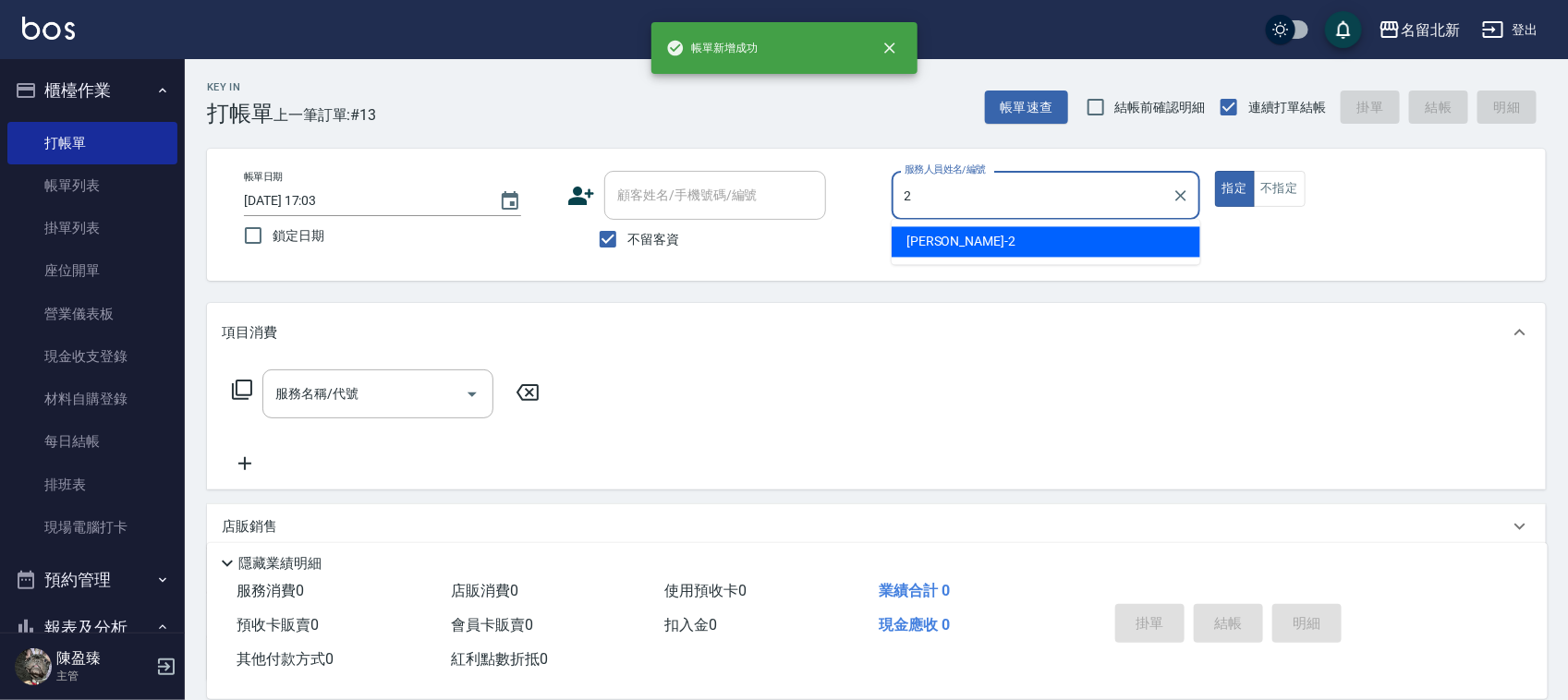
type input "[PERSON_NAME]-2"
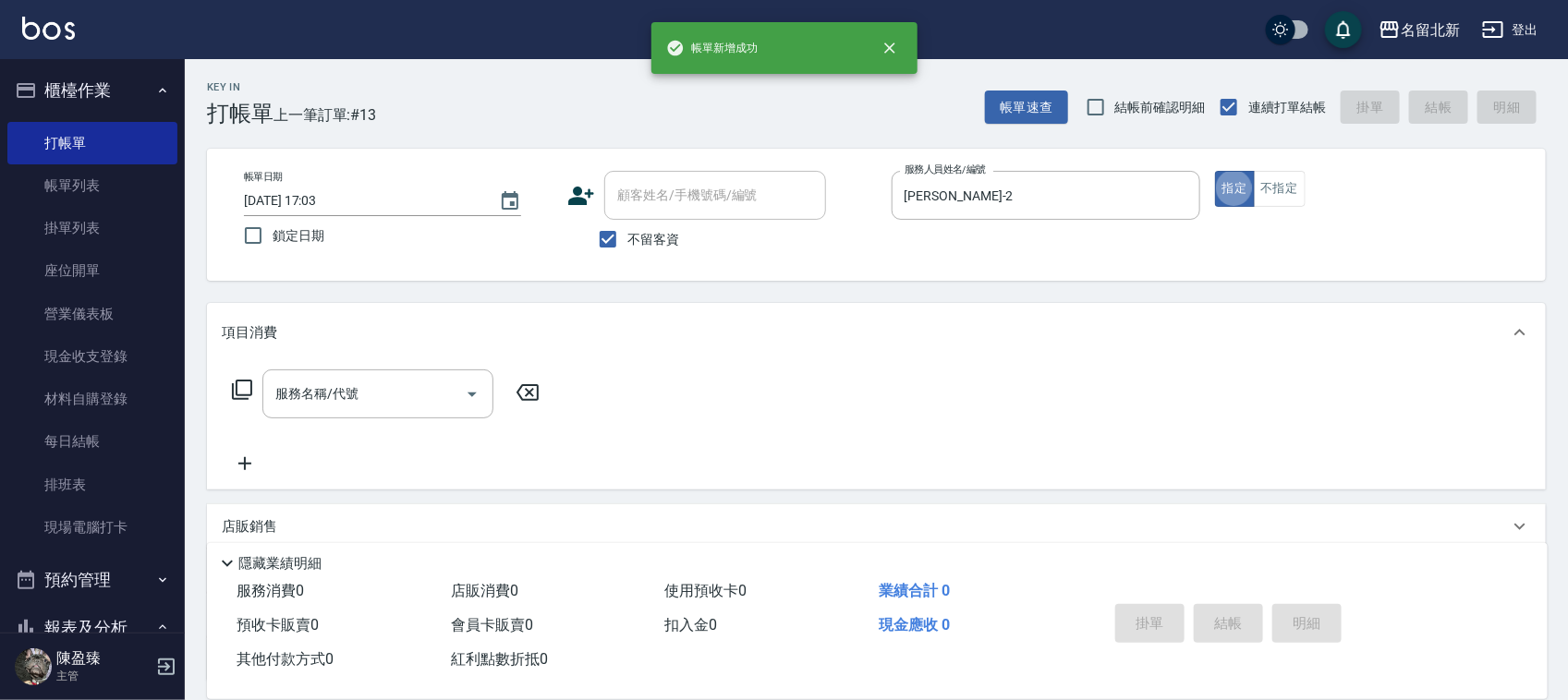
type button "true"
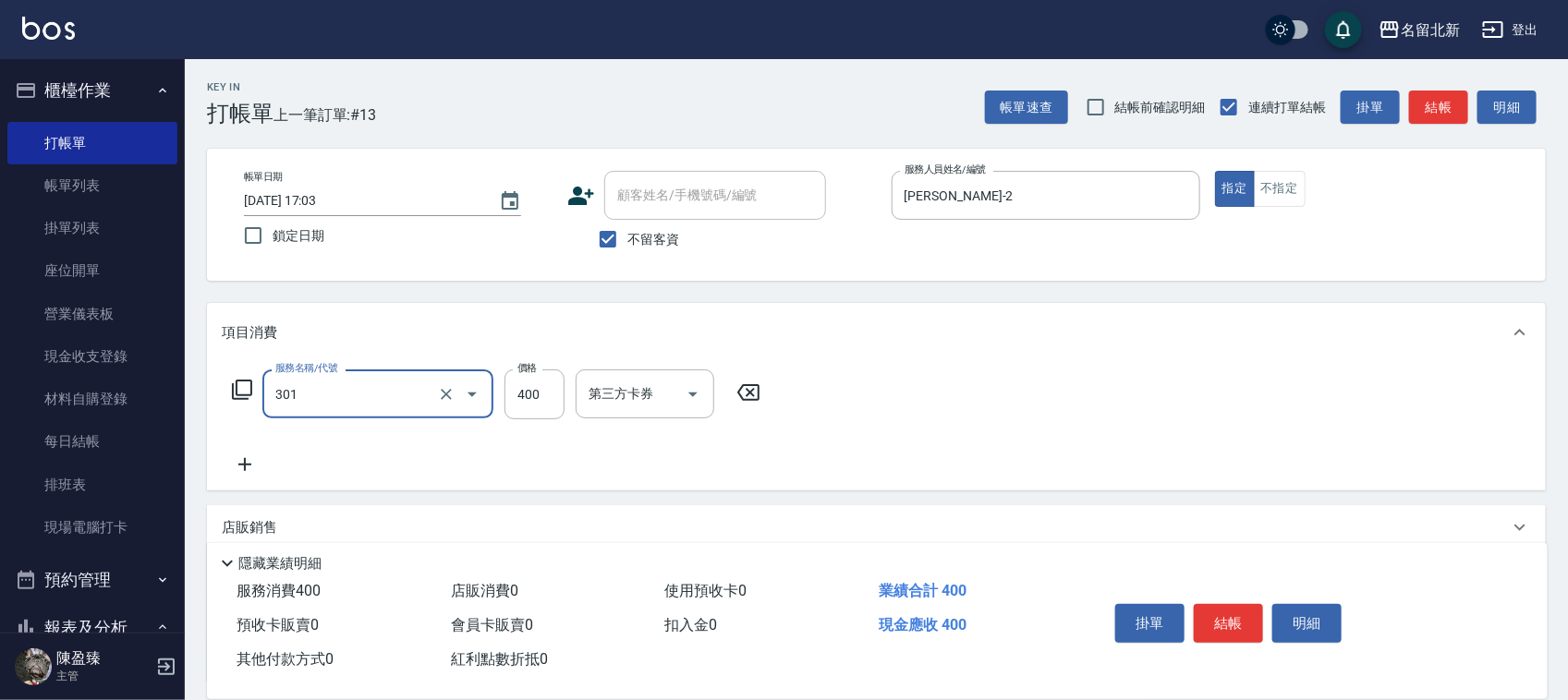
type input "造型剪髮(301)"
type input "380"
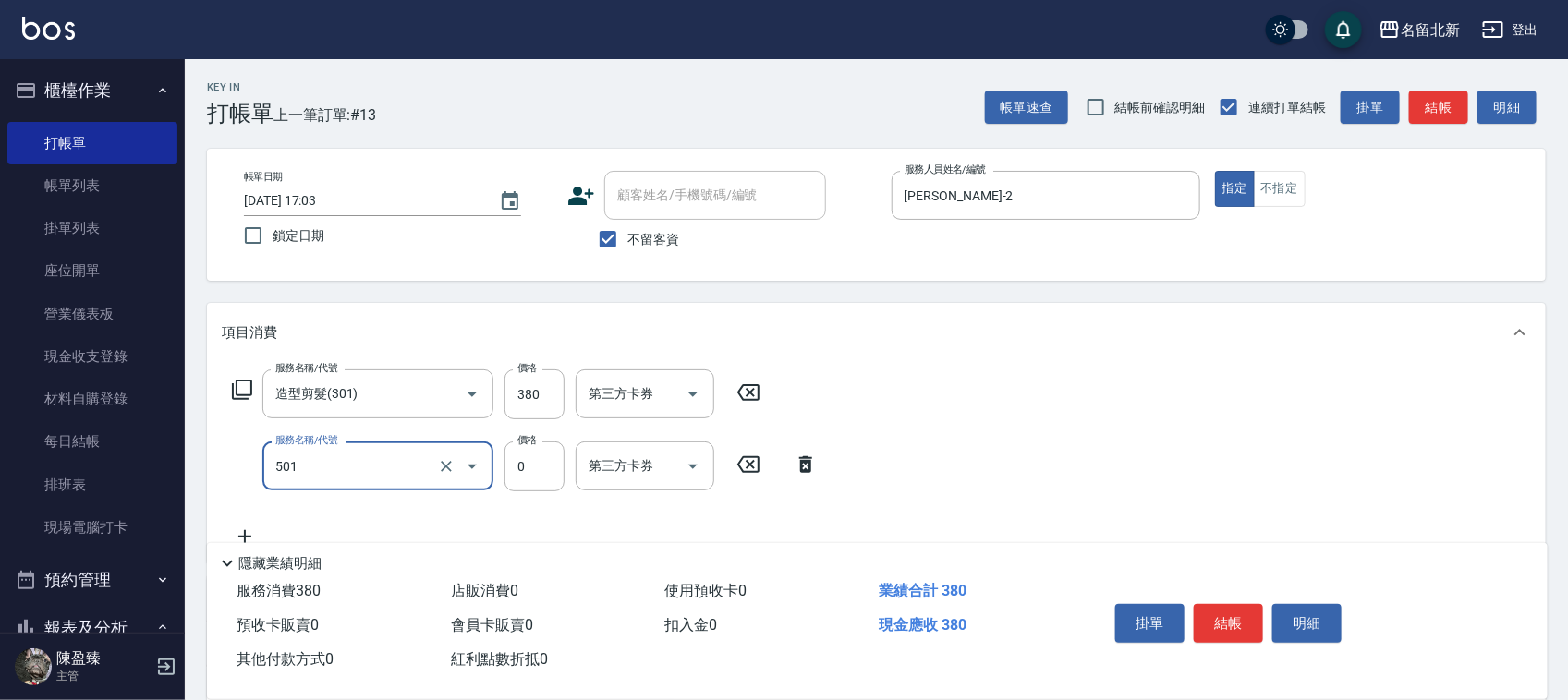
type input "染髮(501)"
type input "1490"
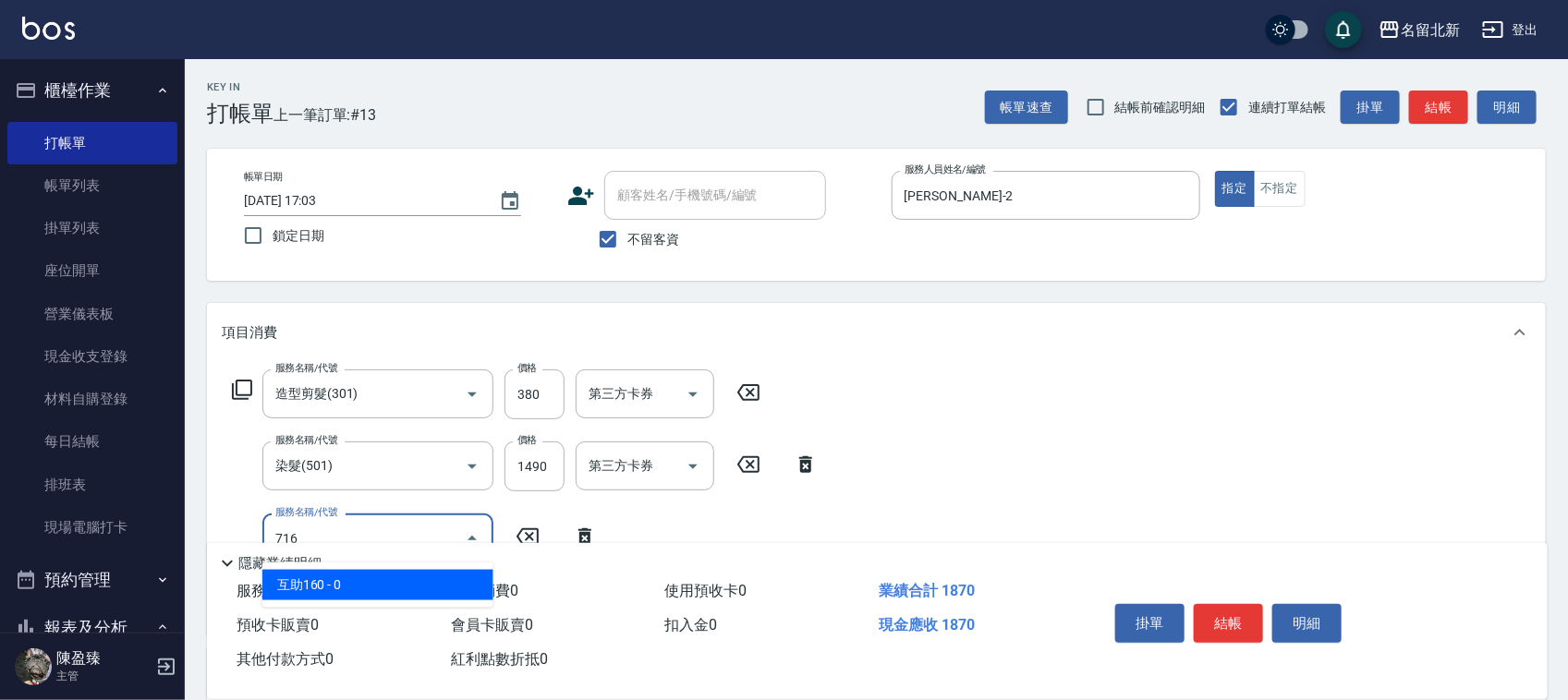
type input "互助160(716)"
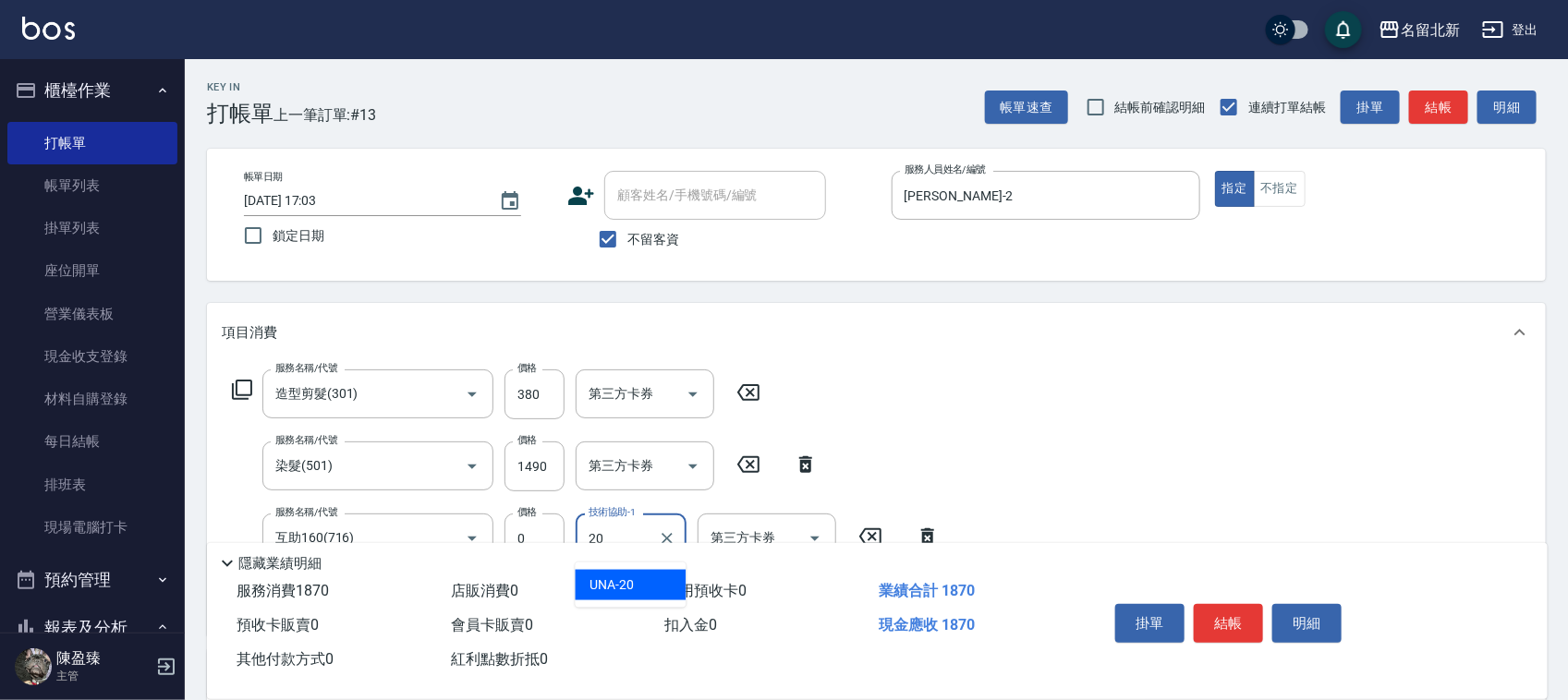
type input "UNA-20"
click at [1245, 628] on button "結帳" at bounding box center [1228, 623] width 69 height 39
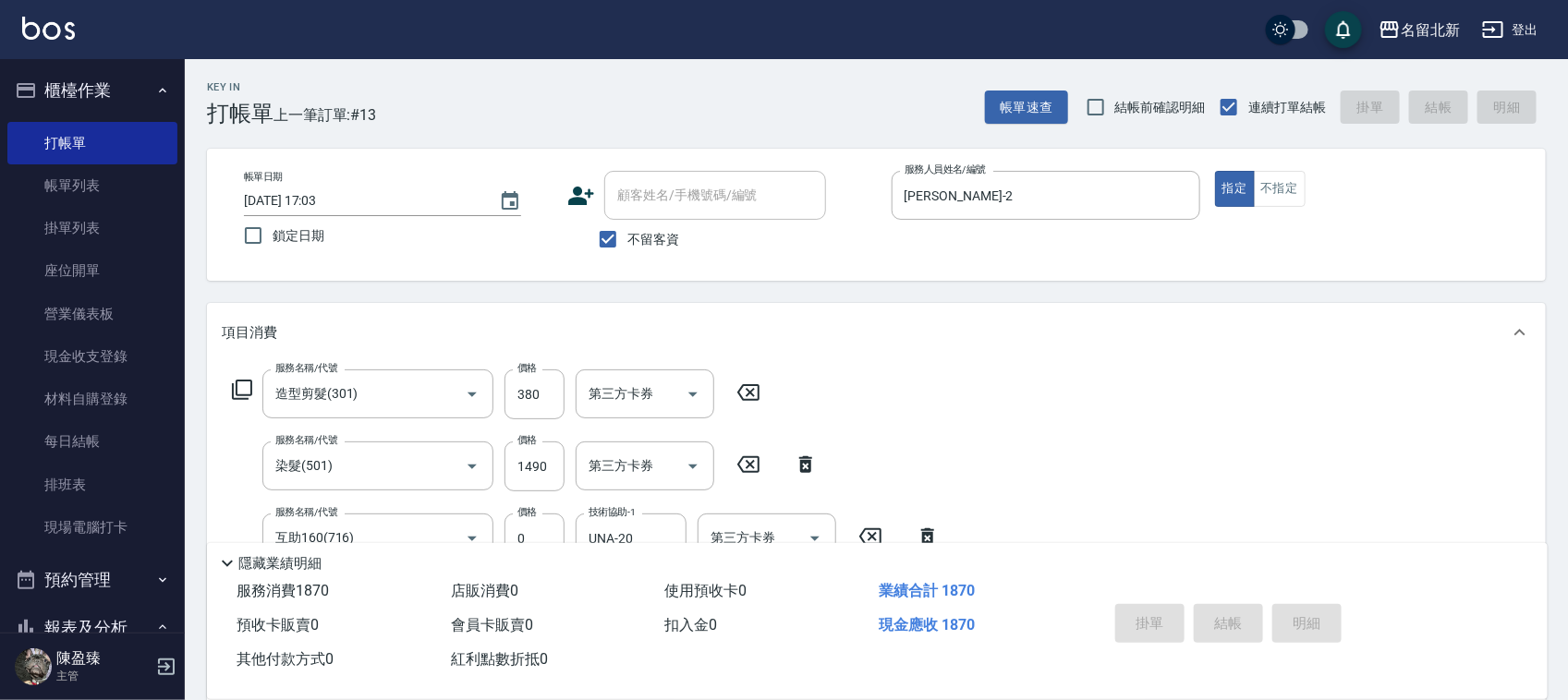
type input "[DATE] 17:04"
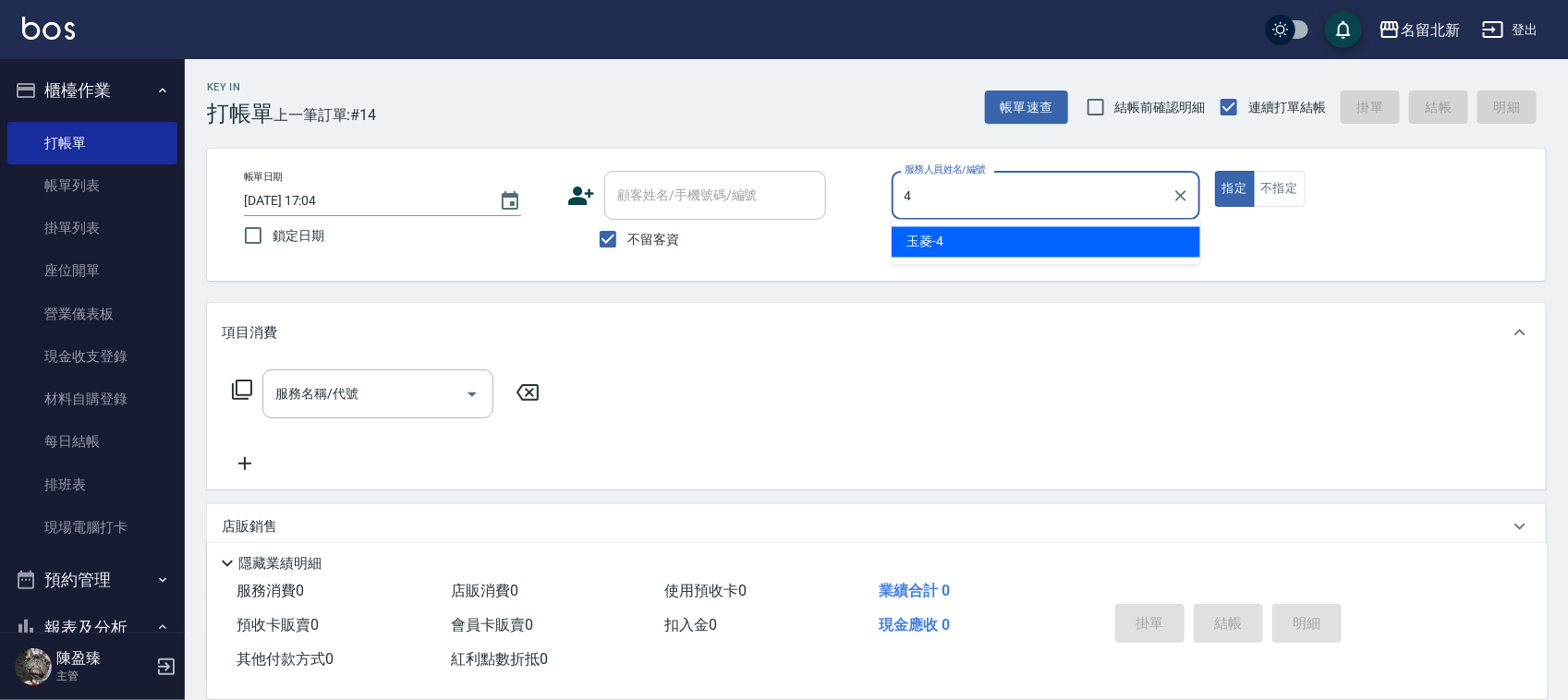
type input "玉菱-4"
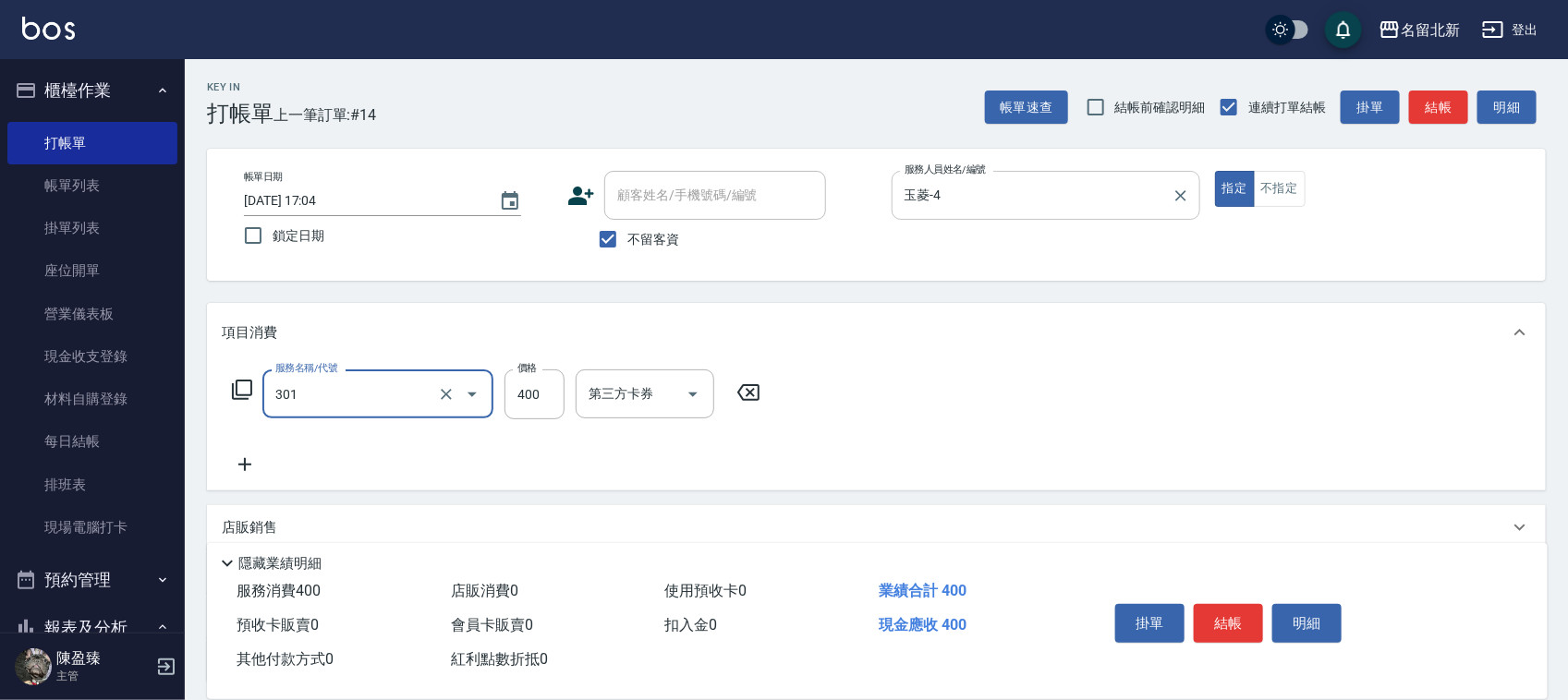
type input "造型剪髮(301)"
type input "380"
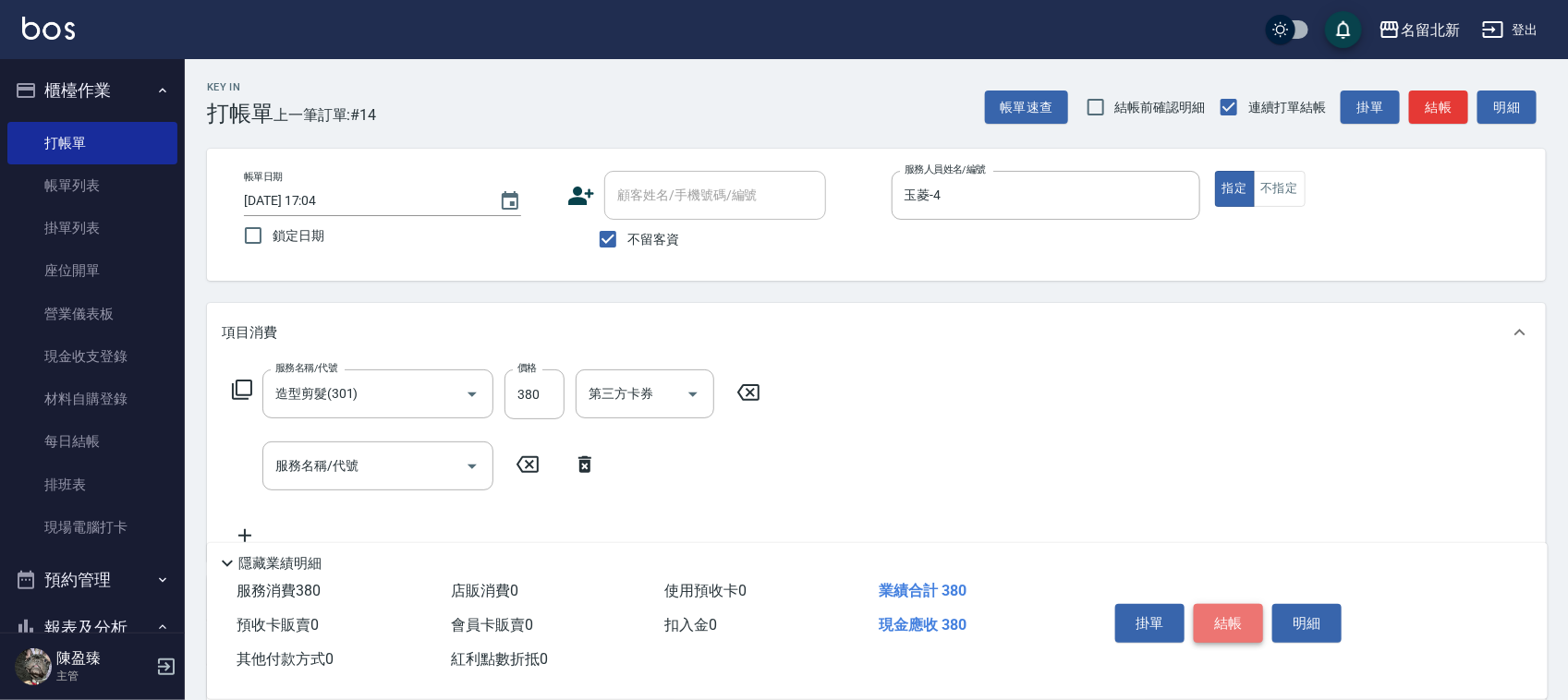
click at [1231, 610] on button "結帳" at bounding box center [1228, 623] width 69 height 39
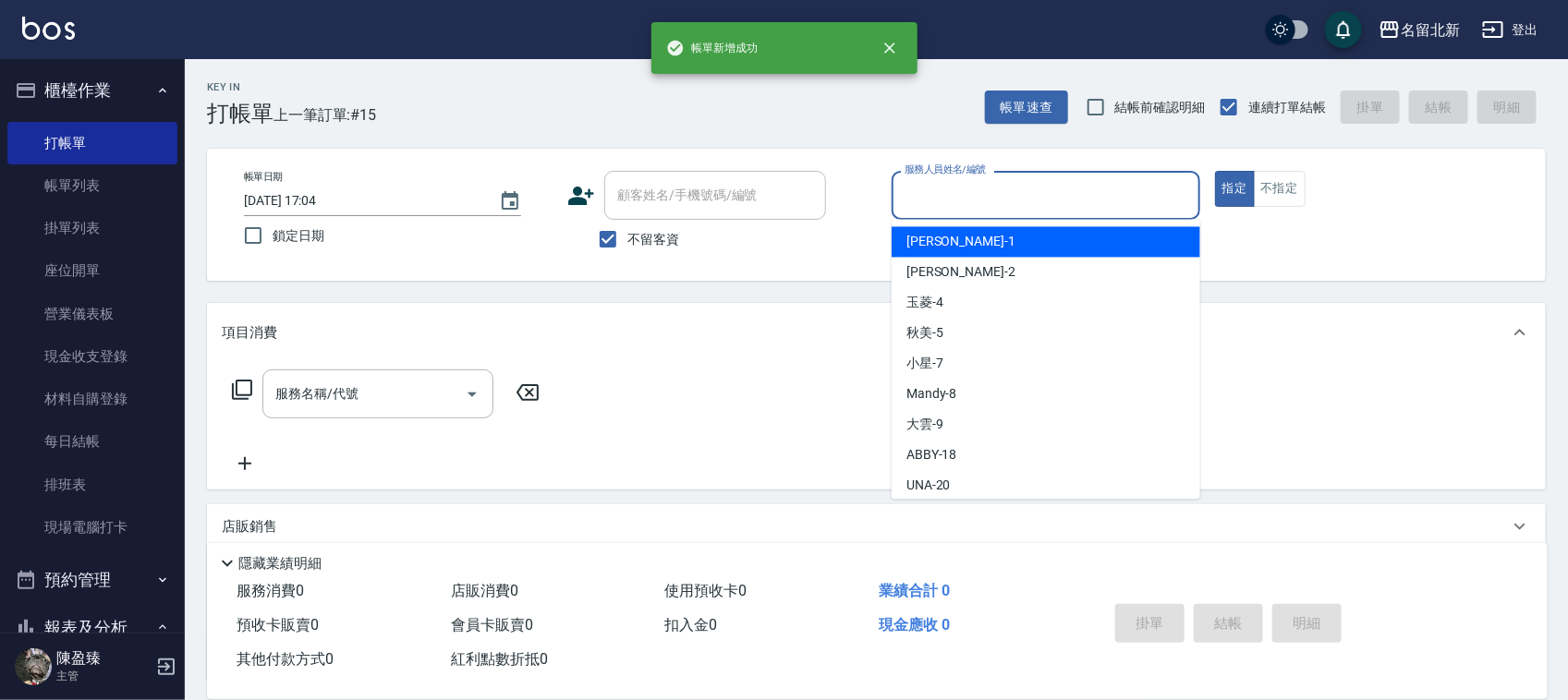
click at [1023, 199] on input "服務人員姓名/編號" at bounding box center [1045, 196] width 292 height 32
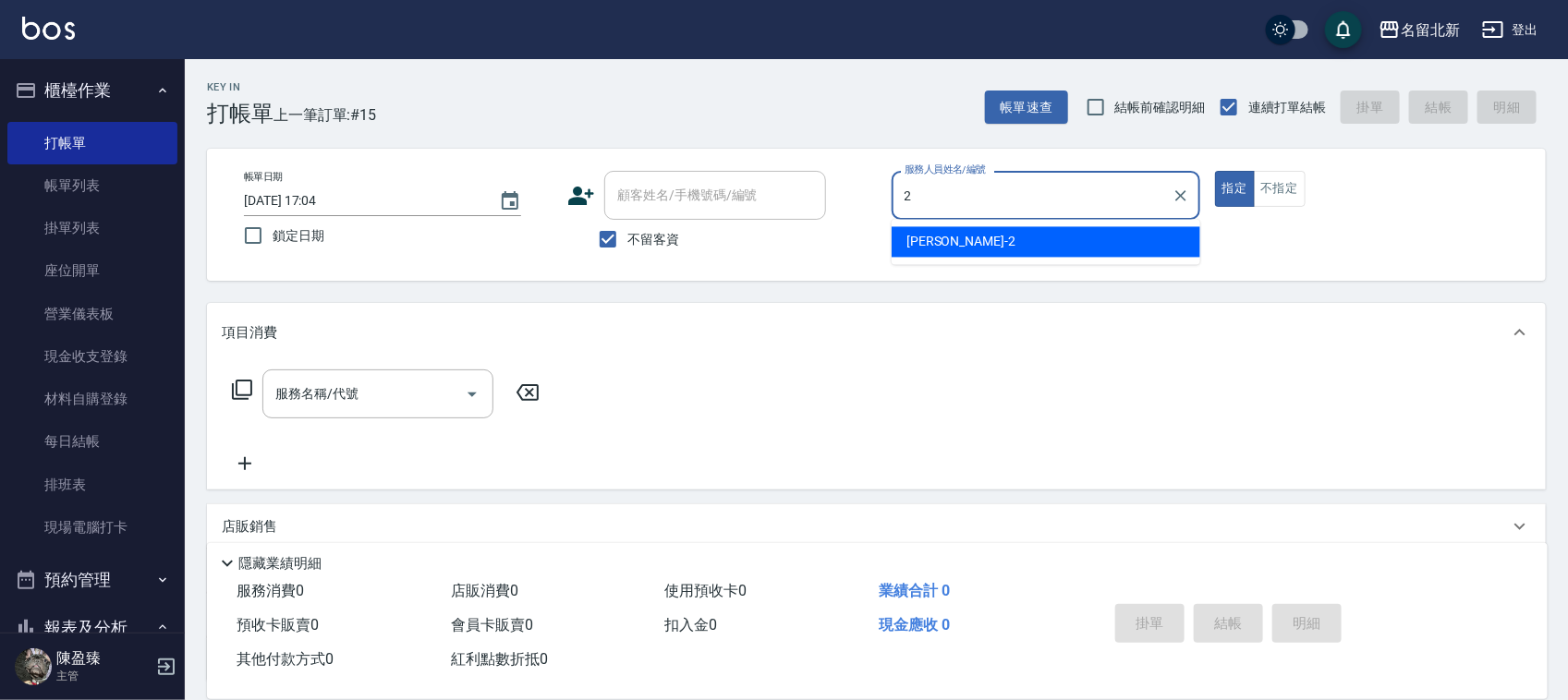
type input "[PERSON_NAME]-2"
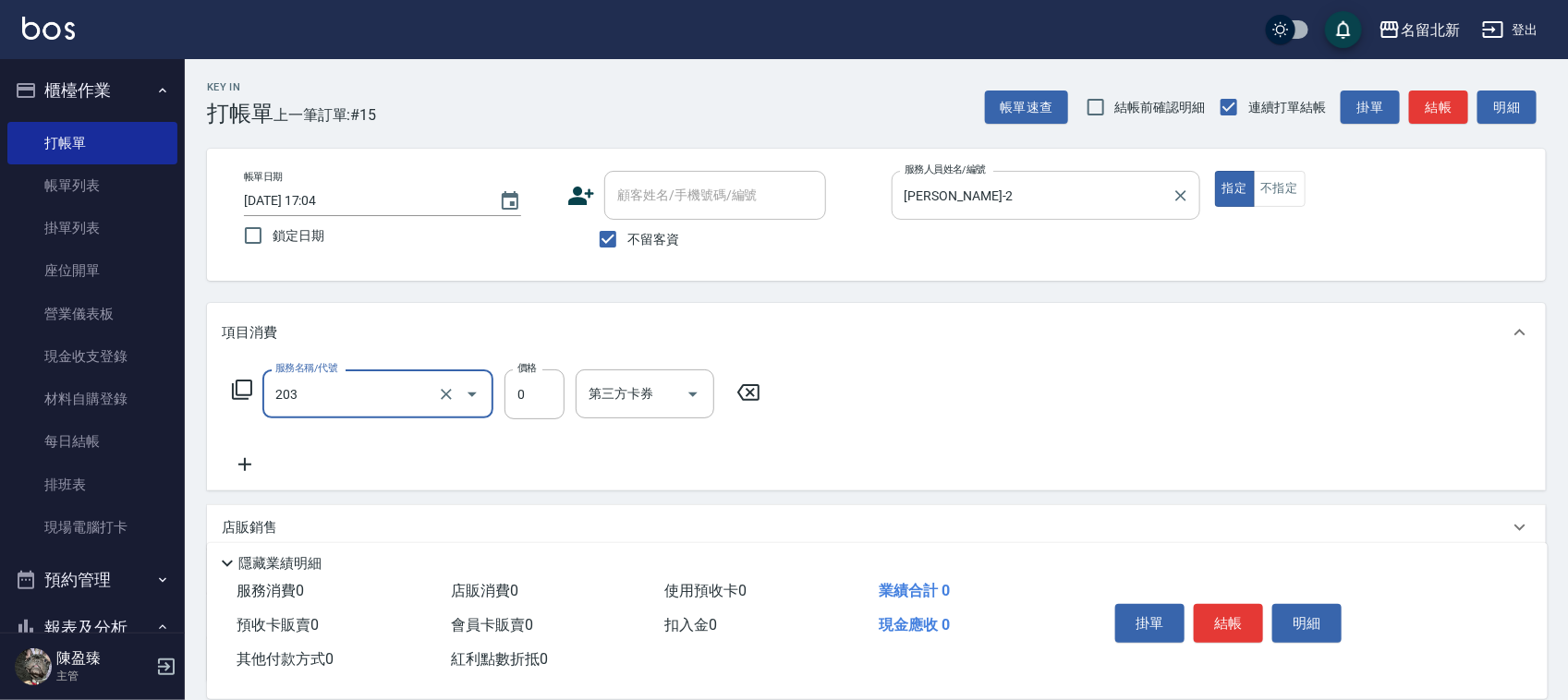
type input "使用洗髮卡(203)"
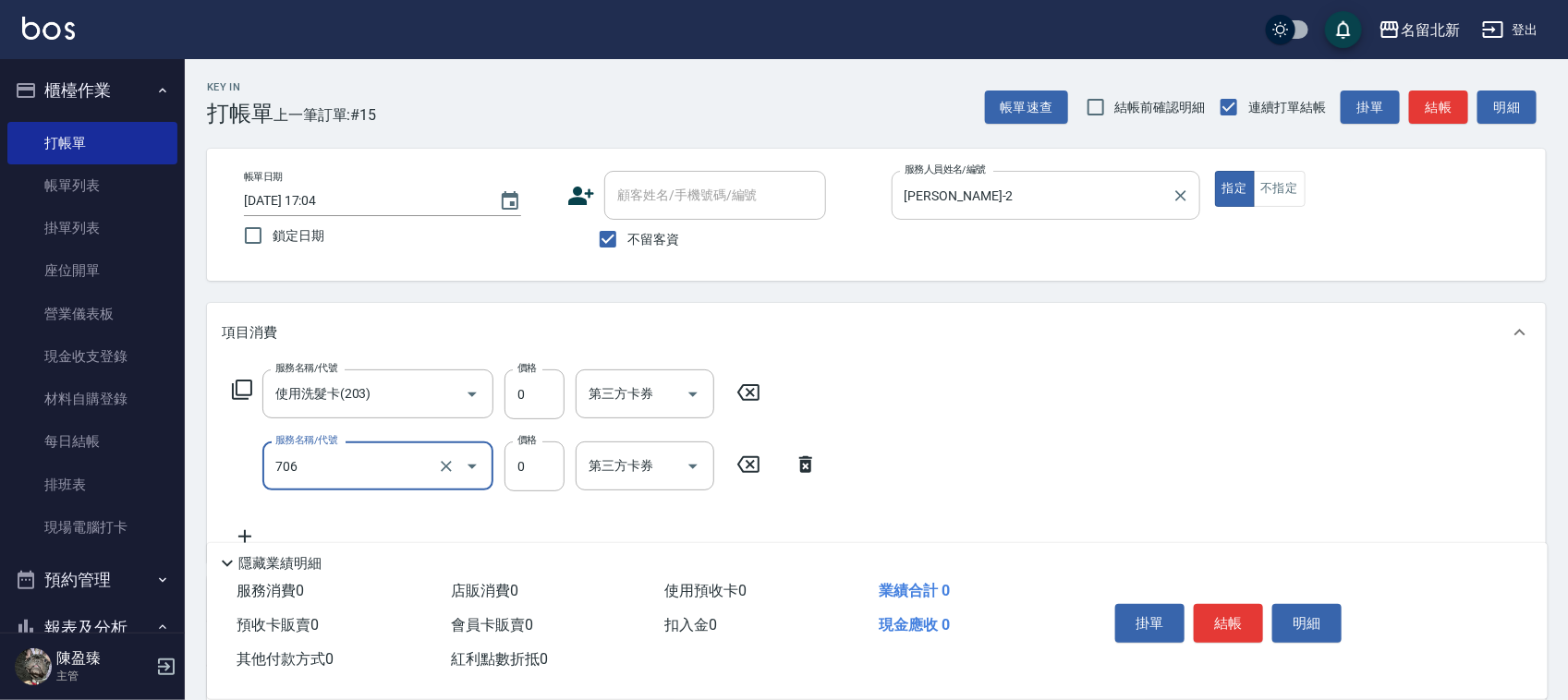
type input "互助60(706)"
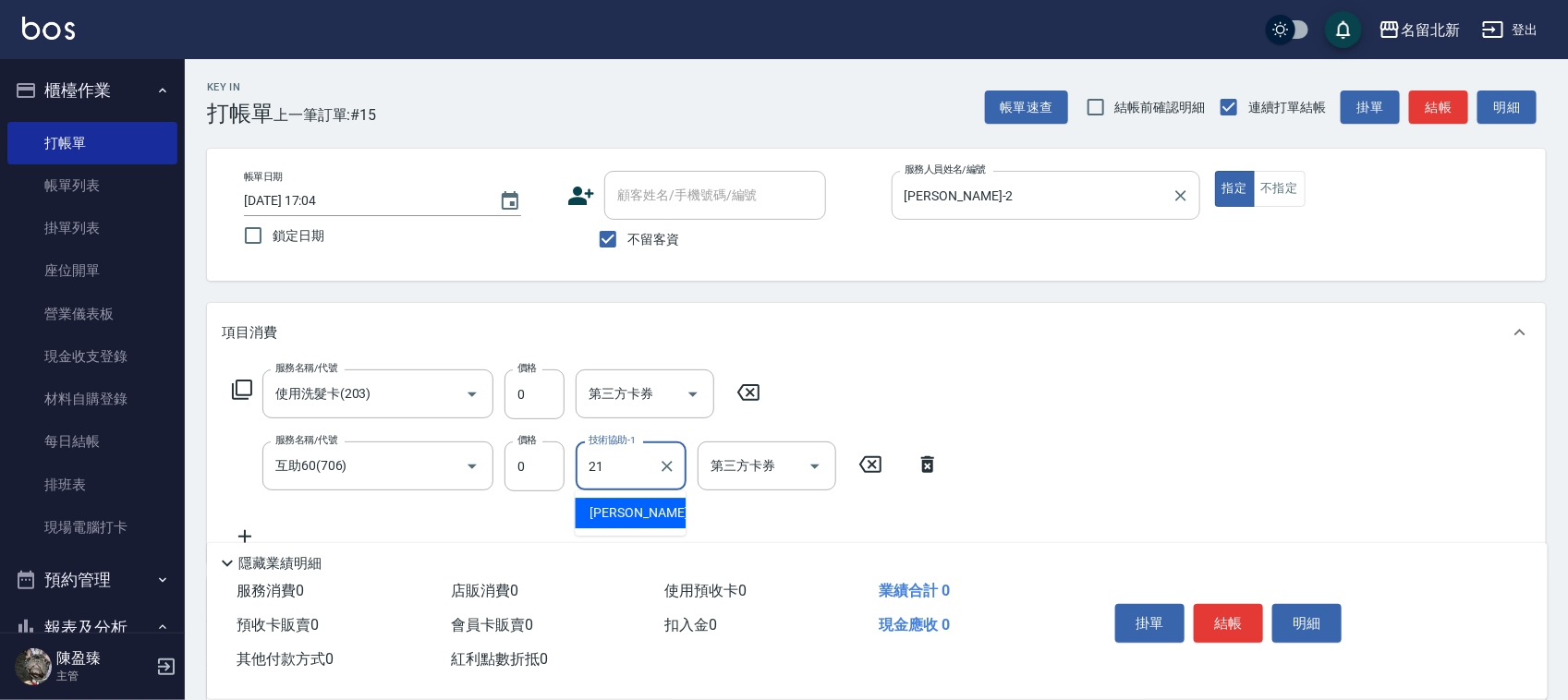
type input "[PERSON_NAME]-21"
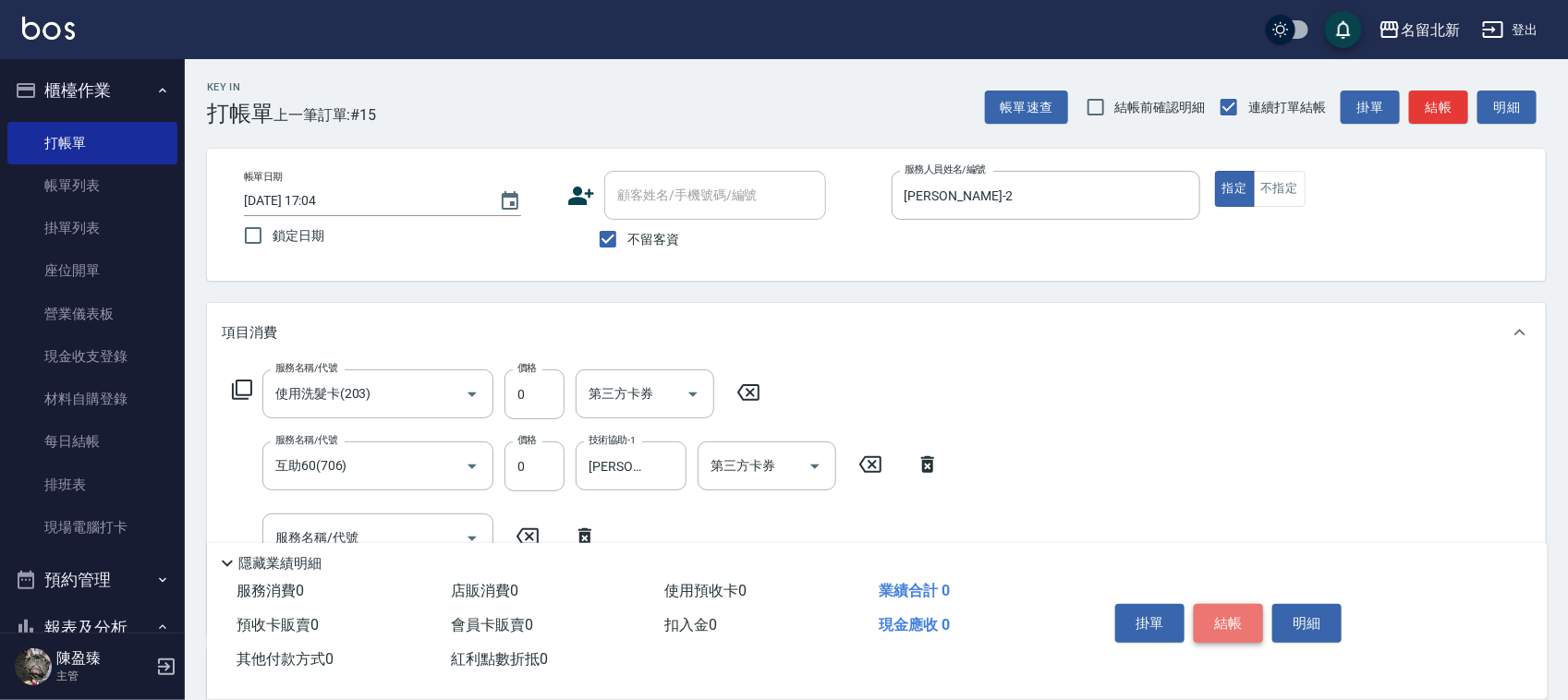
click at [1252, 604] on button "結帳" at bounding box center [1228, 623] width 69 height 39
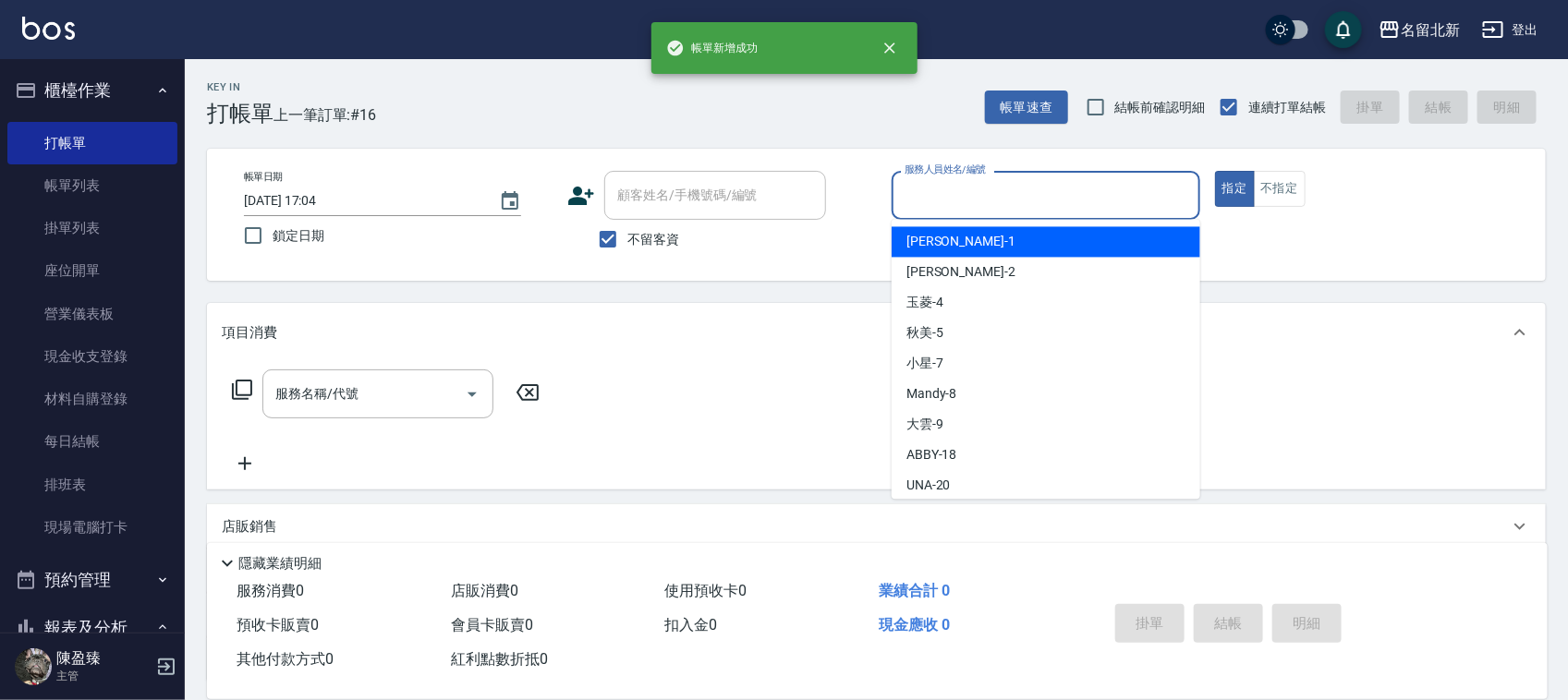
click at [947, 195] on input "服務人員姓名/編號" at bounding box center [1045, 196] width 292 height 32
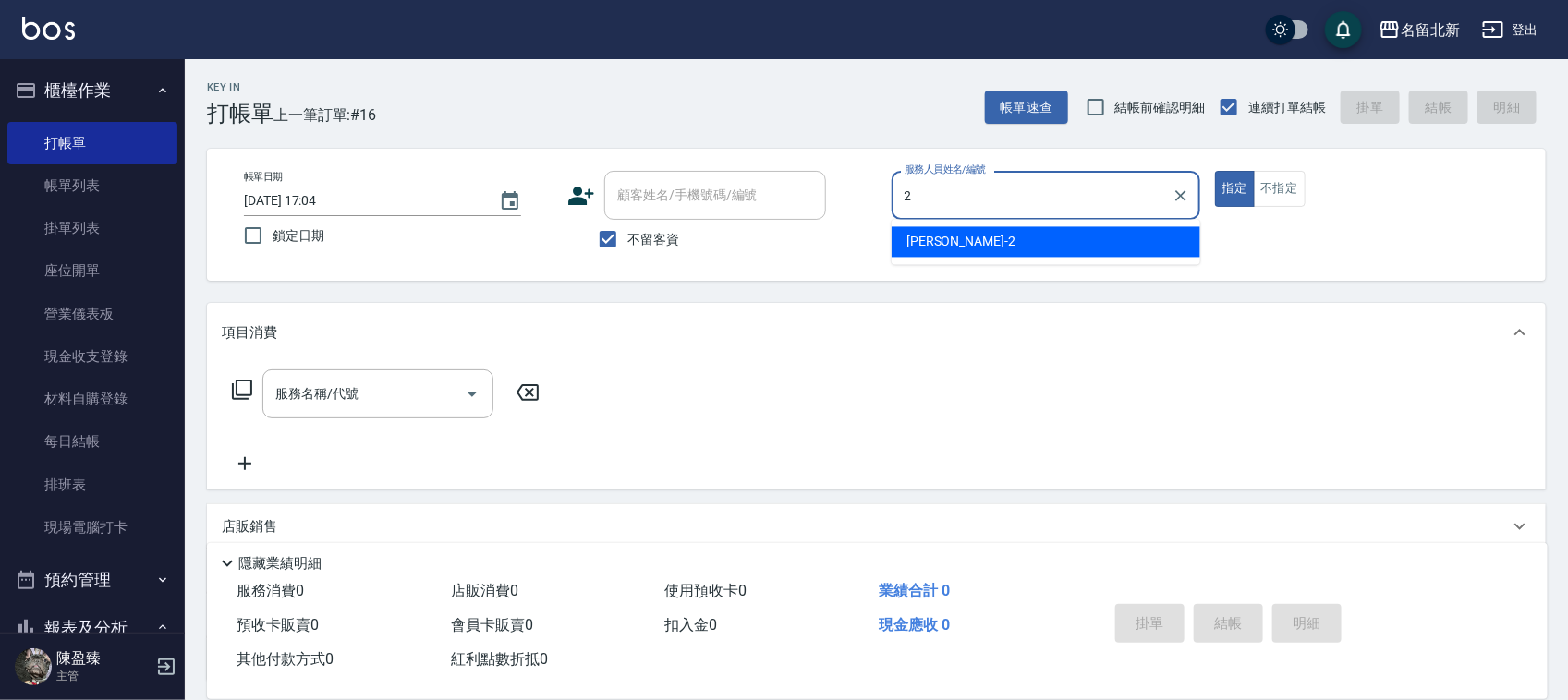
type input "[PERSON_NAME]-2"
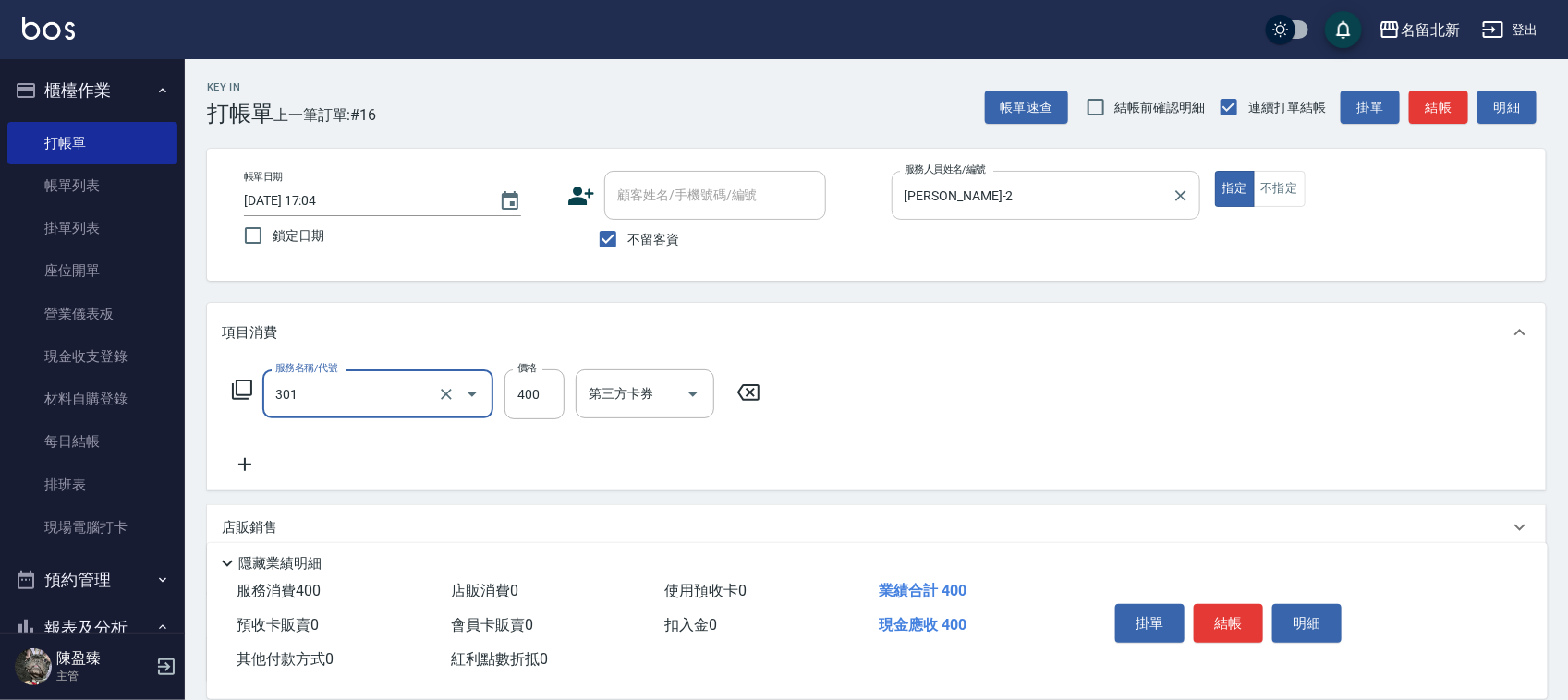
type input "造型剪髮(301)"
type input "380"
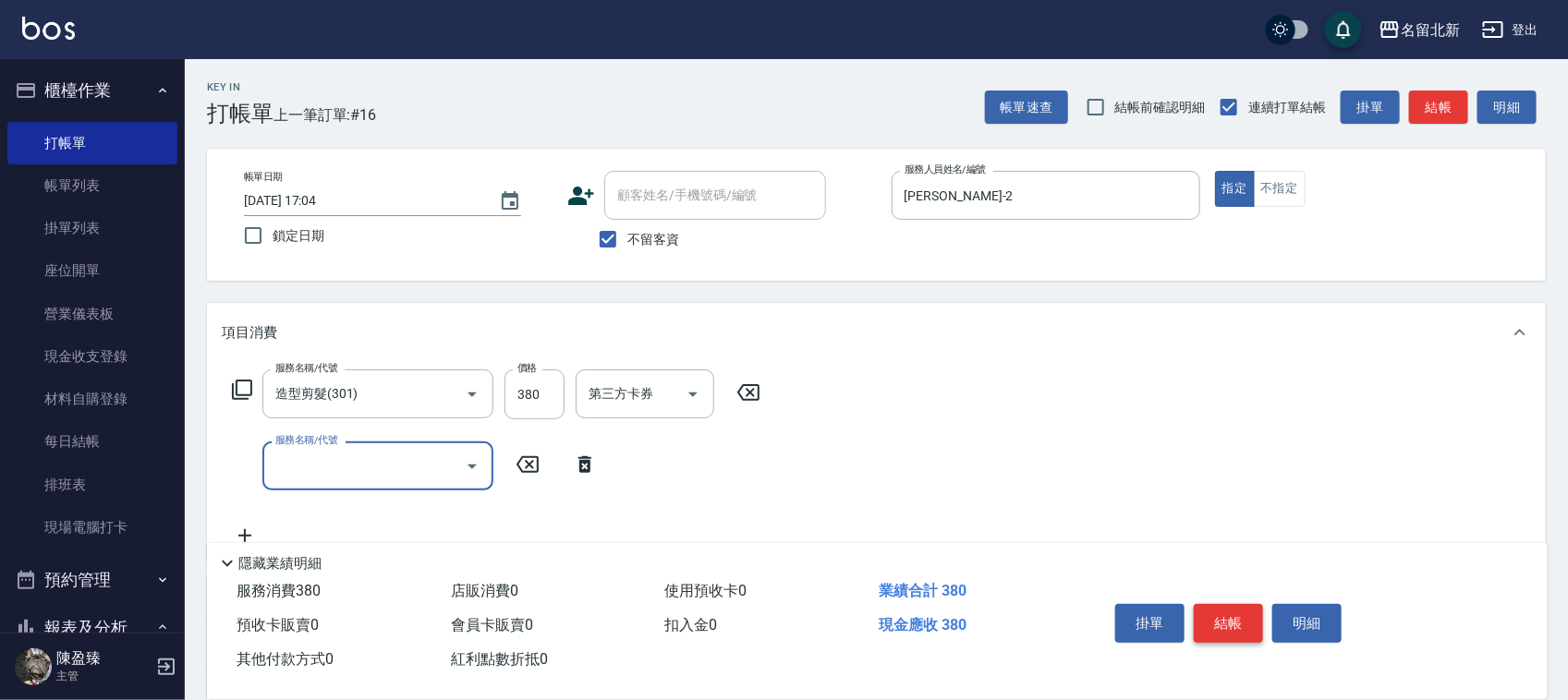
click at [1234, 607] on button "結帳" at bounding box center [1228, 623] width 69 height 39
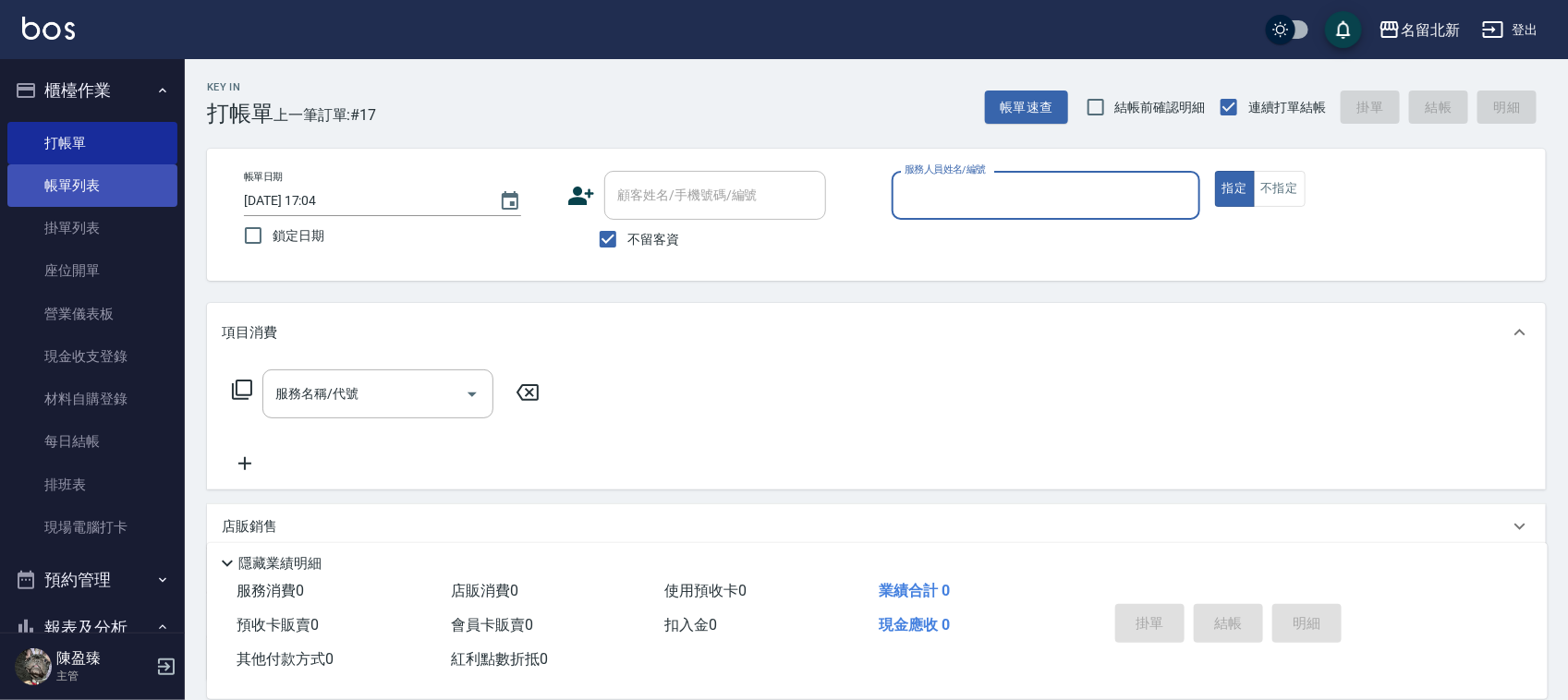
click at [79, 186] on link "帳單列表" at bounding box center [92, 185] width 170 height 43
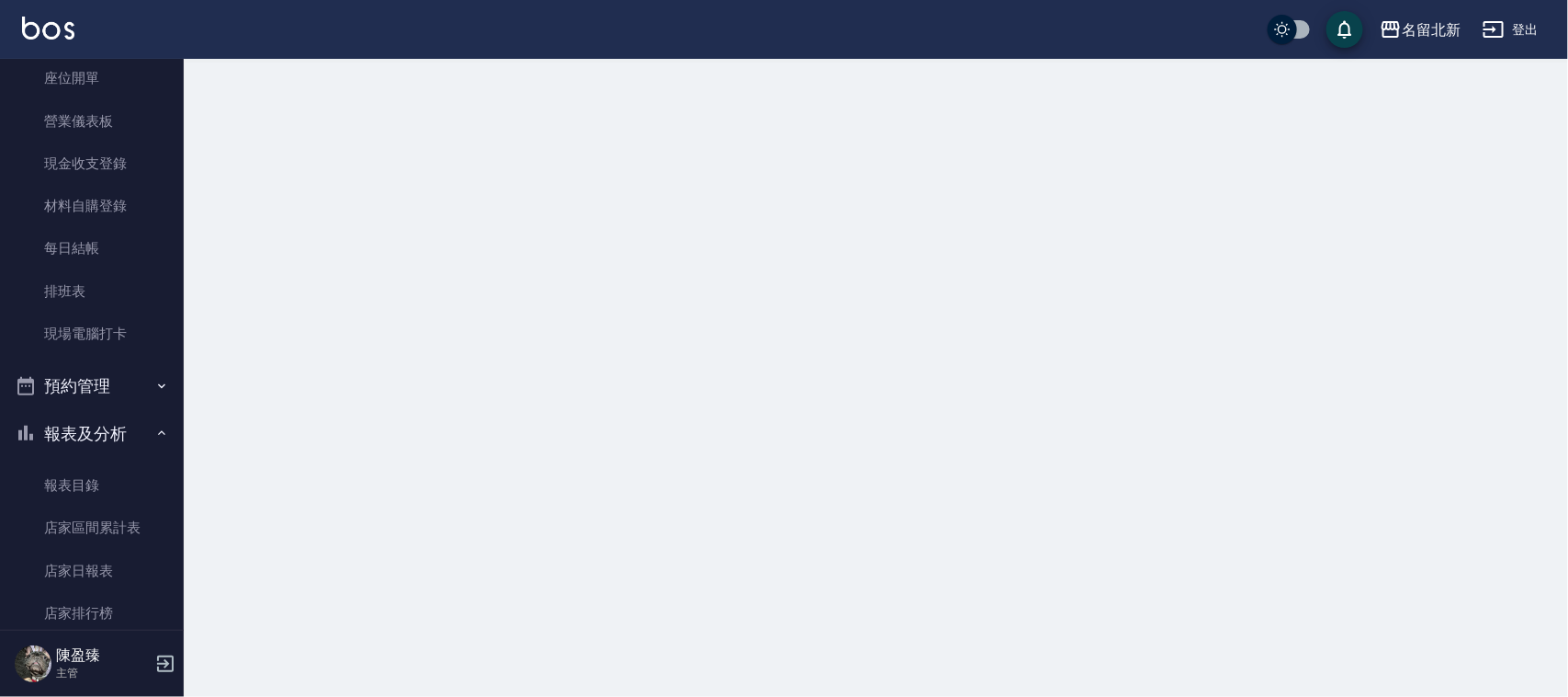
scroll to position [460, 0]
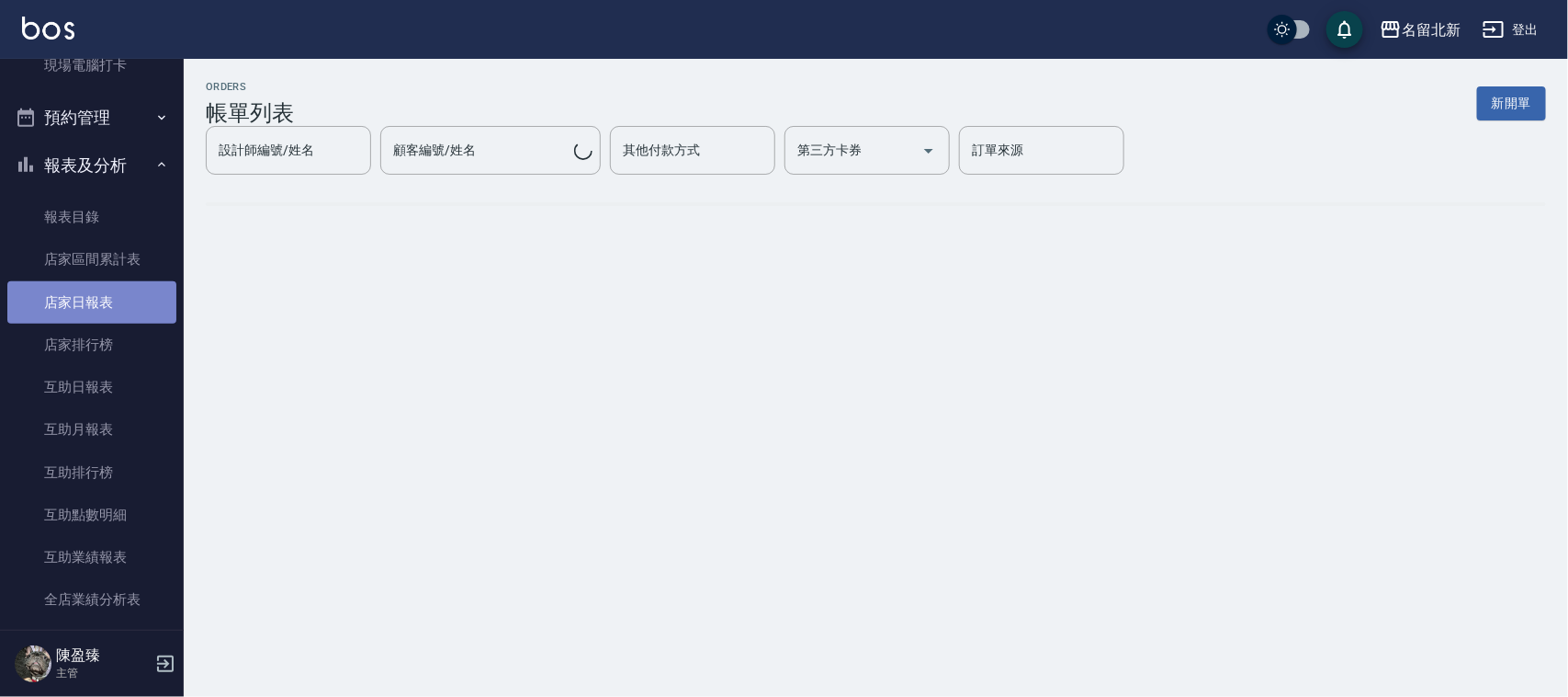
click at [131, 308] on link "店家日報表" at bounding box center [92, 302] width 169 height 43
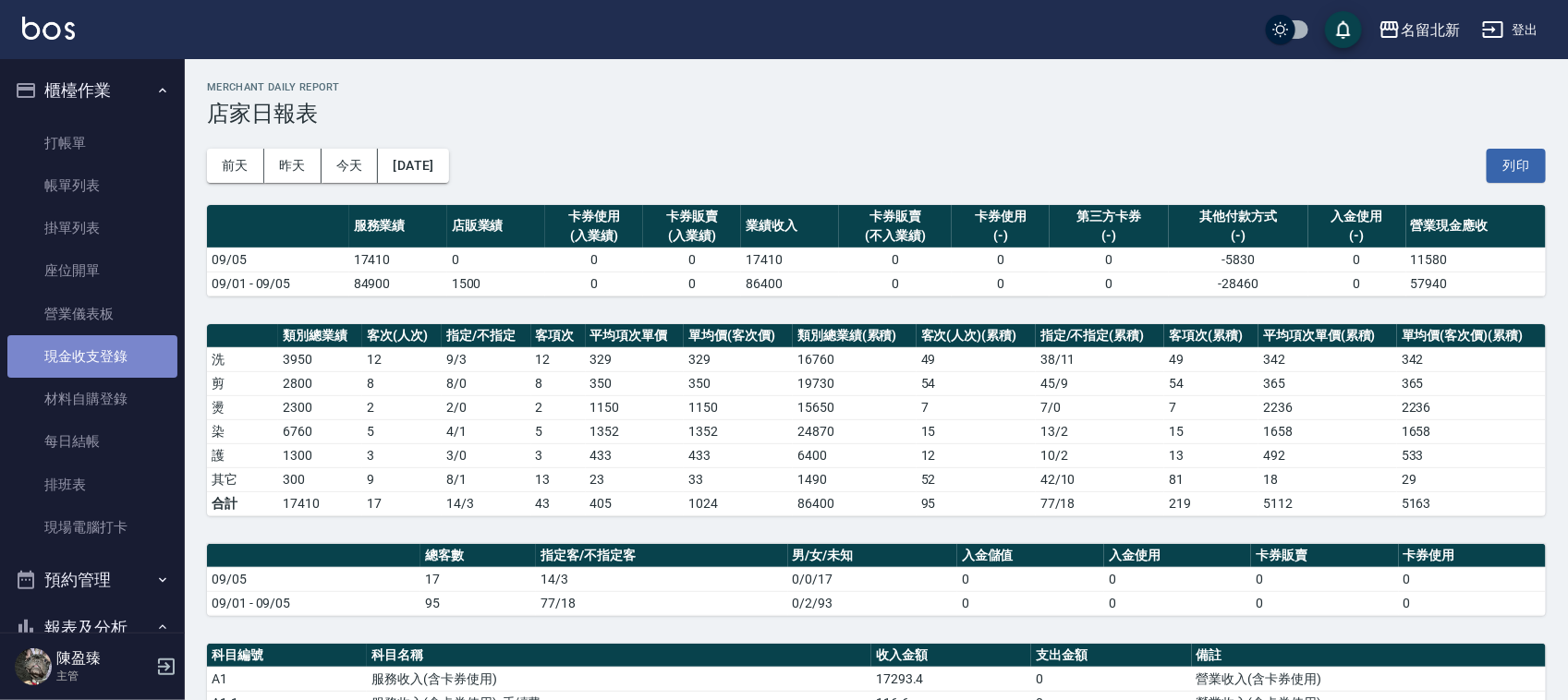
click at [99, 344] on link "現金收支登錄" at bounding box center [92, 356] width 170 height 43
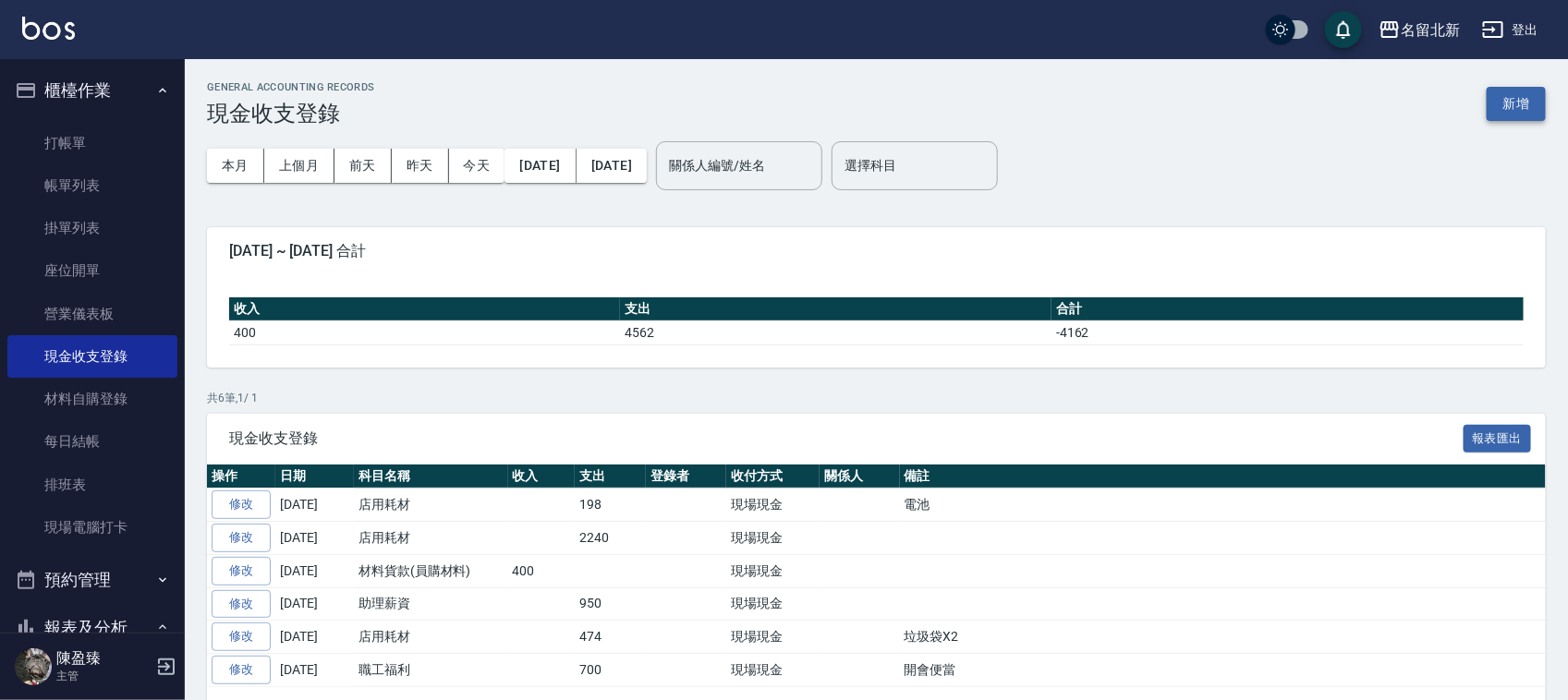
click at [1527, 108] on button "新增" at bounding box center [1516, 104] width 59 height 34
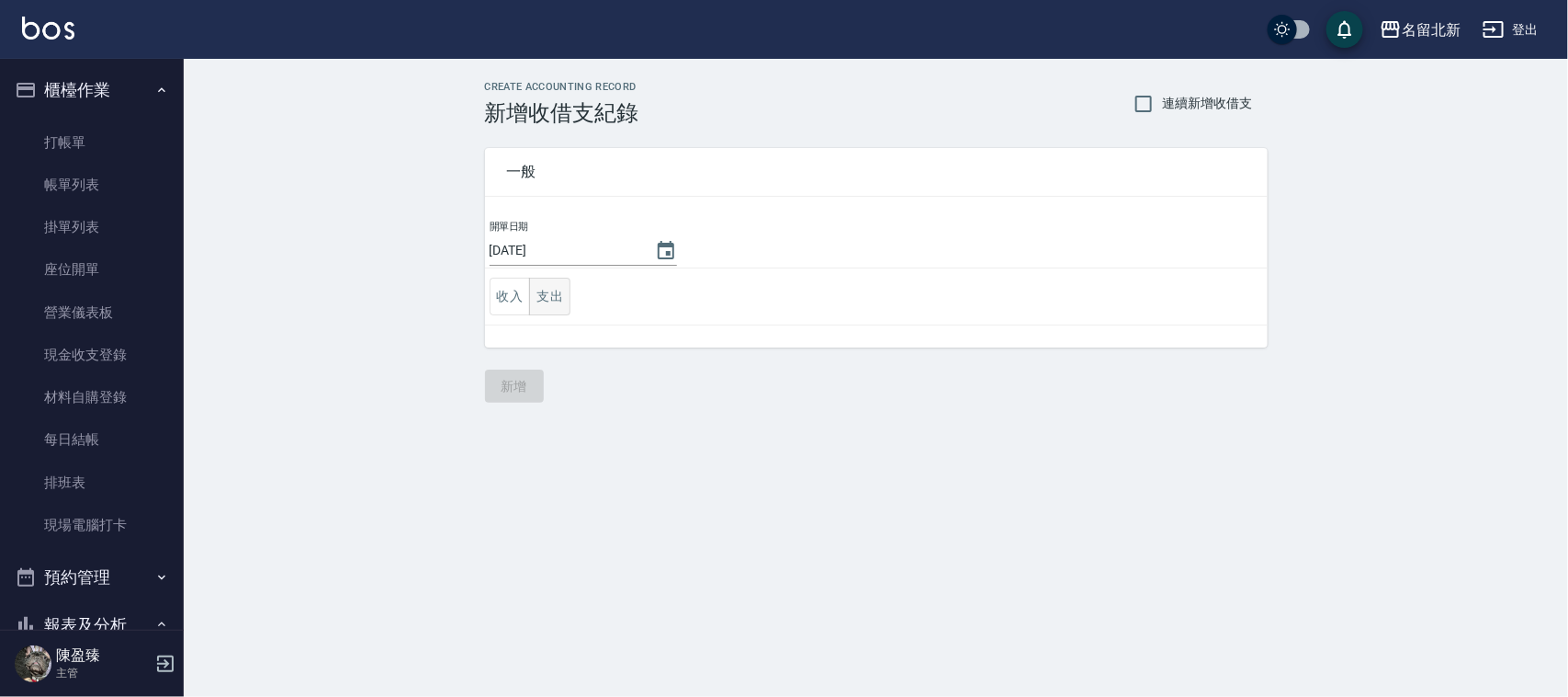
click at [543, 285] on button "支出" at bounding box center [550, 297] width 42 height 38
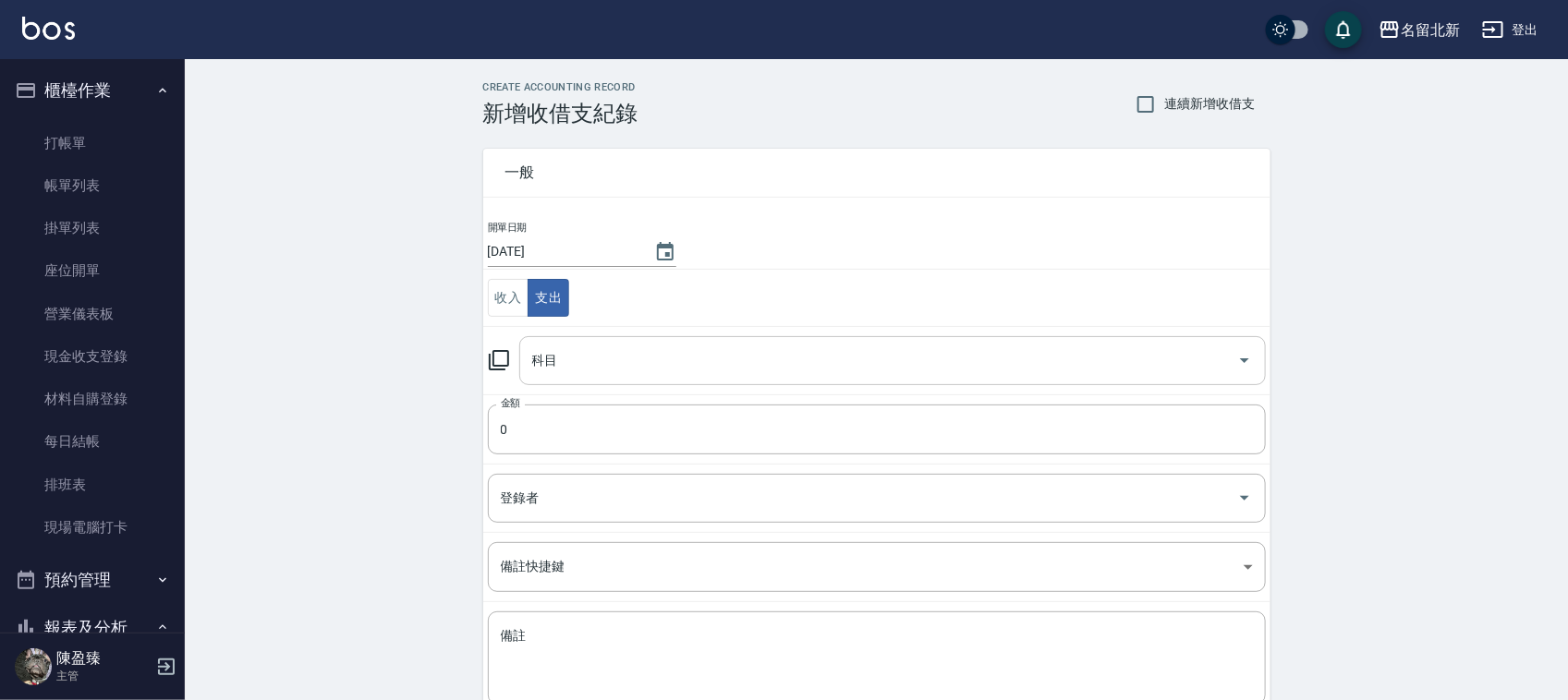
click at [623, 355] on input "科目" at bounding box center [878, 361] width 702 height 32
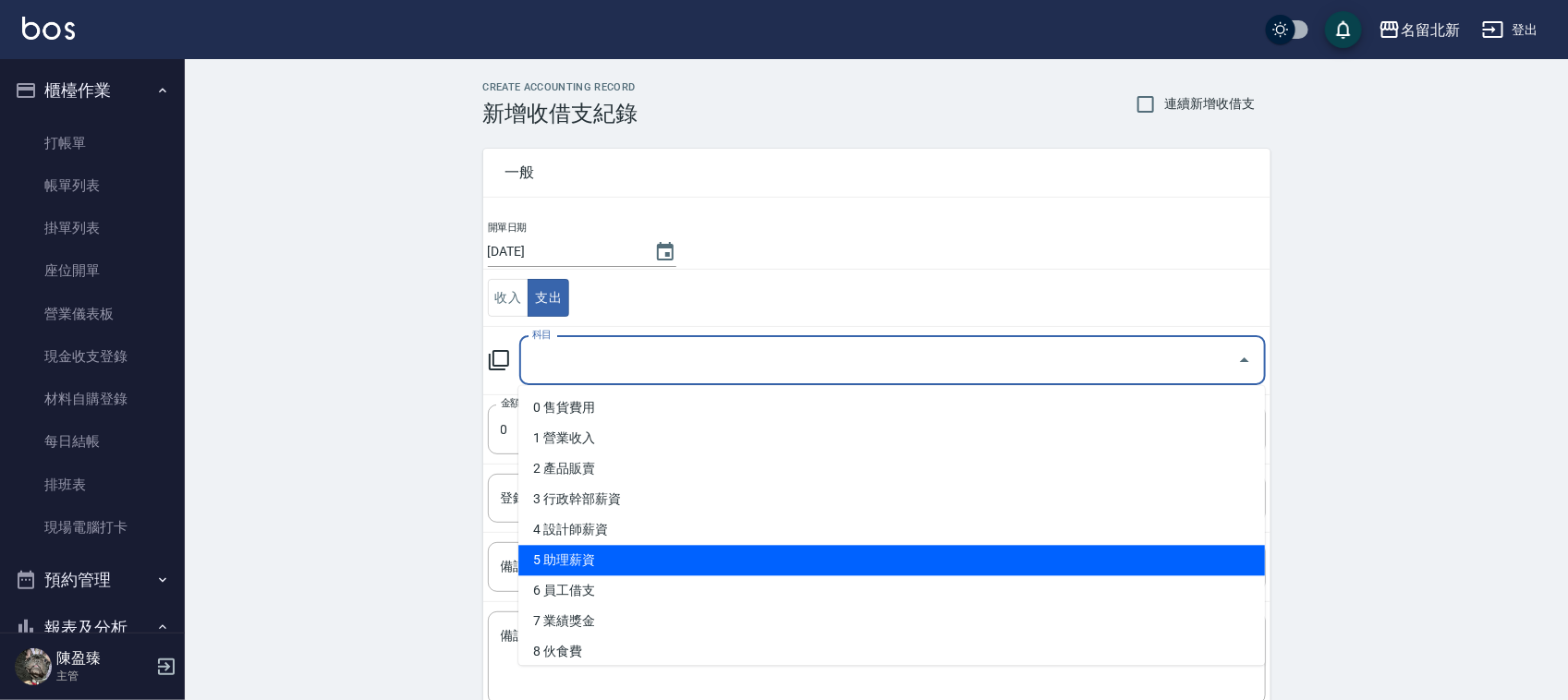
click at [619, 564] on li "5 助理薪資" at bounding box center [890, 560] width 746 height 30
type input "5 助理薪資"
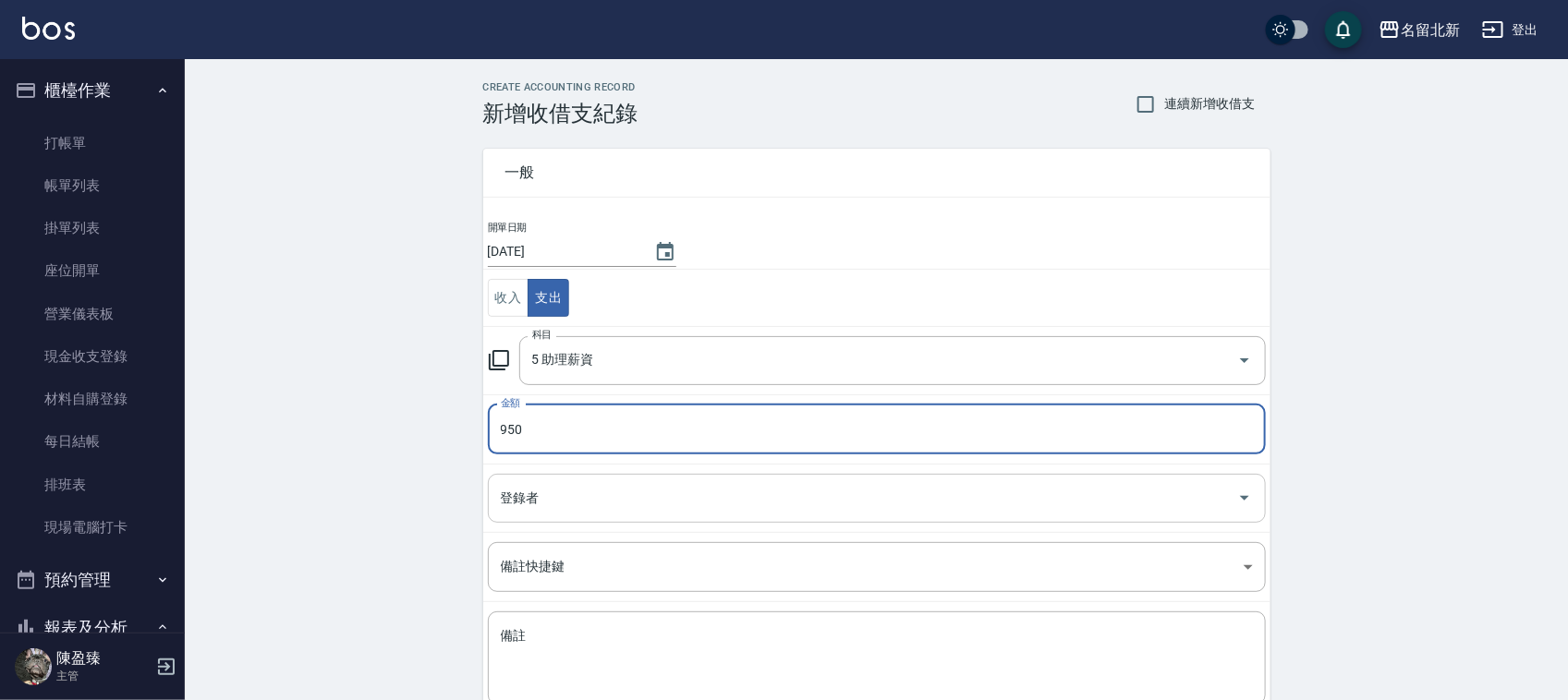
type input "950"
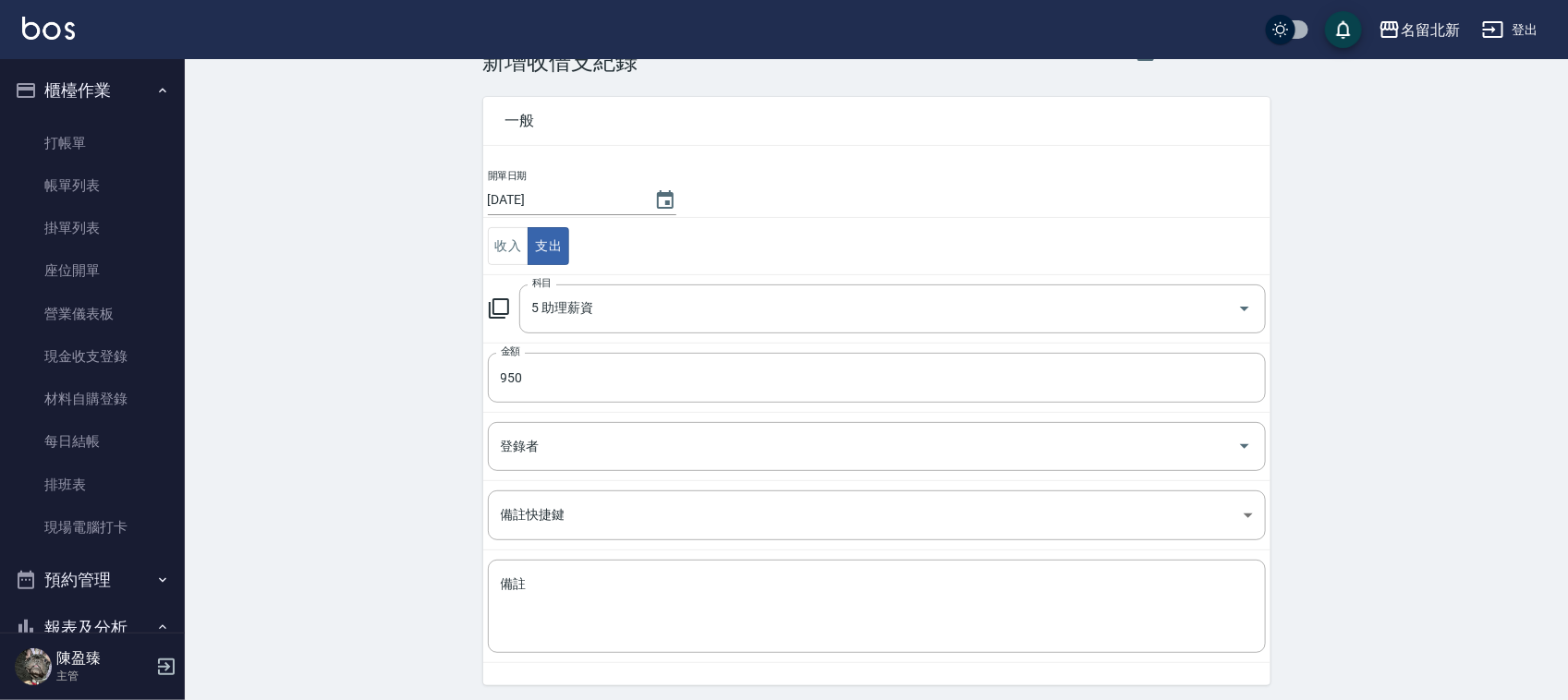
scroll to position [116, 0]
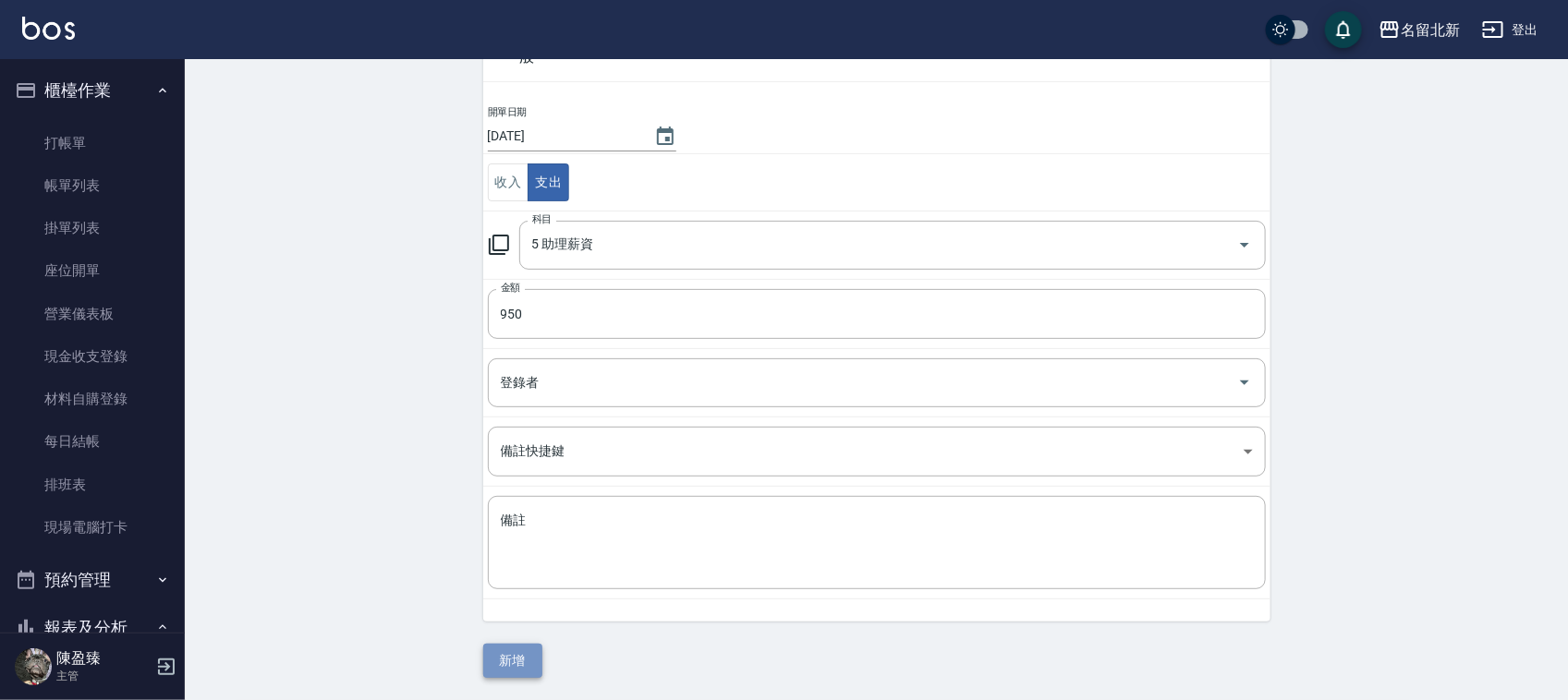
click at [492, 662] on button "新增" at bounding box center [512, 661] width 59 height 34
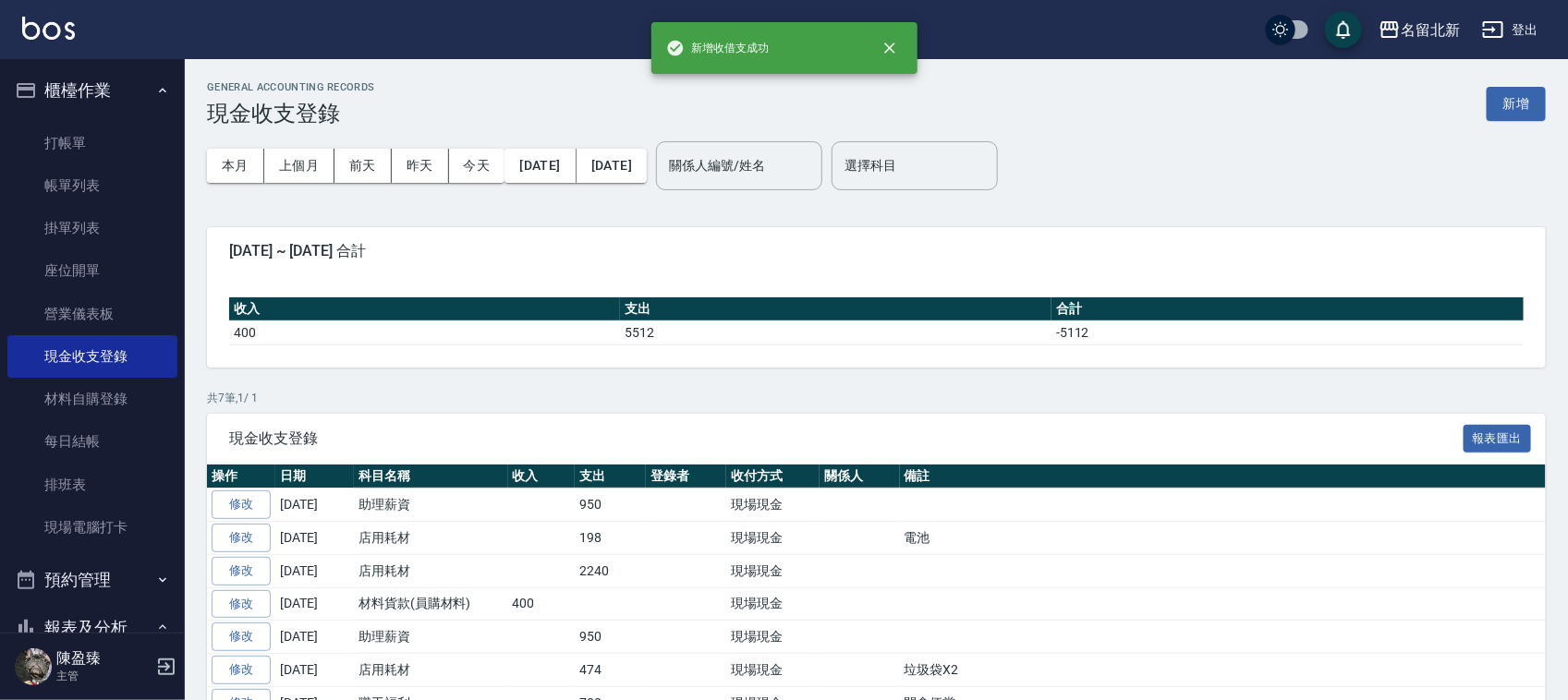
scroll to position [347, 0]
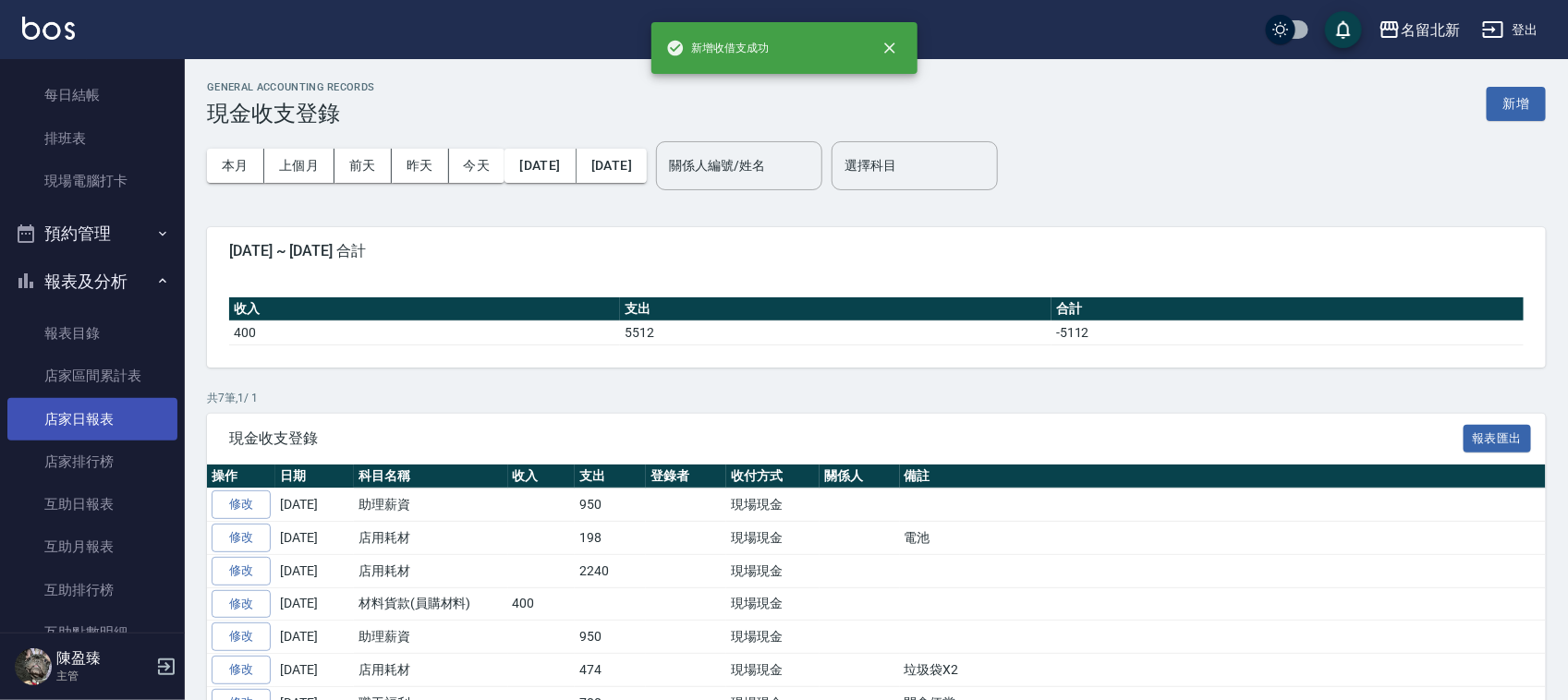
click at [99, 421] on link "店家日報表" at bounding box center [92, 419] width 170 height 43
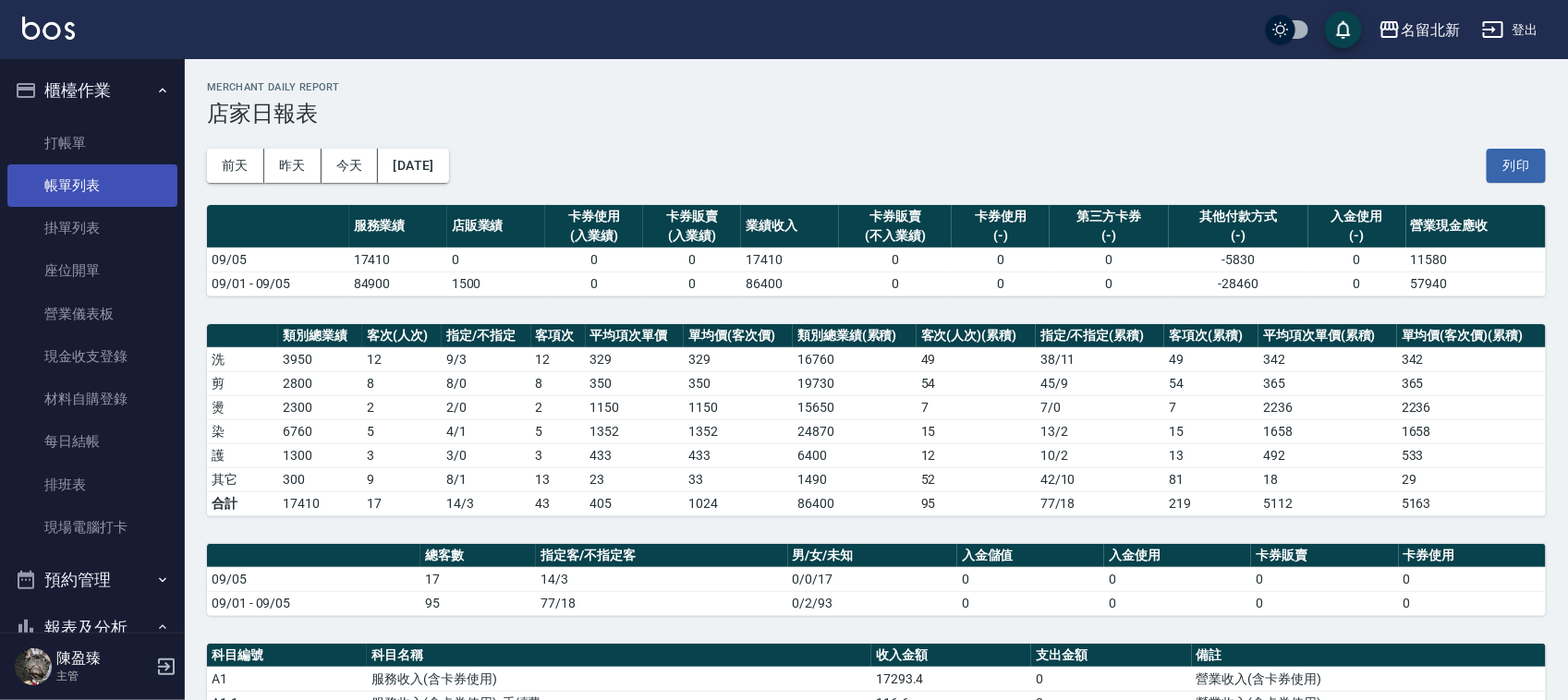
click at [81, 182] on link "帳單列表" at bounding box center [92, 185] width 170 height 43
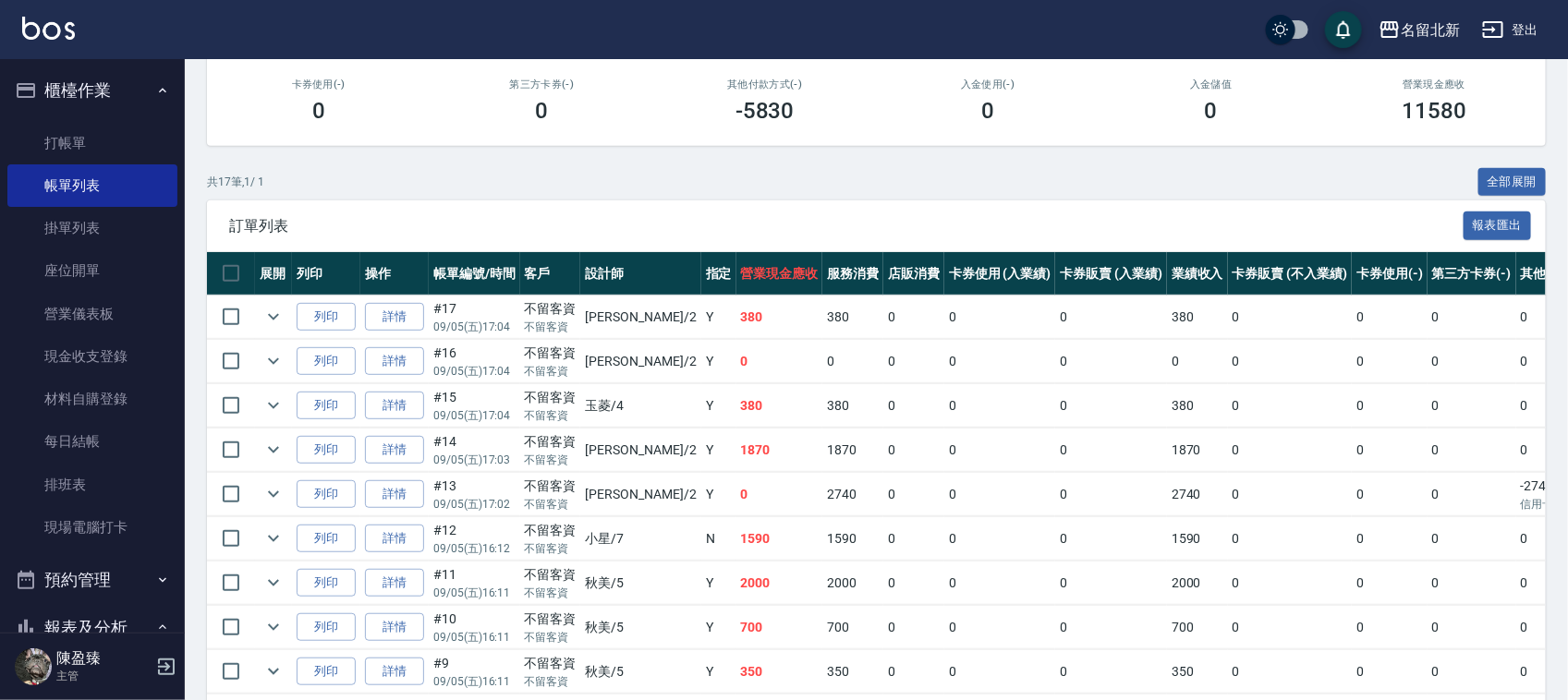
scroll to position [243, 0]
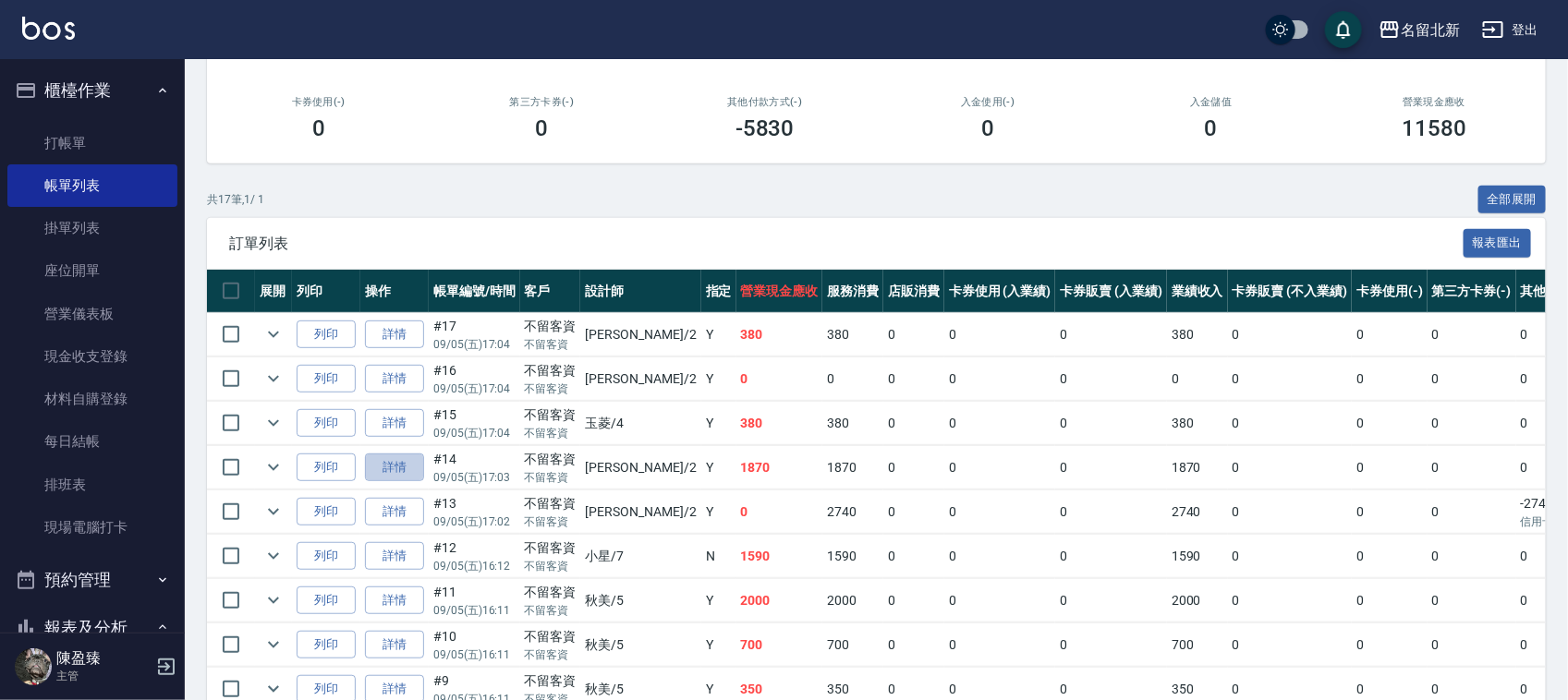
click at [395, 464] on link "詳情" at bounding box center [394, 467] width 59 height 28
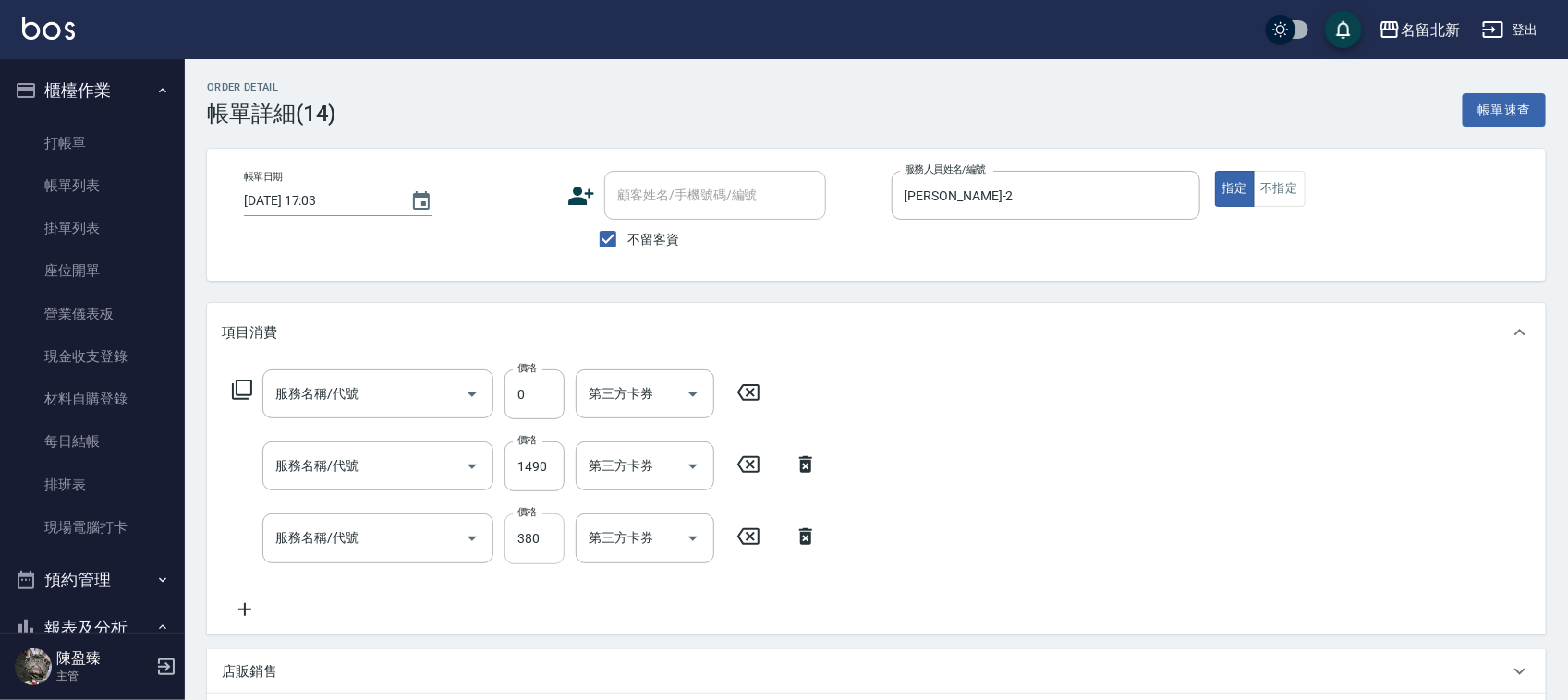
type input "[DATE] 17:03"
checkbox input "true"
type input "[PERSON_NAME]-2"
type input "互助160(716)"
type input "染髮(501)"
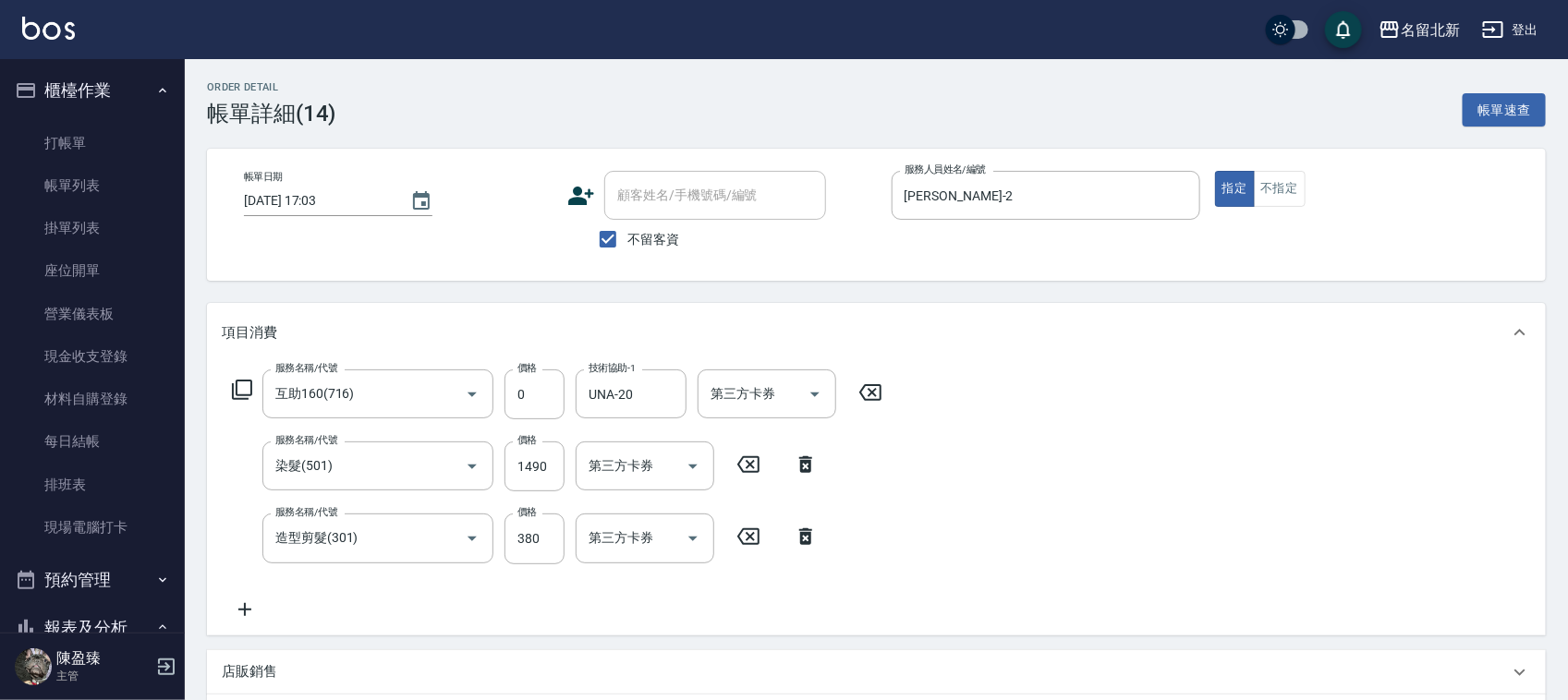
type input "造型剪髮(301)"
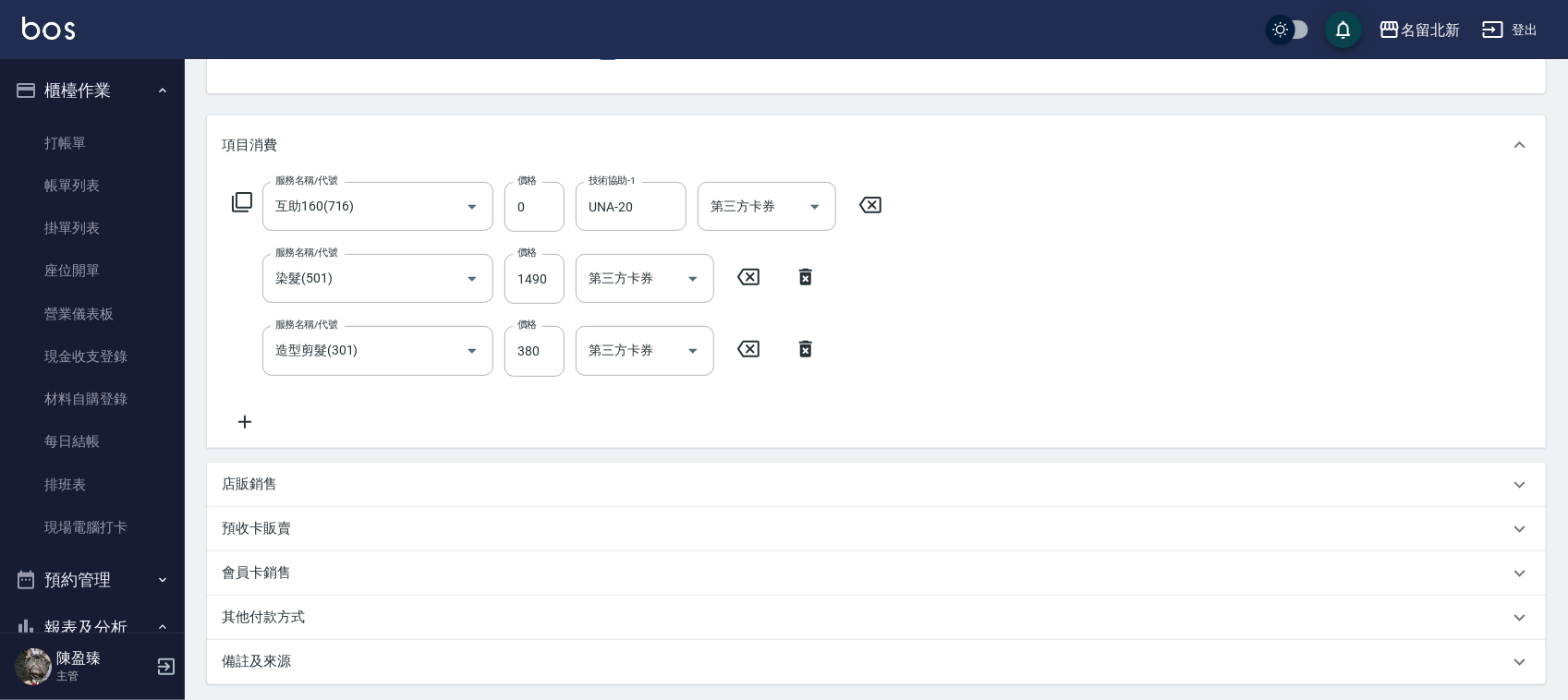
scroll to position [369, 0]
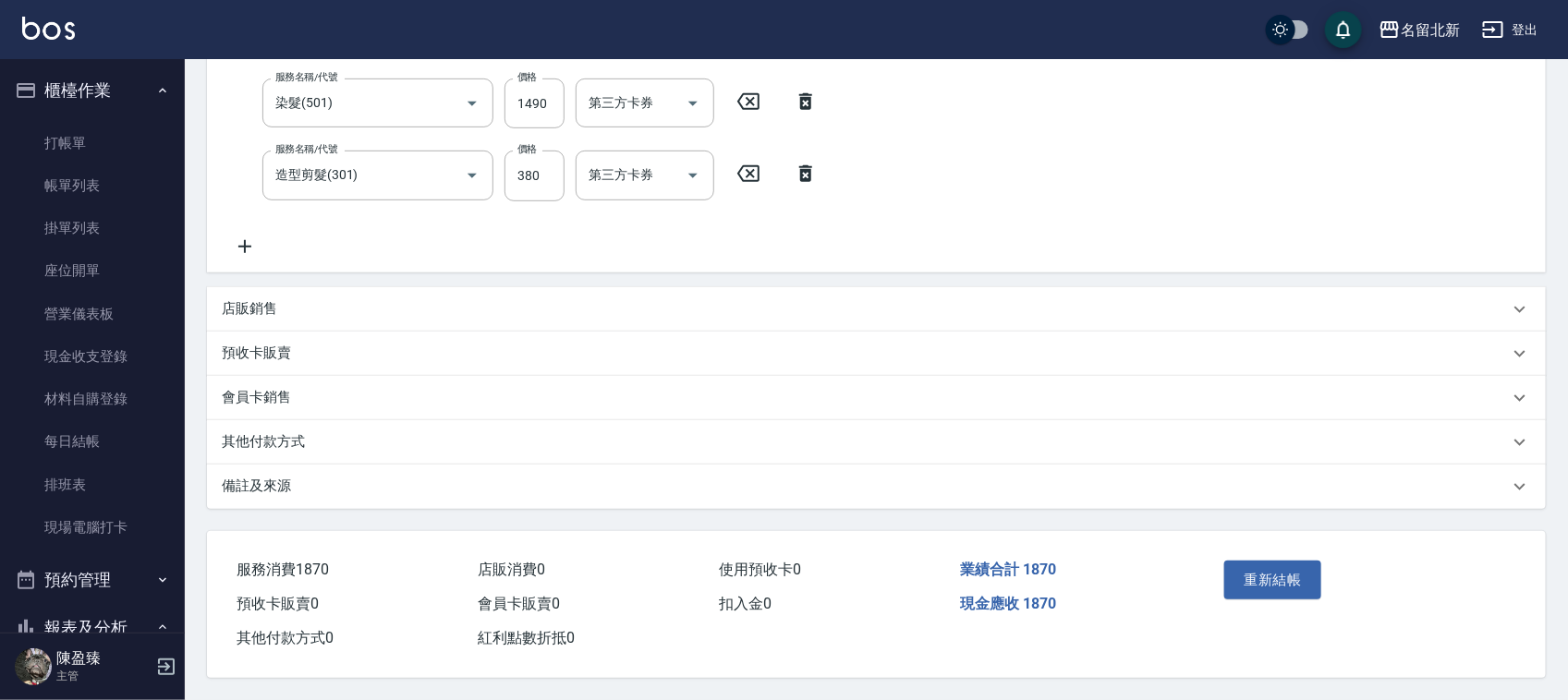
click at [276, 437] on p "其他付款方式" at bounding box center [262, 442] width 83 height 19
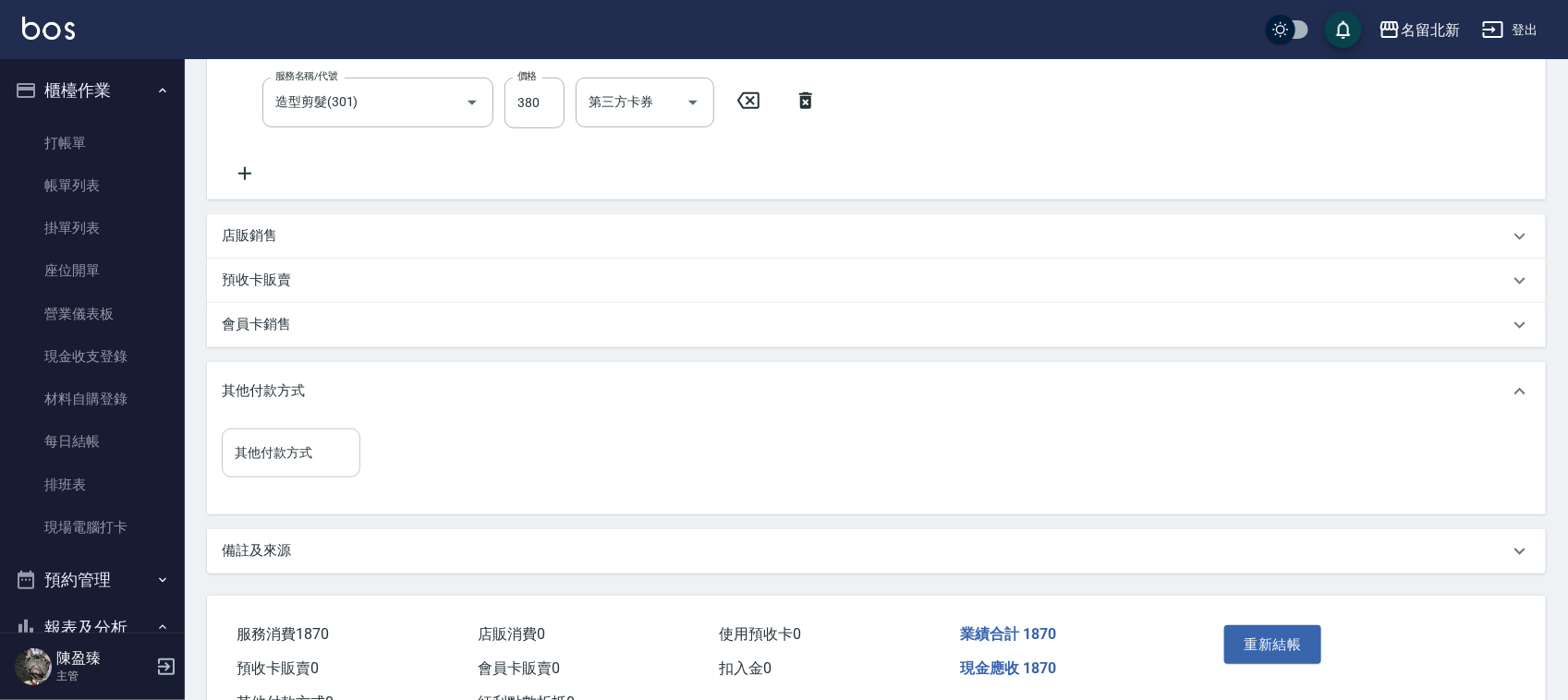
scroll to position [506, 0]
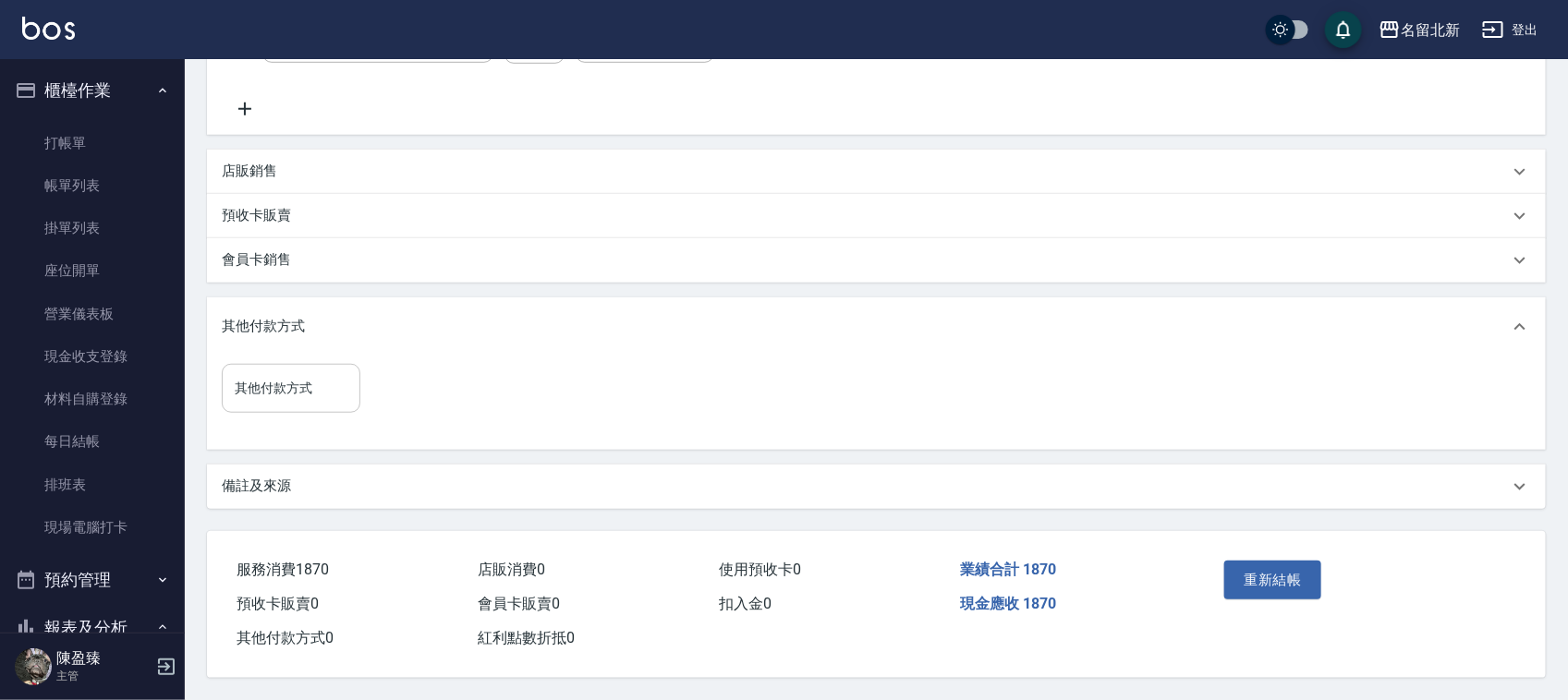
click at [279, 384] on input "其他付款方式" at bounding box center [291, 388] width 122 height 32
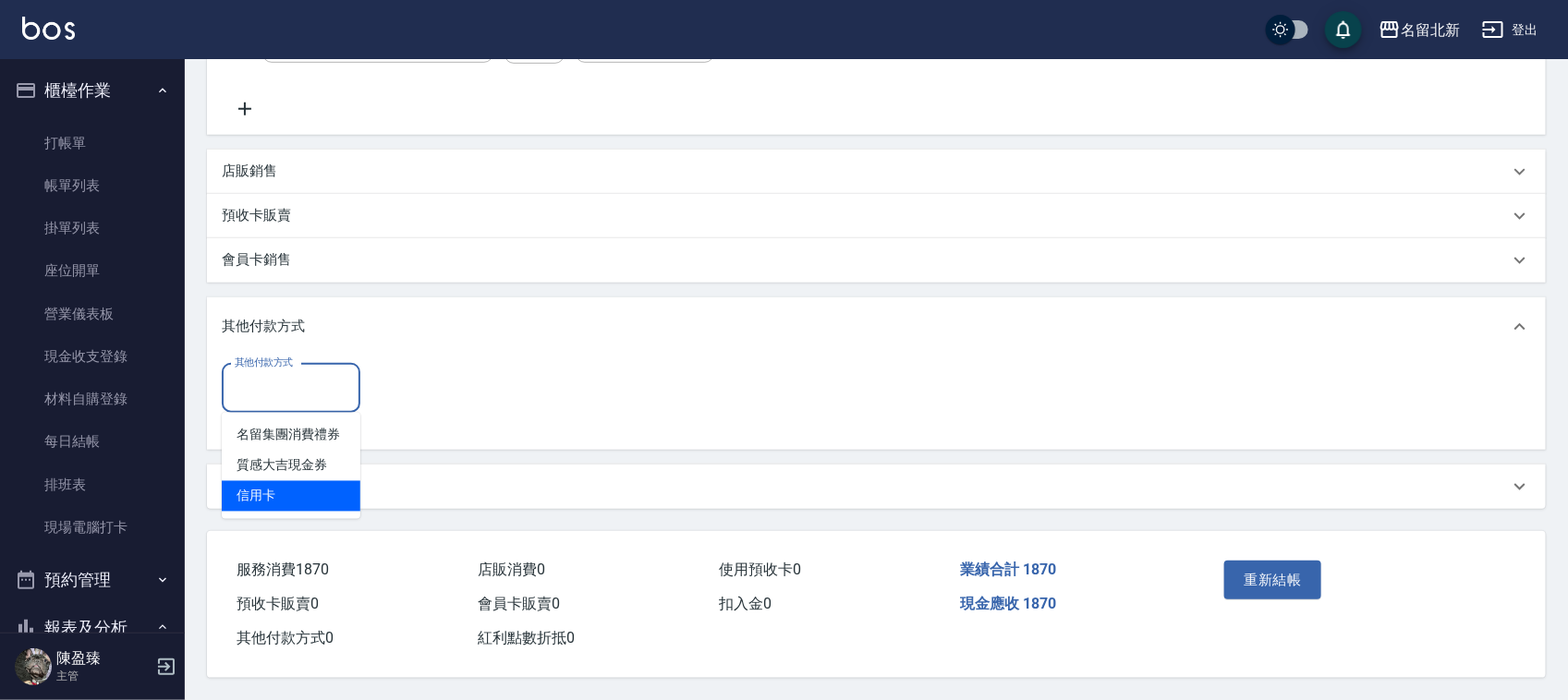
click at [255, 490] on span "信用卡" at bounding box center [291, 496] width 139 height 30
type input "信用卡"
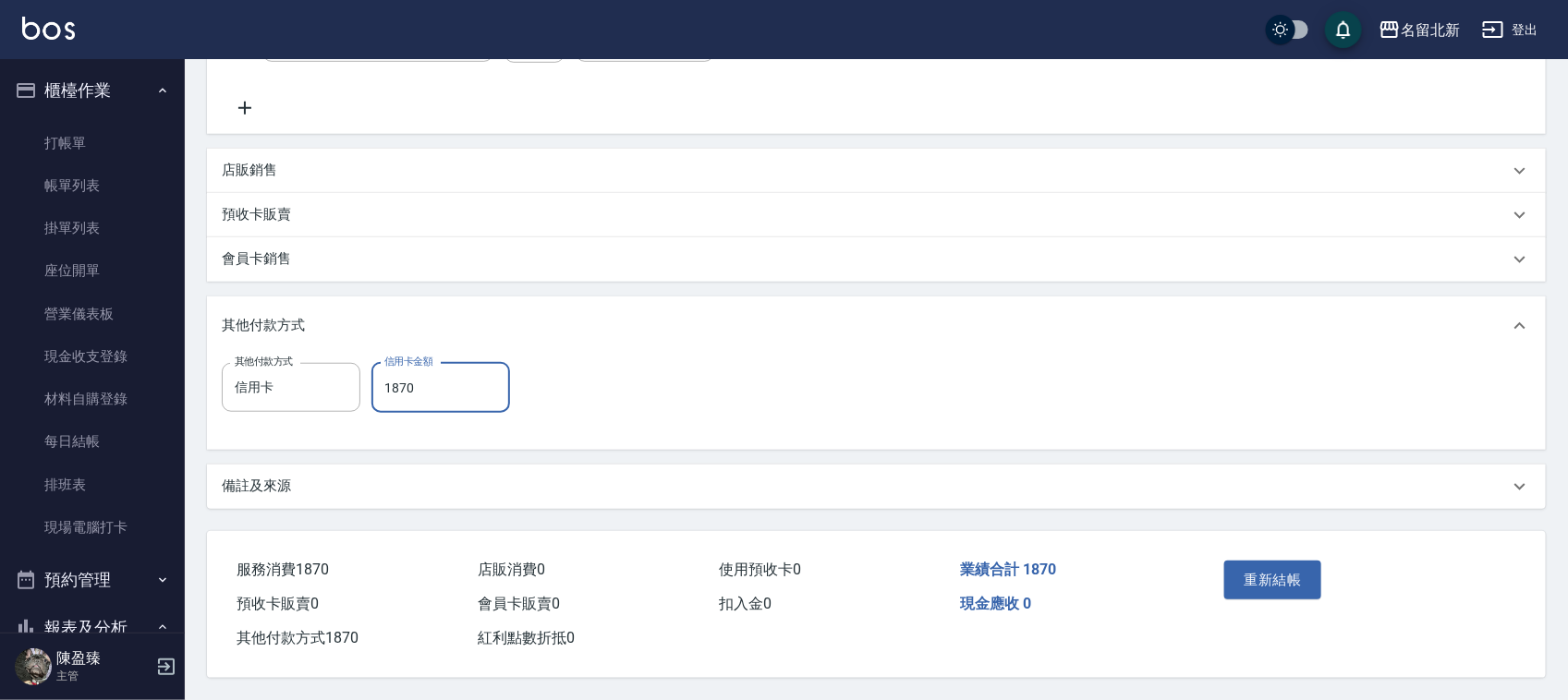
type input "1870"
click at [1293, 566] on button "重新結帳" at bounding box center [1272, 579] width 98 height 39
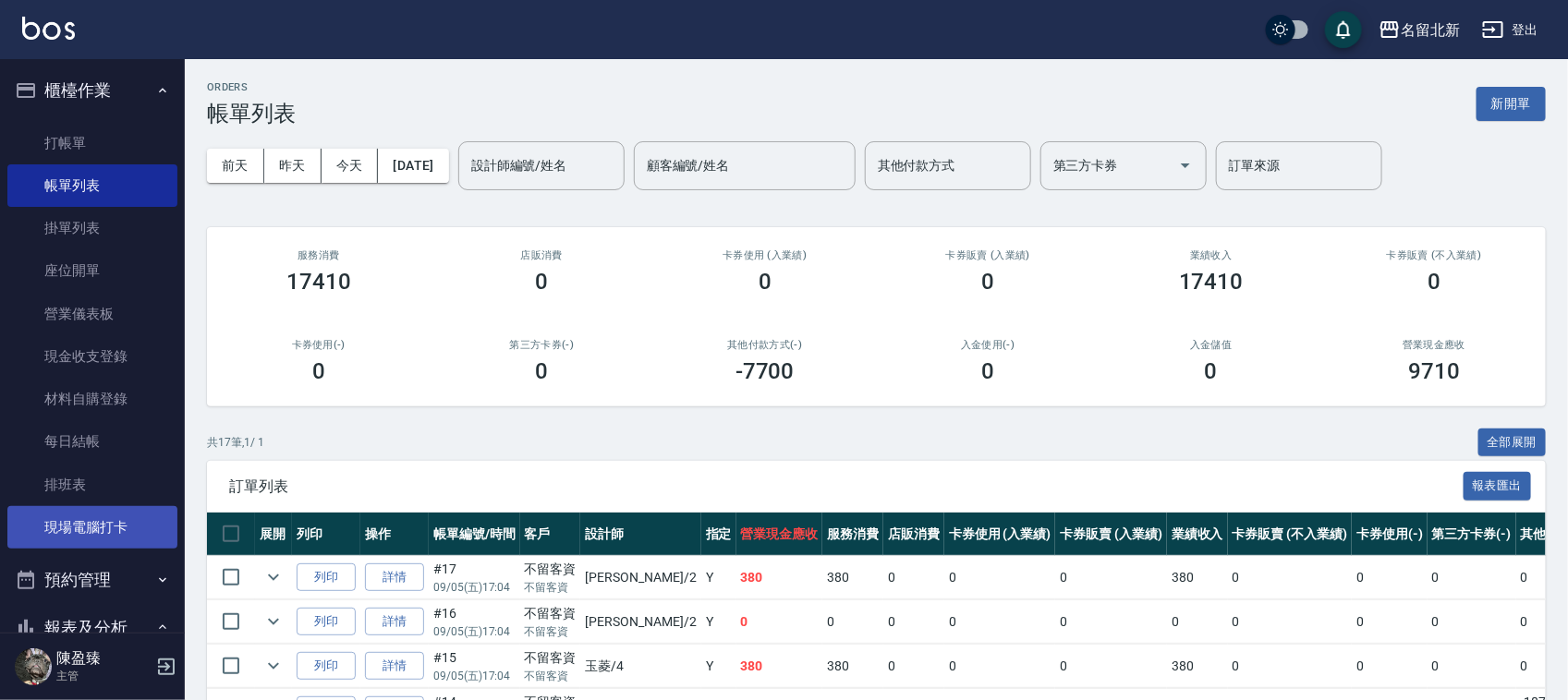
scroll to position [116, 0]
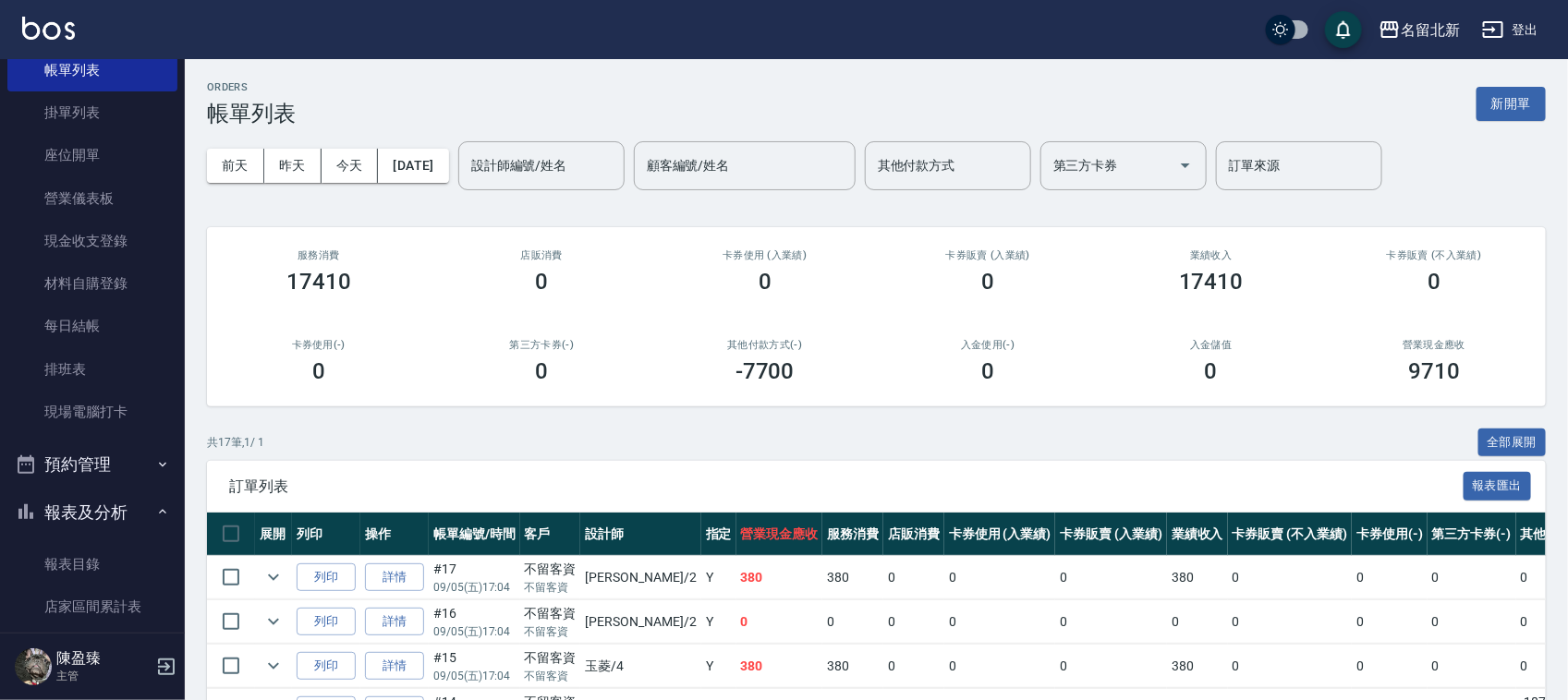
click at [106, 508] on button "報表及分析" at bounding box center [92, 512] width 170 height 48
click at [97, 500] on button "報表及分析" at bounding box center [92, 512] width 170 height 48
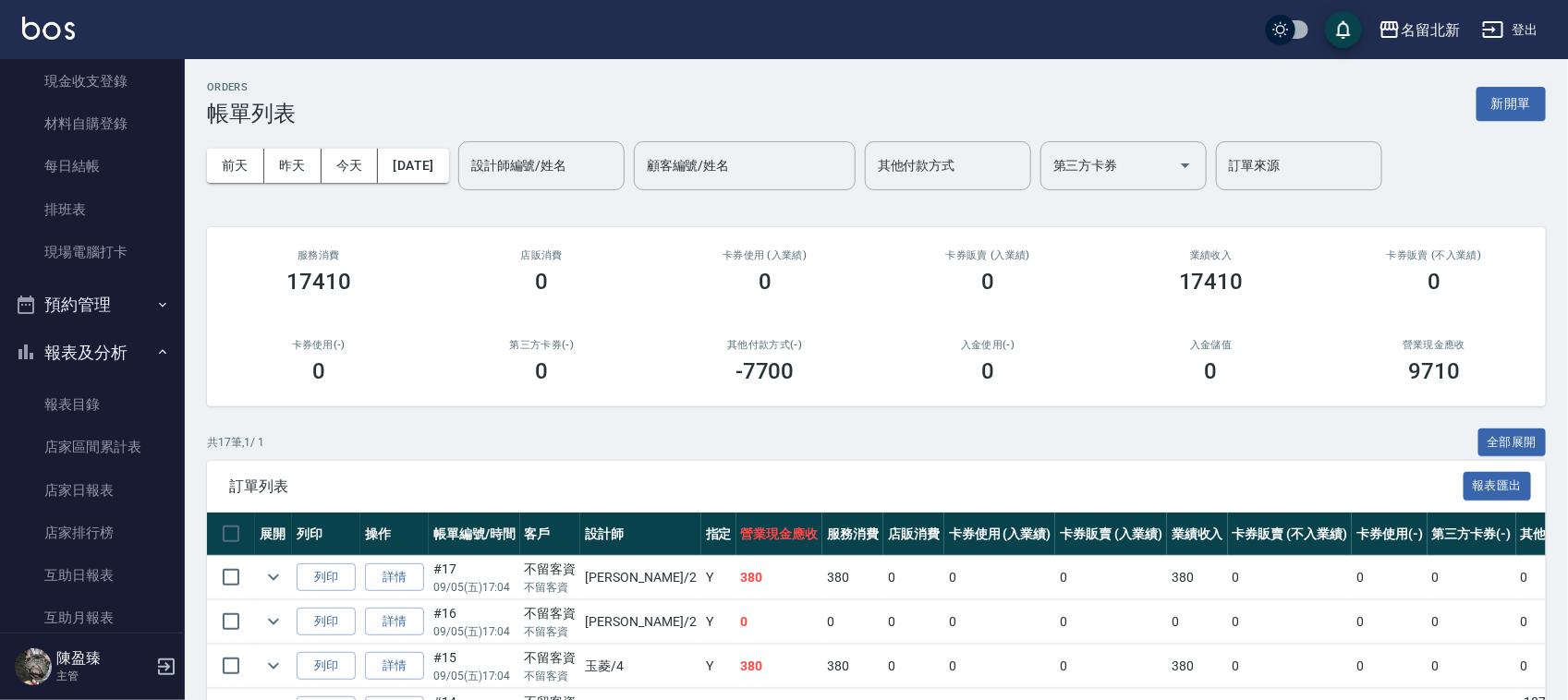
scroll to position [462, 0]
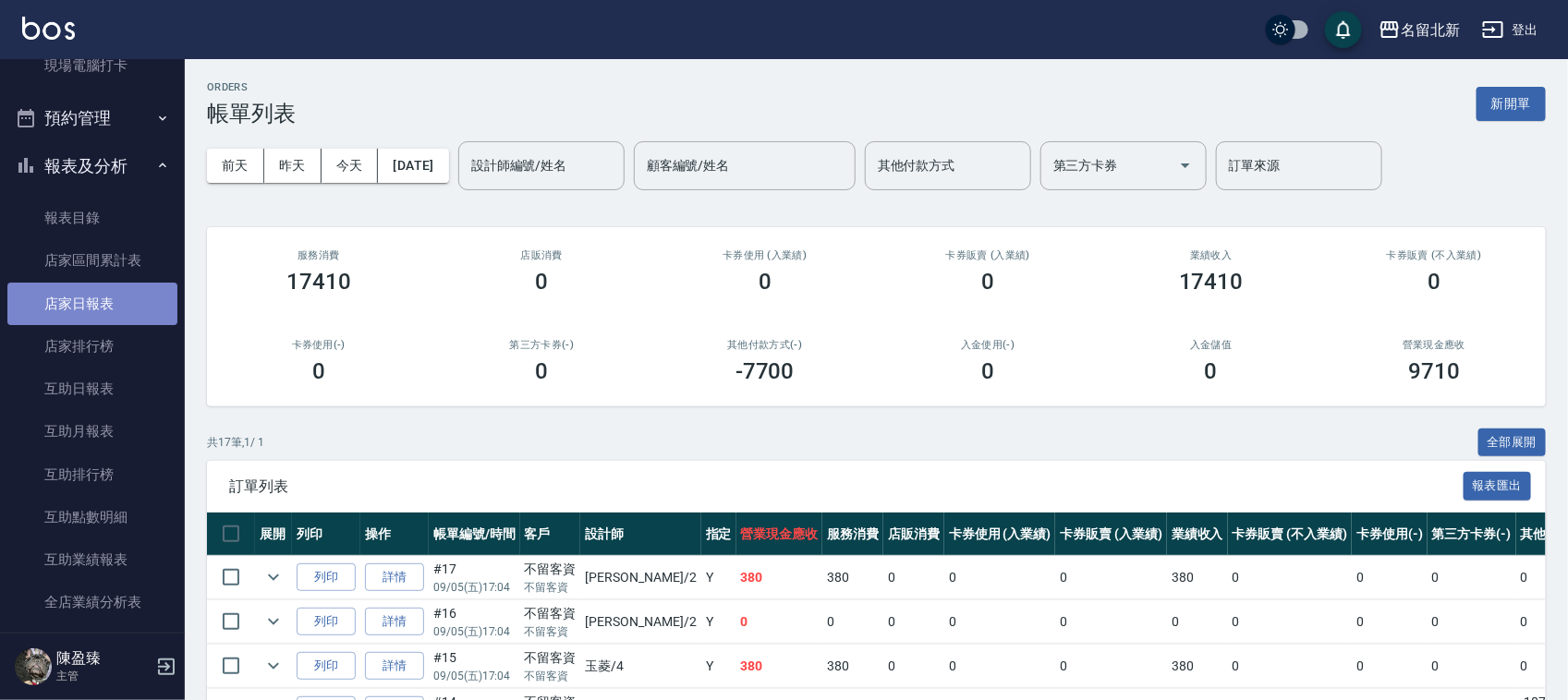
click at [94, 297] on link "店家日報表" at bounding box center [92, 303] width 170 height 43
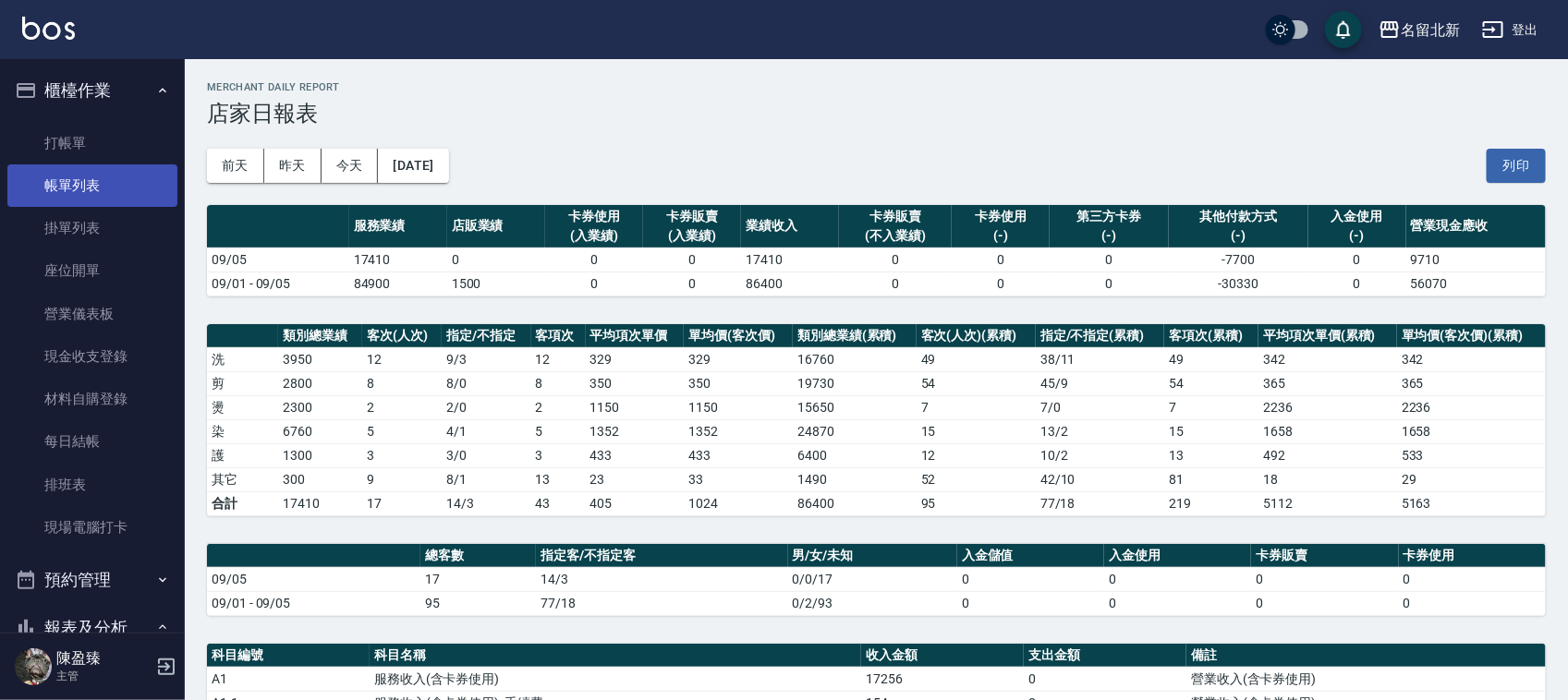
click at [39, 167] on link "帳單列表" at bounding box center [92, 185] width 170 height 43
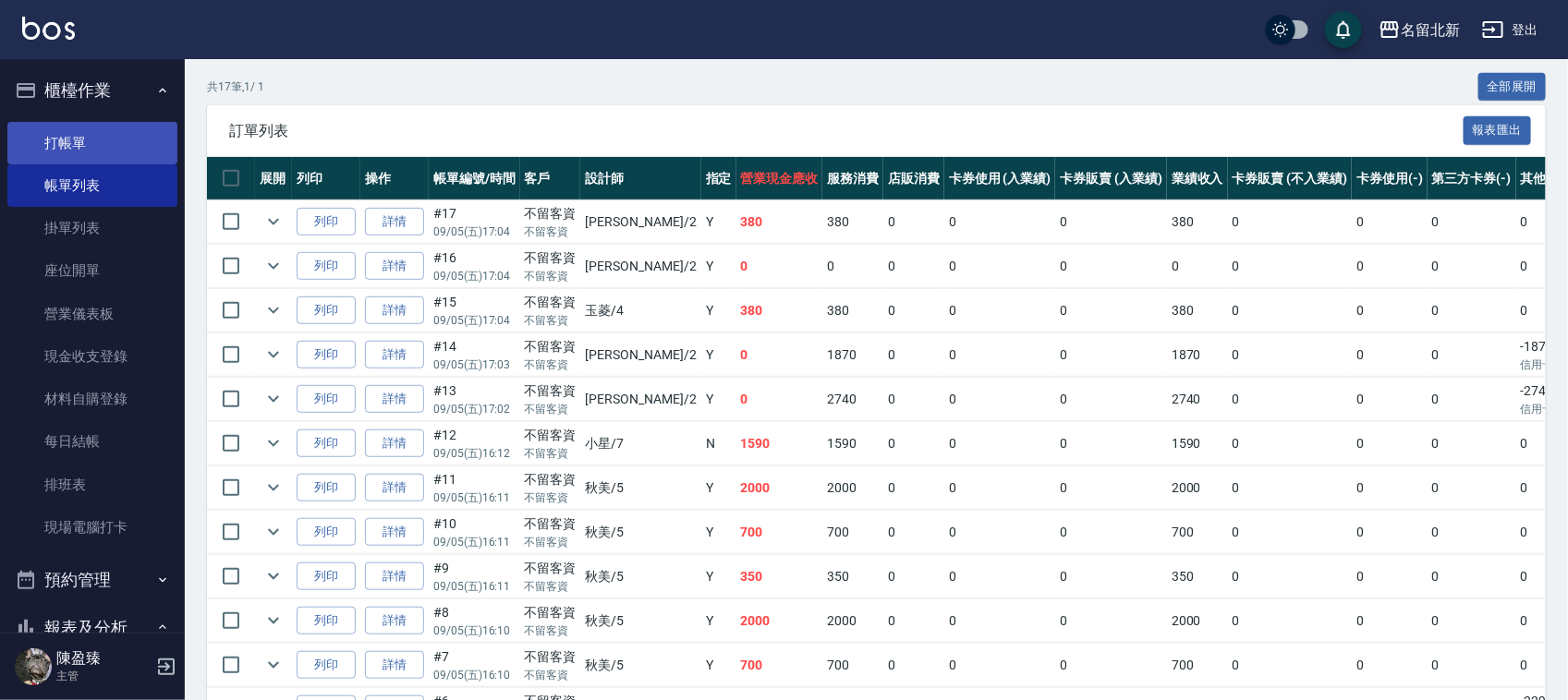
scroll to position [243, 0]
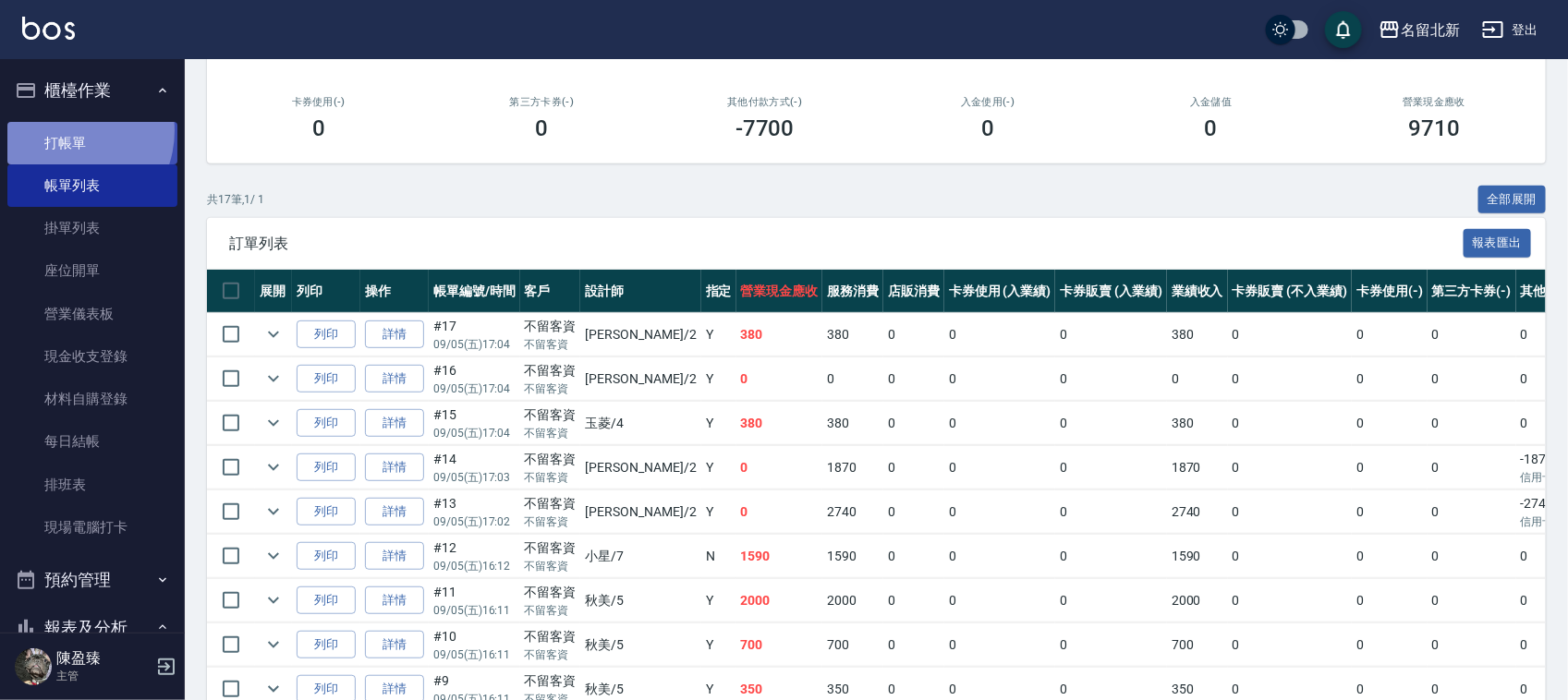
click at [66, 130] on link "打帳單" at bounding box center [92, 142] width 170 height 43
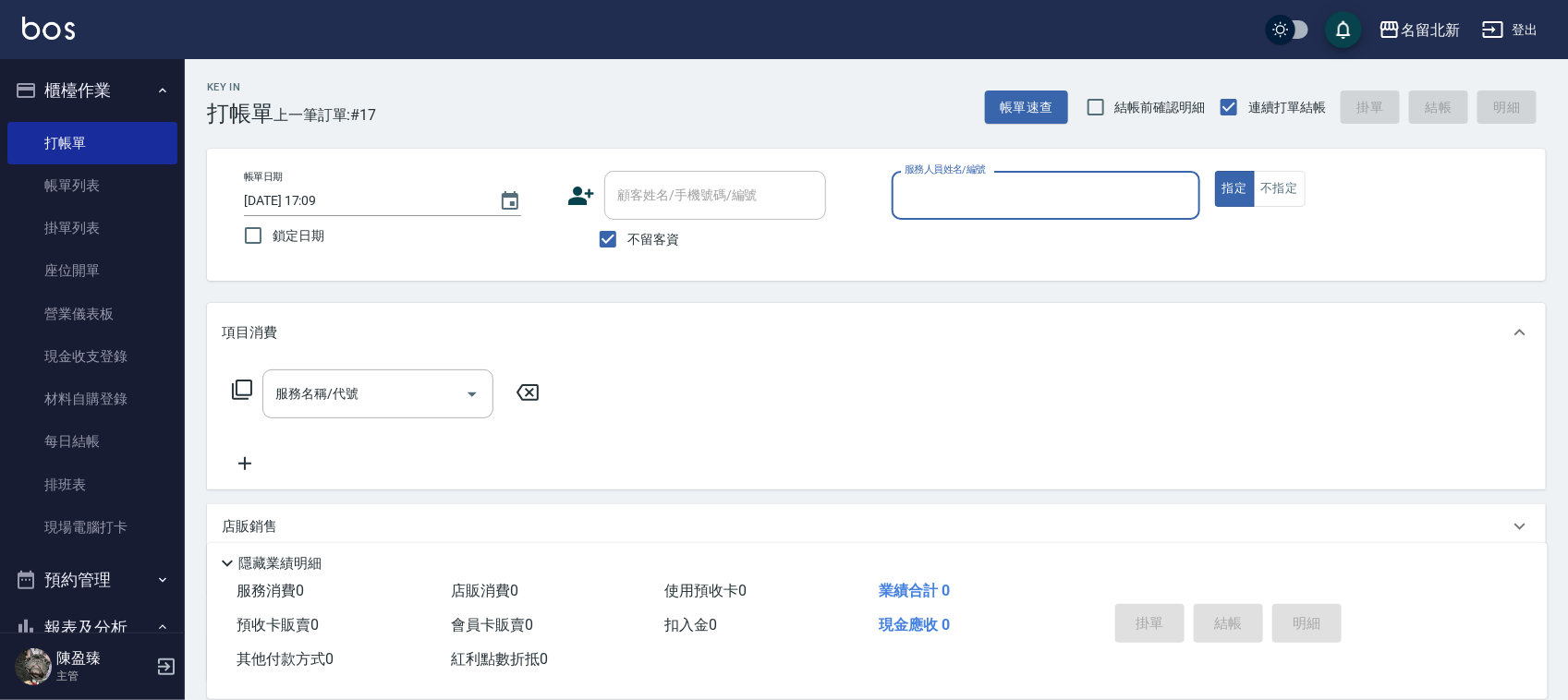
click at [984, 213] on div "服務人員姓名/編號" at bounding box center [1045, 196] width 309 height 49
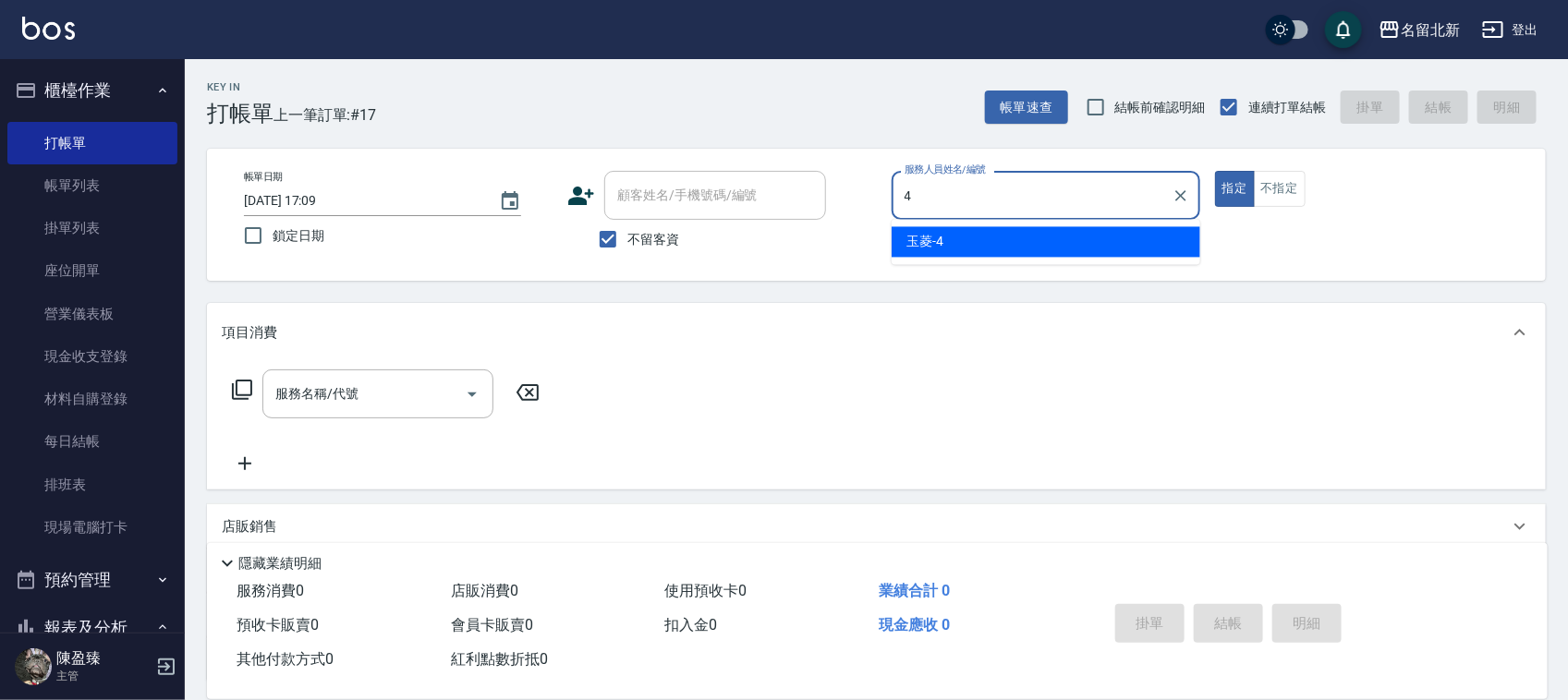
type input "玉菱-4"
type button "true"
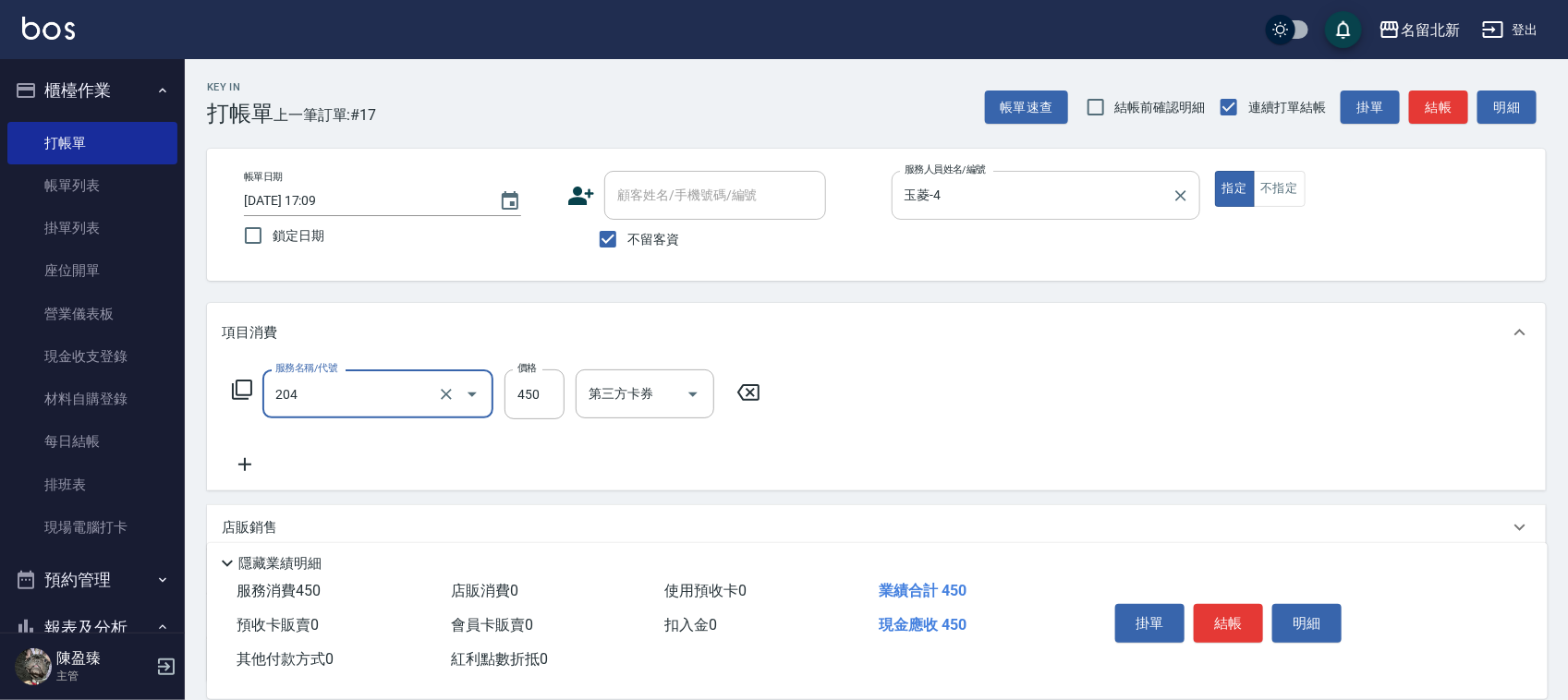
type input "髮質調理洗髮(204)"
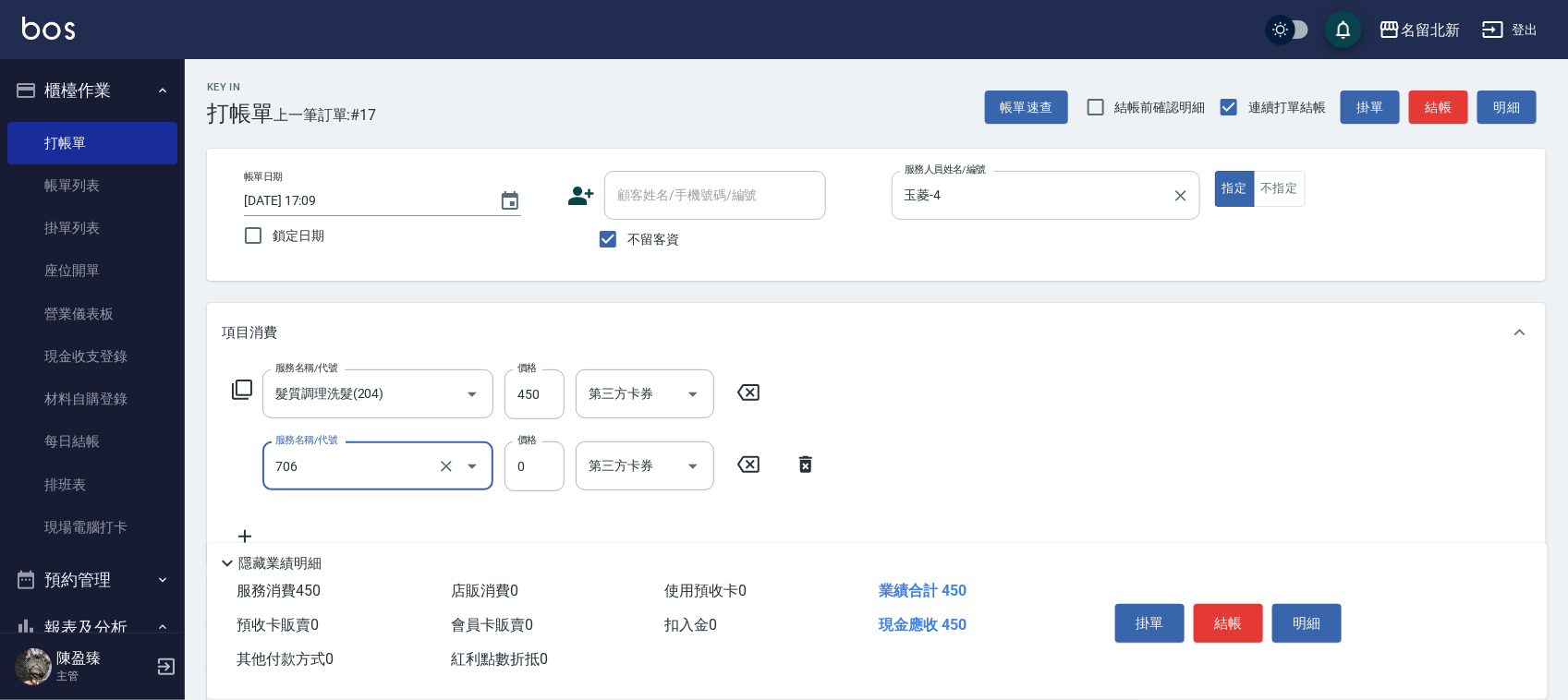
type input "互助60(706)"
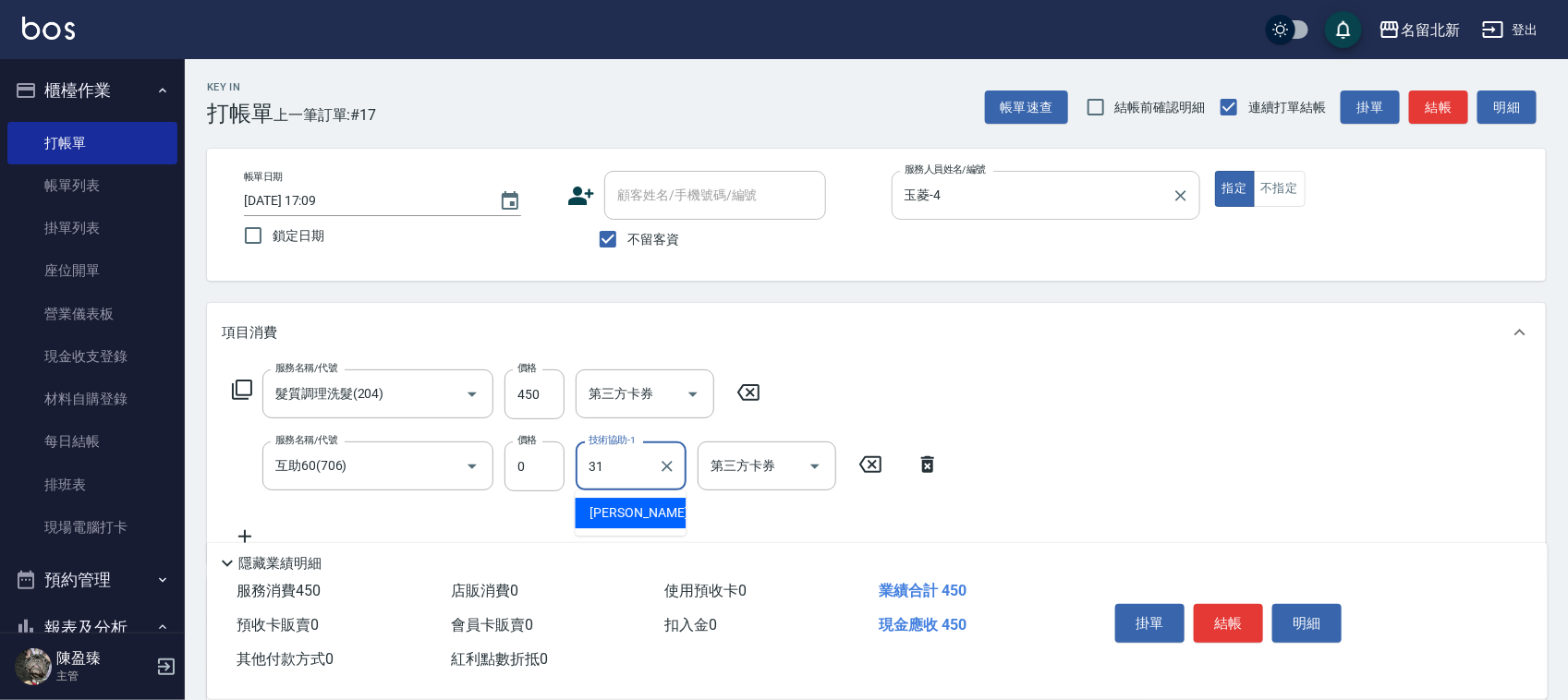
type input "[PERSON_NAME]-31"
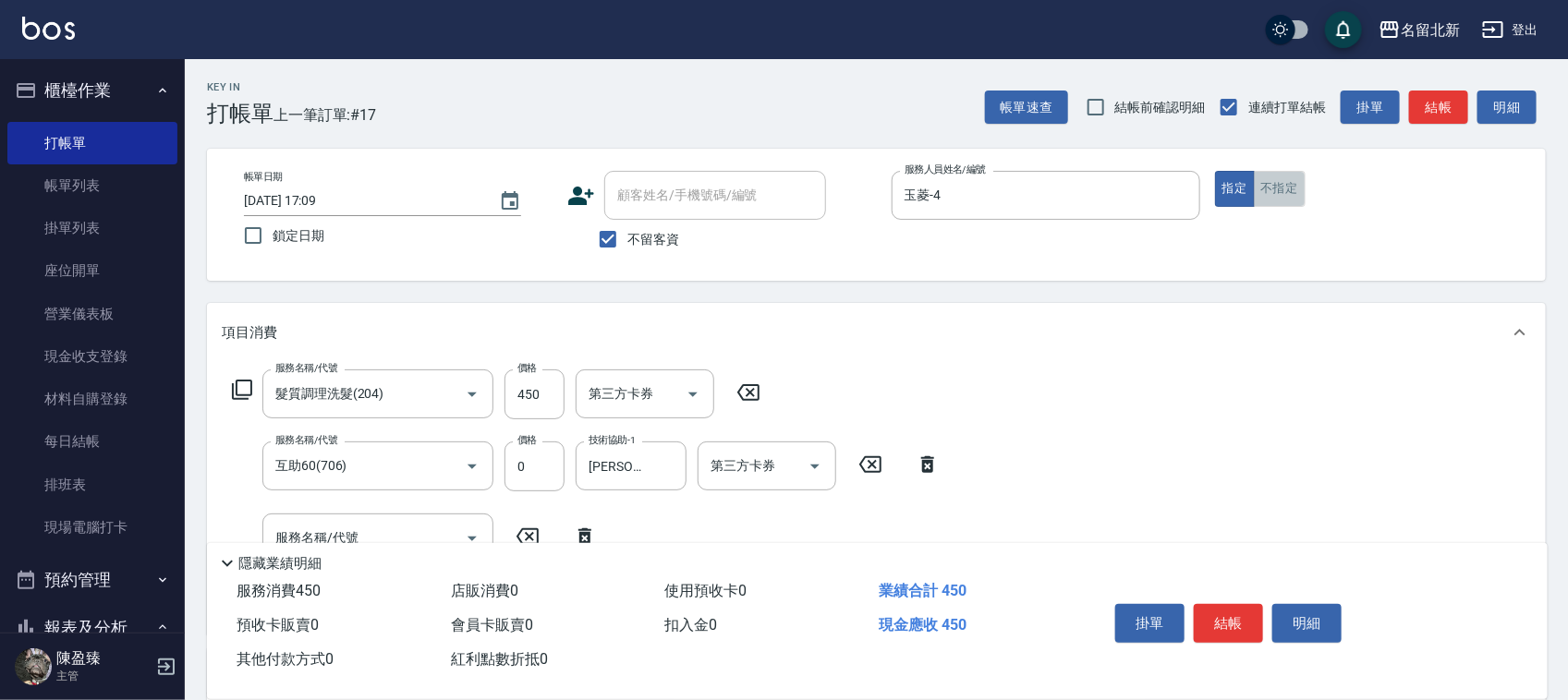
click at [1285, 199] on button "不指定" at bounding box center [1279, 189] width 51 height 36
click at [1254, 611] on button "結帳" at bounding box center [1228, 623] width 69 height 39
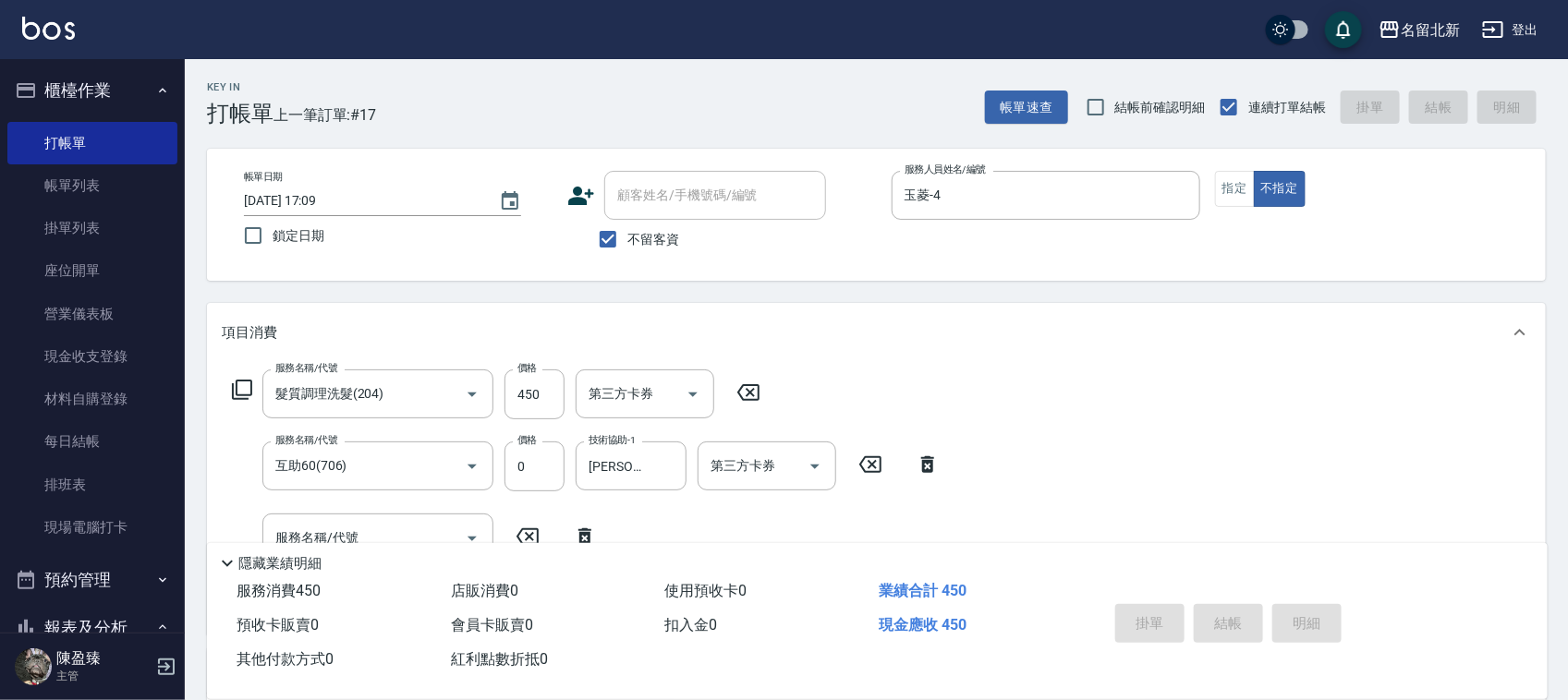
type input "[DATE] 17:10"
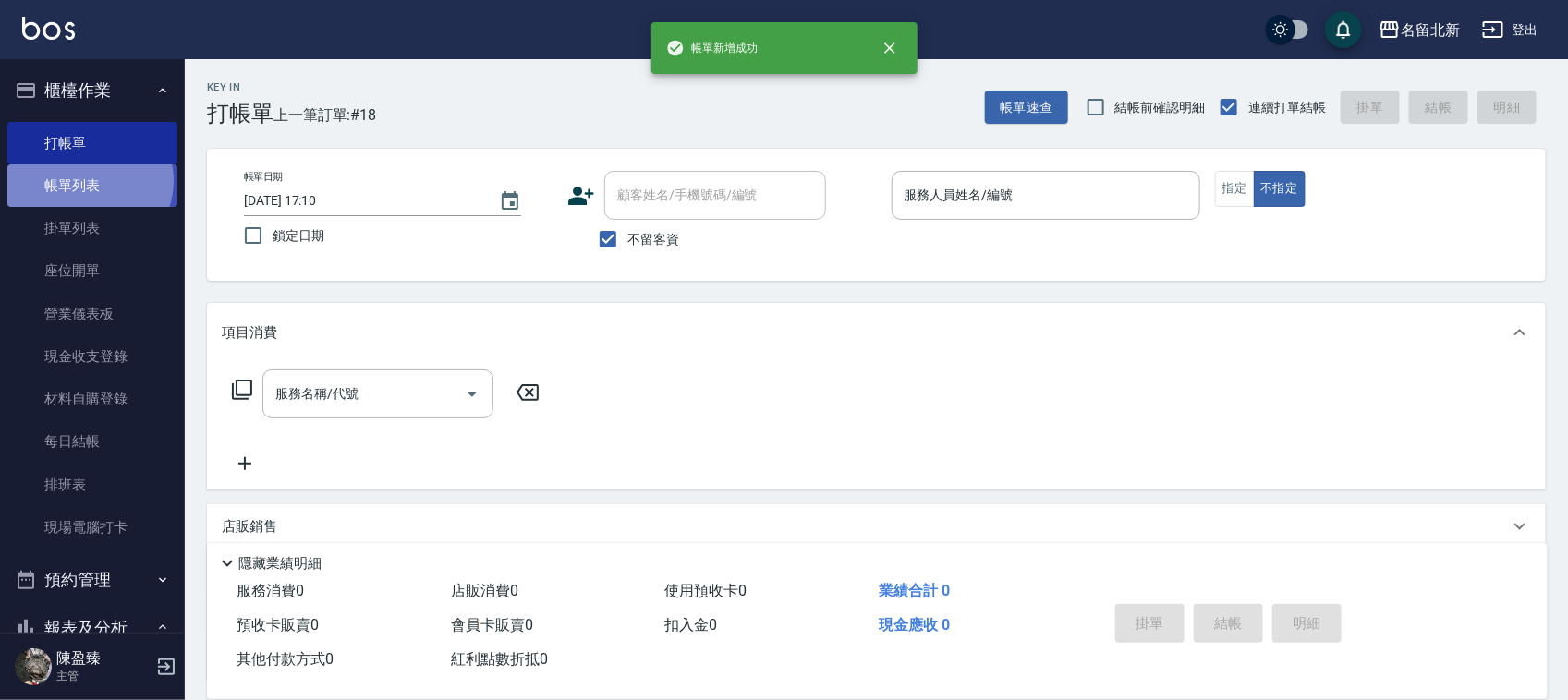
click at [88, 180] on link "帳單列表" at bounding box center [92, 185] width 170 height 43
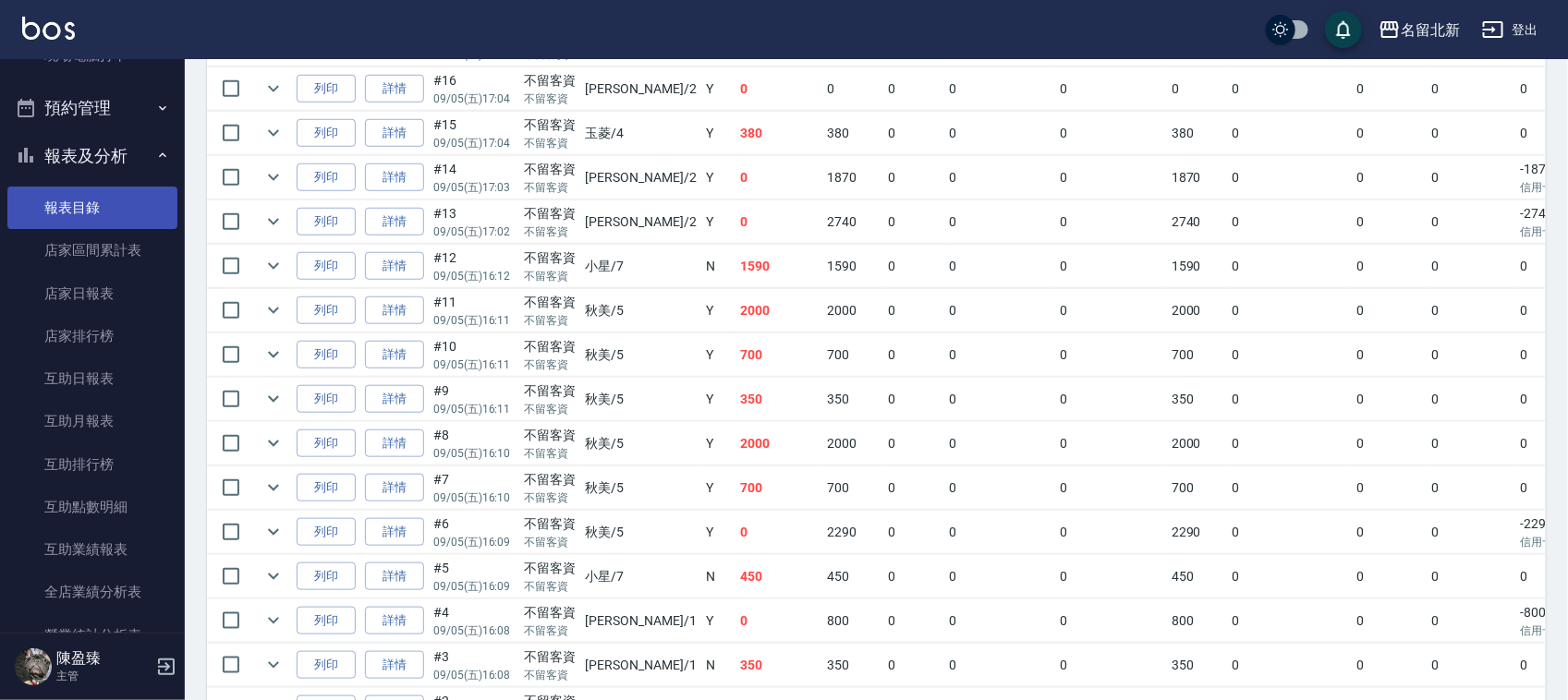
scroll to position [347, 0]
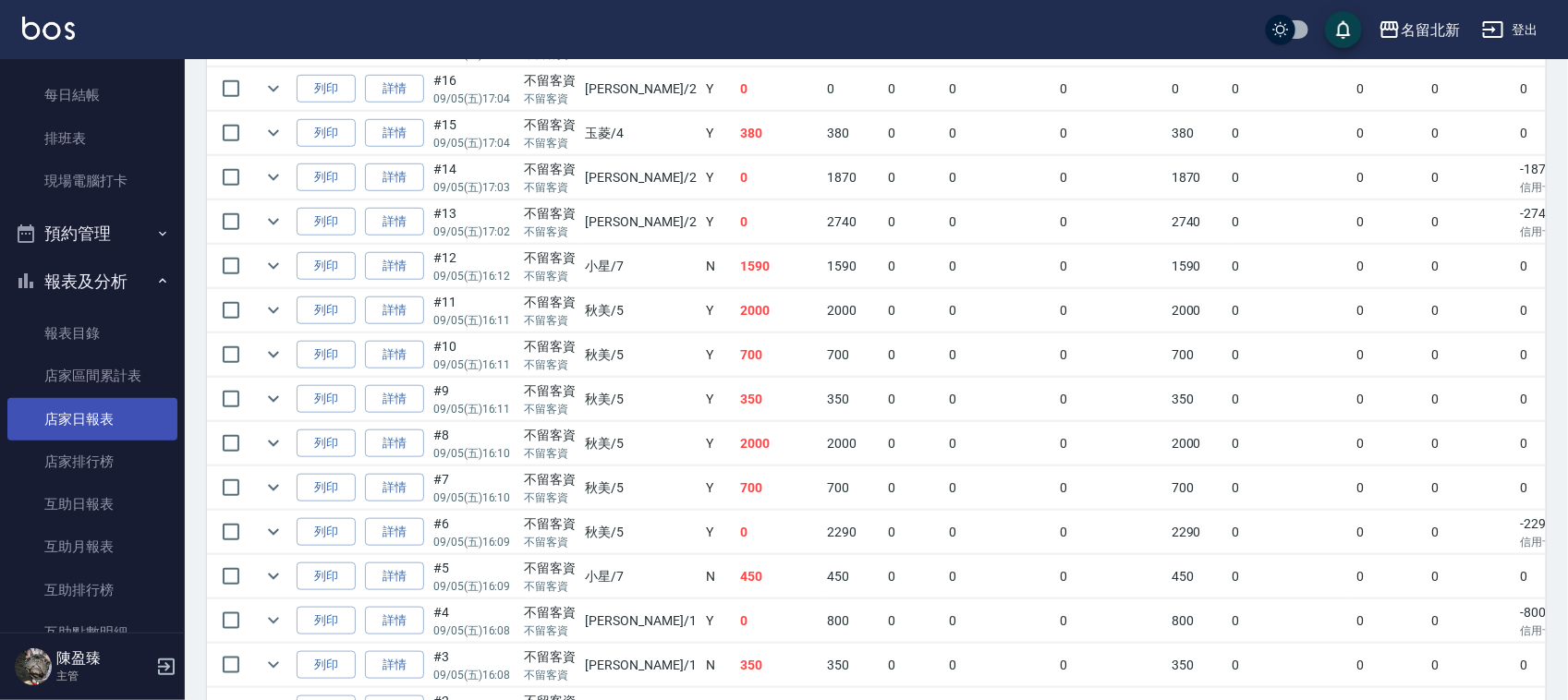
click at [81, 415] on link "店家日報表" at bounding box center [92, 419] width 170 height 43
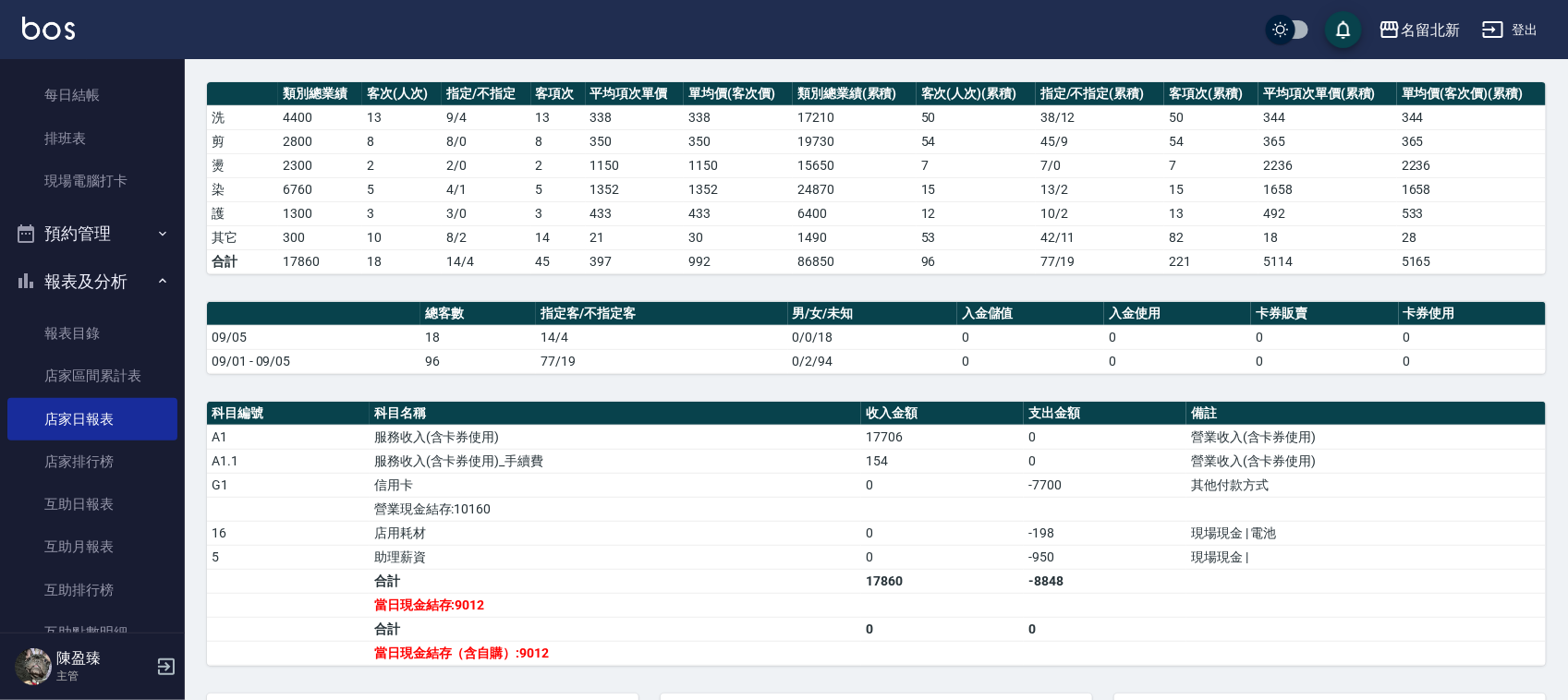
scroll to position [405, 0]
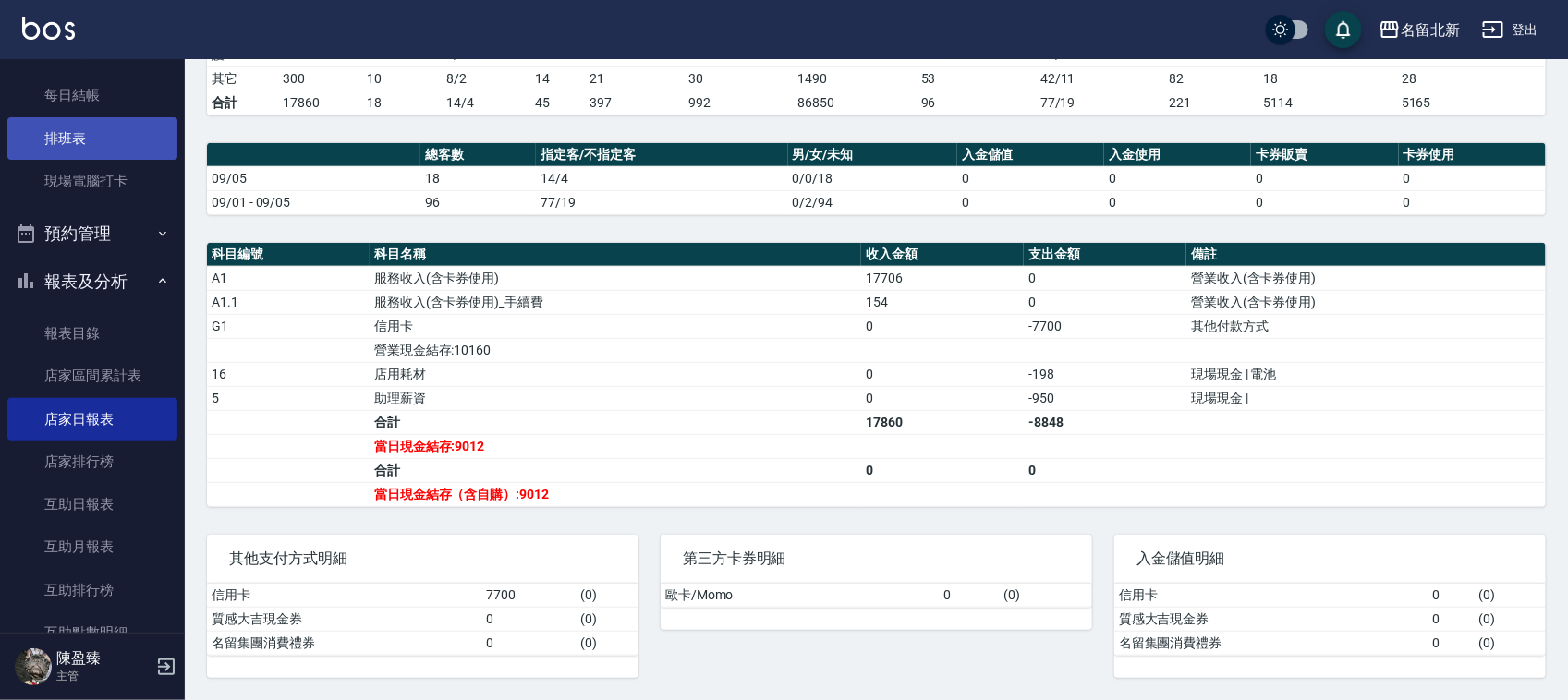
click at [104, 130] on link "排班表" at bounding box center [92, 138] width 170 height 43
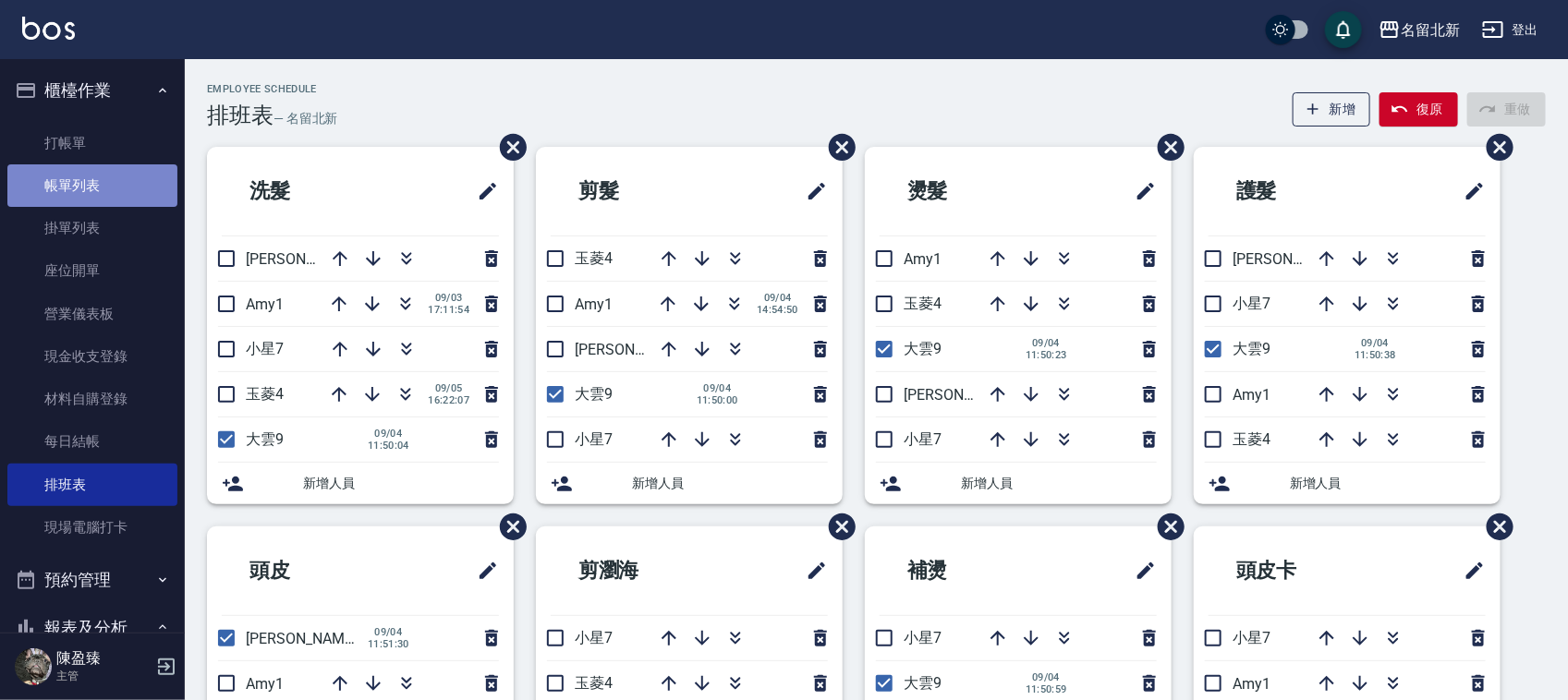
click at [95, 184] on link "帳單列表" at bounding box center [92, 185] width 170 height 43
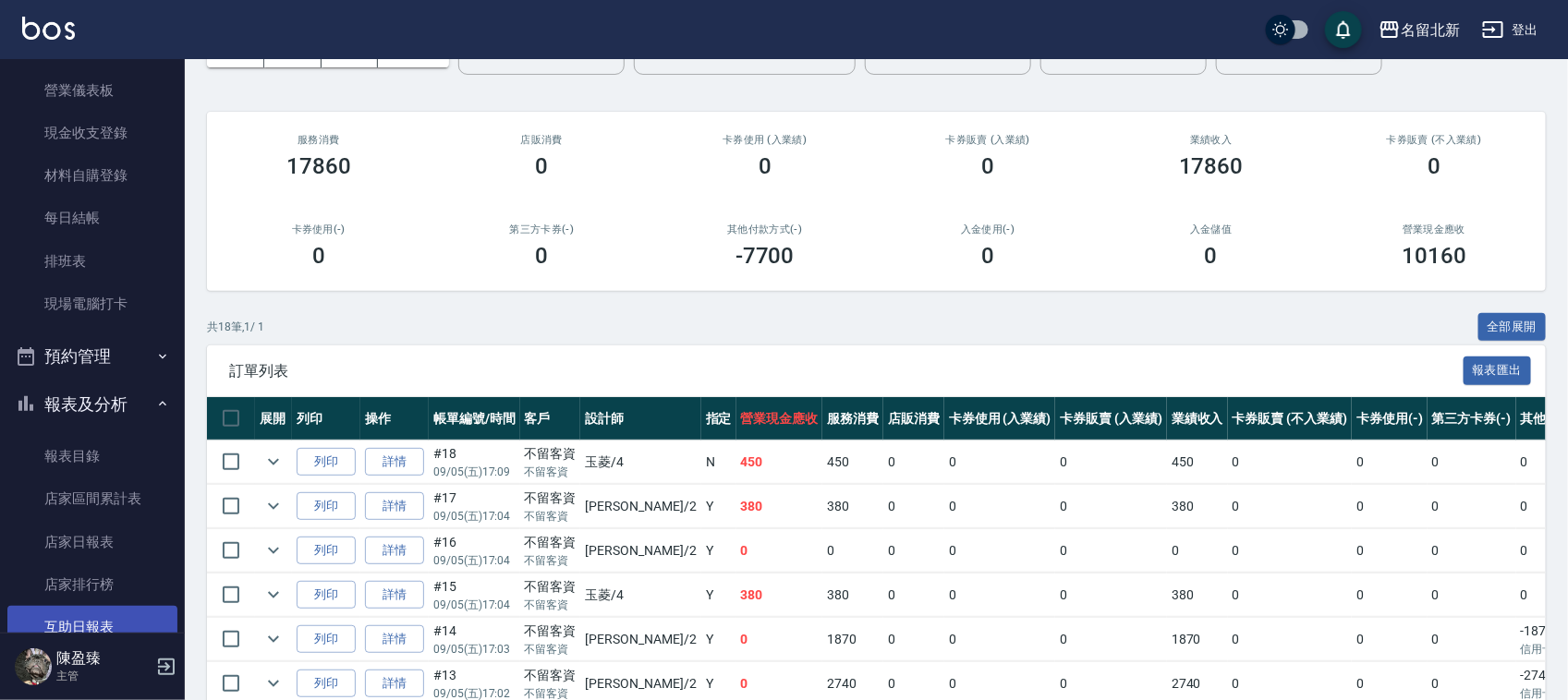
scroll to position [462, 0]
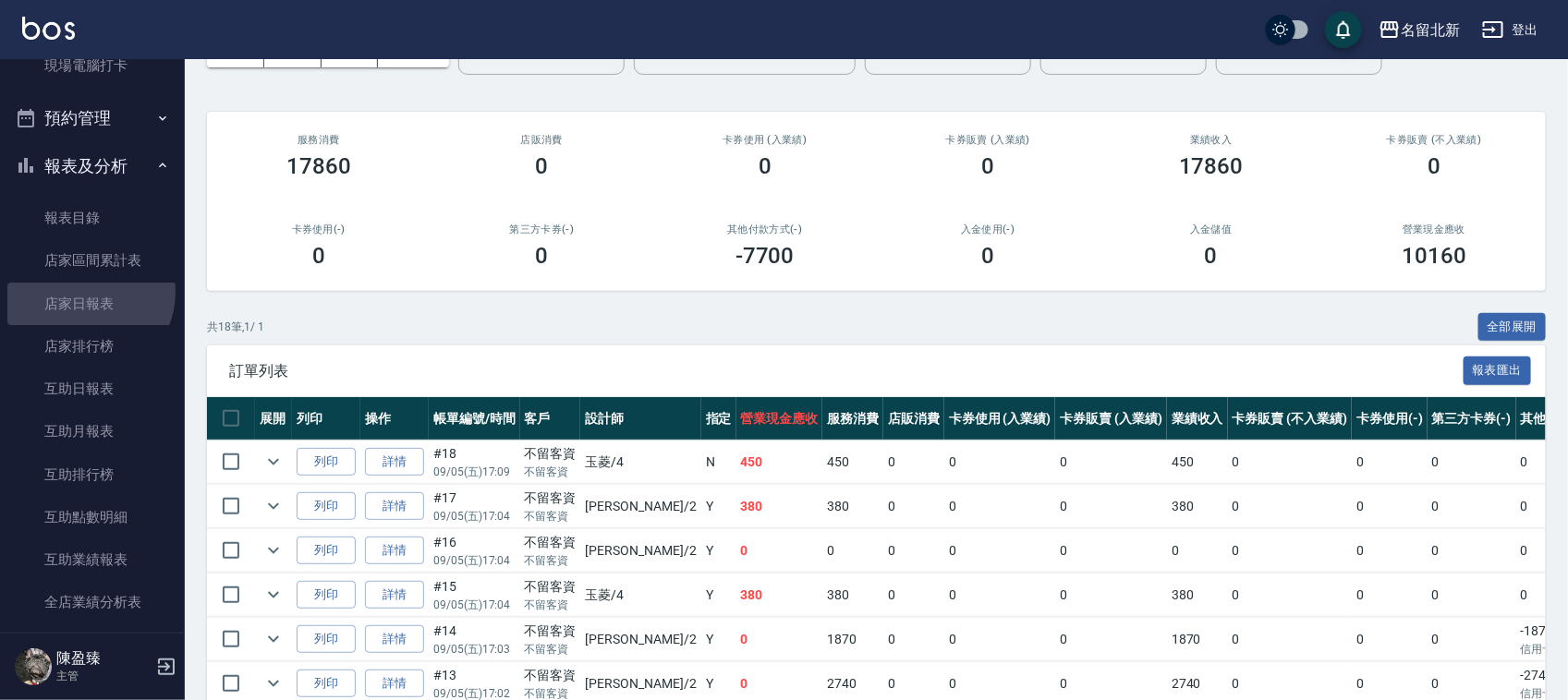
drag, startPoint x: 84, startPoint y: 292, endPoint x: 689, endPoint y: 452, distance: 625.8
click at [84, 288] on link "店家日報表" at bounding box center [92, 303] width 170 height 43
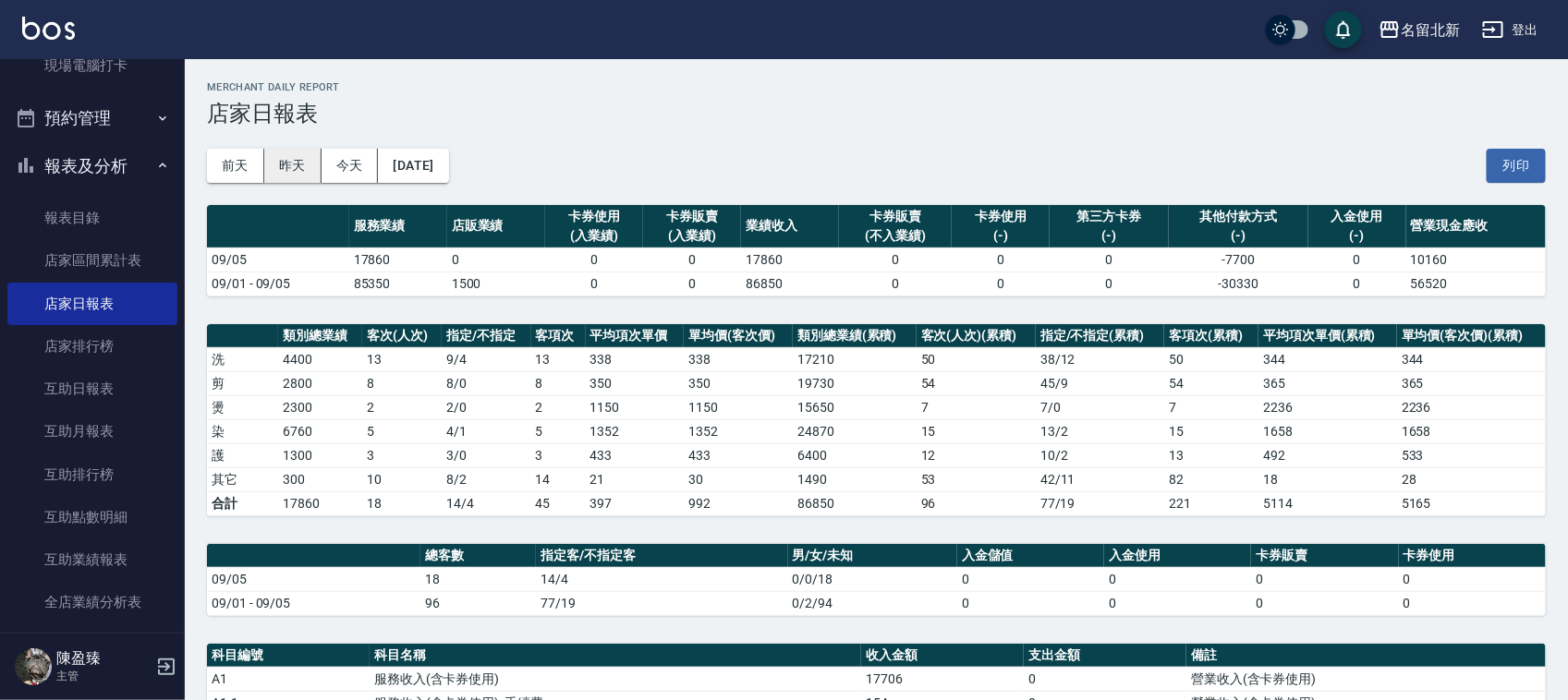
click at [298, 167] on button "昨天" at bounding box center [293, 166] width 57 height 34
click at [365, 167] on button "今天" at bounding box center [350, 166] width 57 height 34
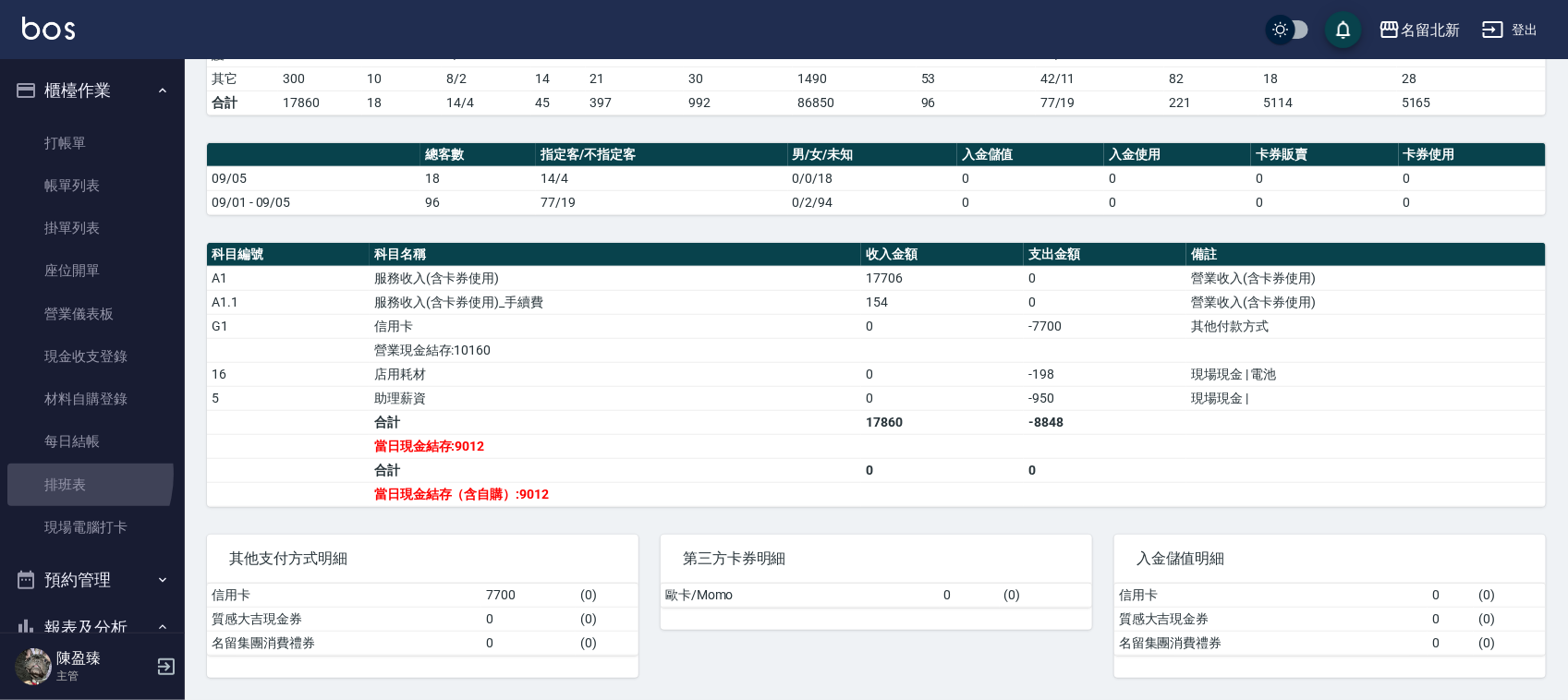
drag, startPoint x: 50, startPoint y: 473, endPoint x: 1497, endPoint y: 367, distance: 1450.9
click at [49, 471] on link "排班表" at bounding box center [92, 484] width 170 height 43
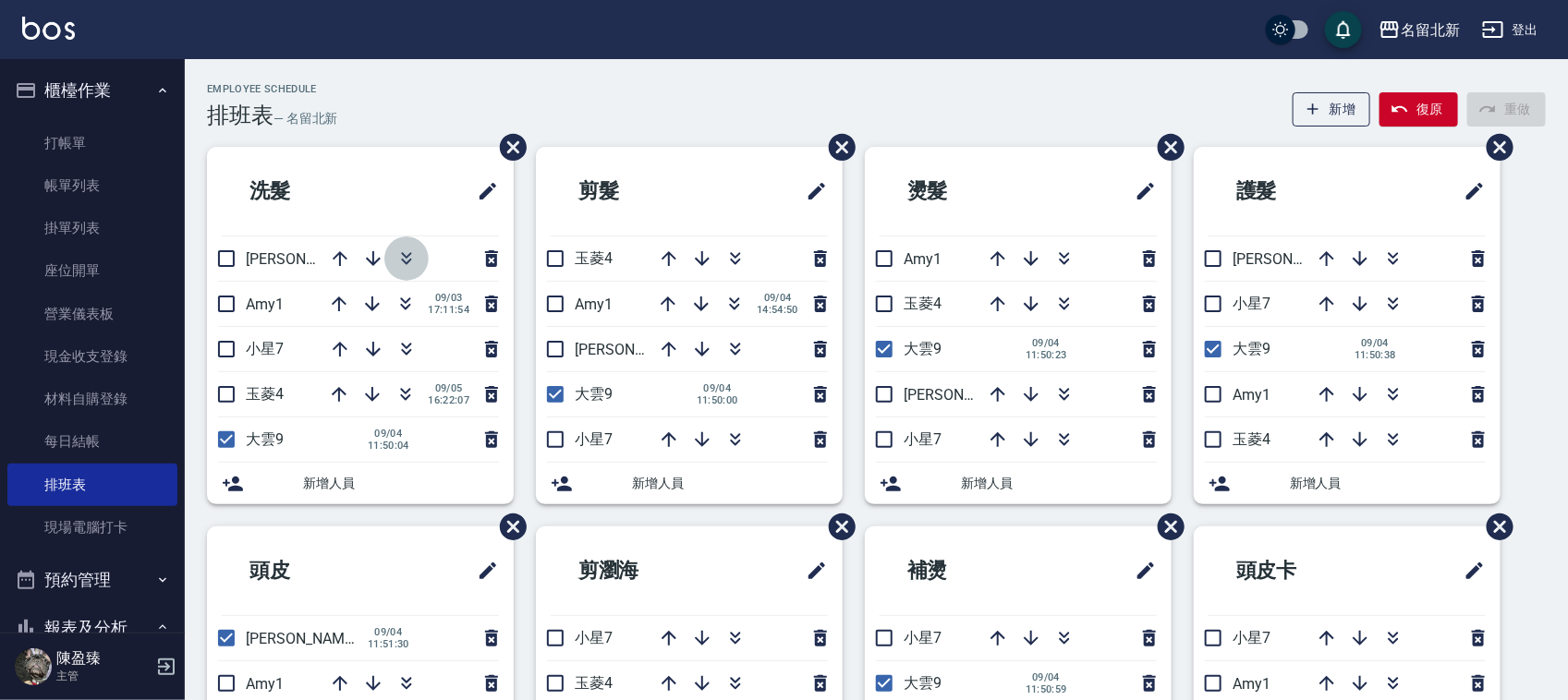
click at [400, 252] on icon "button" at bounding box center [406, 258] width 22 height 22
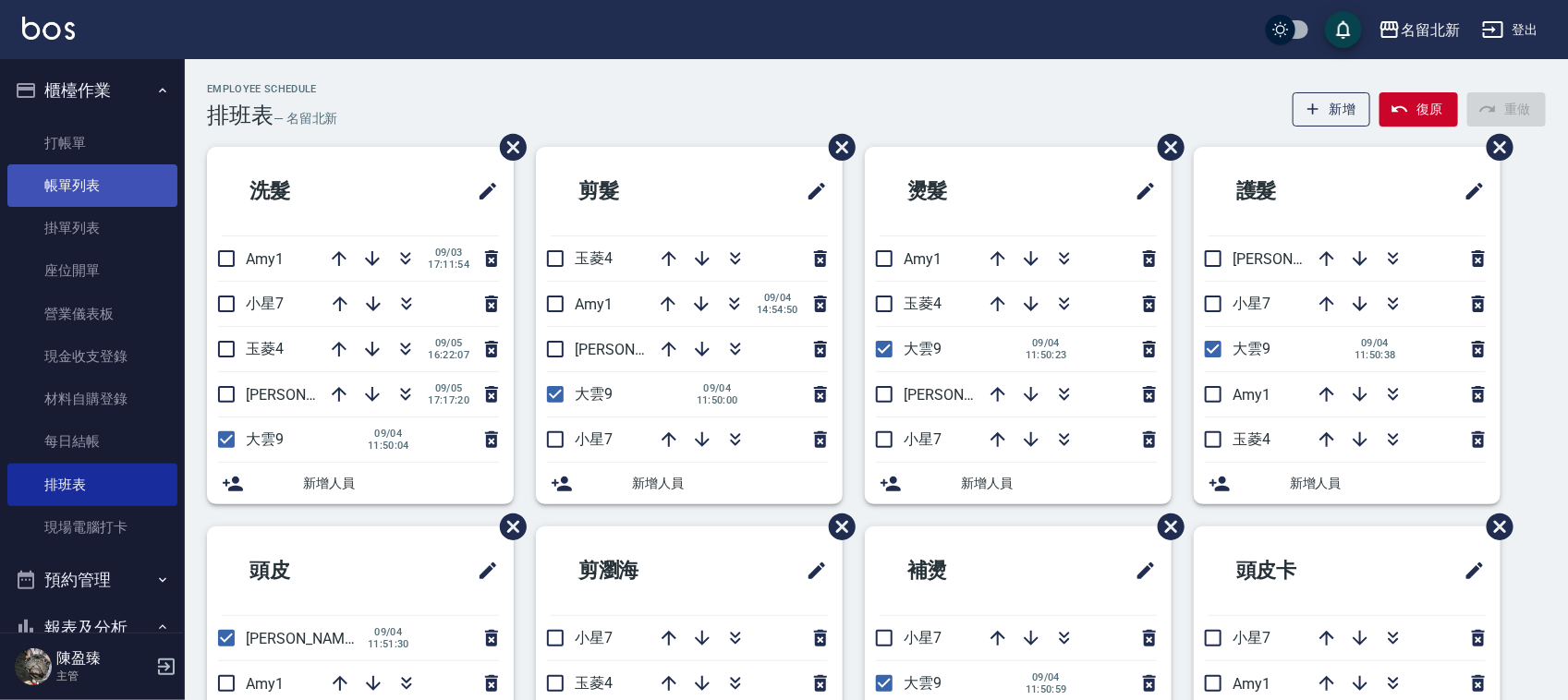
click at [67, 186] on link "帳單列表" at bounding box center [92, 185] width 170 height 43
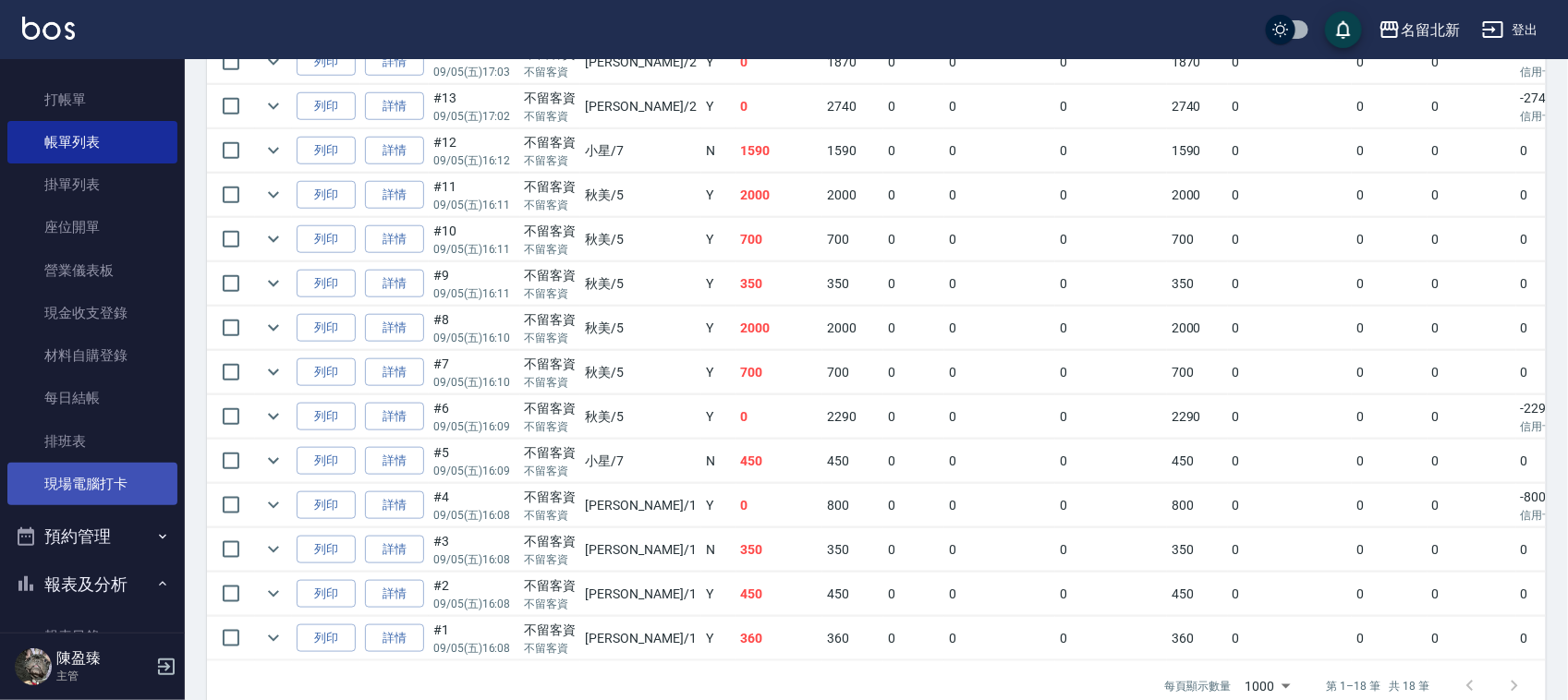
scroll to position [116, 0]
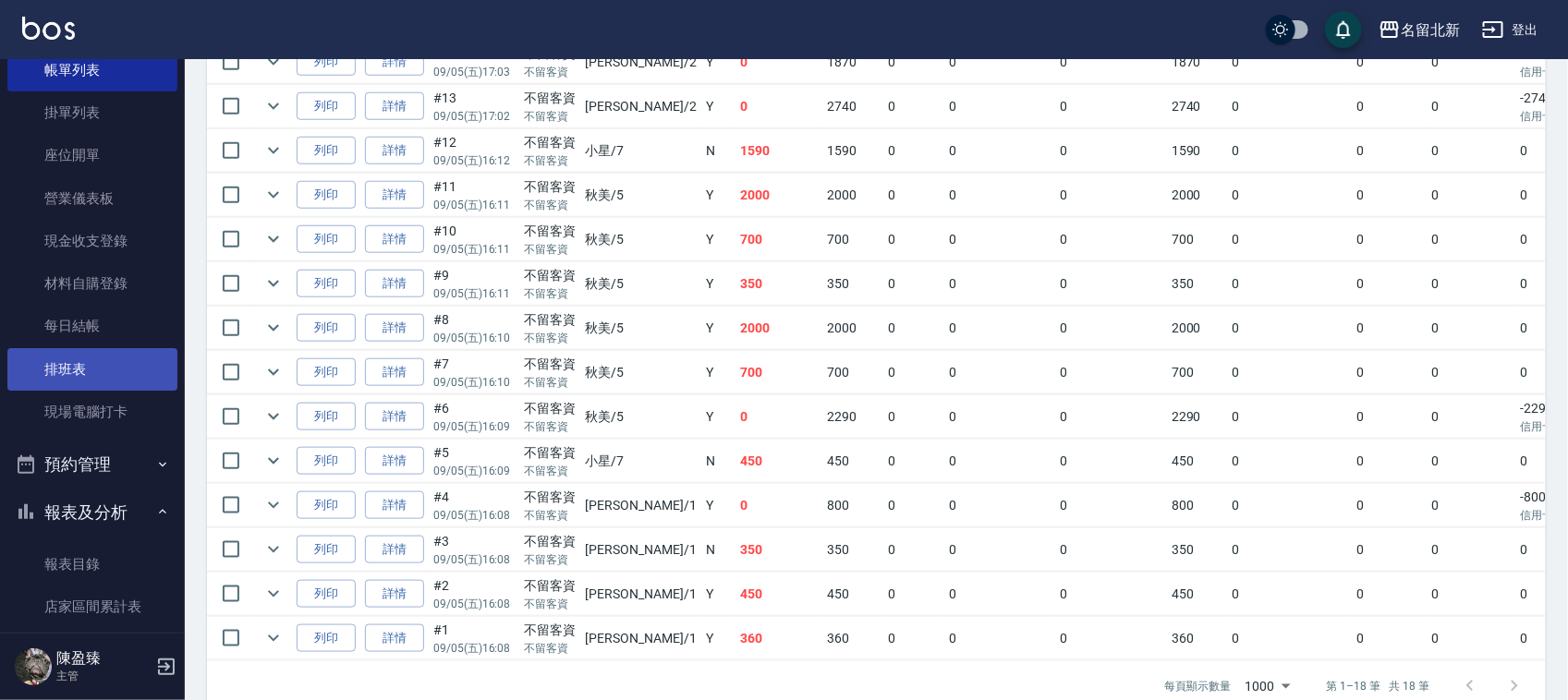
click at [67, 358] on link "排班表" at bounding box center [92, 369] width 170 height 43
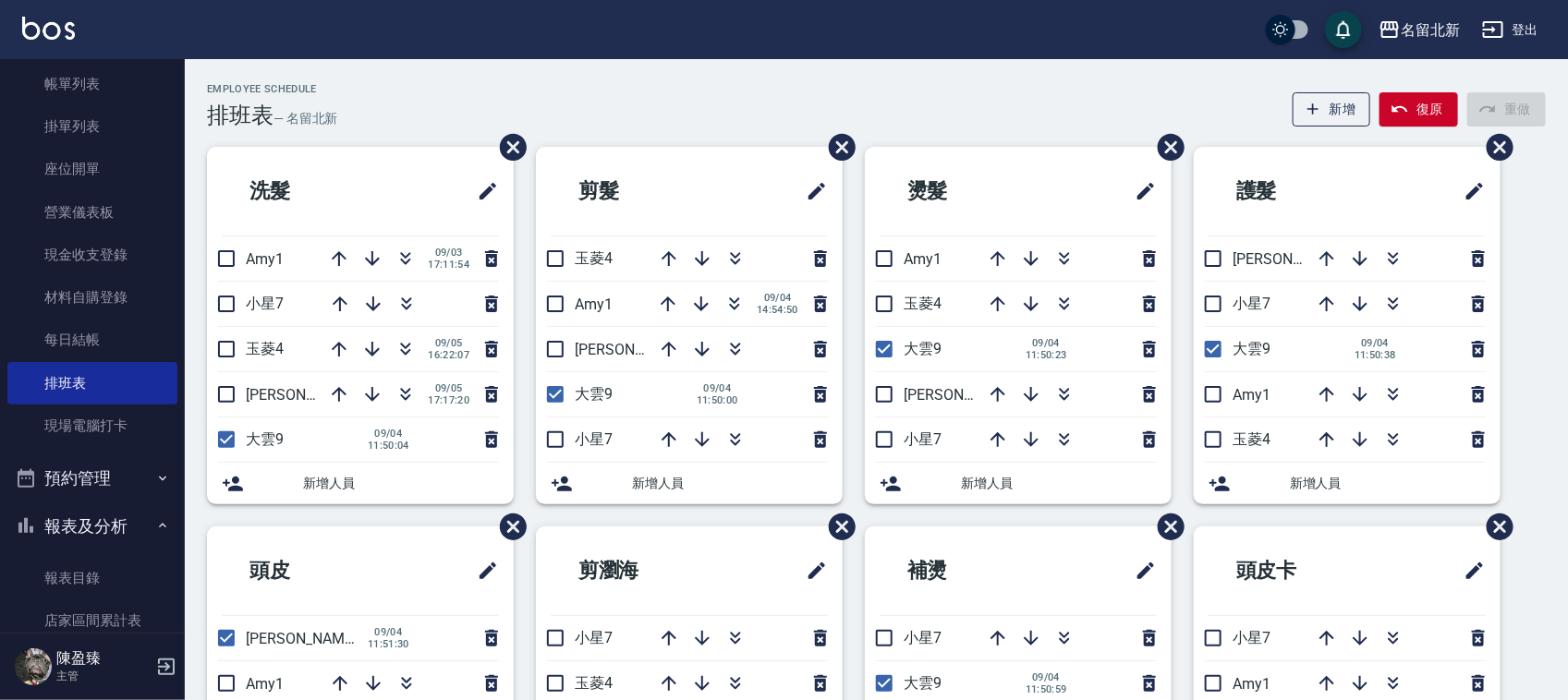
scroll to position [231, 0]
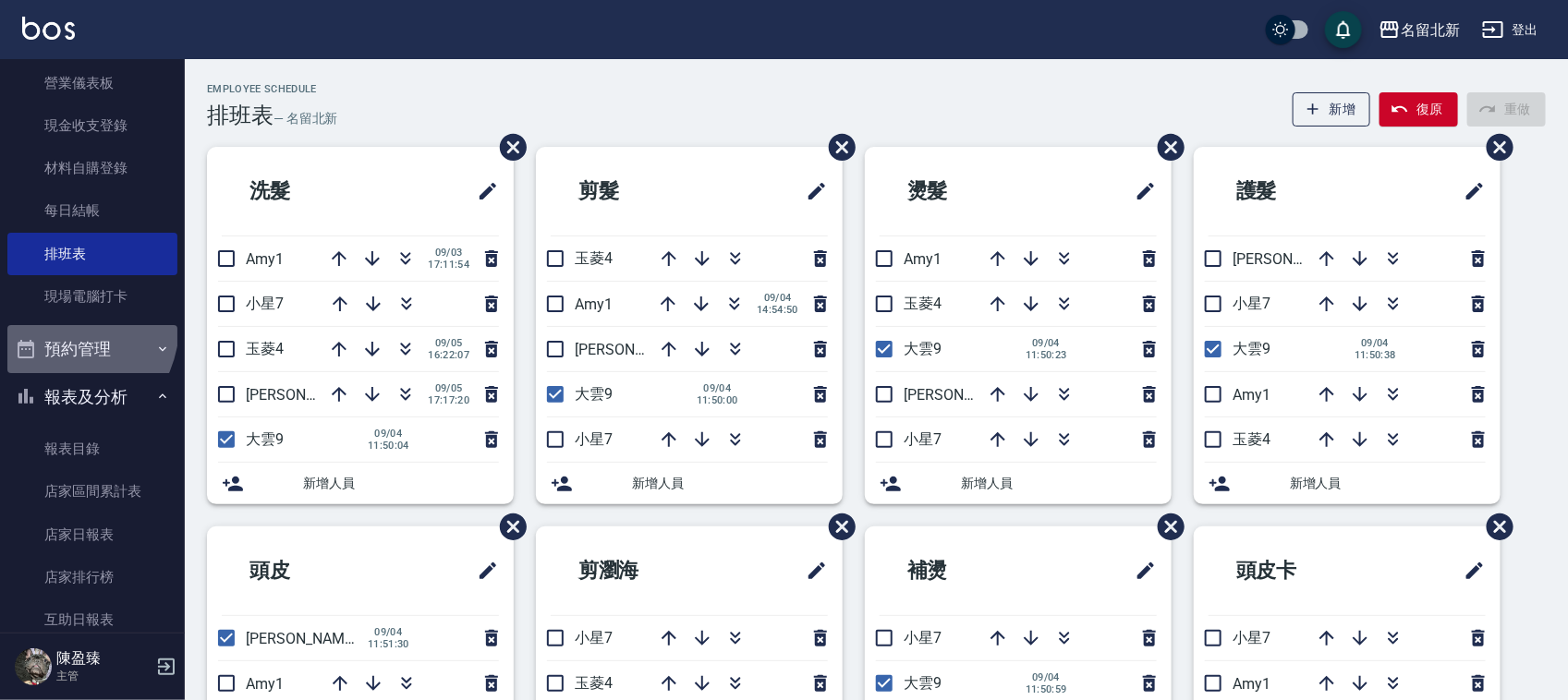
click at [60, 325] on button "預約管理" at bounding box center [92, 349] width 170 height 48
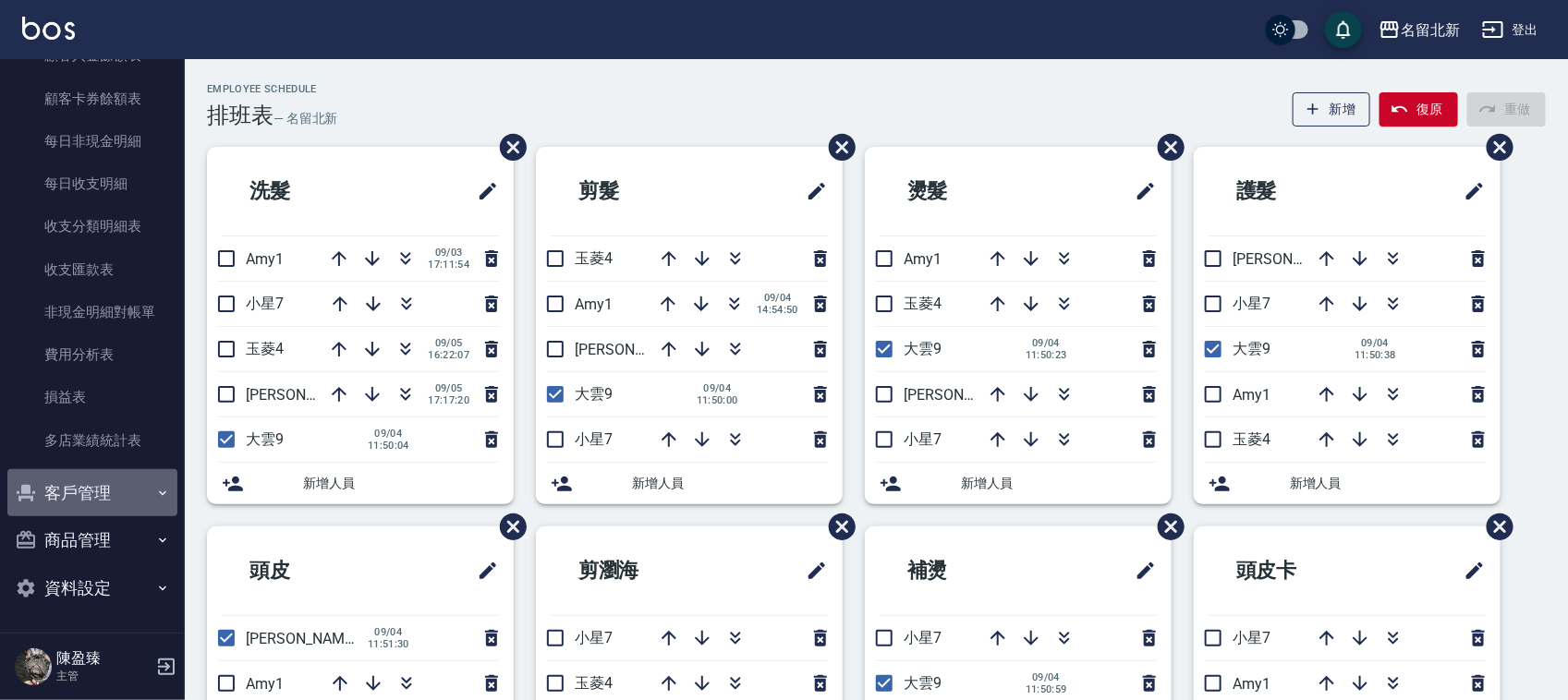
click at [126, 482] on button "客戶管理" at bounding box center [92, 493] width 170 height 48
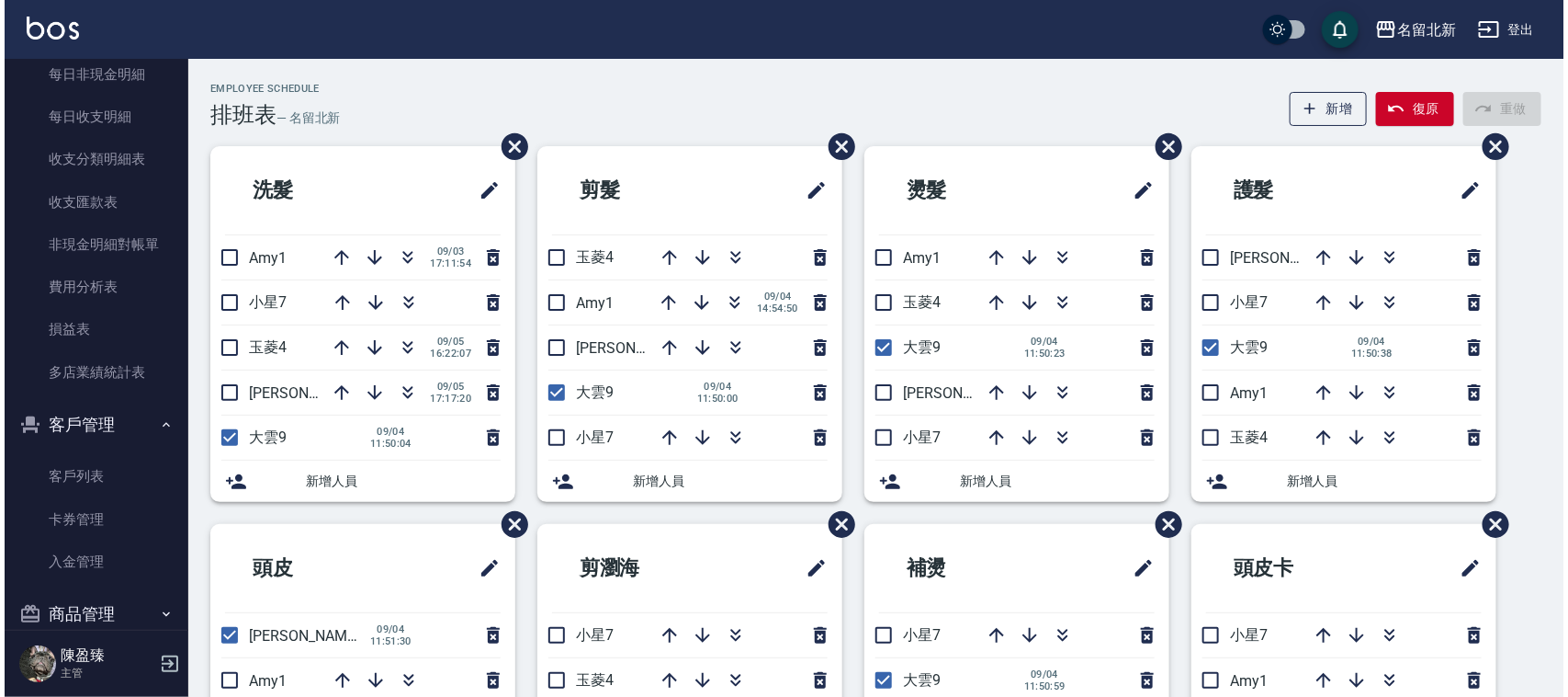
scroll to position [1814, 0]
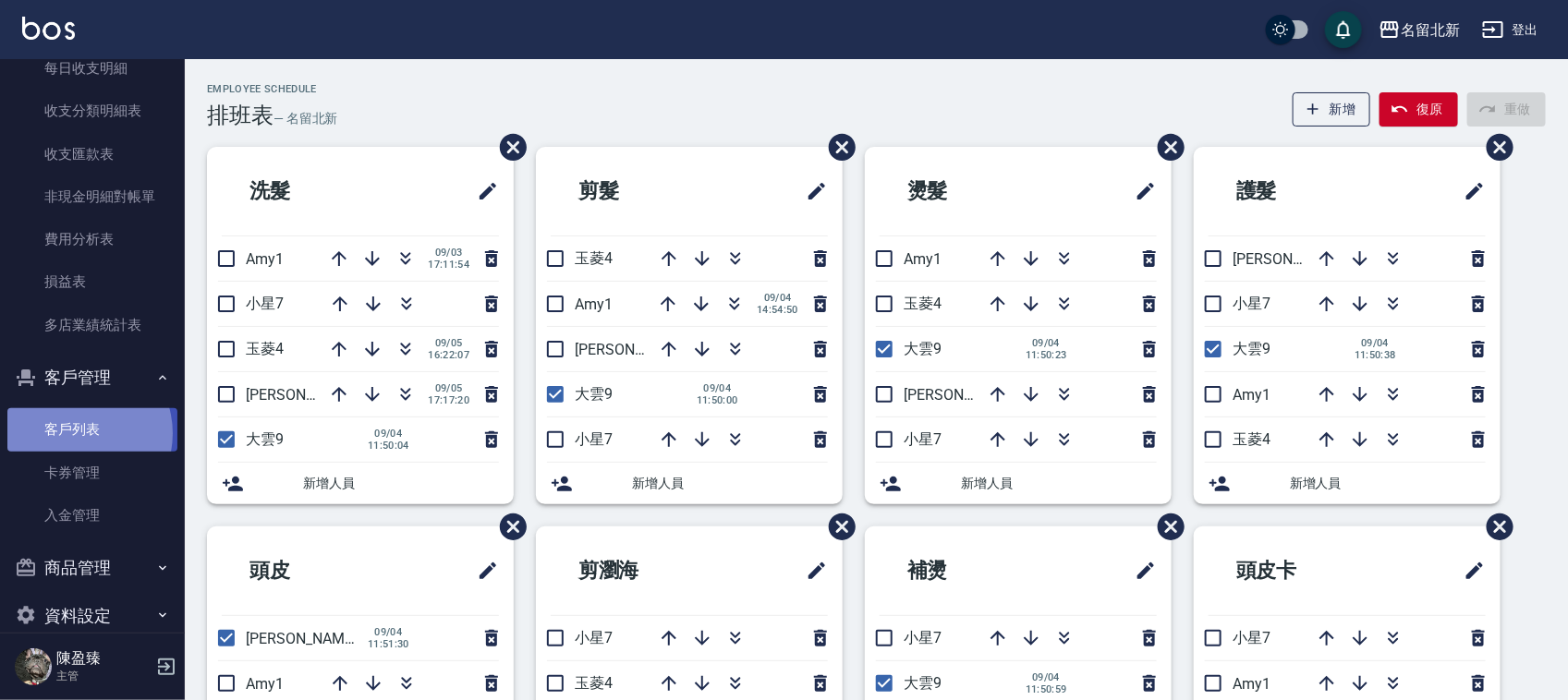
click at [74, 431] on link "客戶列表" at bounding box center [92, 429] width 170 height 43
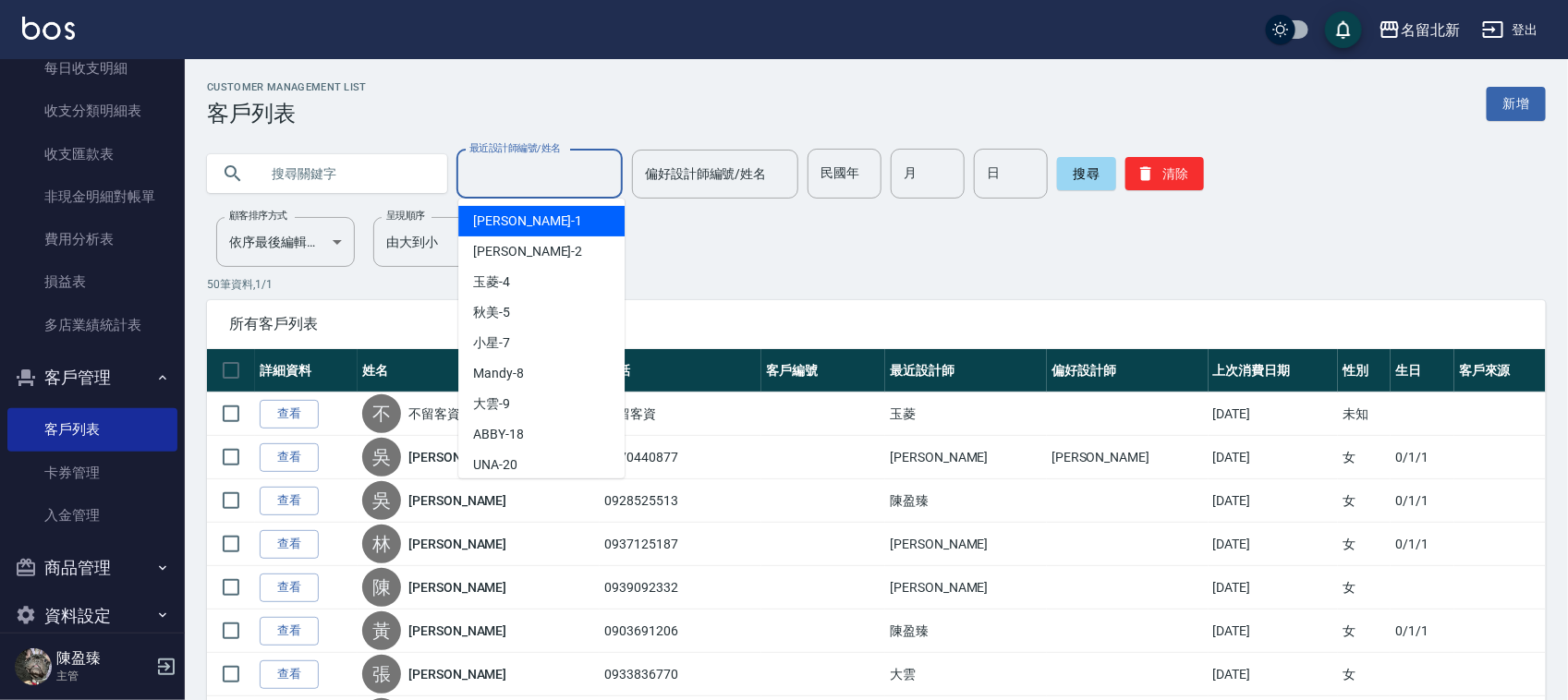
click at [536, 168] on div "最近設計師編號/姓名 最近設計師編號/姓名" at bounding box center [539, 174] width 166 height 49
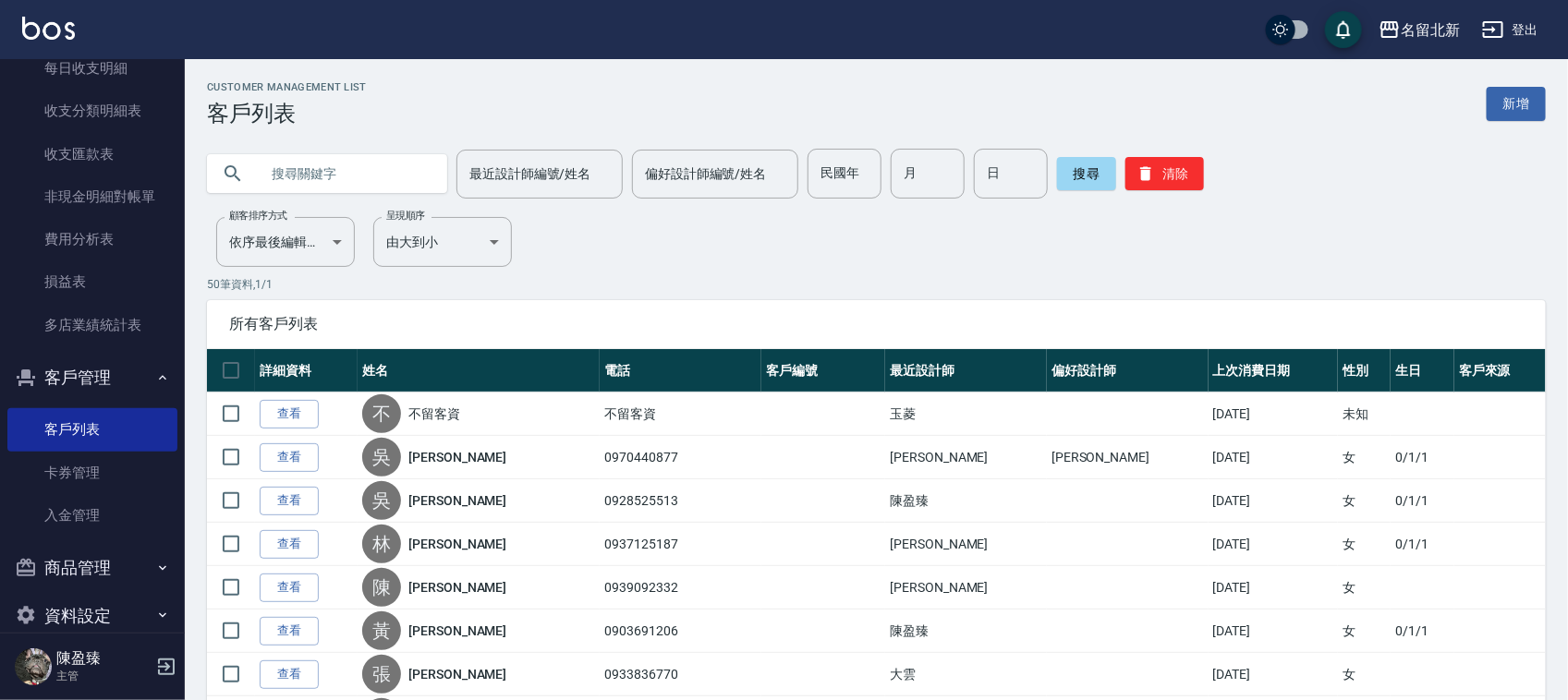
drag, startPoint x: 383, startPoint y: 134, endPoint x: 380, endPoint y: 145, distance: 11.4
click at [381, 142] on div "最近設計師編號/姓名 最近設計師編號/姓名 偏好設計師編號/姓名 偏好設計師編號/姓名 民國年 民國年 月 月 日 日 搜尋 清除" at bounding box center [865, 162] width 1361 height 72
click at [356, 171] on input "text" at bounding box center [345, 174] width 174 height 49
type input "[PERSON_NAME]"
click at [1072, 157] on button "搜尋" at bounding box center [1086, 173] width 59 height 33
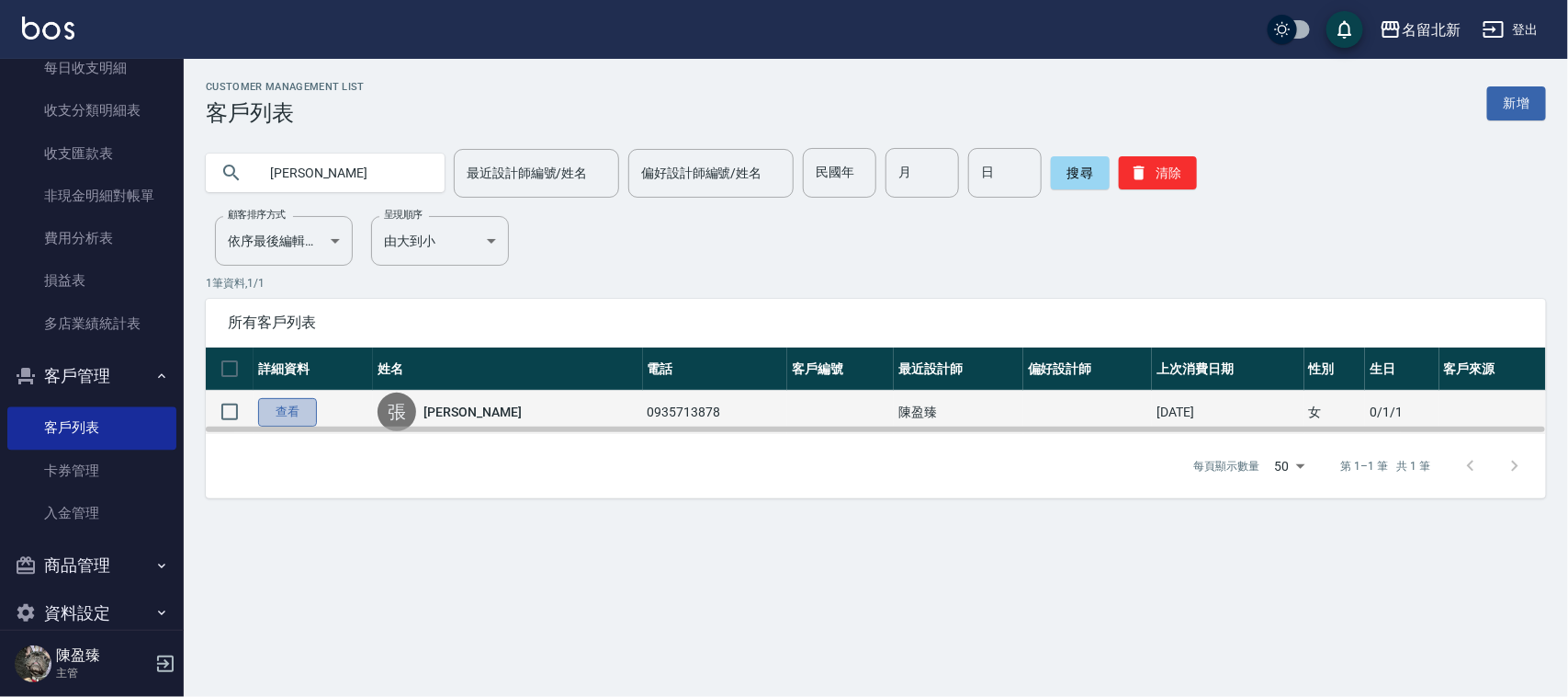
click at [282, 415] on link "查看" at bounding box center [287, 412] width 59 height 28
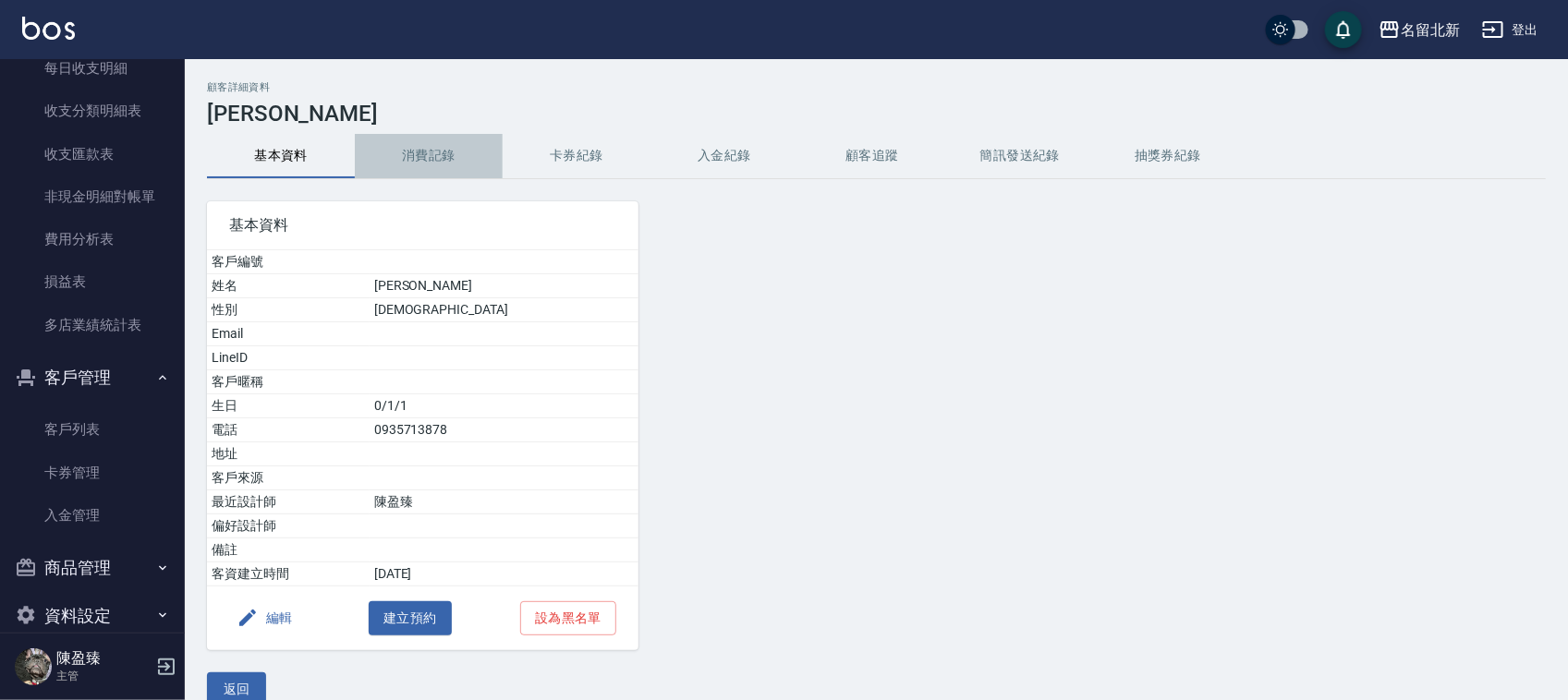
click at [454, 146] on button "消費記錄" at bounding box center [429, 156] width 148 height 45
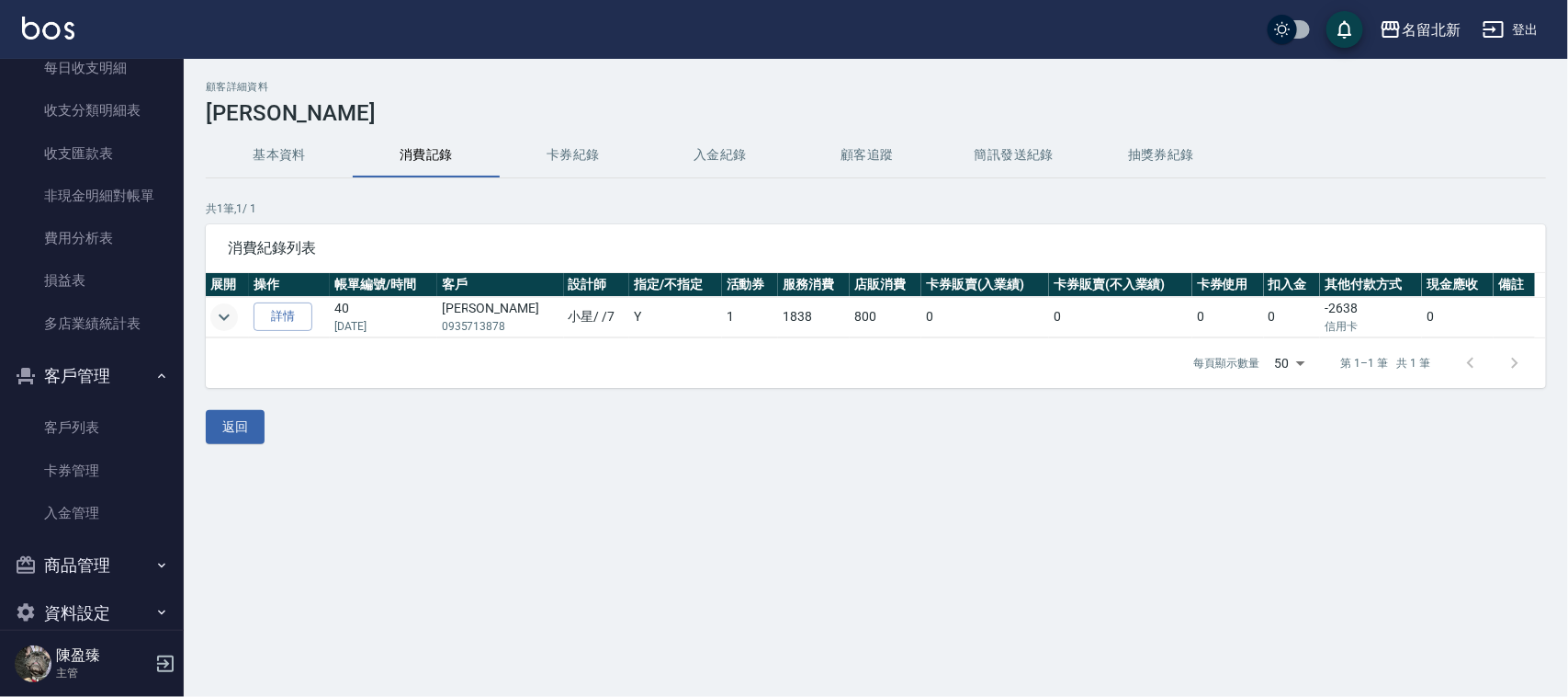
click at [223, 304] on td at bounding box center [228, 317] width 43 height 41
click at [230, 306] on icon "expand row" at bounding box center [224, 317] width 22 height 22
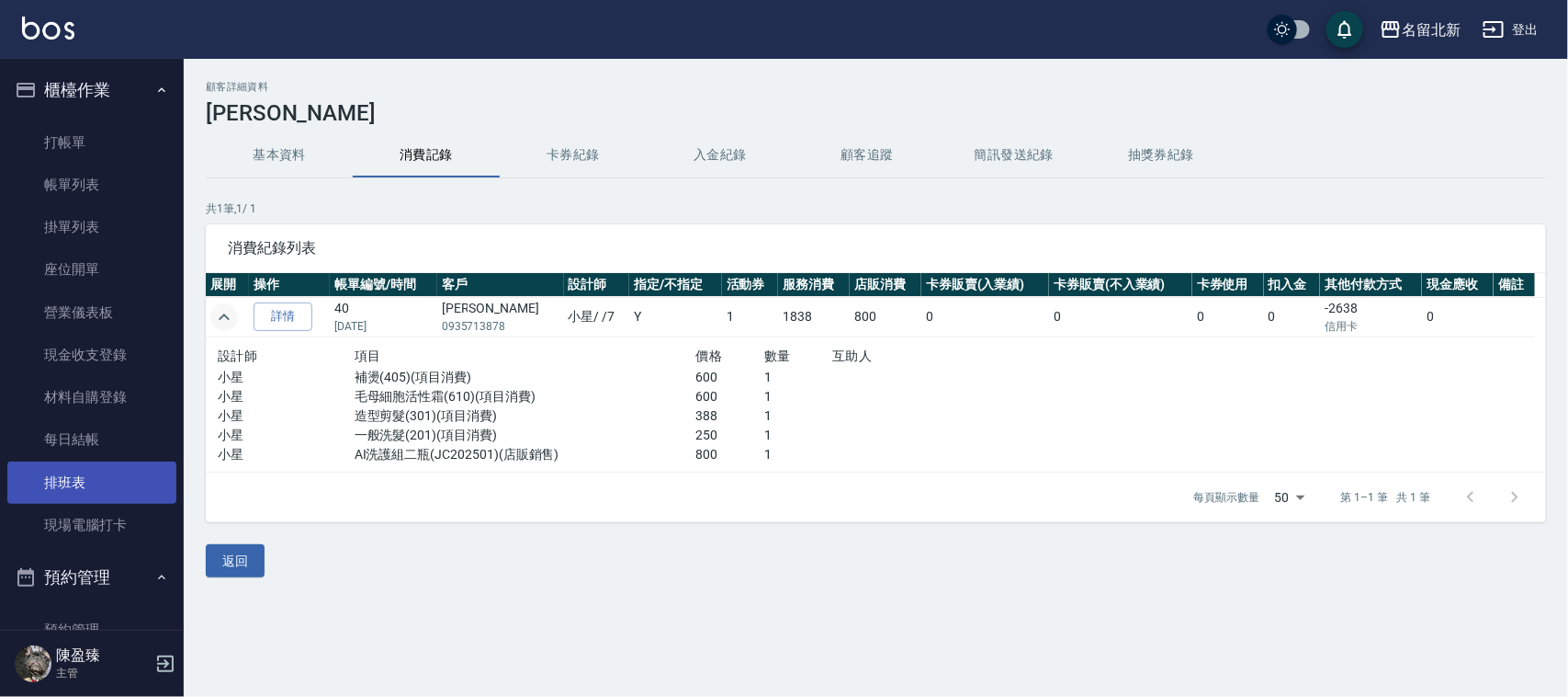
click at [92, 479] on link "排班表" at bounding box center [92, 482] width 169 height 43
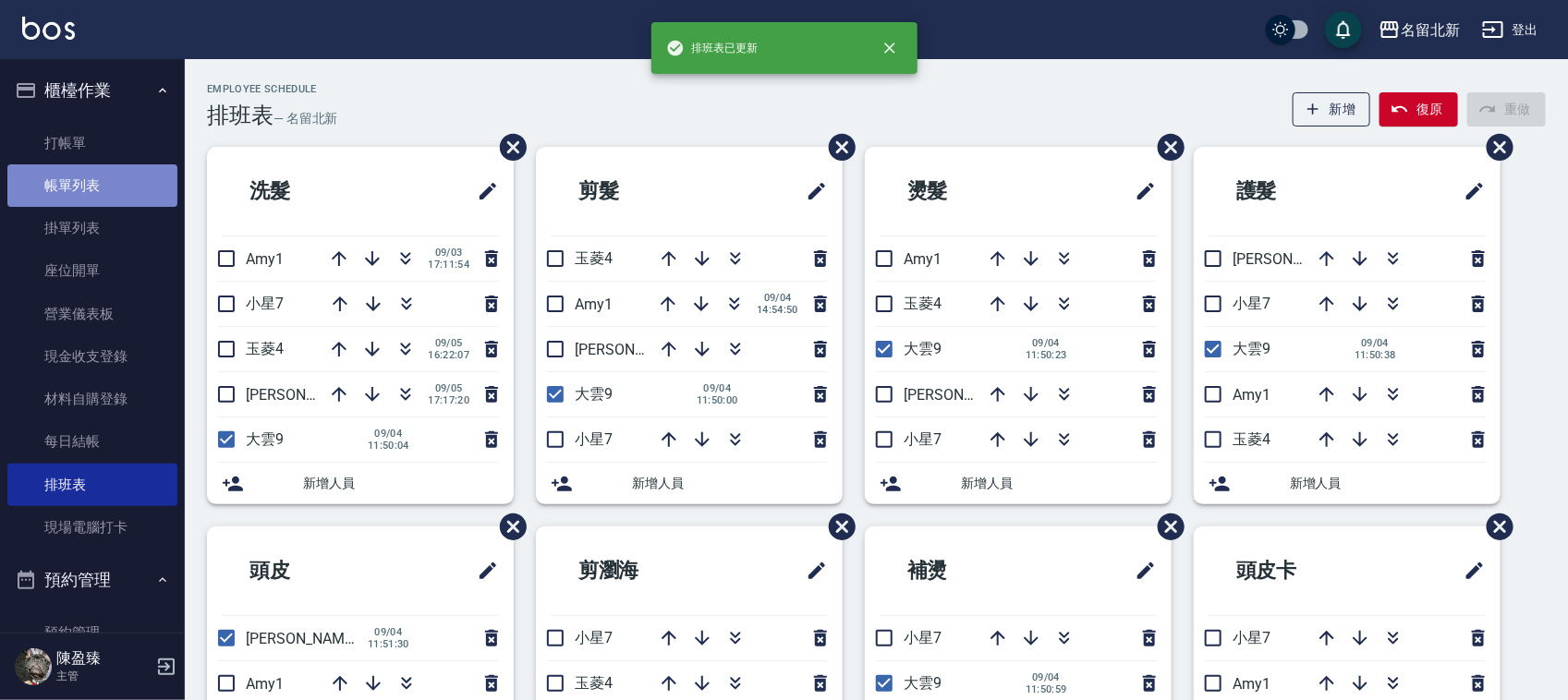
click at [103, 196] on link "帳單列表" at bounding box center [92, 185] width 170 height 43
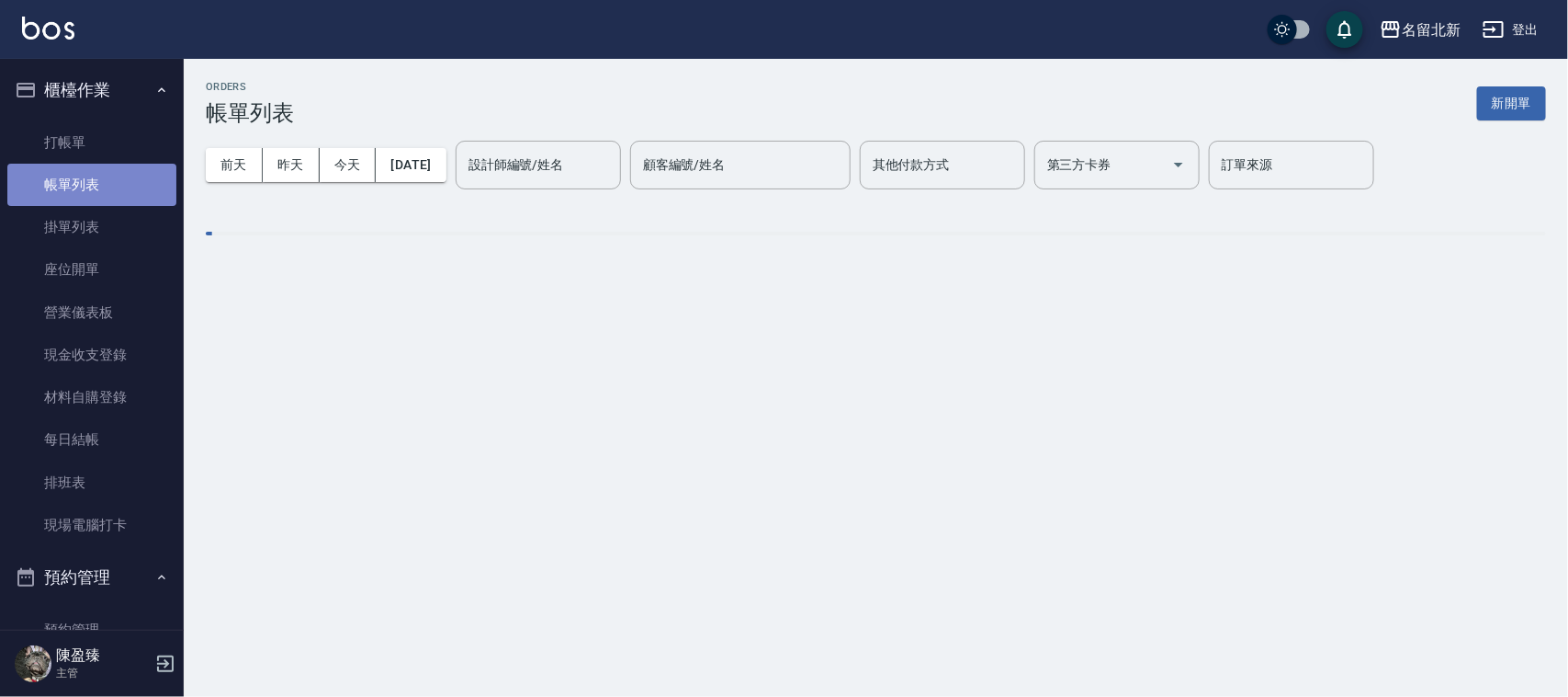
click at [92, 185] on link "帳單列表" at bounding box center [92, 184] width 169 height 43
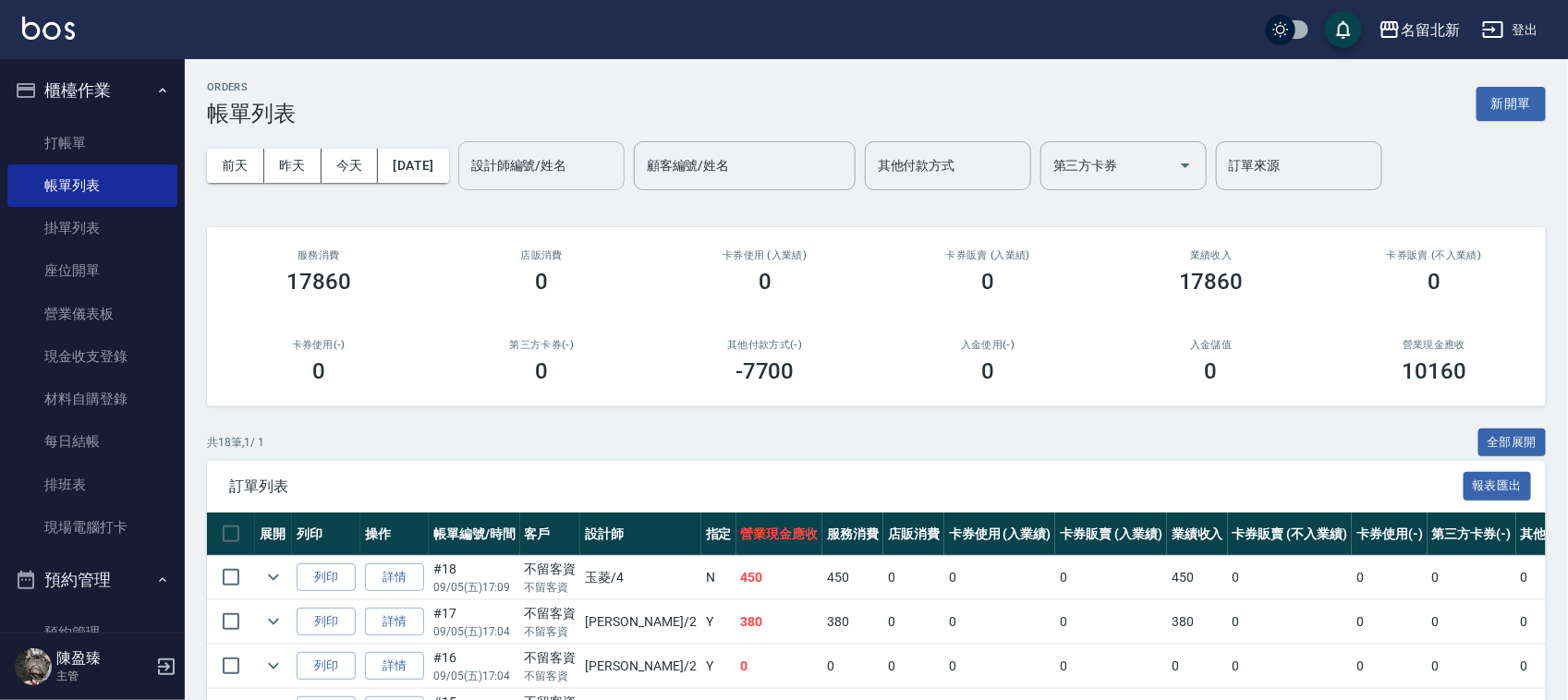
click at [561, 181] on div "設計師編號/姓名" at bounding box center [541, 166] width 166 height 49
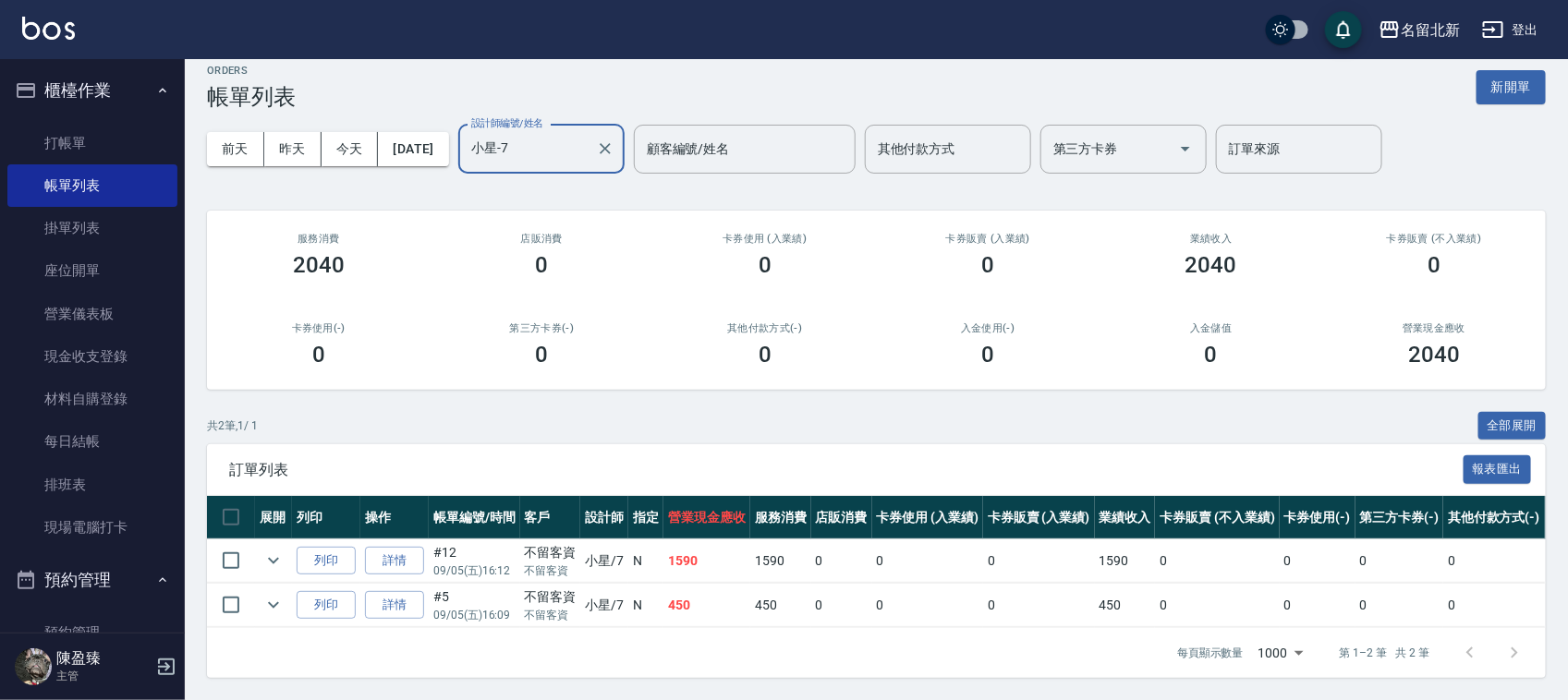
scroll to position [34, 0]
type input "小星-7"
click at [268, 549] on icon "expand row" at bounding box center [273, 559] width 22 height 22
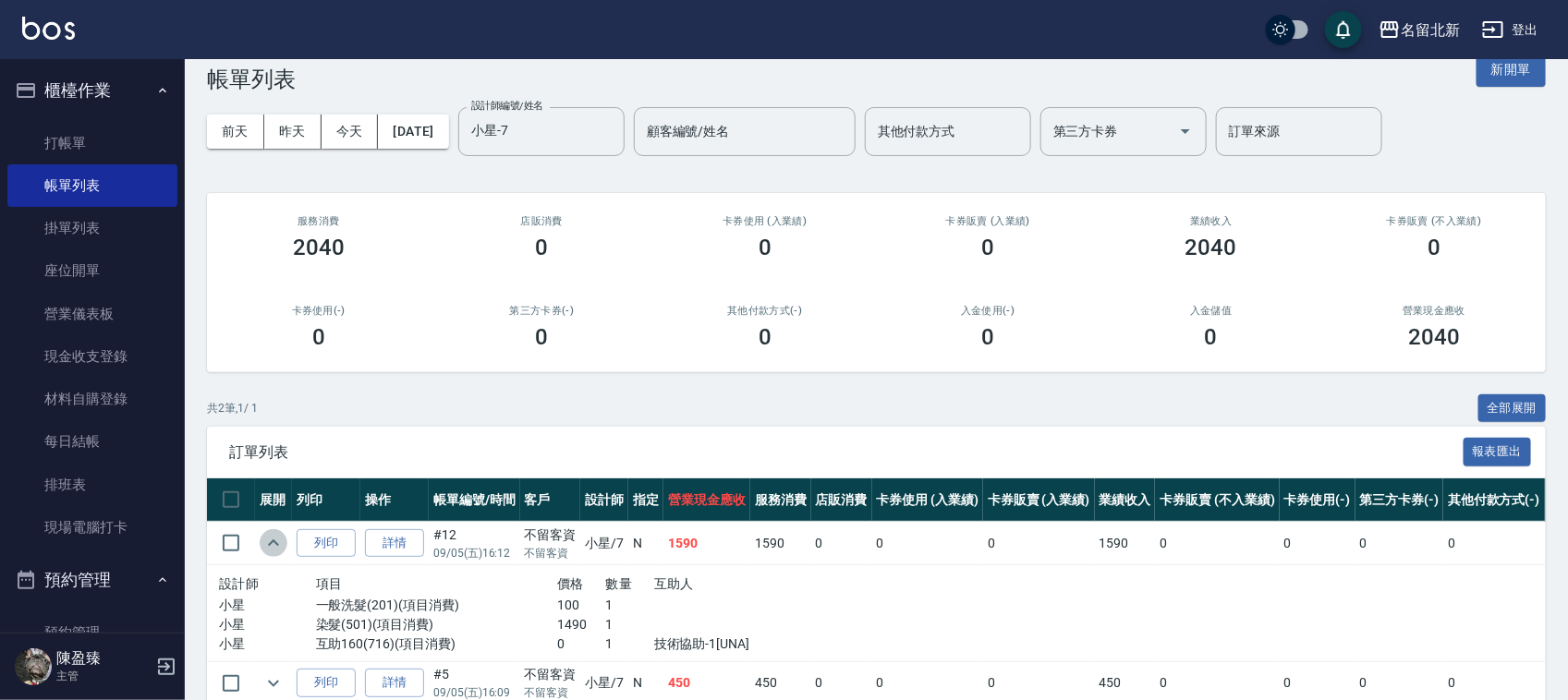
click at [270, 541] on icon "expand row" at bounding box center [273, 542] width 22 height 22
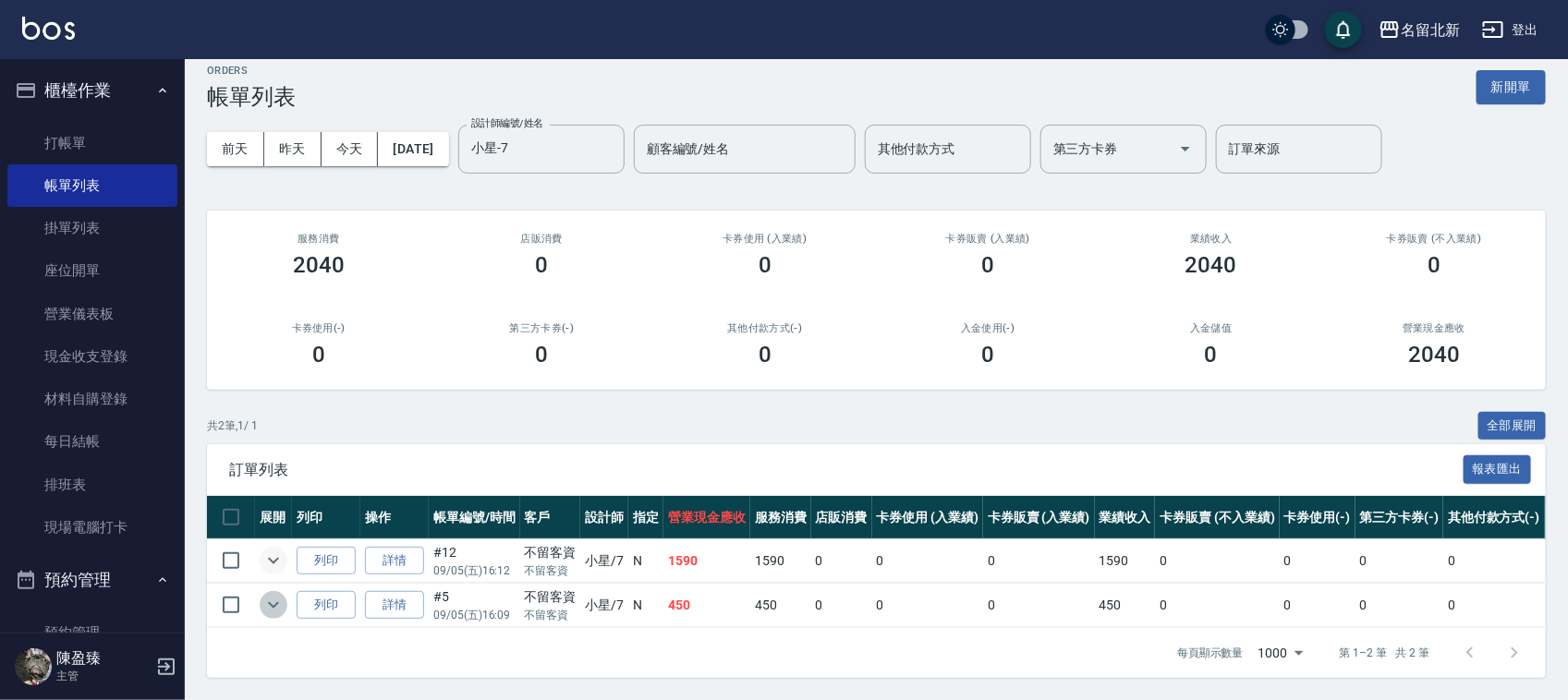
click at [280, 597] on icon "expand row" at bounding box center [273, 604] width 22 height 22
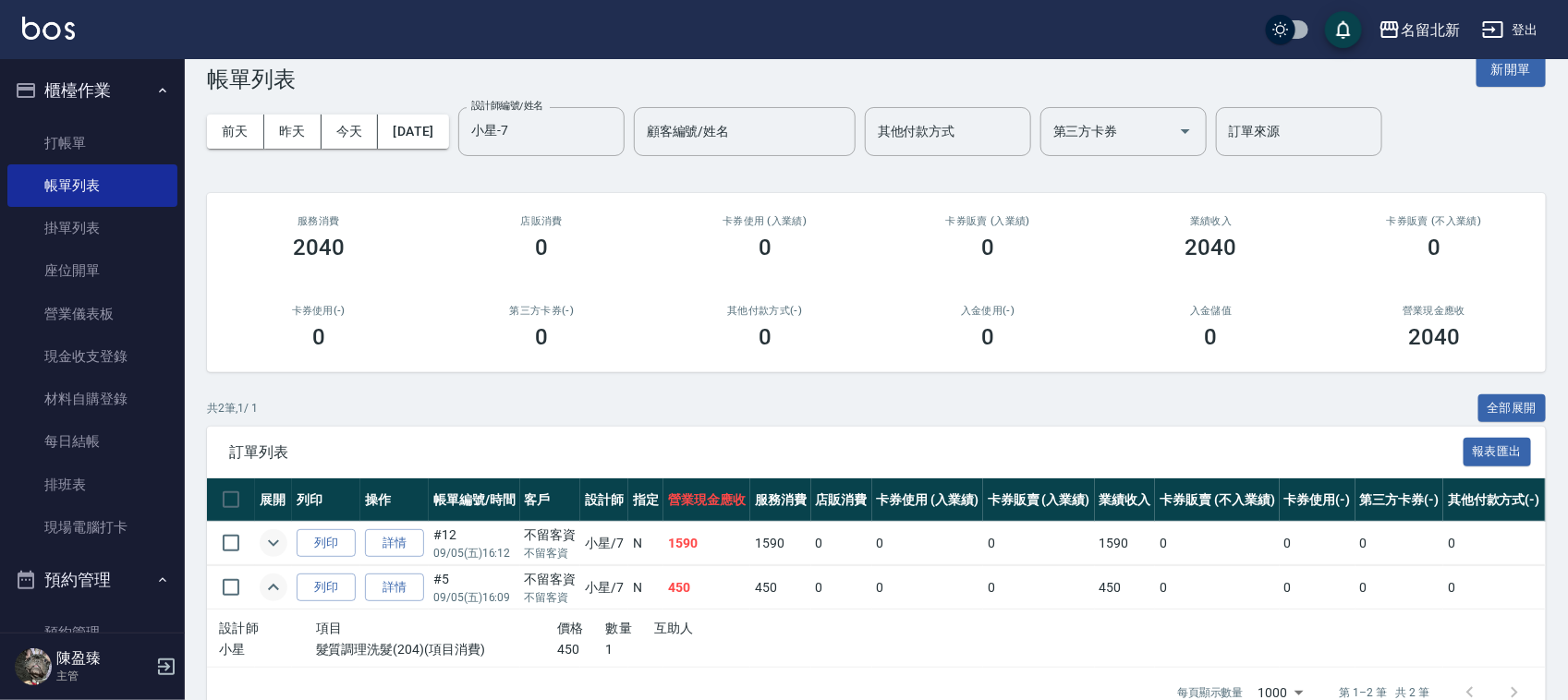
click at [280, 597] on icon "expand row" at bounding box center [273, 587] width 22 height 22
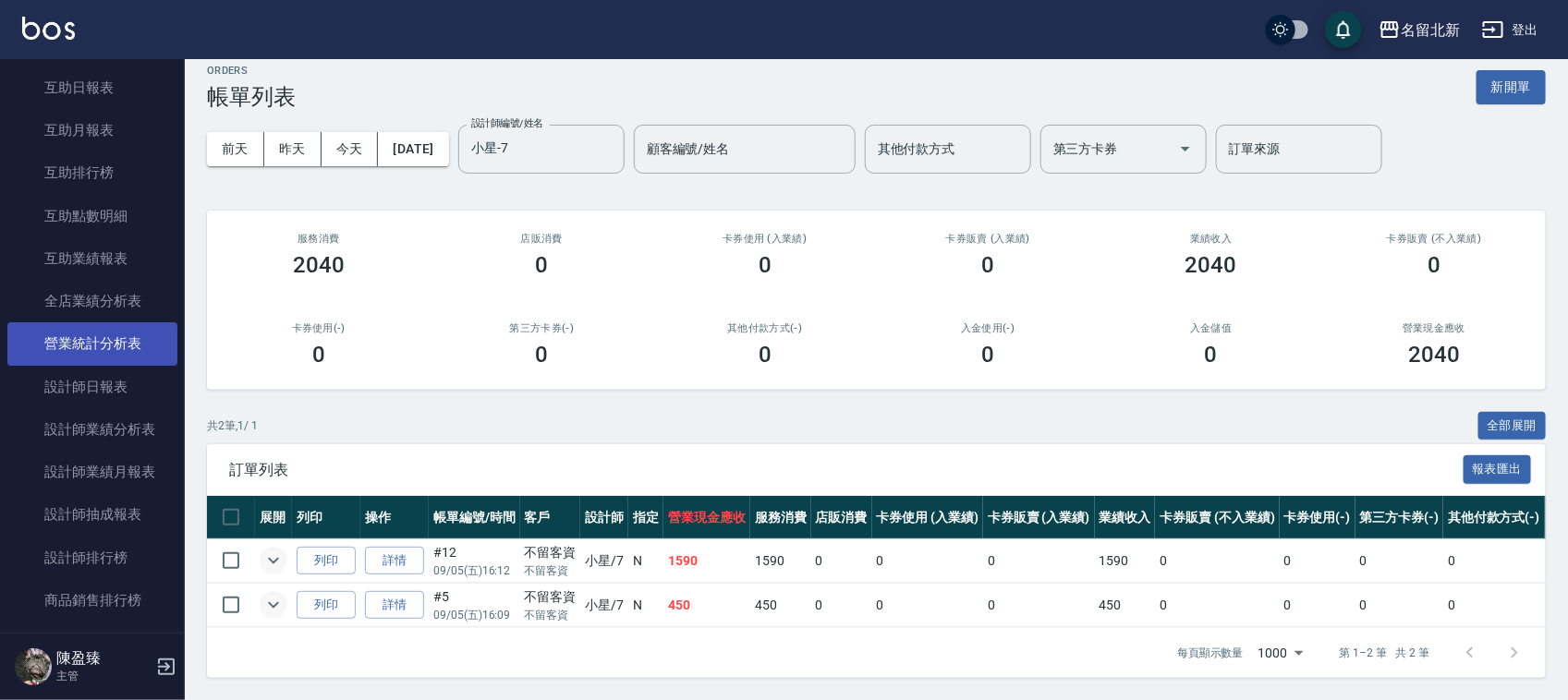
scroll to position [923, 0]
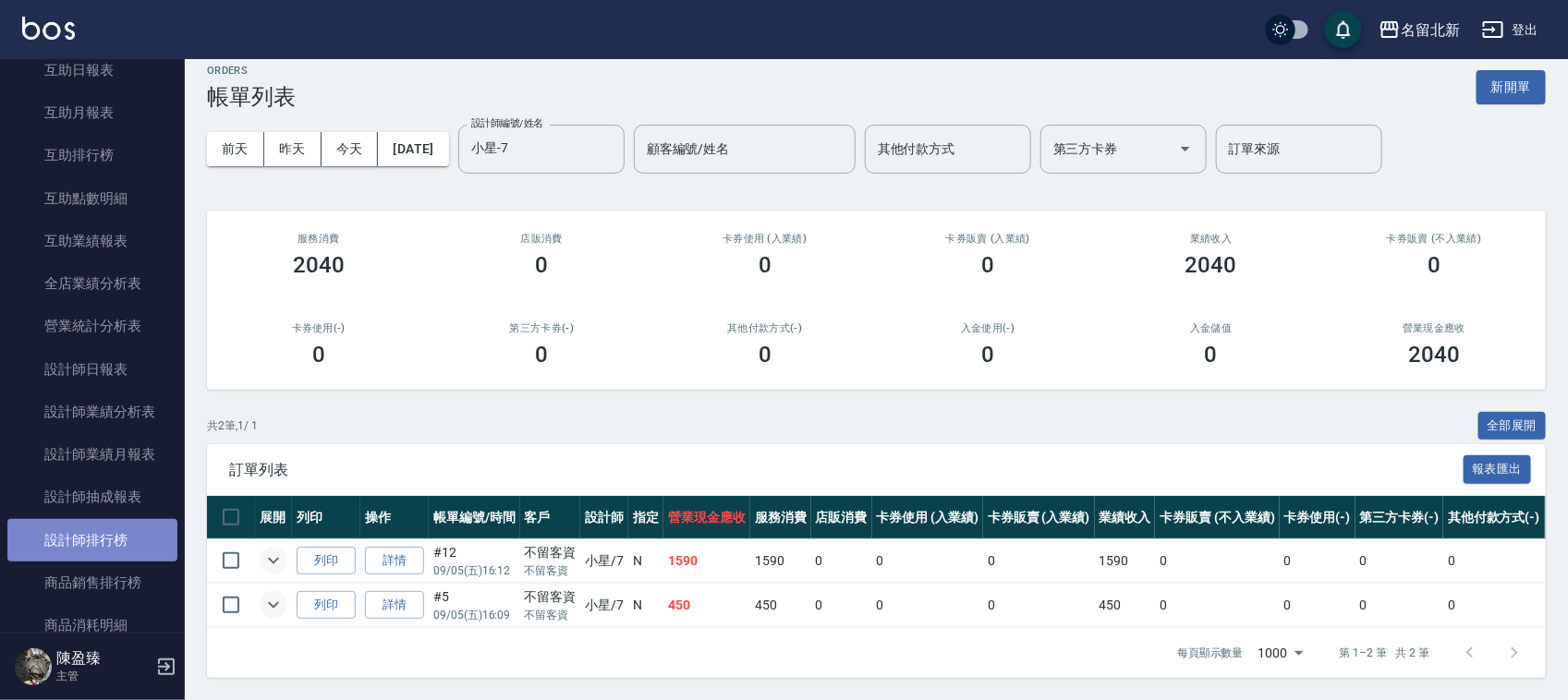
click at [116, 529] on link "設計師排行榜" at bounding box center [92, 539] width 170 height 43
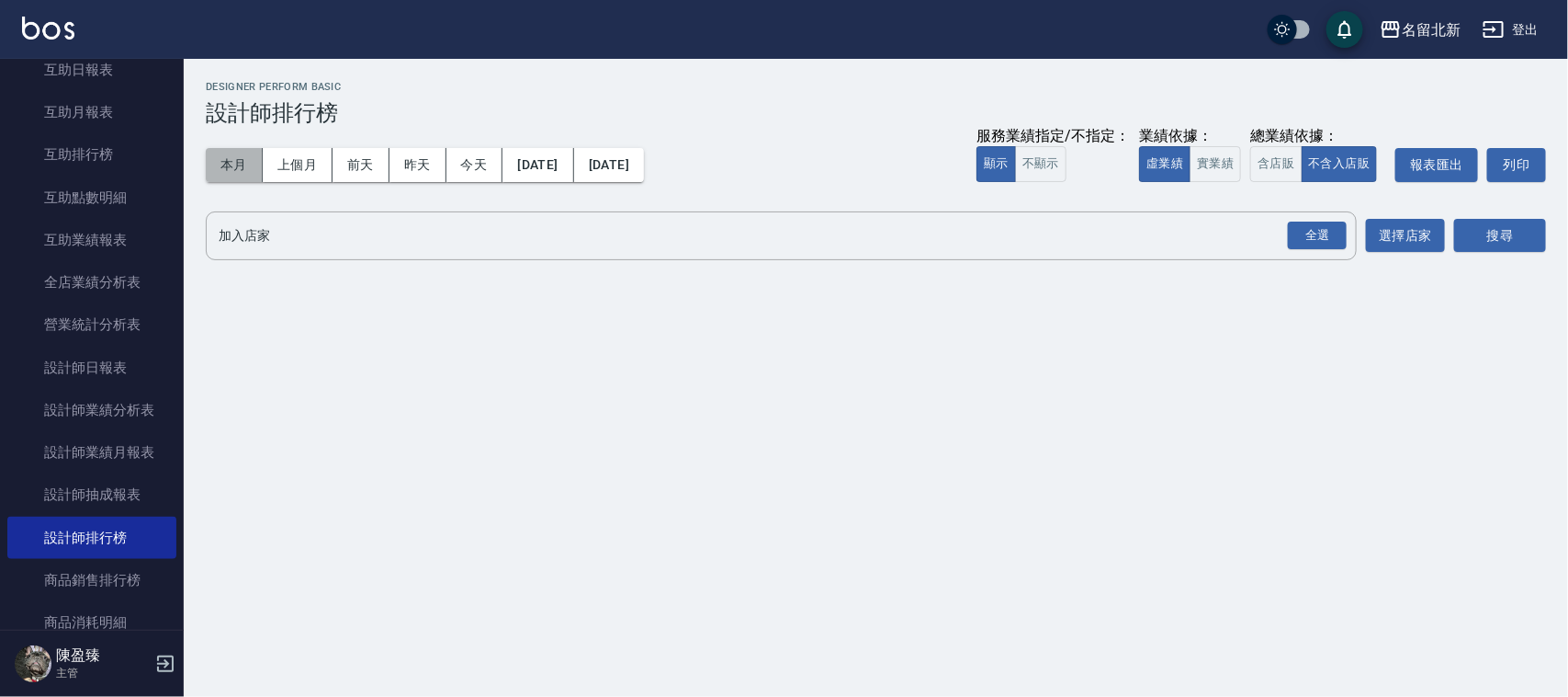
click at [235, 166] on button "本月" at bounding box center [234, 166] width 57 height 34
drag, startPoint x: 1279, startPoint y: 255, endPoint x: 1296, endPoint y: 247, distance: 18.8
click at [1296, 247] on div "全選 加入店家" at bounding box center [782, 236] width 1151 height 49
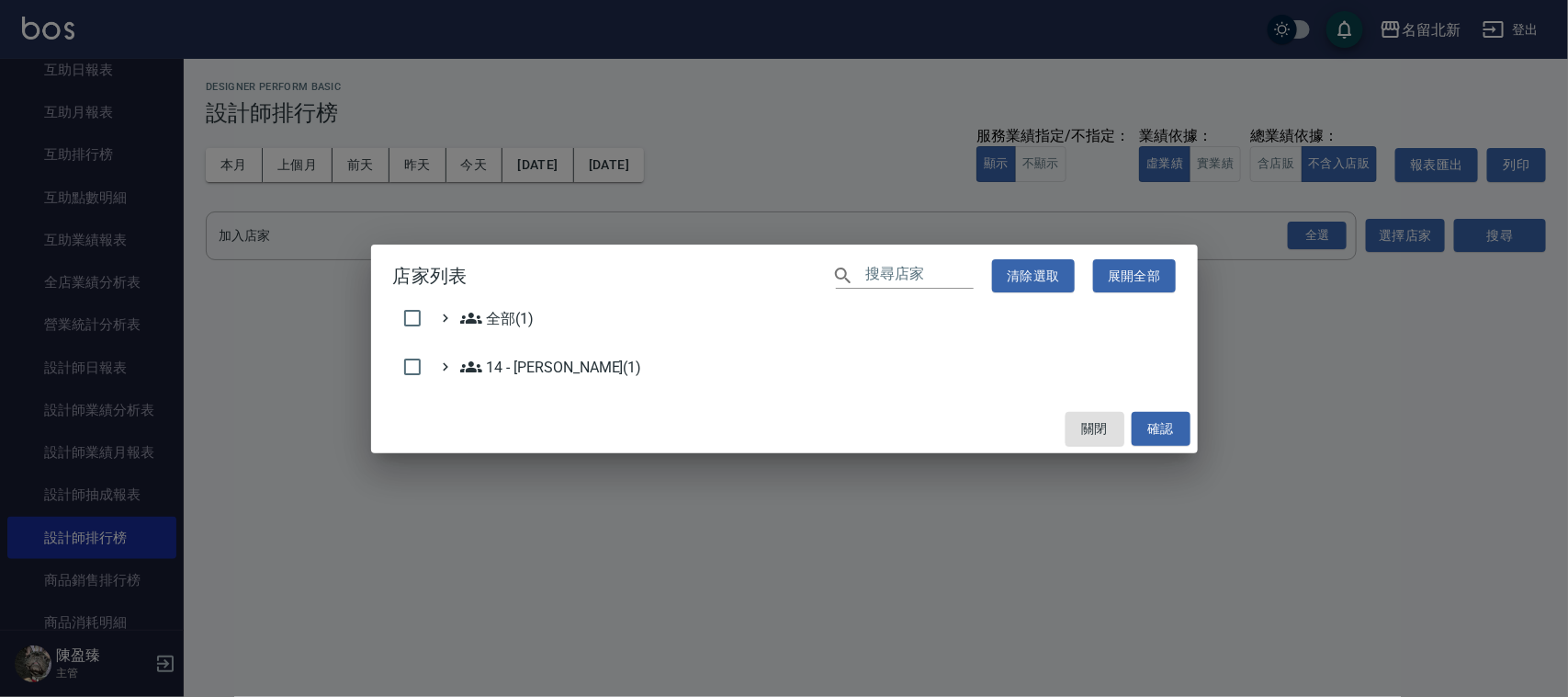
drag, startPoint x: 1296, startPoint y: 247, endPoint x: 1306, endPoint y: 241, distance: 11.7
click at [1306, 241] on div "店家列表 ​ 清除選取 展開全部 全部(1) 14 - [PERSON_NAME](1) 關閉 確認" at bounding box center [784, 348] width 1568 height 697
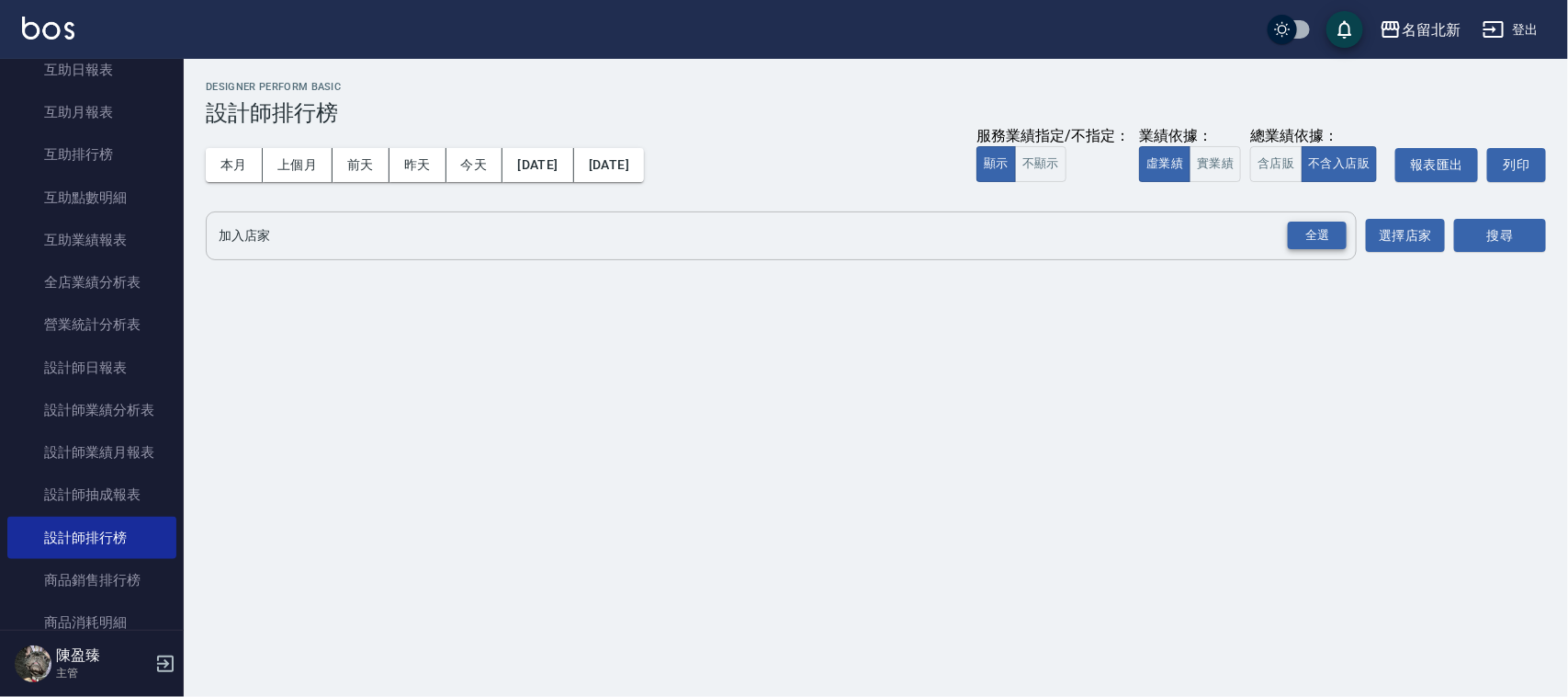
drag, startPoint x: 1298, startPoint y: 236, endPoint x: 1331, endPoint y: 241, distance: 33.4
click at [1301, 237] on div "全選" at bounding box center [1318, 235] width 59 height 28
click at [1530, 212] on div "搜尋" at bounding box center [1500, 237] width 92 height 51
click at [1513, 241] on button "搜尋" at bounding box center [1500, 236] width 92 height 34
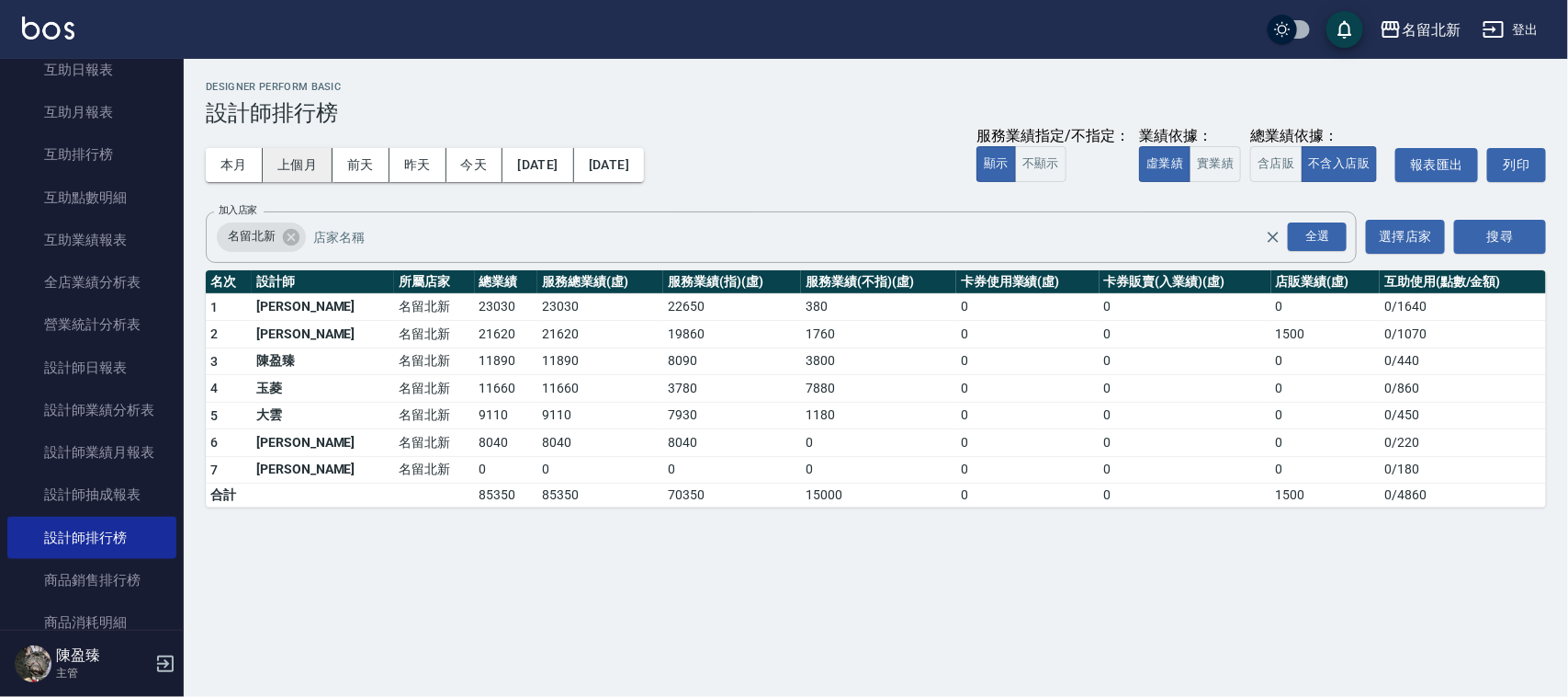
click at [309, 170] on button "上個月" at bounding box center [298, 166] width 70 height 34
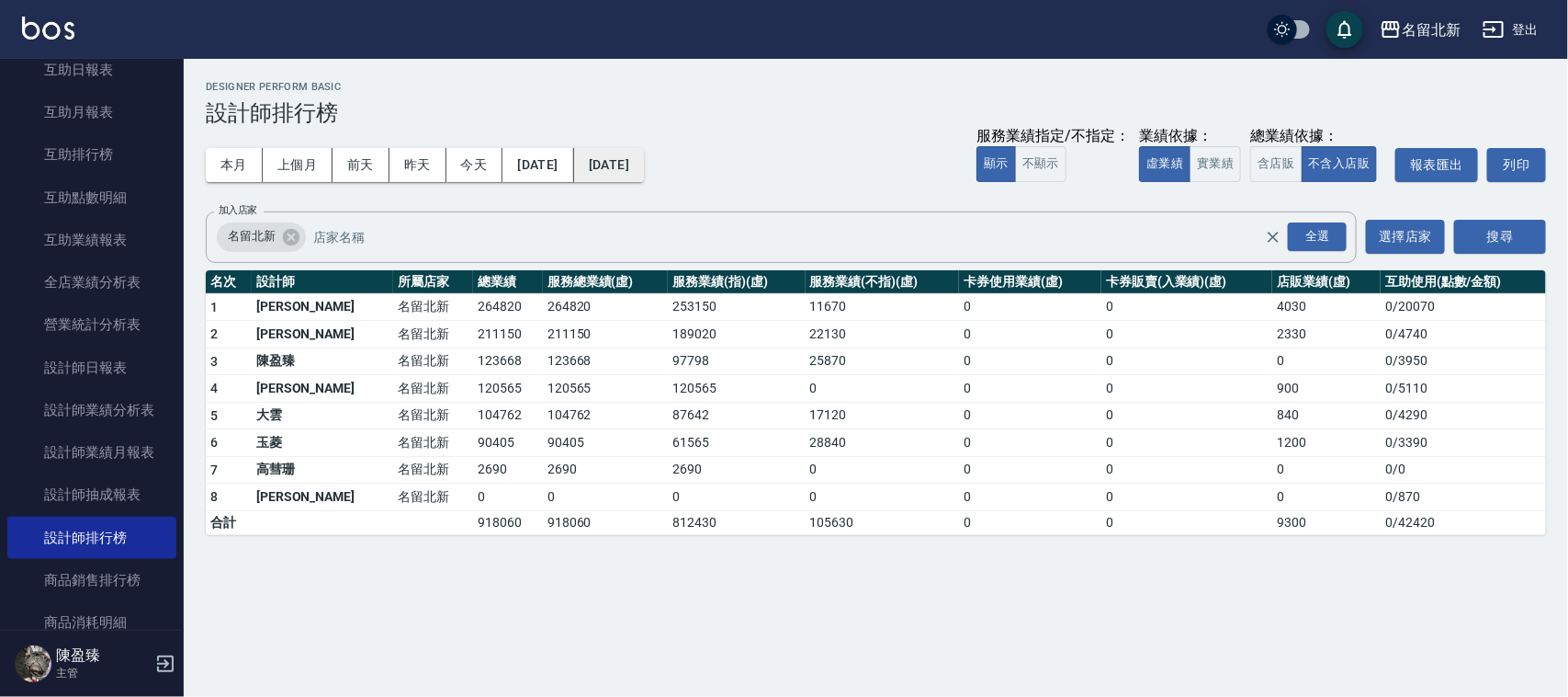
click at [644, 177] on button "[DATE]" at bounding box center [610, 166] width 70 height 34
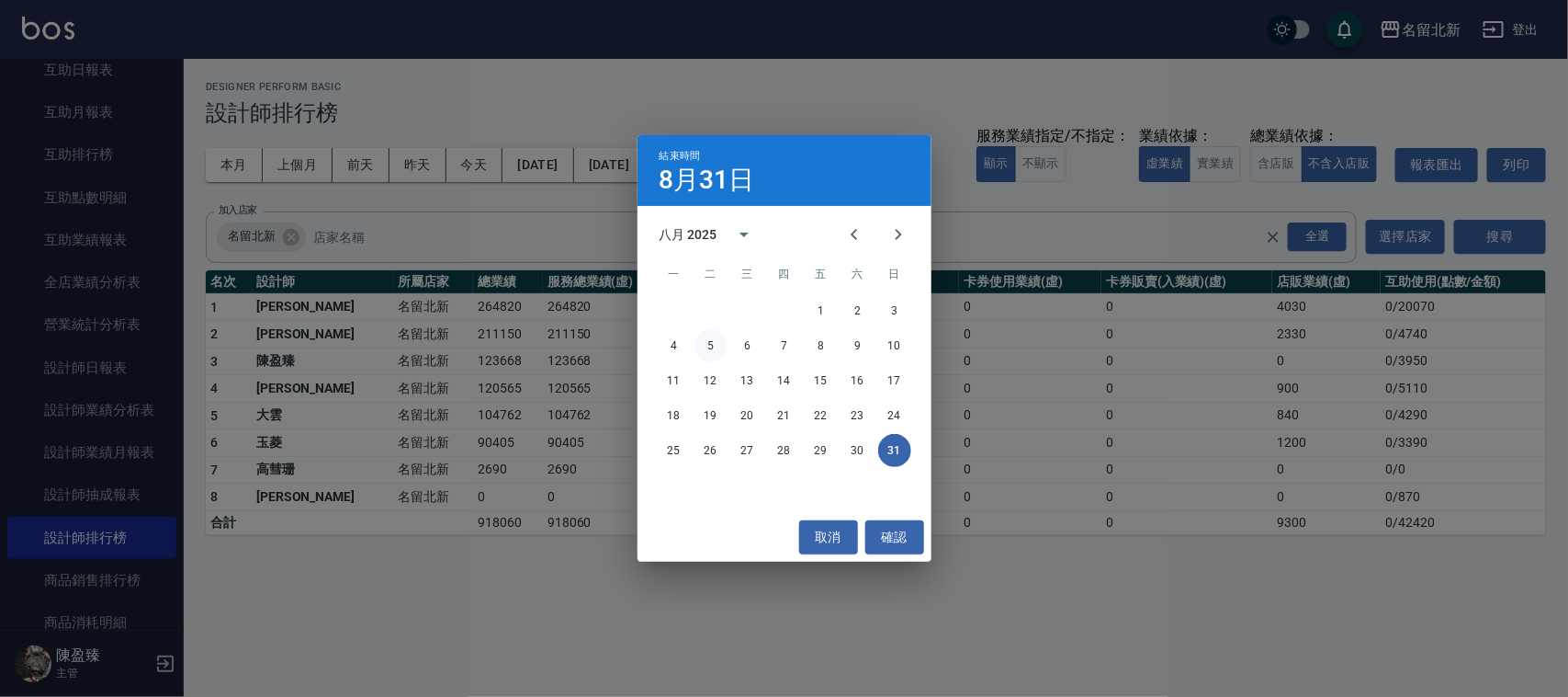
click at [719, 350] on button "5" at bounding box center [711, 345] width 33 height 33
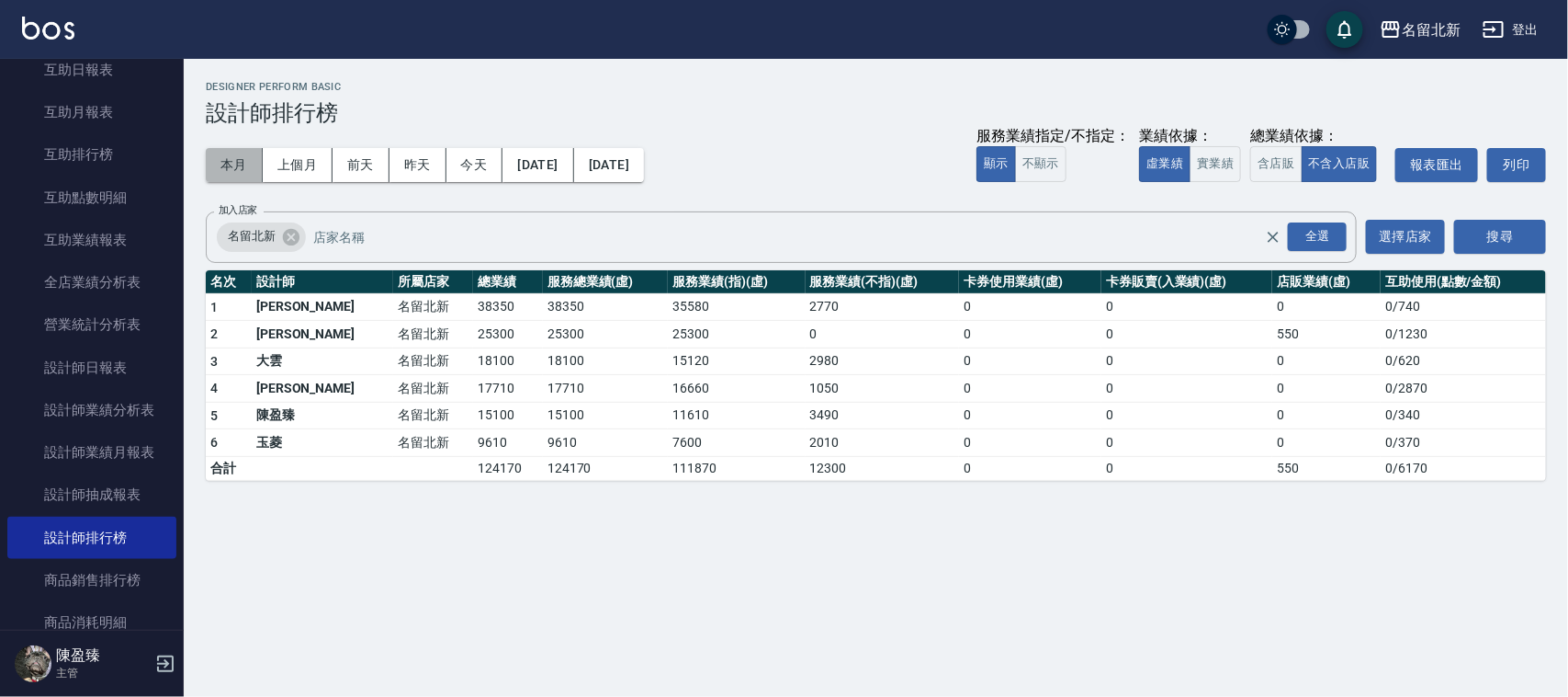
click at [235, 159] on button "本月" at bounding box center [234, 166] width 57 height 34
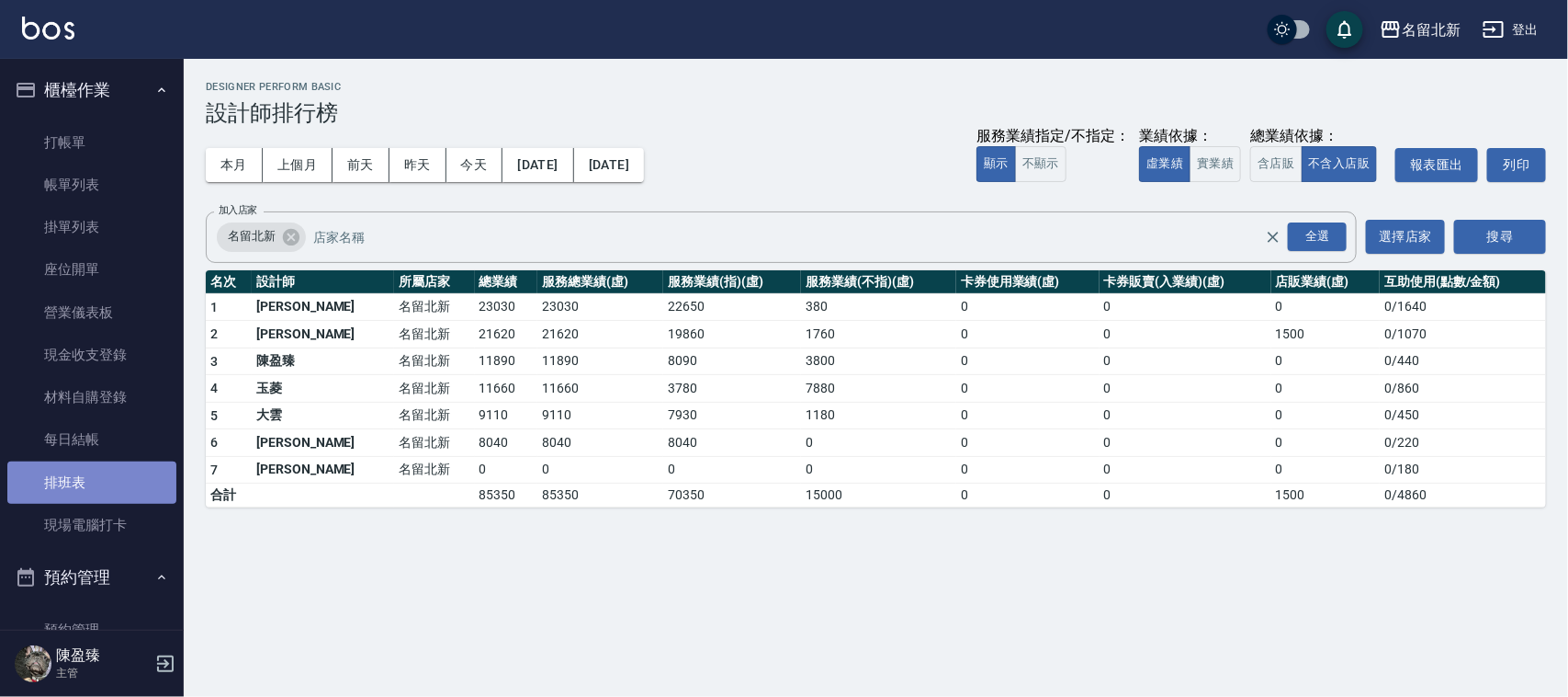
click at [113, 483] on link "排班表" at bounding box center [92, 482] width 169 height 43
